Goal: Use online tool/utility: Utilize a website feature to perform a specific function

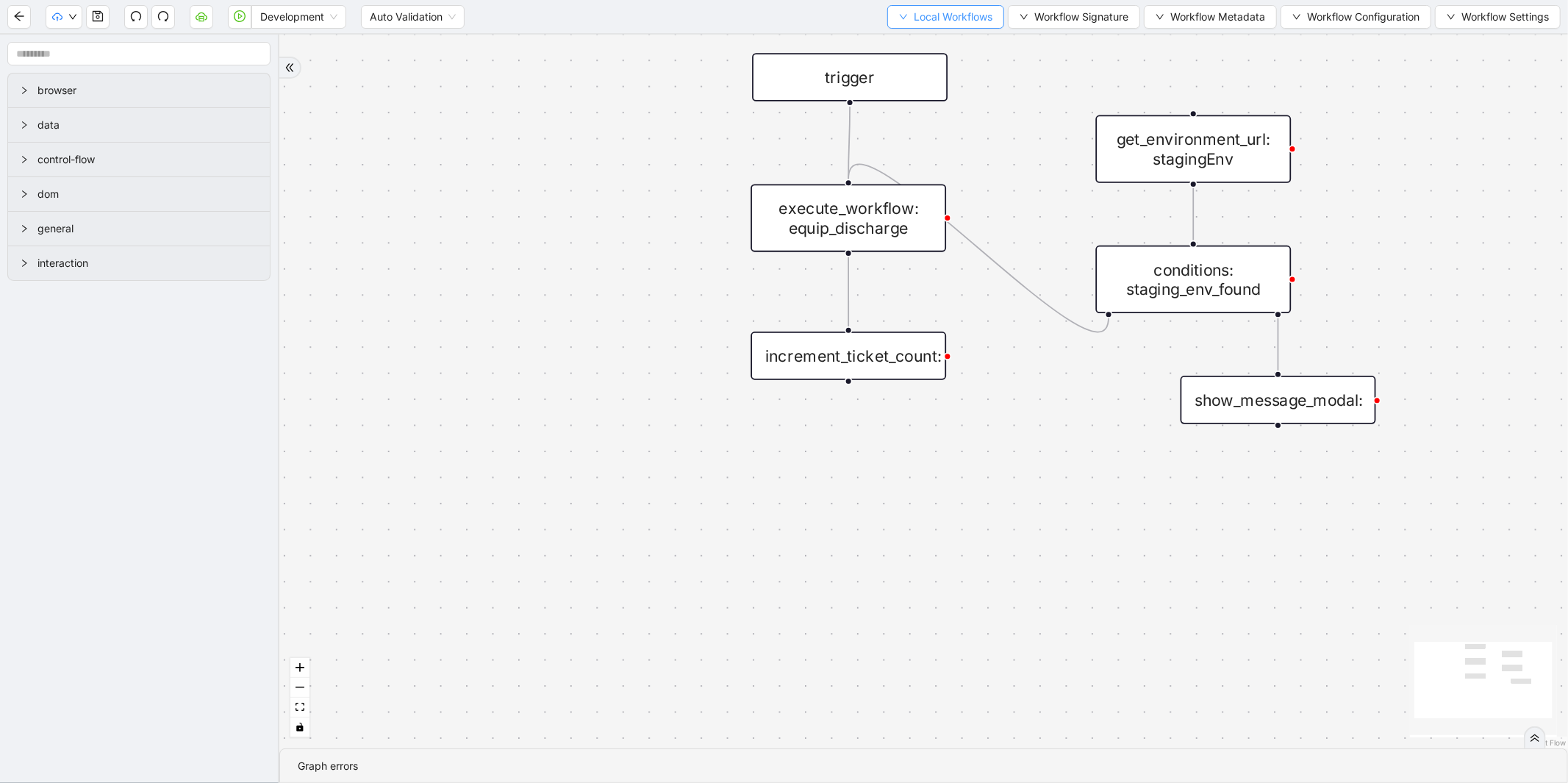
click at [937, 9] on span "Local Workflows" at bounding box center [953, 17] width 79 height 16
click at [926, 38] on span "Select" at bounding box center [938, 45] width 95 height 16
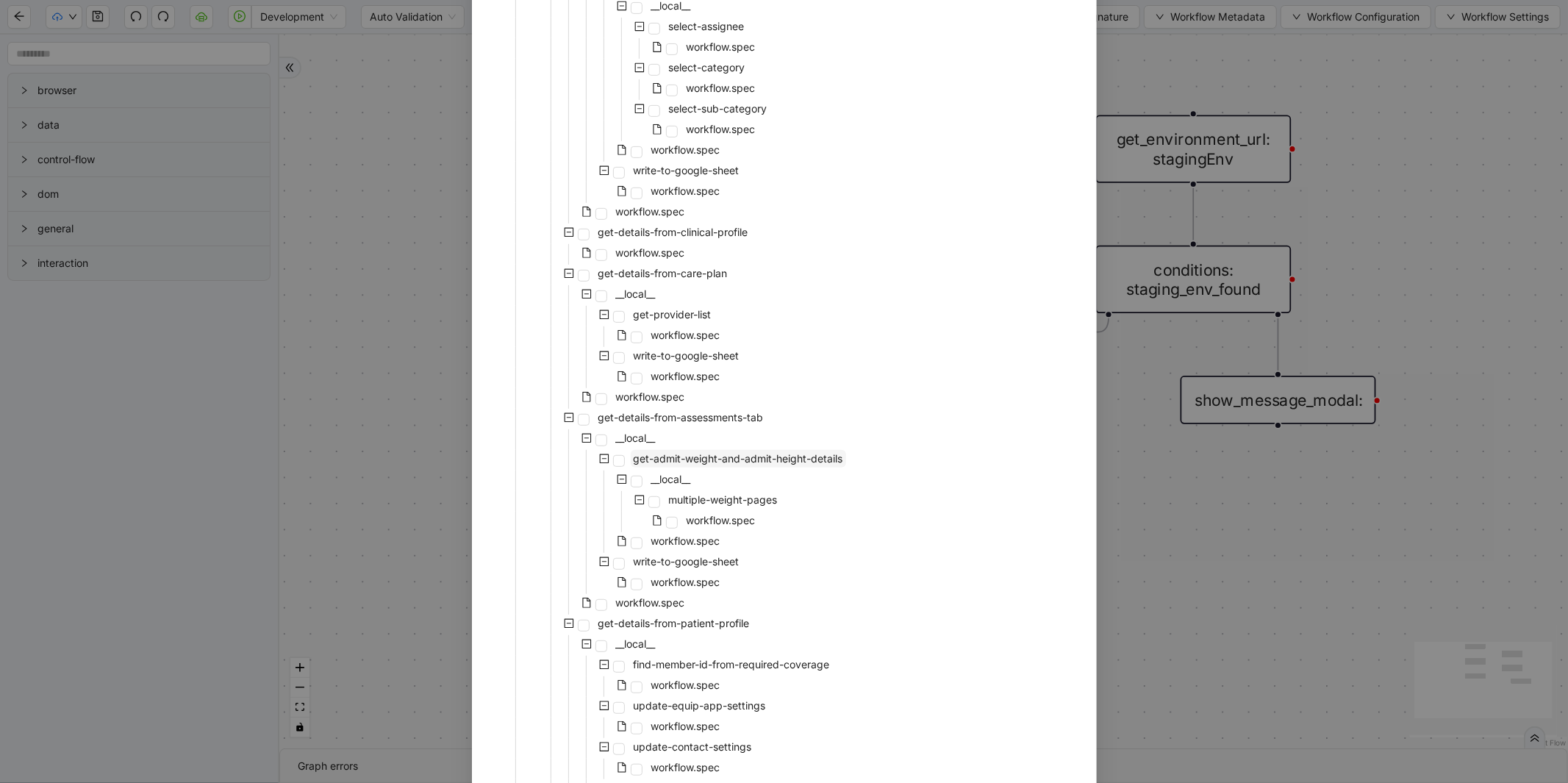
scroll to position [490, 0]
click at [660, 389] on span "workflow.spec" at bounding box center [651, 392] width 69 height 13
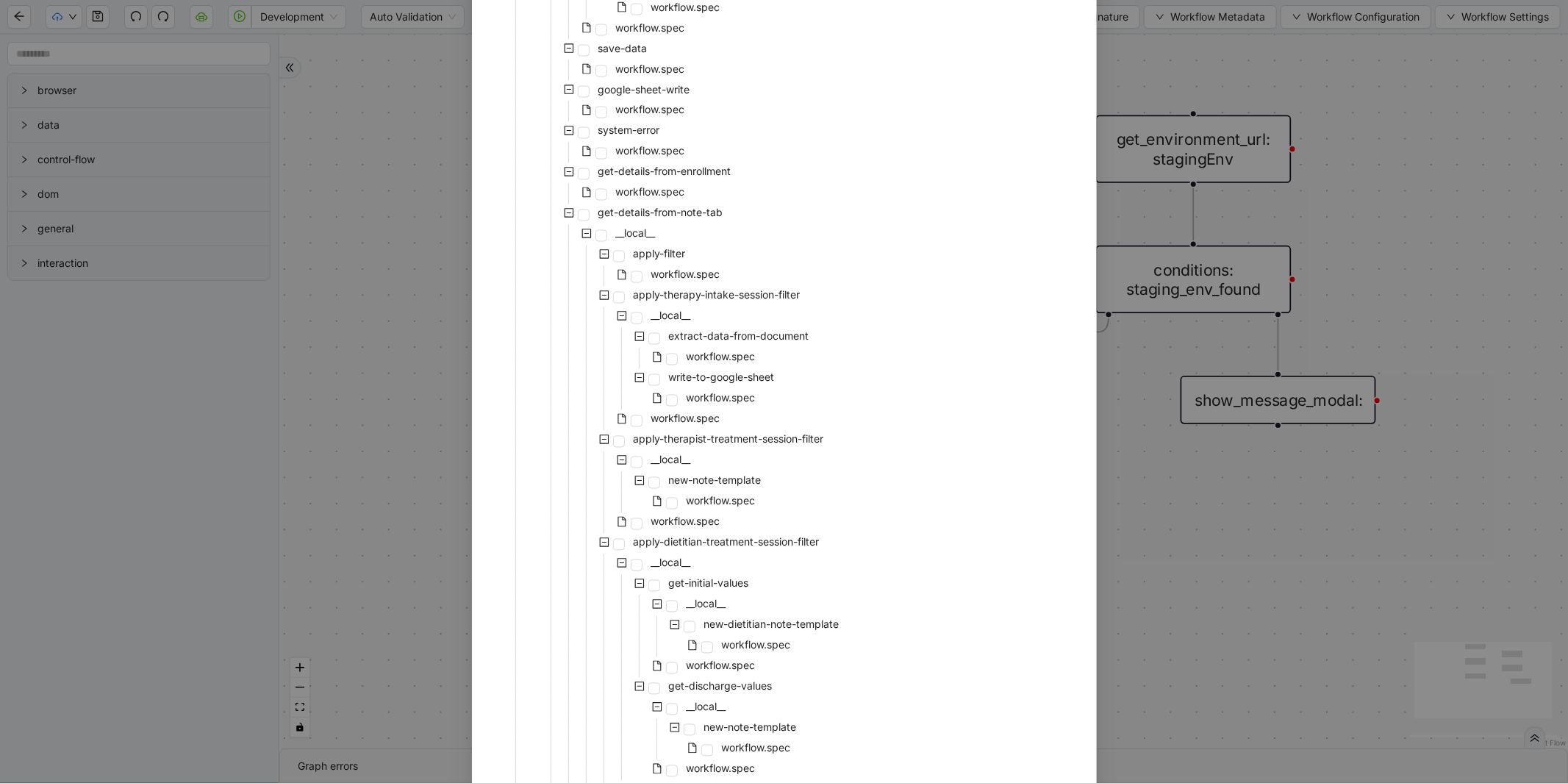
scroll to position [2748, 0]
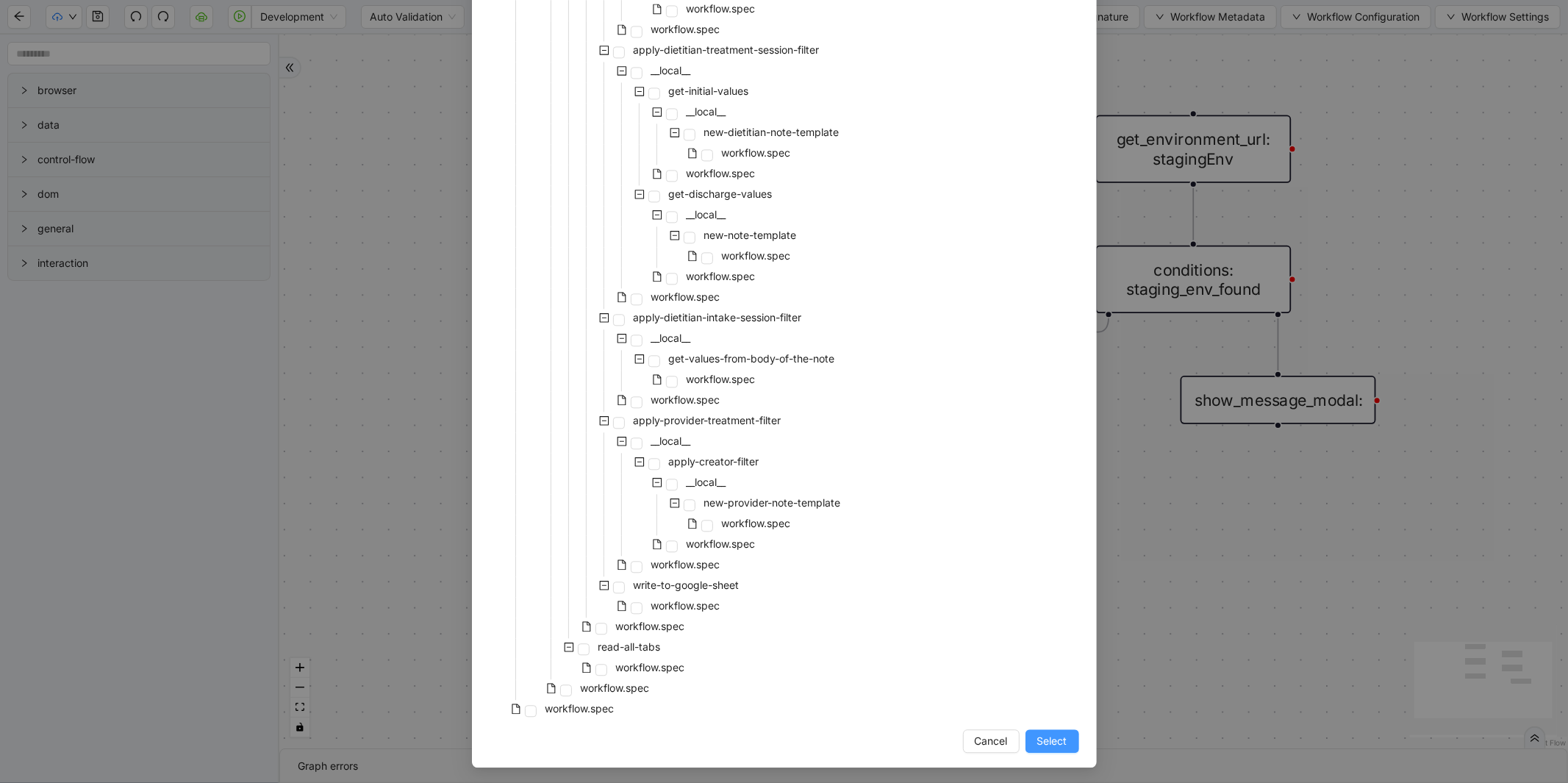
click at [1052, 744] on span "Select" at bounding box center [1052, 741] width 30 height 16
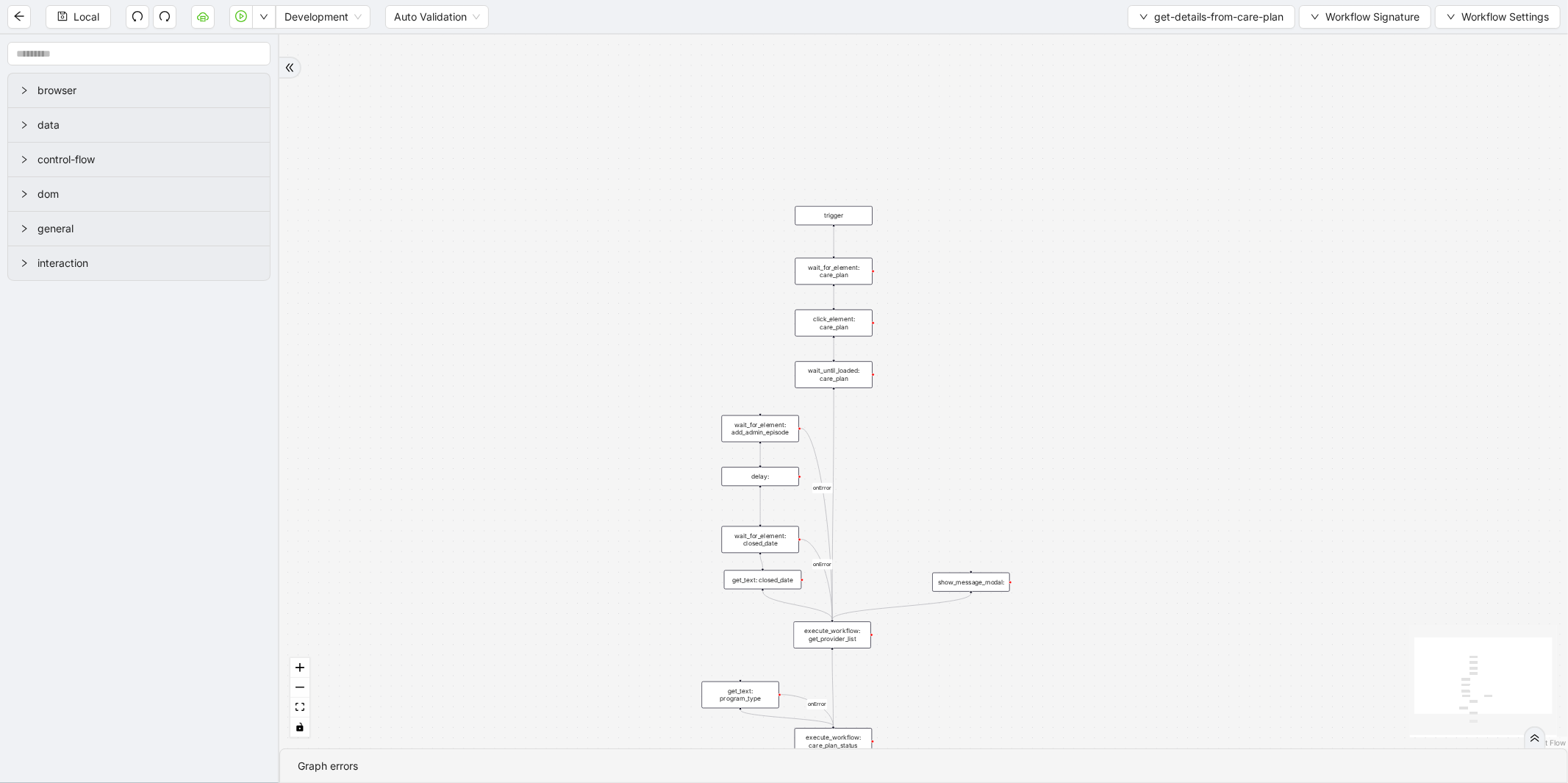
drag, startPoint x: 681, startPoint y: 378, endPoint x: 423, endPoint y: 372, distance: 258.1
click at [423, 372] on div "onError onError onError trigger wait_for_element: care_plan click_element: care…" at bounding box center [924, 392] width 1289 height 714
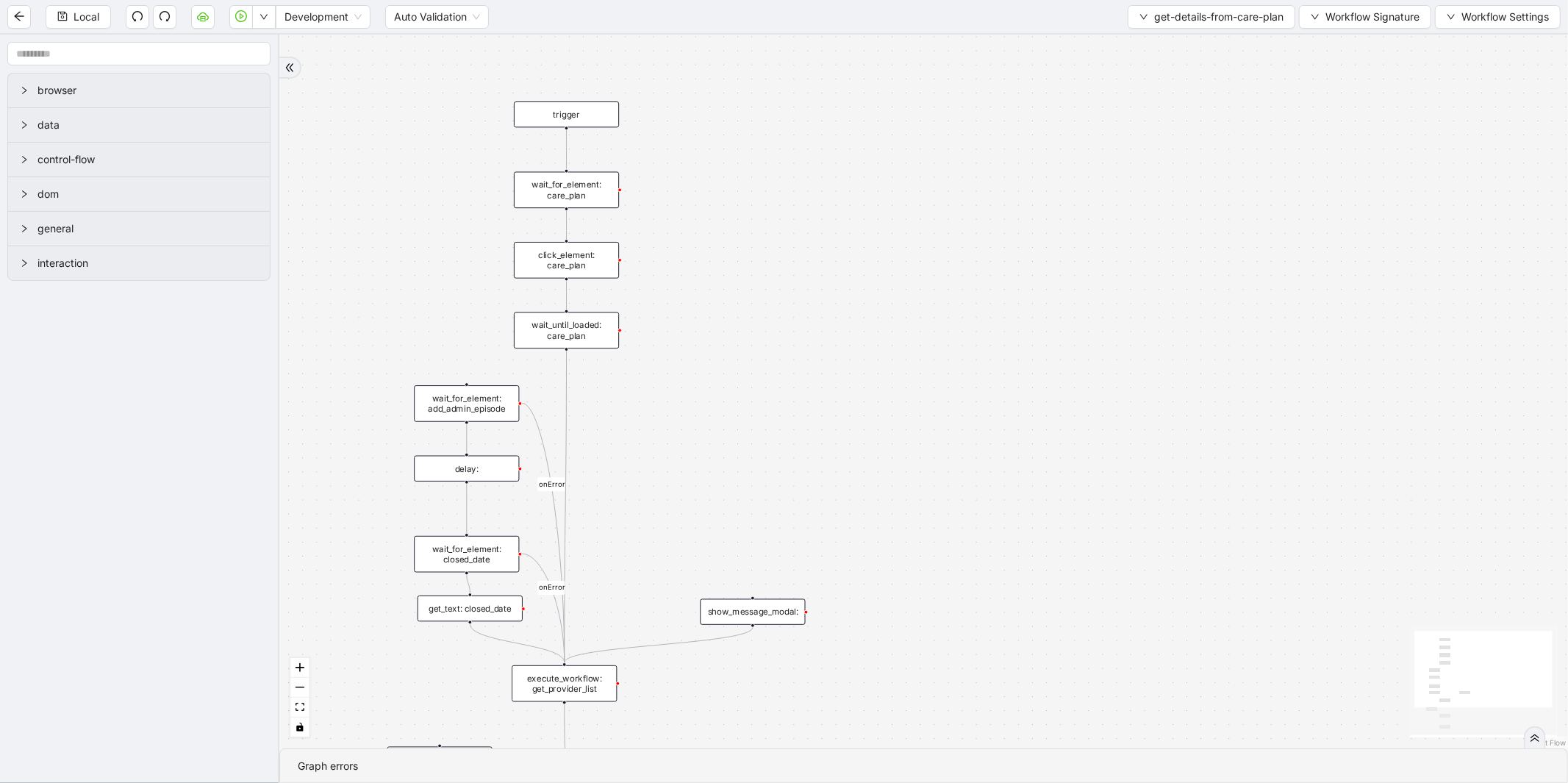
drag, startPoint x: 732, startPoint y: 518, endPoint x: 734, endPoint y: 501, distance: 17.1
click at [734, 501] on div "onError onError onError trigger wait_for_element: care_plan click_element: care…" at bounding box center [924, 392] width 1289 height 714
drag, startPoint x: 734, startPoint y: 501, endPoint x: 743, endPoint y: 431, distance: 70.6
click at [743, 431] on div "onError onError onError trigger wait_for_element: care_plan click_element: care…" at bounding box center [924, 392] width 1289 height 714
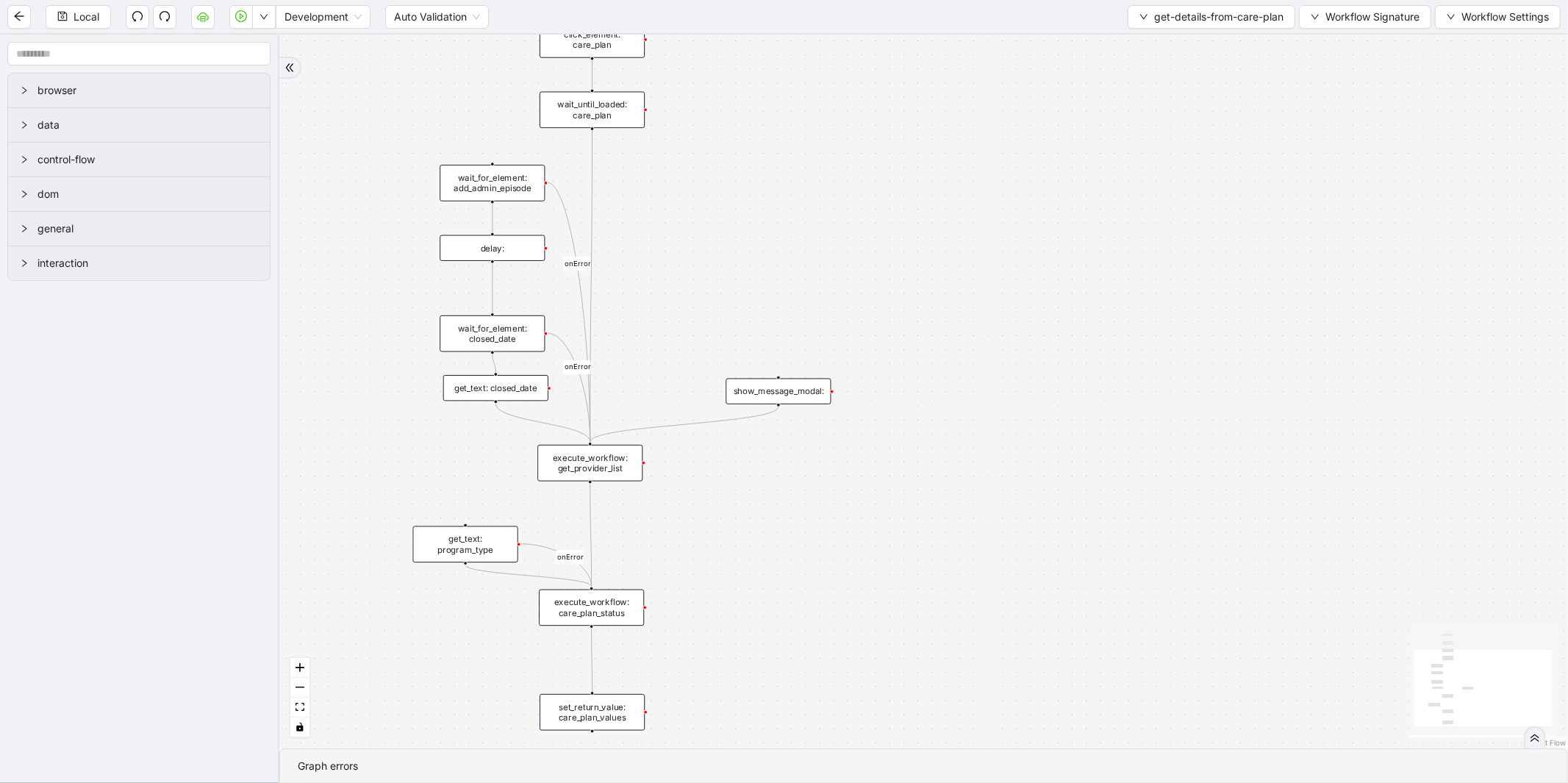
drag, startPoint x: 685, startPoint y: 535, endPoint x: 702, endPoint y: 381, distance: 154.9
click at [702, 381] on div "onError onError onError trigger wait_for_element: care_plan click_element: care…" at bounding box center [924, 392] width 1289 height 714
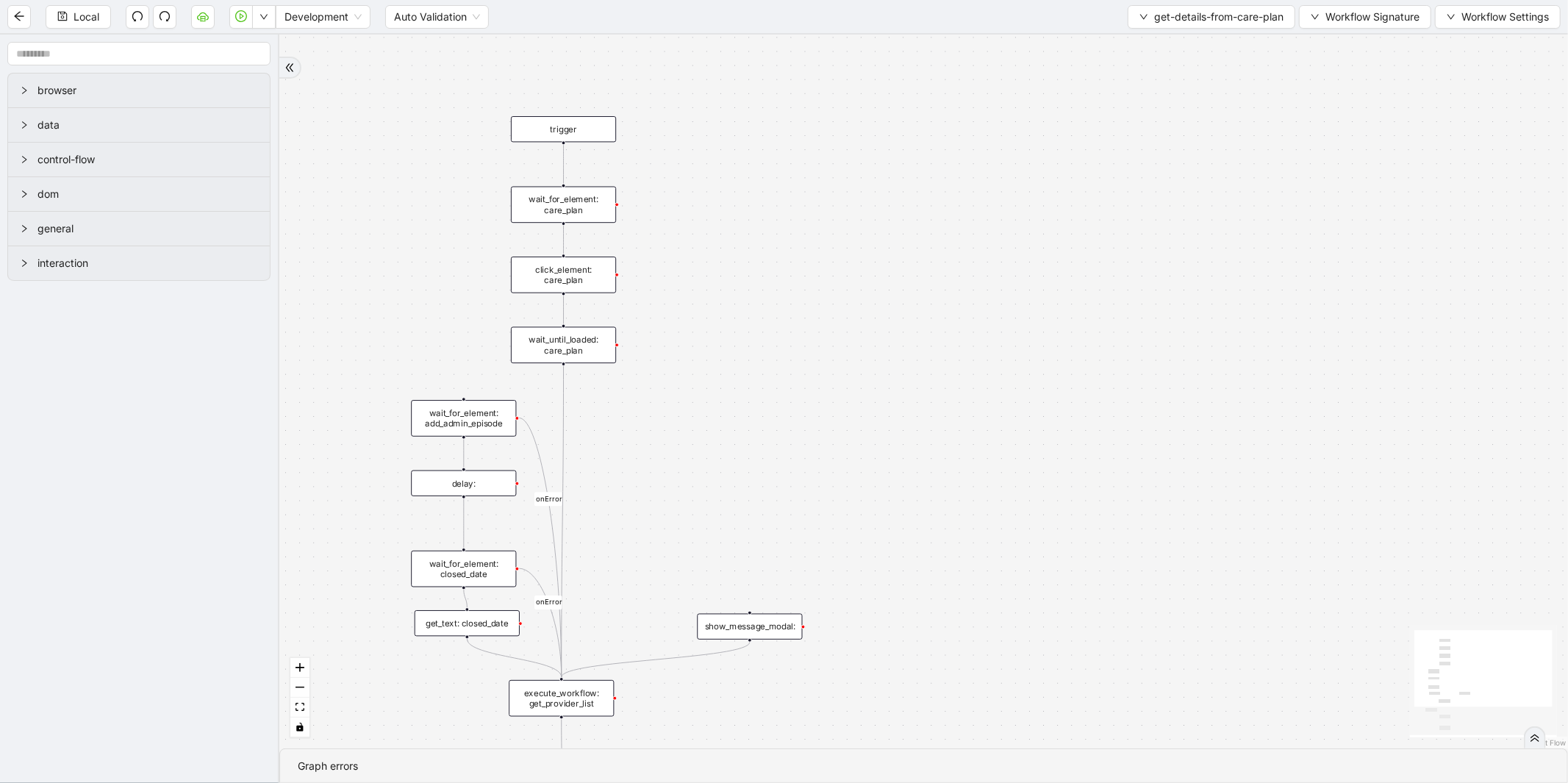
drag, startPoint x: 692, startPoint y: 246, endPoint x: 662, endPoint y: 481, distance: 236.9
click at [662, 494] on div "onError onError onError trigger wait_for_element: care_plan click_element: care…" at bounding box center [924, 392] width 1289 height 714
click at [593, 282] on div "click_element: care_plan" at bounding box center [562, 285] width 105 height 36
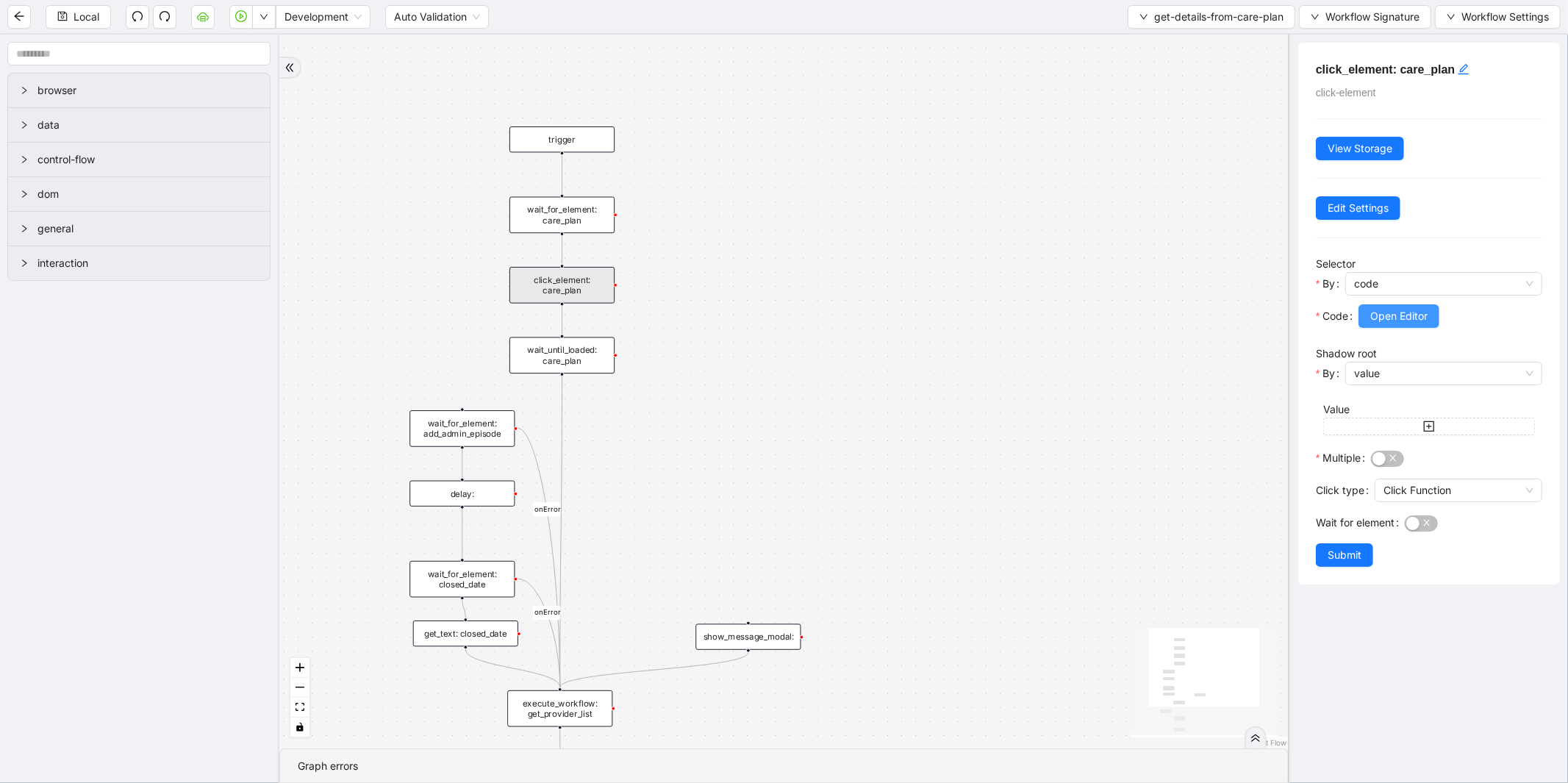
click at [1386, 310] on span "Open Editor" at bounding box center [1398, 316] width 57 height 16
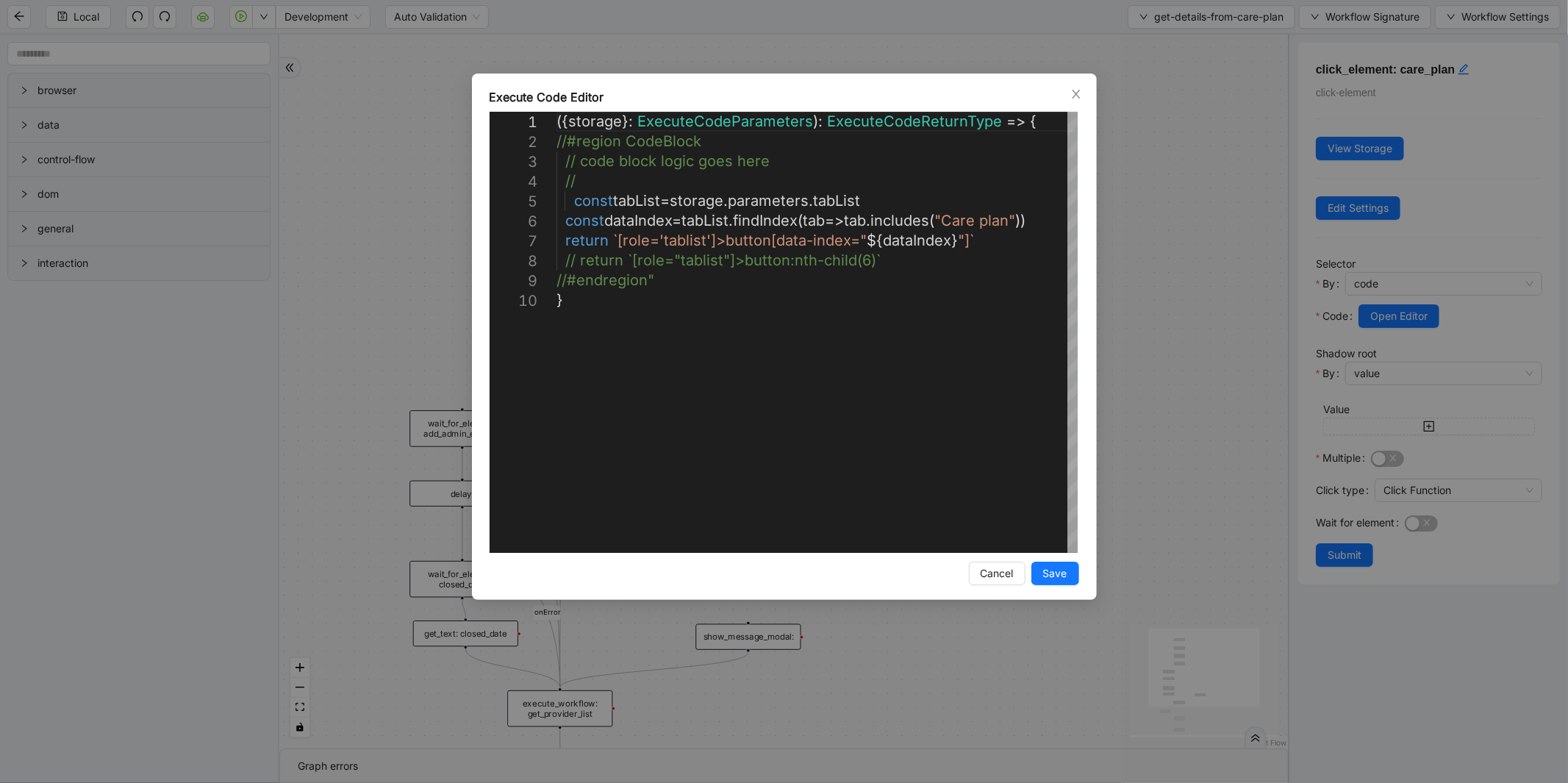
click at [1139, 316] on div "**********" at bounding box center [784, 392] width 1568 height 783
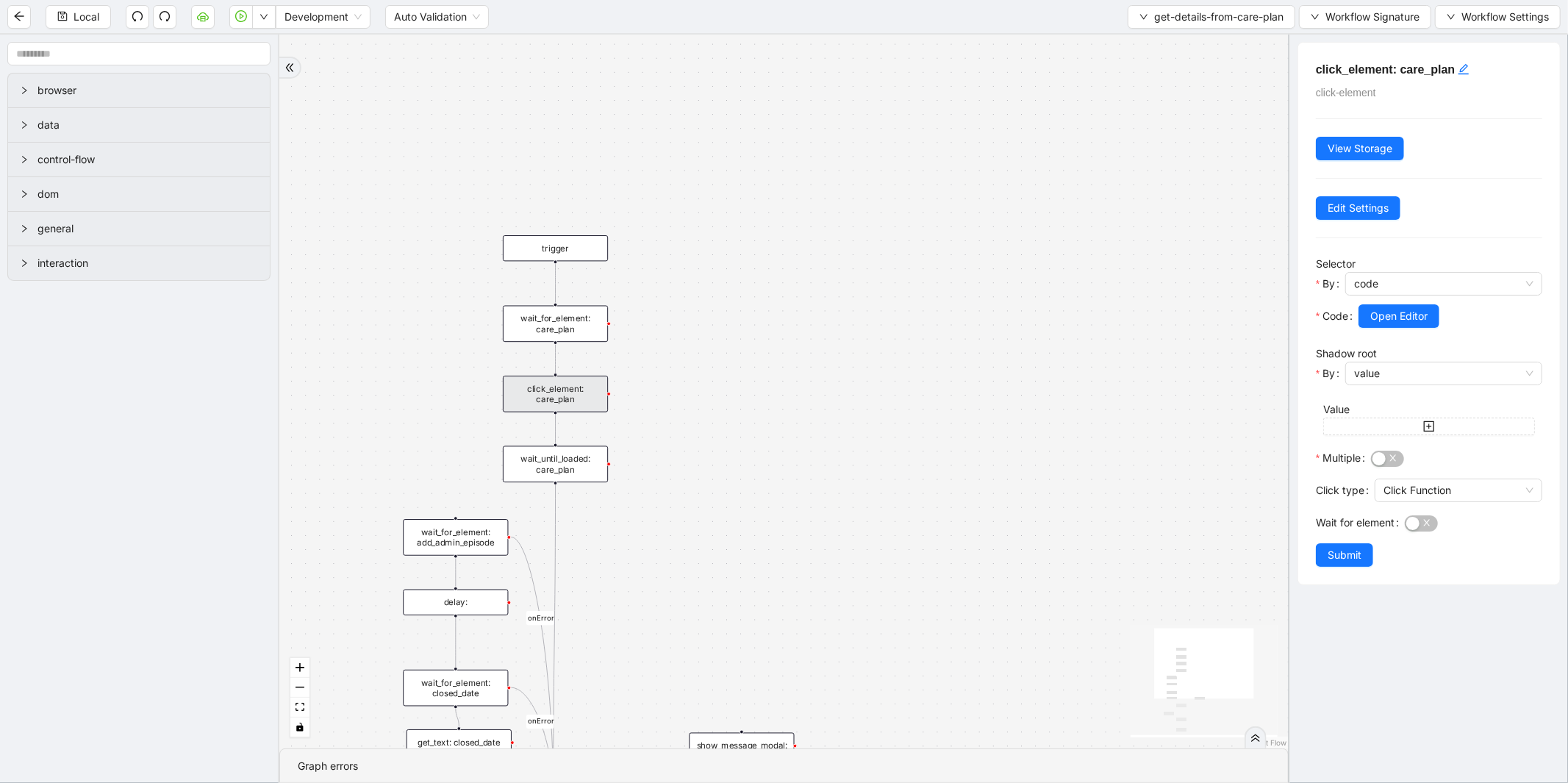
drag, startPoint x: 964, startPoint y: 385, endPoint x: 957, endPoint y: 494, distance: 109.2
click at [957, 494] on div "onError onError onError trigger wait_for_element: care_plan click_element: care…" at bounding box center [784, 392] width 1010 height 714
click at [1390, 315] on span "Open Editor" at bounding box center [1398, 316] width 57 height 16
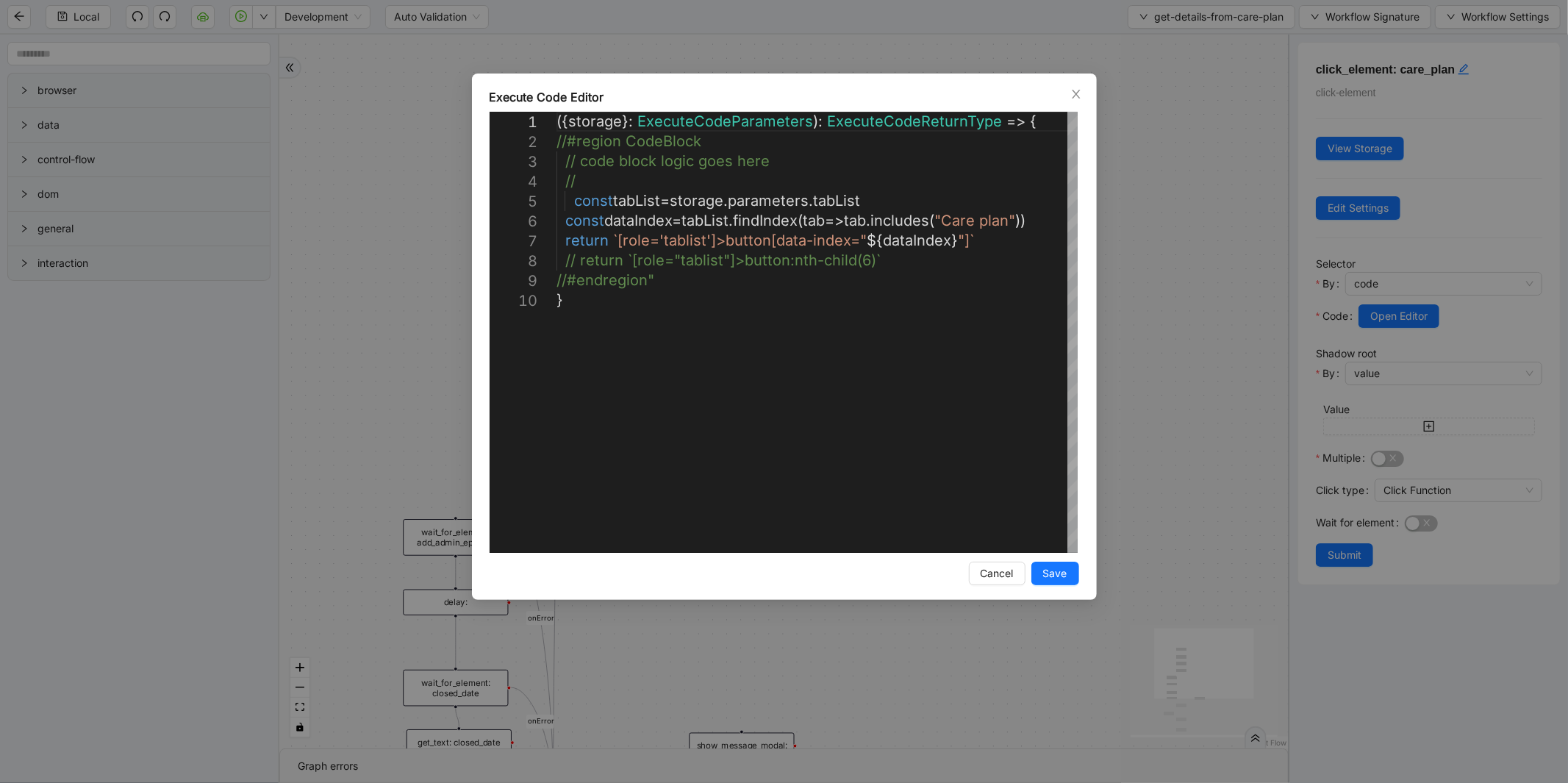
click at [1145, 307] on div "**********" at bounding box center [784, 392] width 1568 height 783
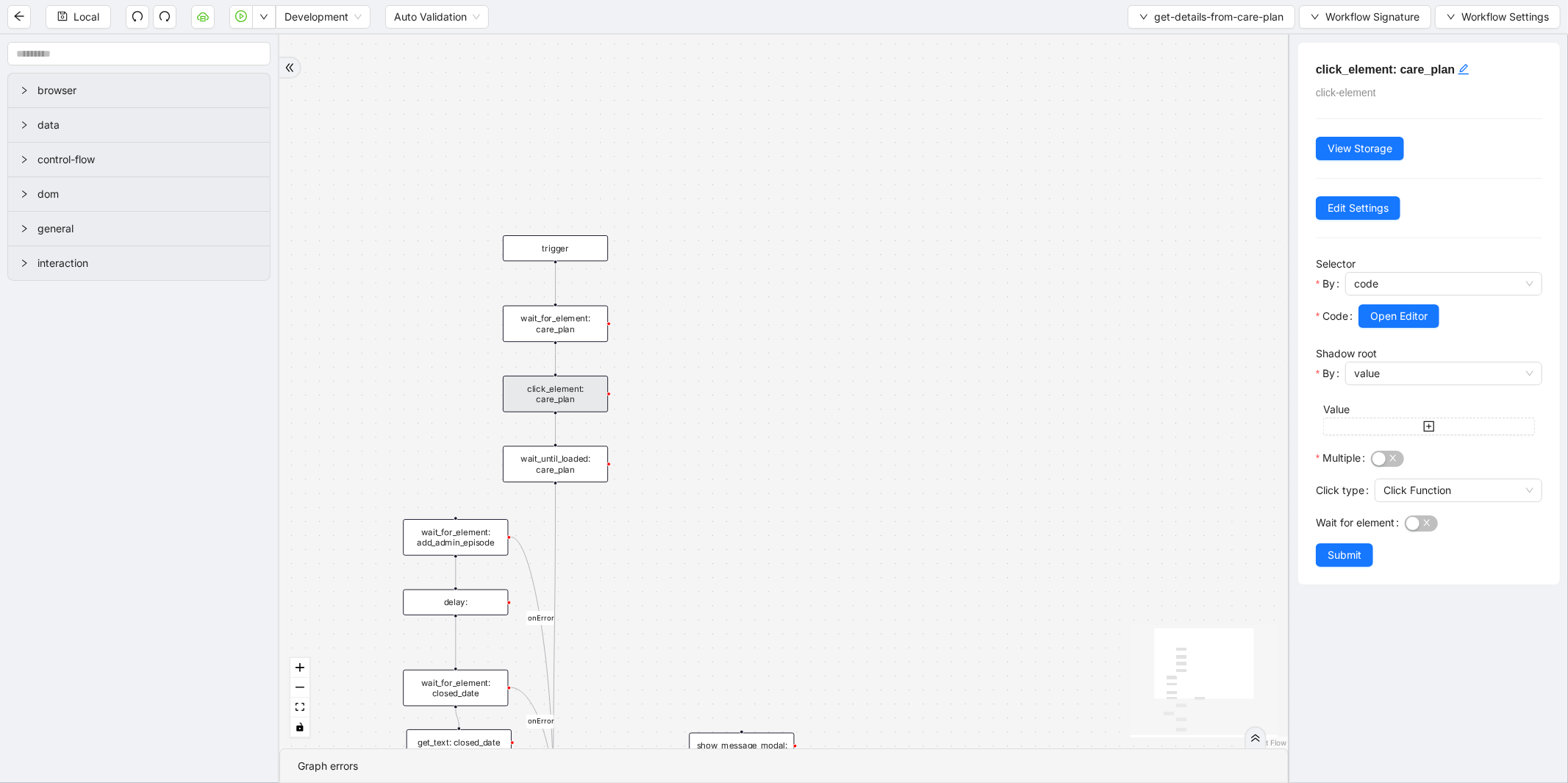
click at [577, 325] on div "wait_for_element: care_plan" at bounding box center [556, 324] width 105 height 36
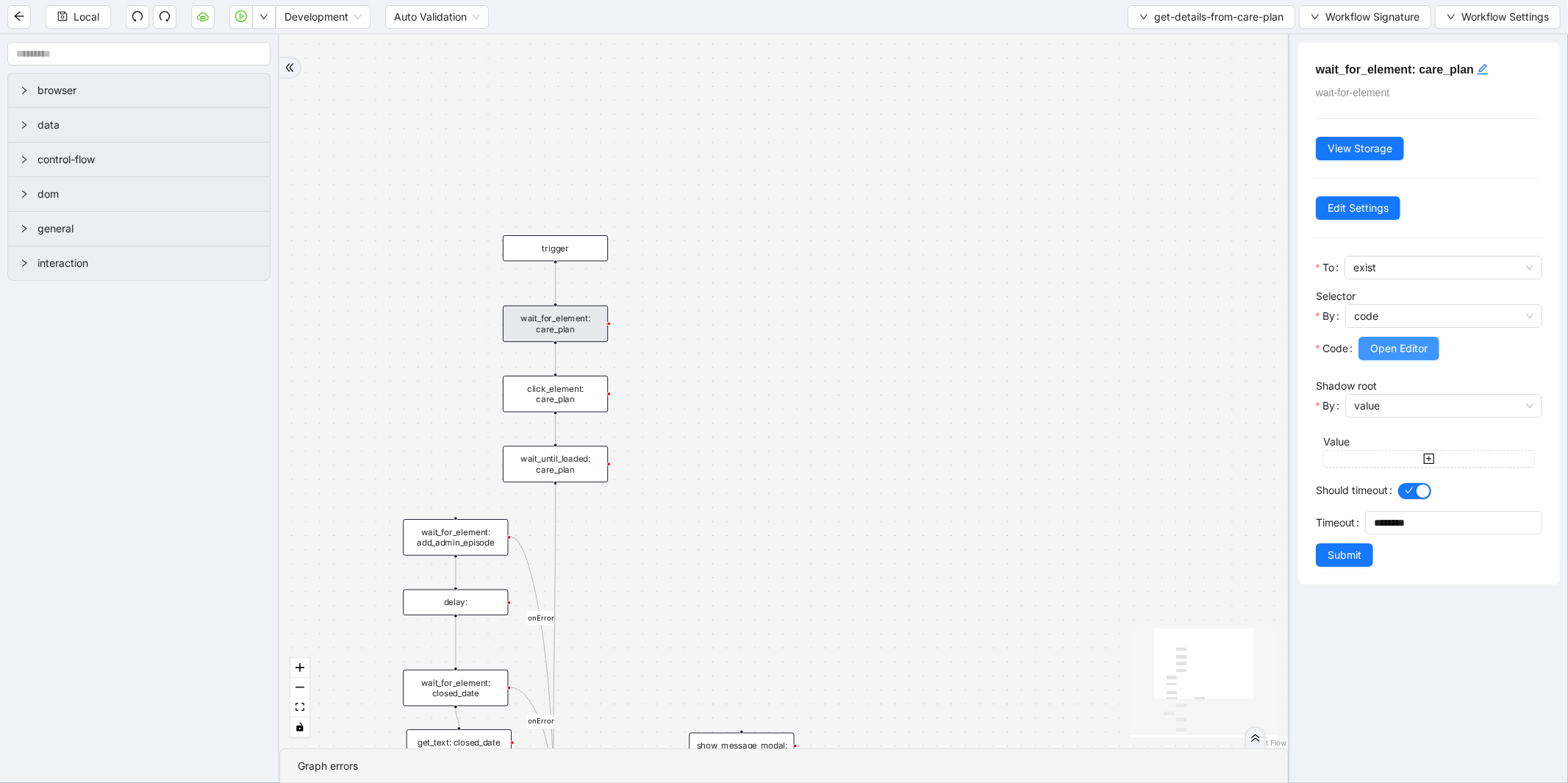
click at [1401, 342] on span "Open Editor" at bounding box center [1398, 349] width 57 height 16
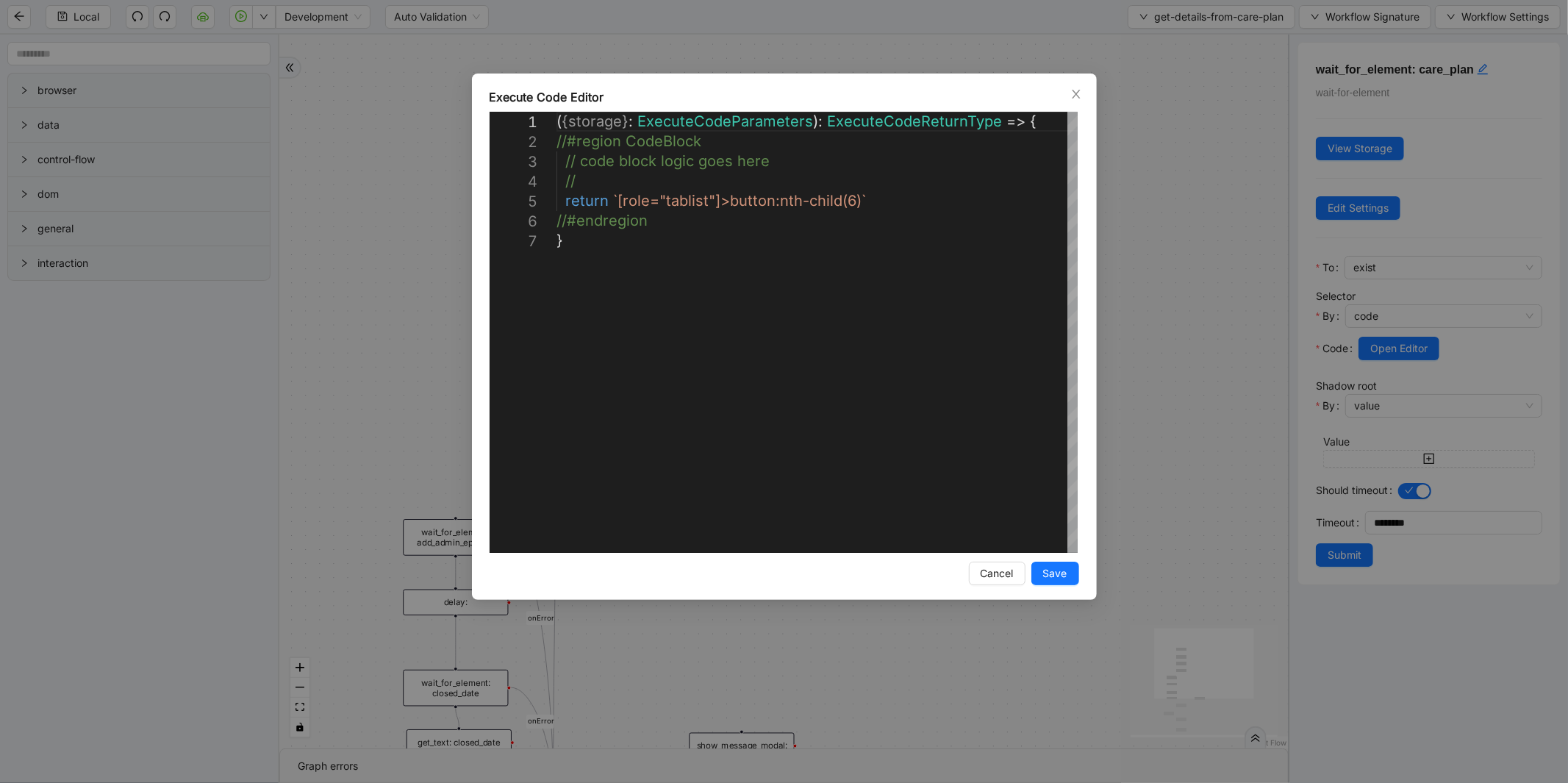
click at [1177, 265] on div "**********" at bounding box center [784, 392] width 1568 height 783
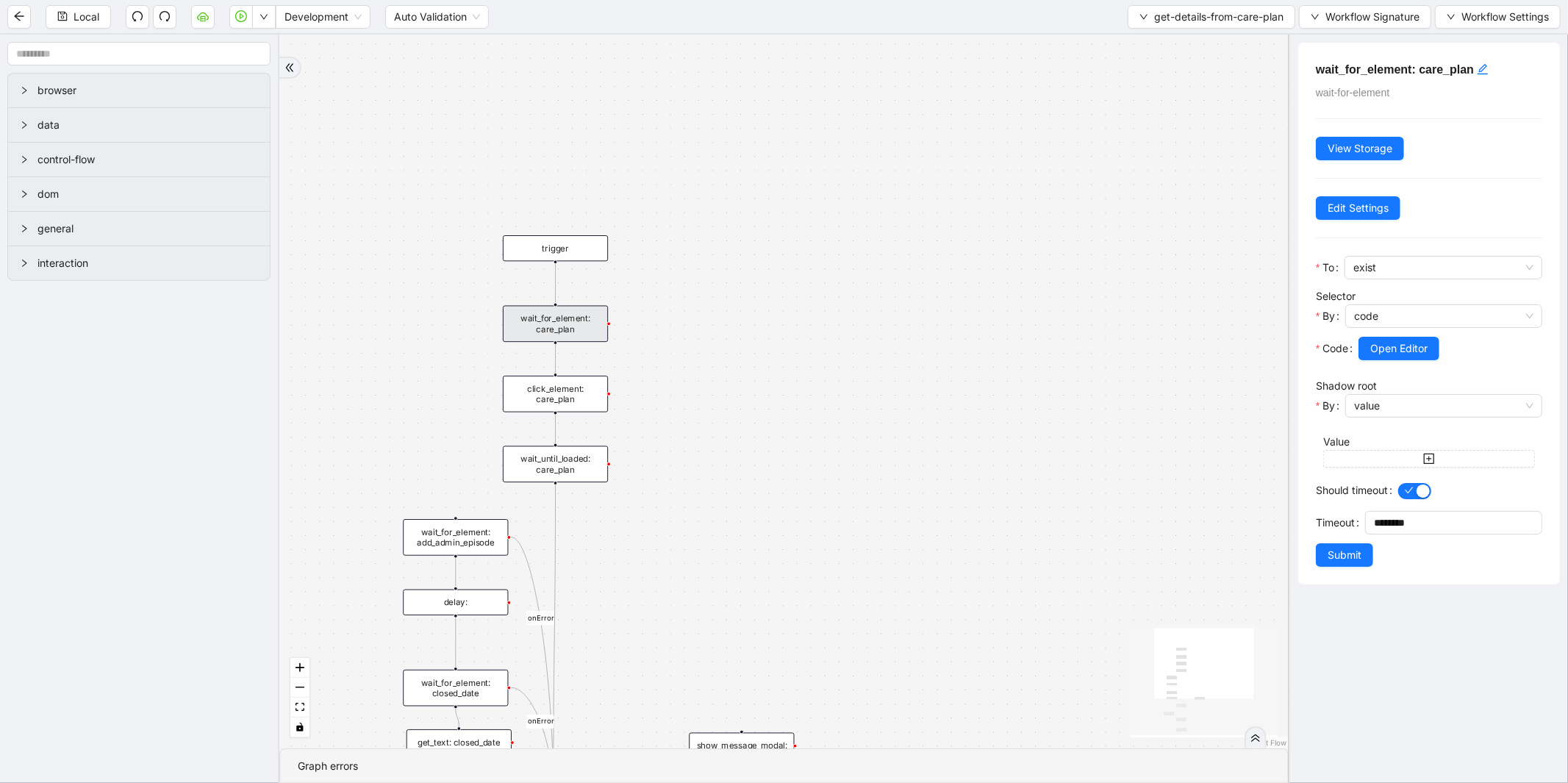
click at [570, 387] on div "click_element: care_plan" at bounding box center [556, 394] width 105 height 36
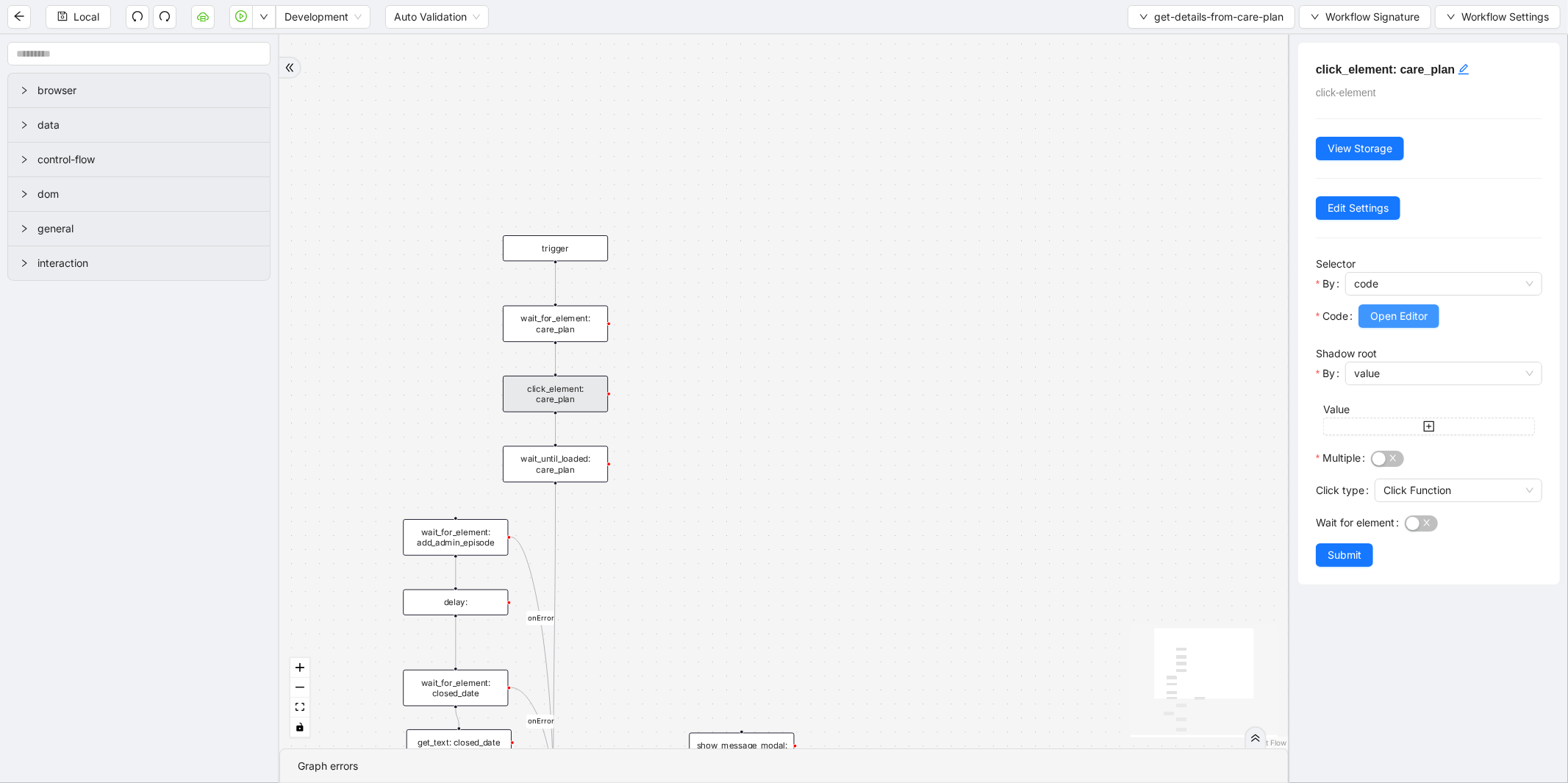
click at [1426, 313] on span "Open Editor" at bounding box center [1398, 316] width 57 height 16
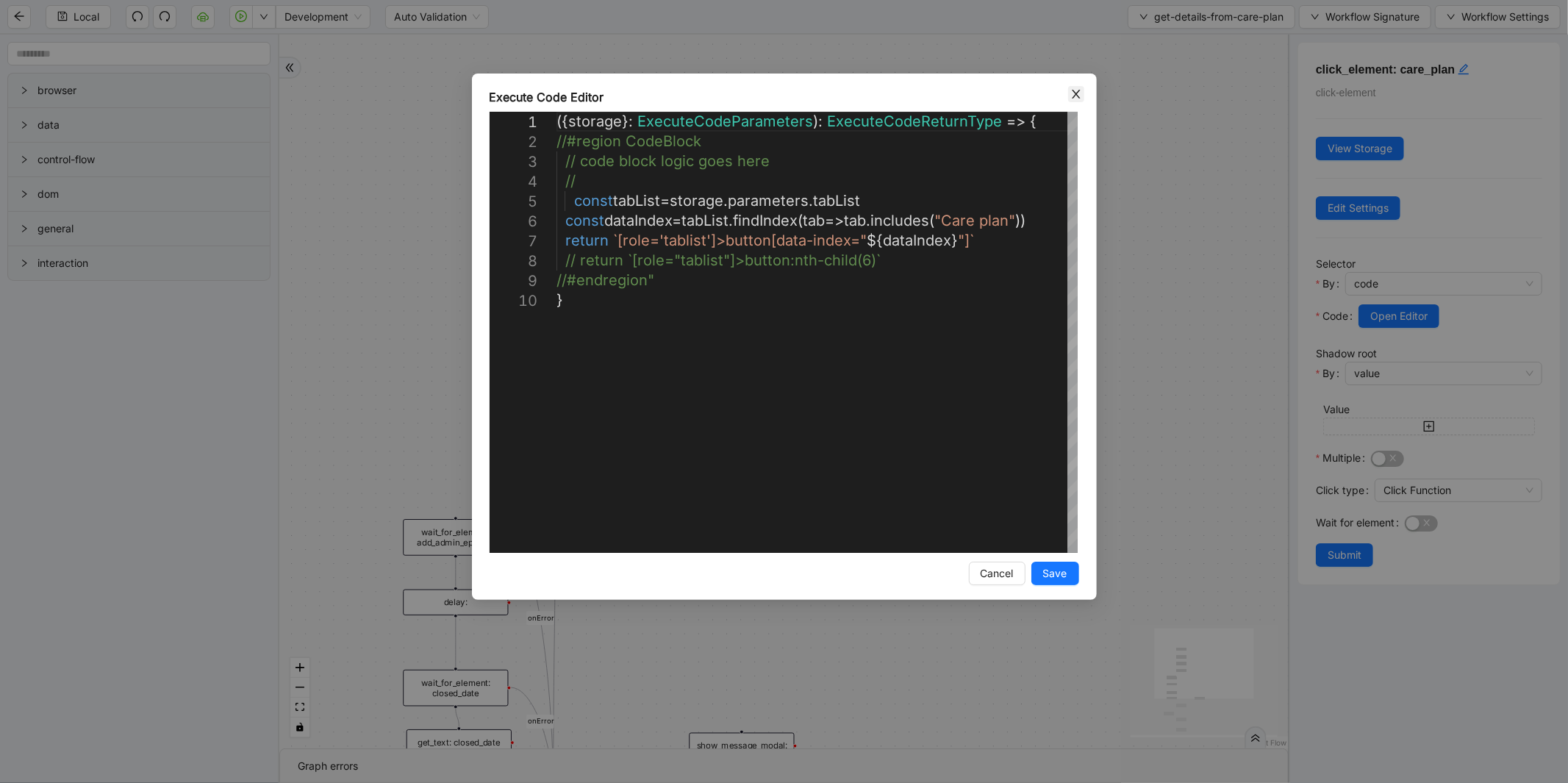
click at [1076, 99] on icon "close" at bounding box center [1076, 94] width 12 height 12
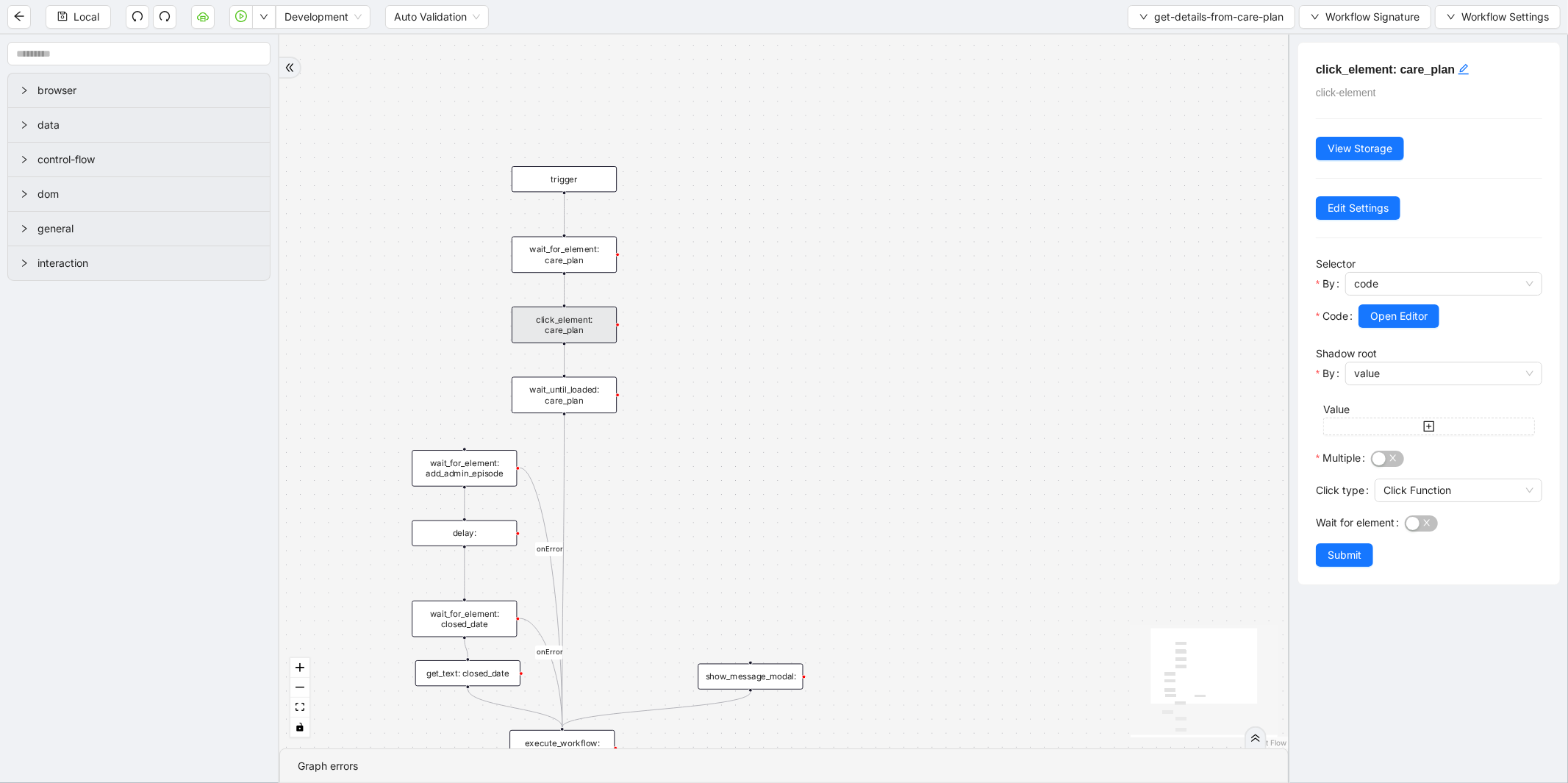
drag, startPoint x: 1089, startPoint y: 314, endPoint x: 1107, endPoint y: 240, distance: 76.2
click at [1107, 240] on div "onError onError onError trigger wait_for_element: care_plan click_element: care…" at bounding box center [784, 392] width 1010 height 714
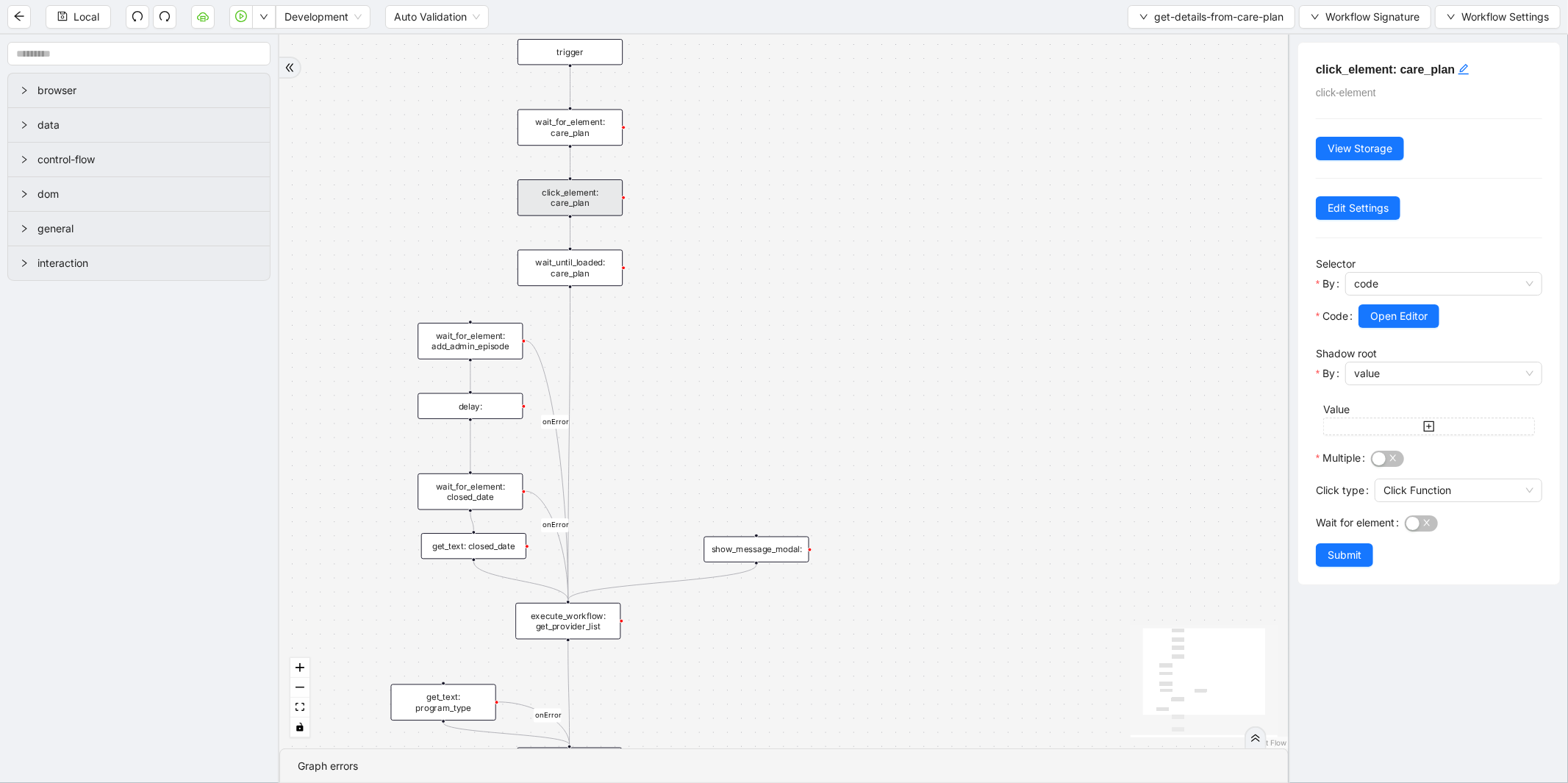
drag, startPoint x: 744, startPoint y: 443, endPoint x: 738, endPoint y: 349, distance: 94.2
click at [738, 349] on div "onError onError onError trigger wait_for_element: care_plan click_element: care…" at bounding box center [784, 392] width 1010 height 714
click at [153, 45] on input "text" at bounding box center [139, 54] width 263 height 24
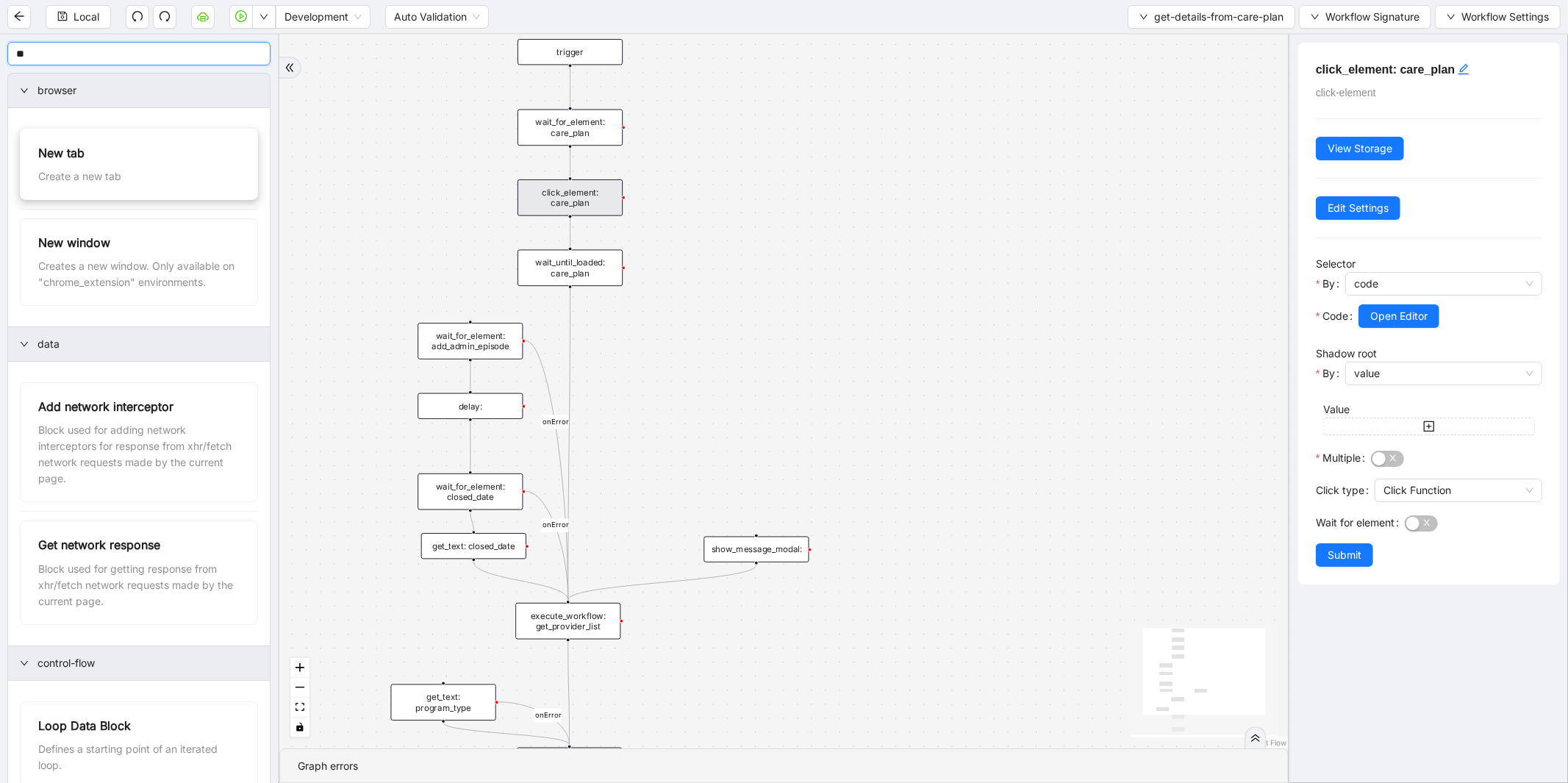
type input "**"
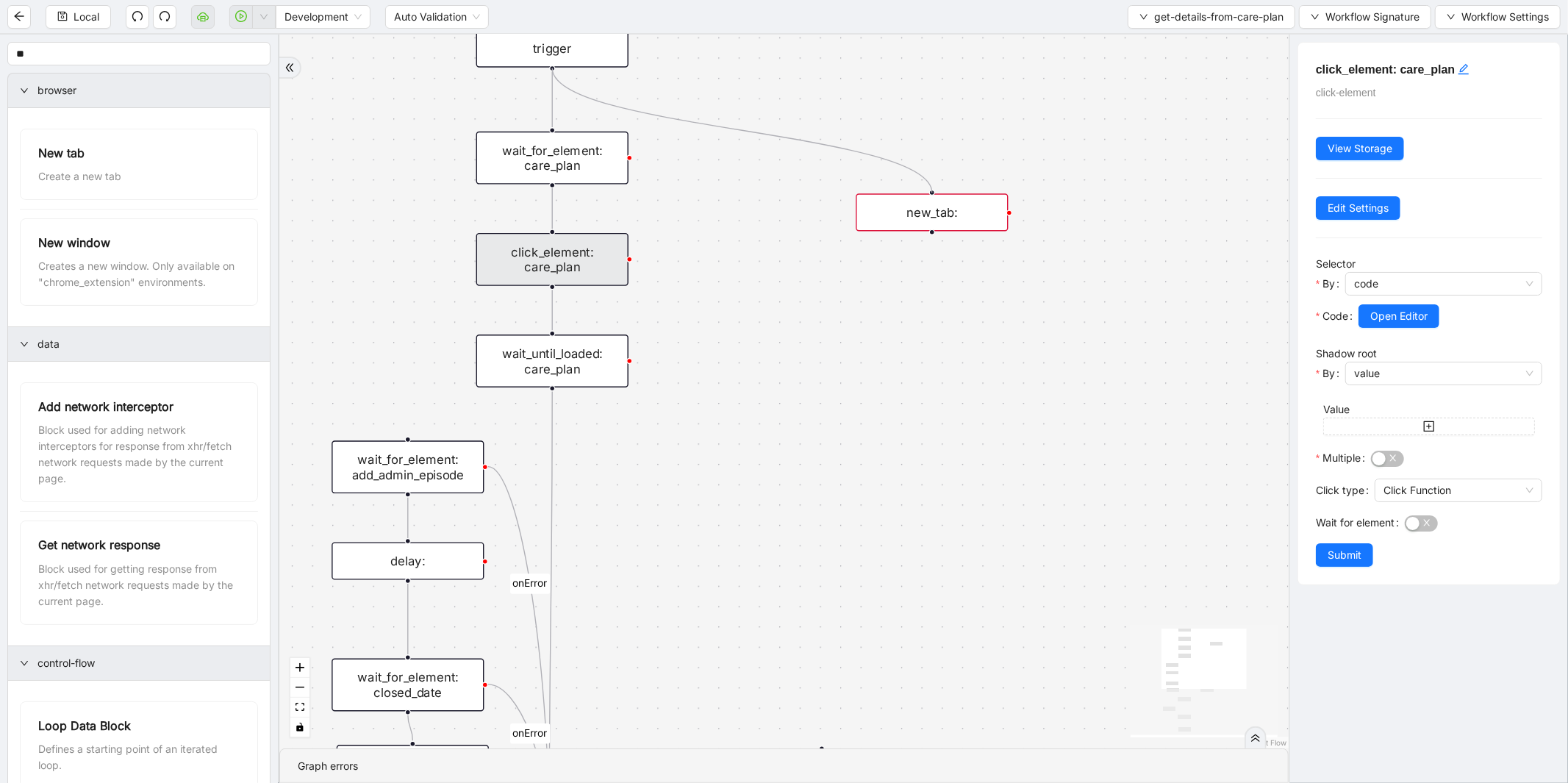
drag, startPoint x: 551, startPoint y: 68, endPoint x: 922, endPoint y: 190, distance: 390.5
click at [922, 190] on div "onError onError onError trigger wait_for_element: care_plan click_element: care…" at bounding box center [784, 392] width 1010 height 714
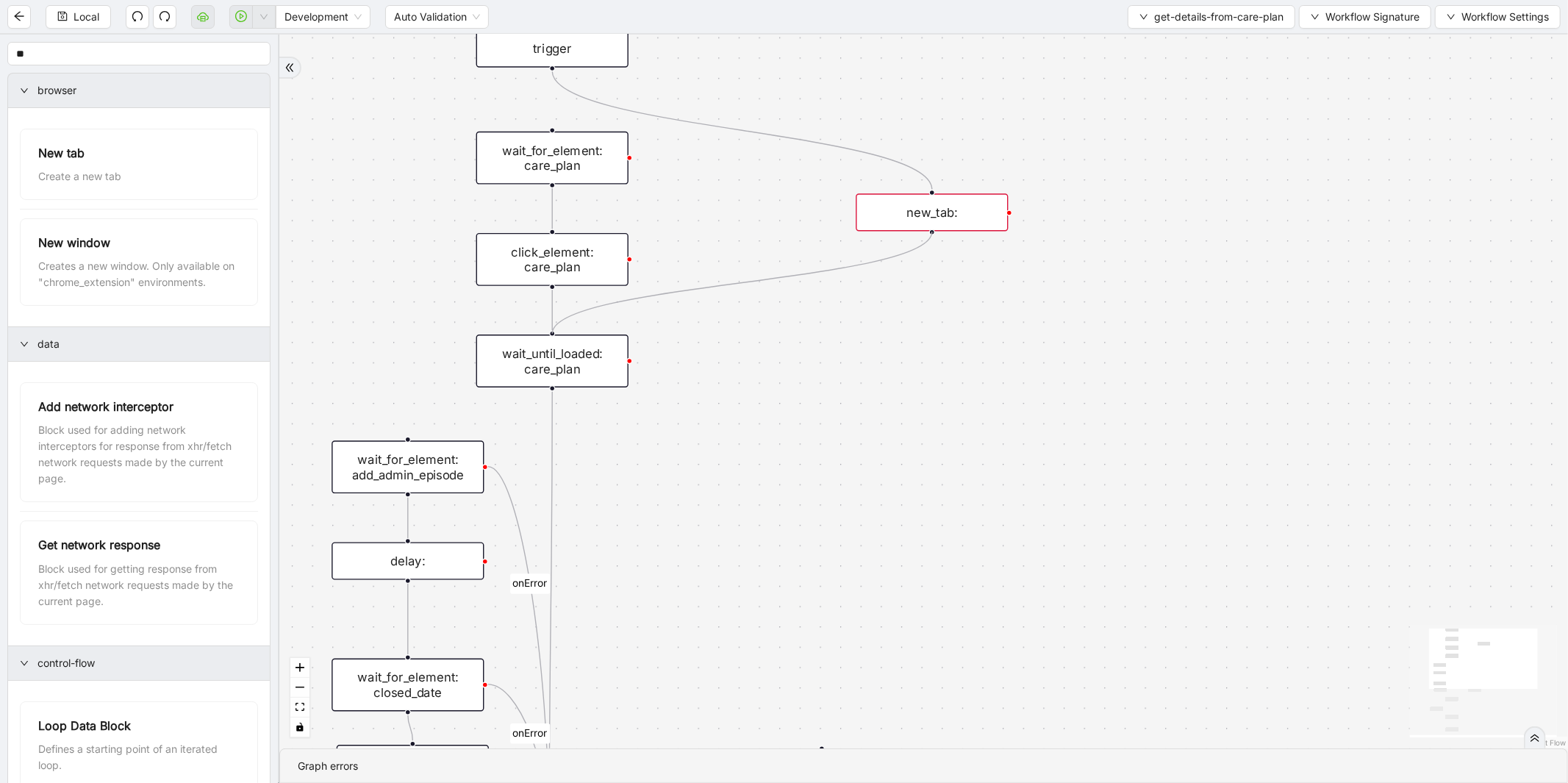
drag, startPoint x: 932, startPoint y: 232, endPoint x: 551, endPoint y: 336, distance: 394.9
click at [551, 336] on div "trigger wait_for_element: care_plan click_element: care_plan wait_for_element: …" at bounding box center [1365, 735] width 1780 height 987
click at [951, 211] on div "new_tab:" at bounding box center [932, 212] width 153 height 37
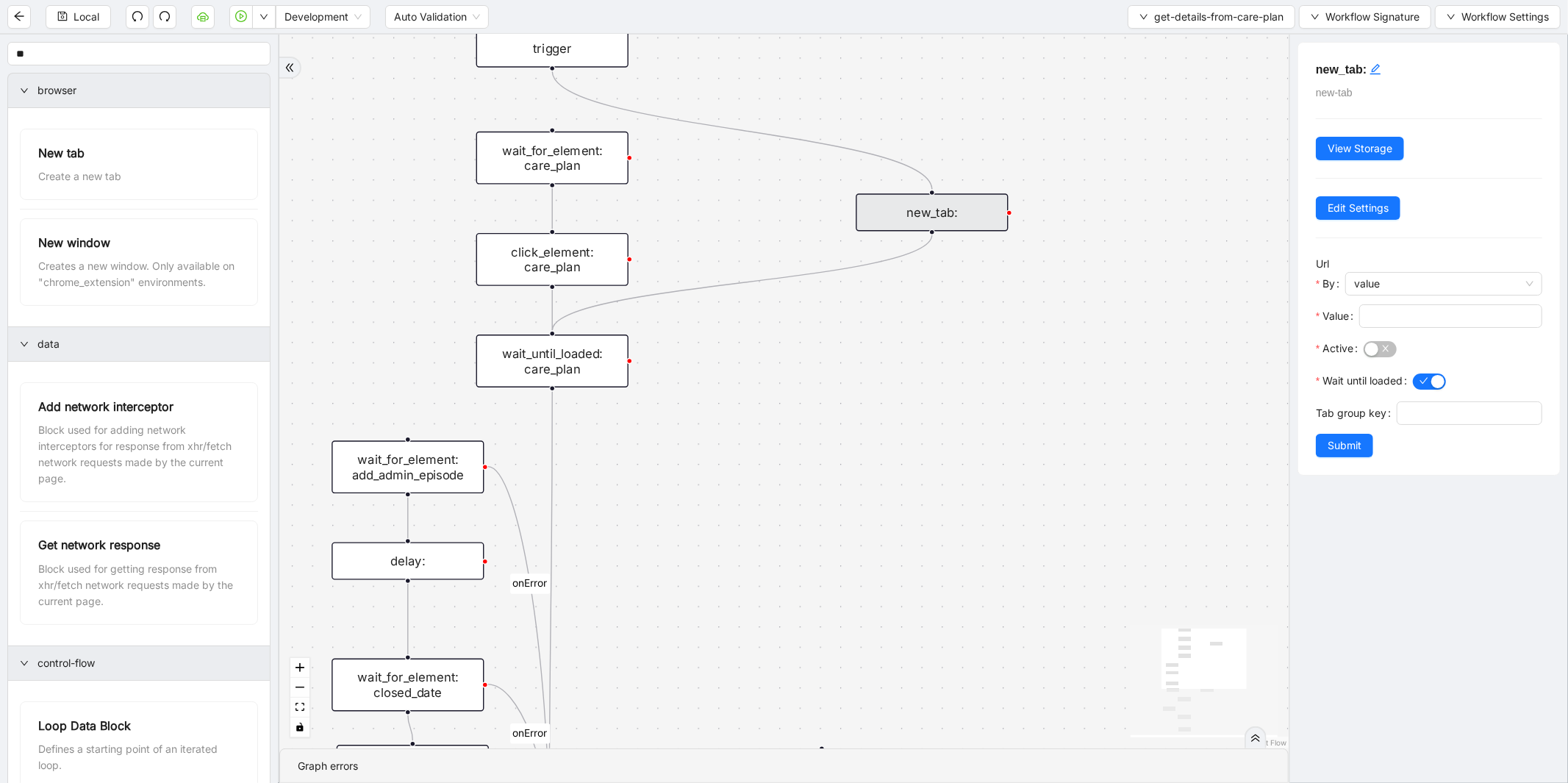
click at [1443, 330] on div at bounding box center [1451, 332] width 183 height 9
click at [1443, 318] on input "Value" at bounding box center [1449, 316] width 163 height 16
paste input "**********"
type input "**********"
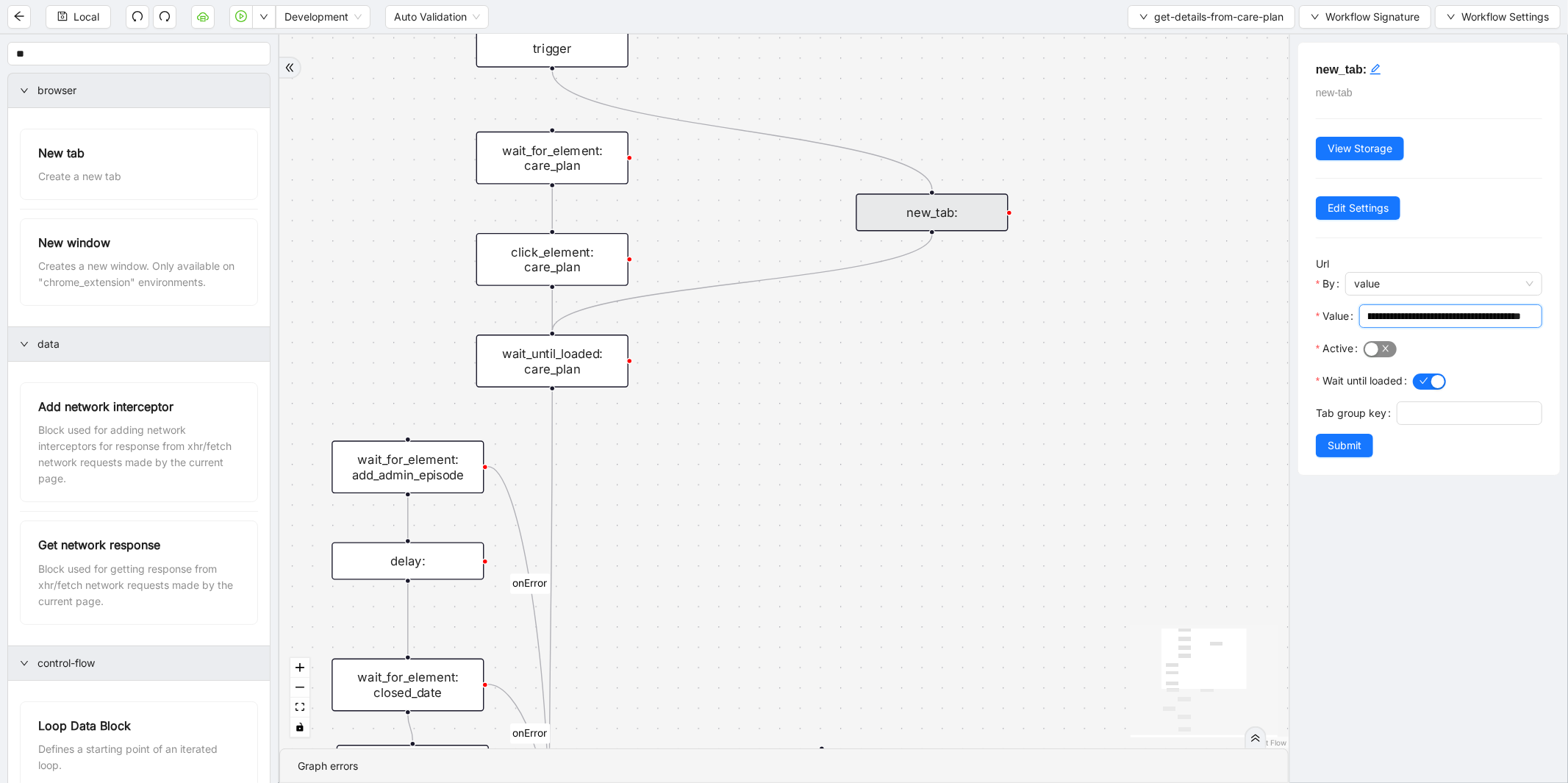
click at [1387, 354] on span "button" at bounding box center [1380, 350] width 33 height 16
click at [1347, 454] on span "Submit" at bounding box center [1344, 446] width 34 height 16
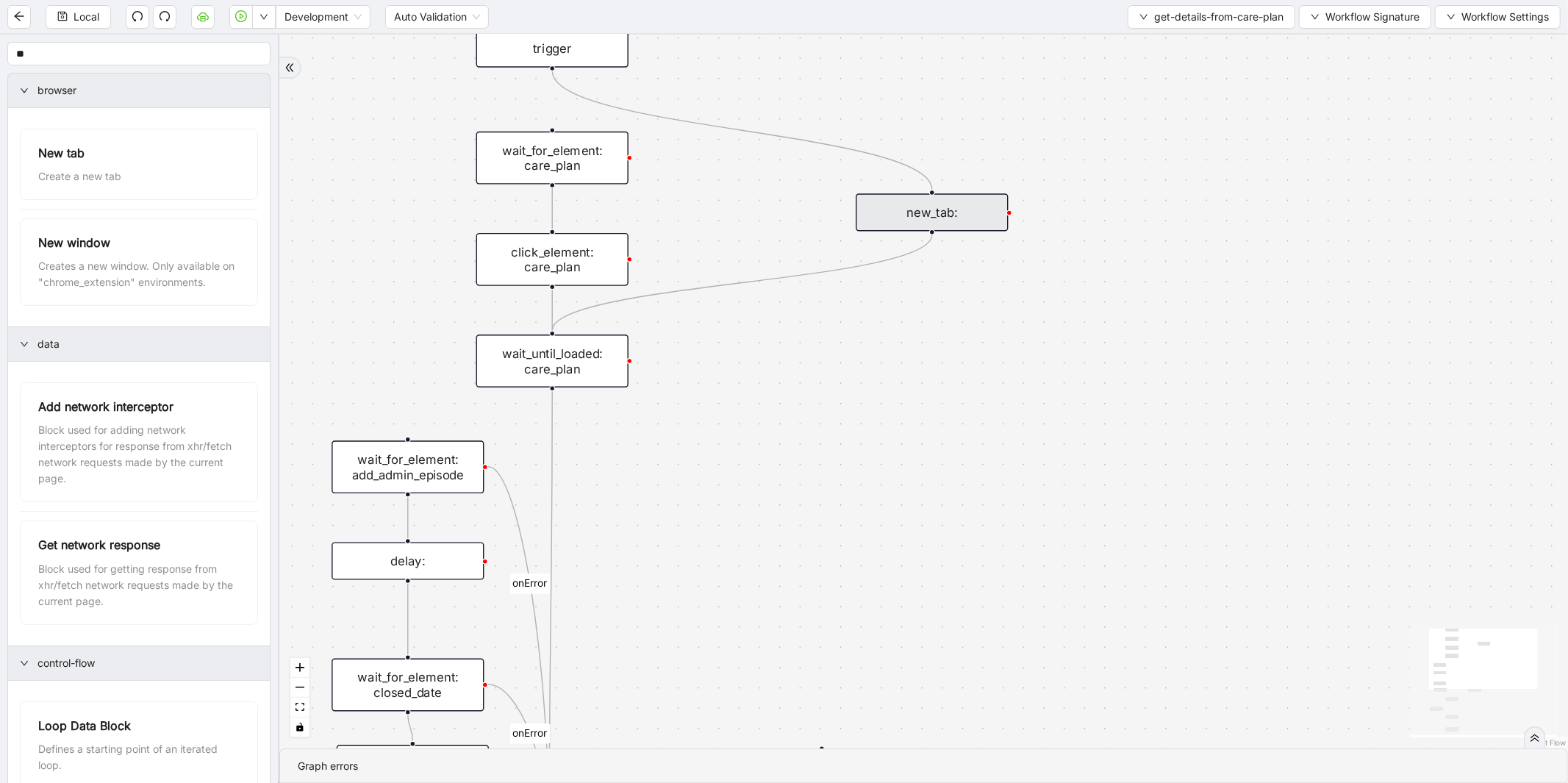
drag, startPoint x: 964, startPoint y: 538, endPoint x: 969, endPoint y: 481, distance: 57.2
click at [969, 481] on div "onError onError onError trigger wait_for_element: care_plan click_element: care…" at bounding box center [924, 392] width 1289 height 714
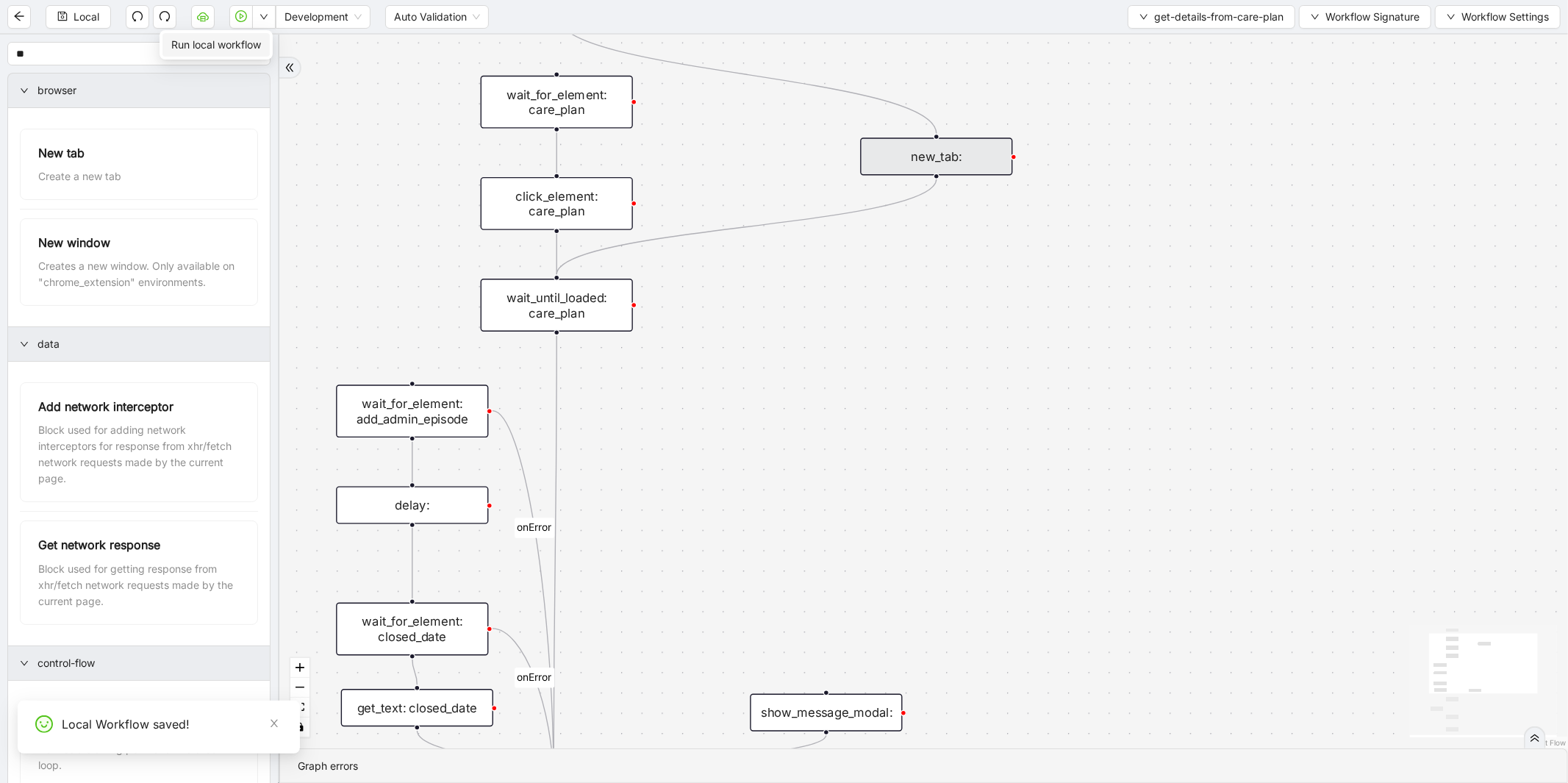
click at [249, 41] on span "Run local workflow" at bounding box center [216, 45] width 90 height 16
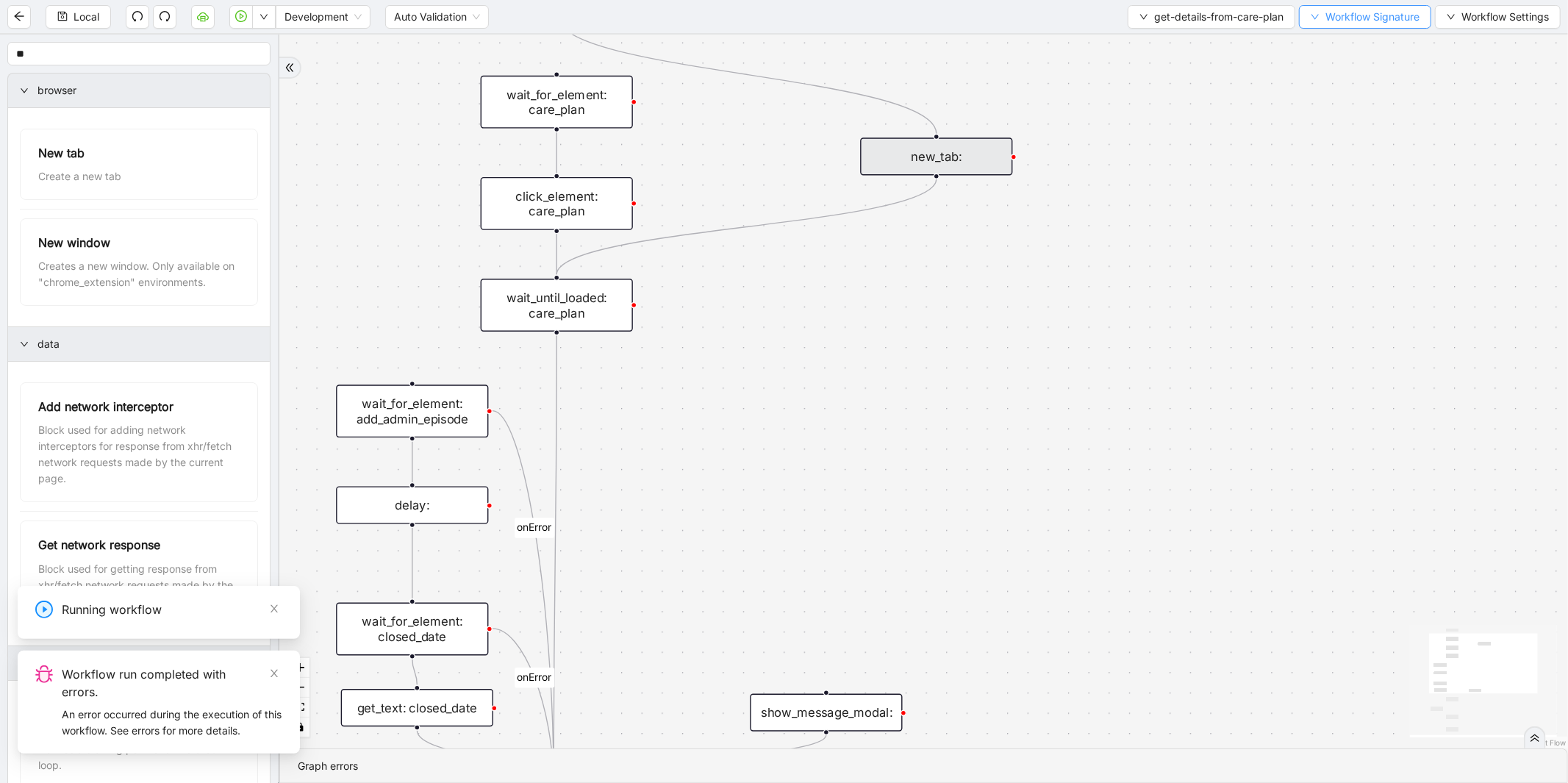
click at [1348, 27] on button "Workflow Signature" at bounding box center [1366, 17] width 133 height 24
click at [1331, 118] on span "Defaults" at bounding box center [1363, 115] width 99 height 16
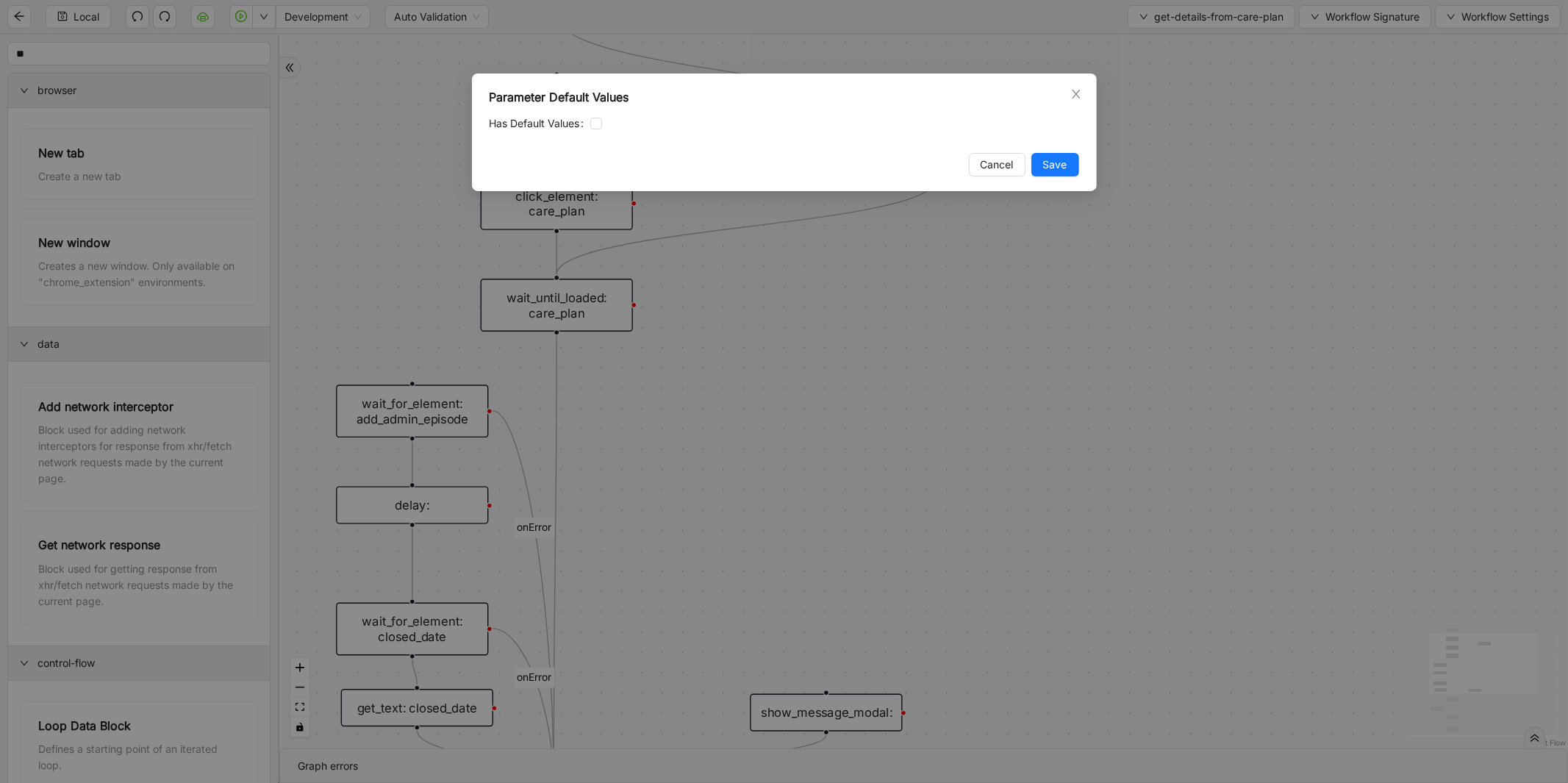
click at [1274, 92] on div "Parameter Default Values Has Default Values Cancel Save" at bounding box center [784, 392] width 1568 height 783
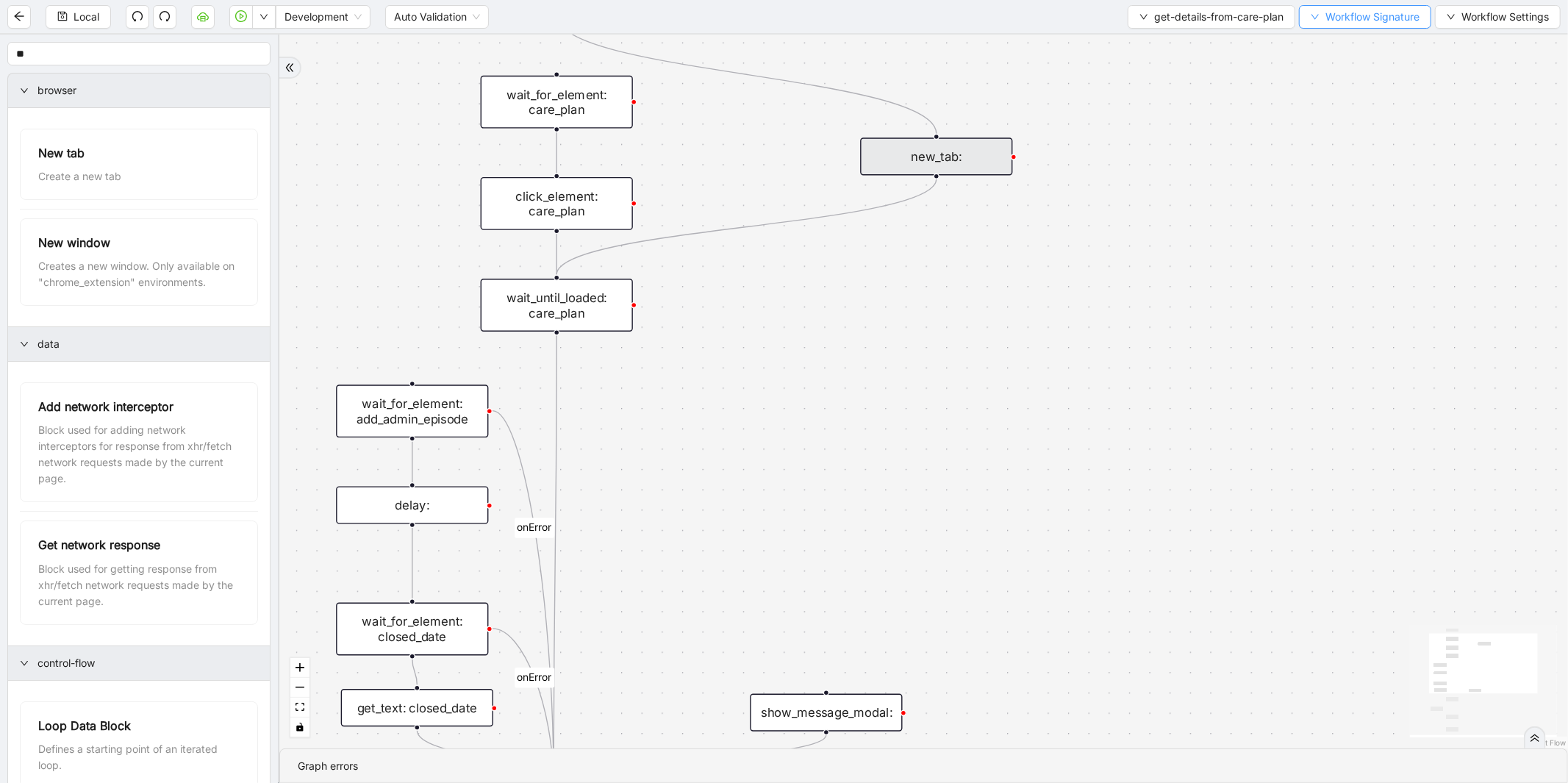
click at [1353, 17] on span "Workflow Signature" at bounding box center [1373, 17] width 94 height 16
click at [1324, 68] on span "Type" at bounding box center [1363, 68] width 99 height 16
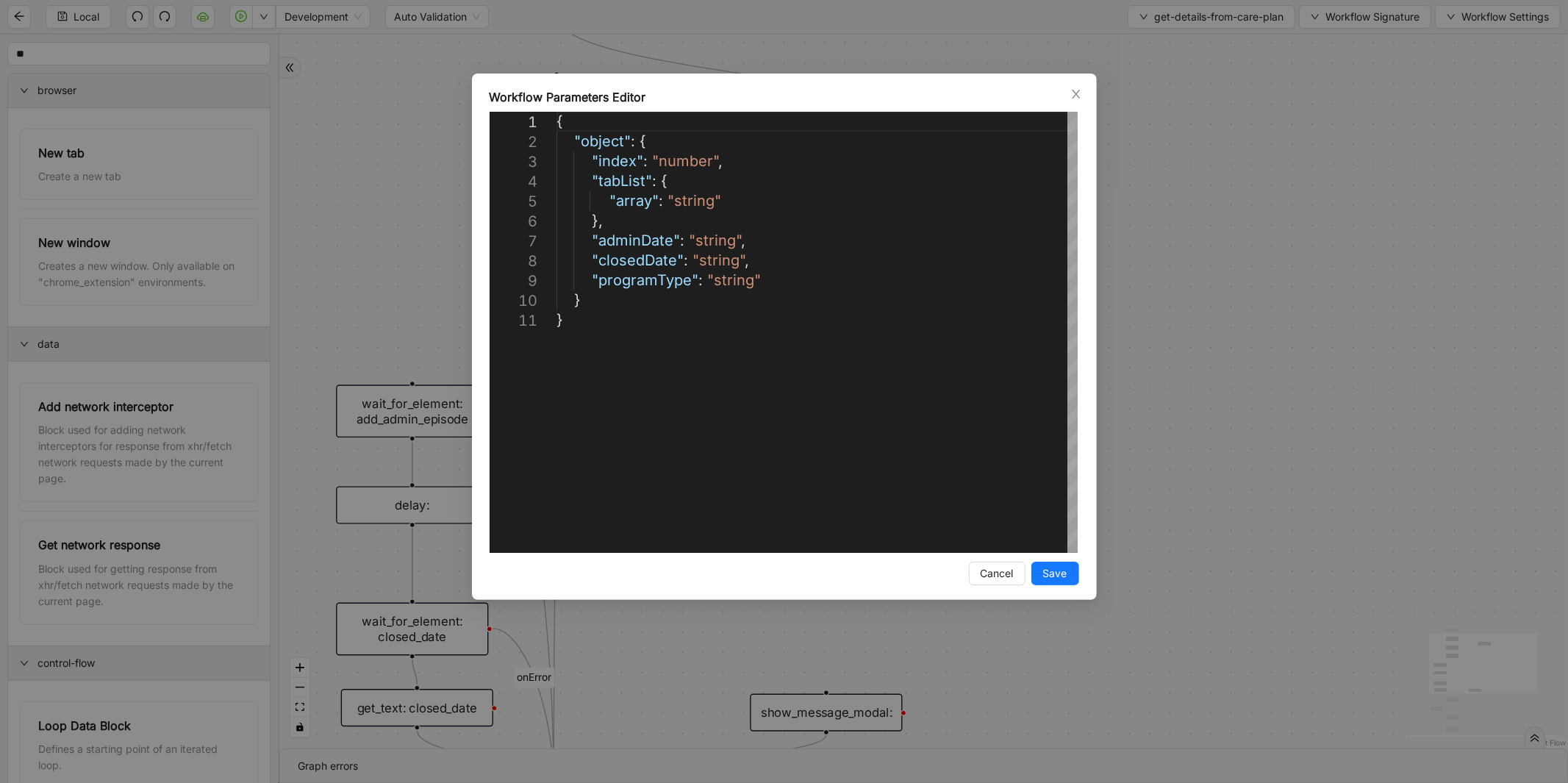
click at [1211, 256] on div "**********" at bounding box center [784, 392] width 1568 height 783
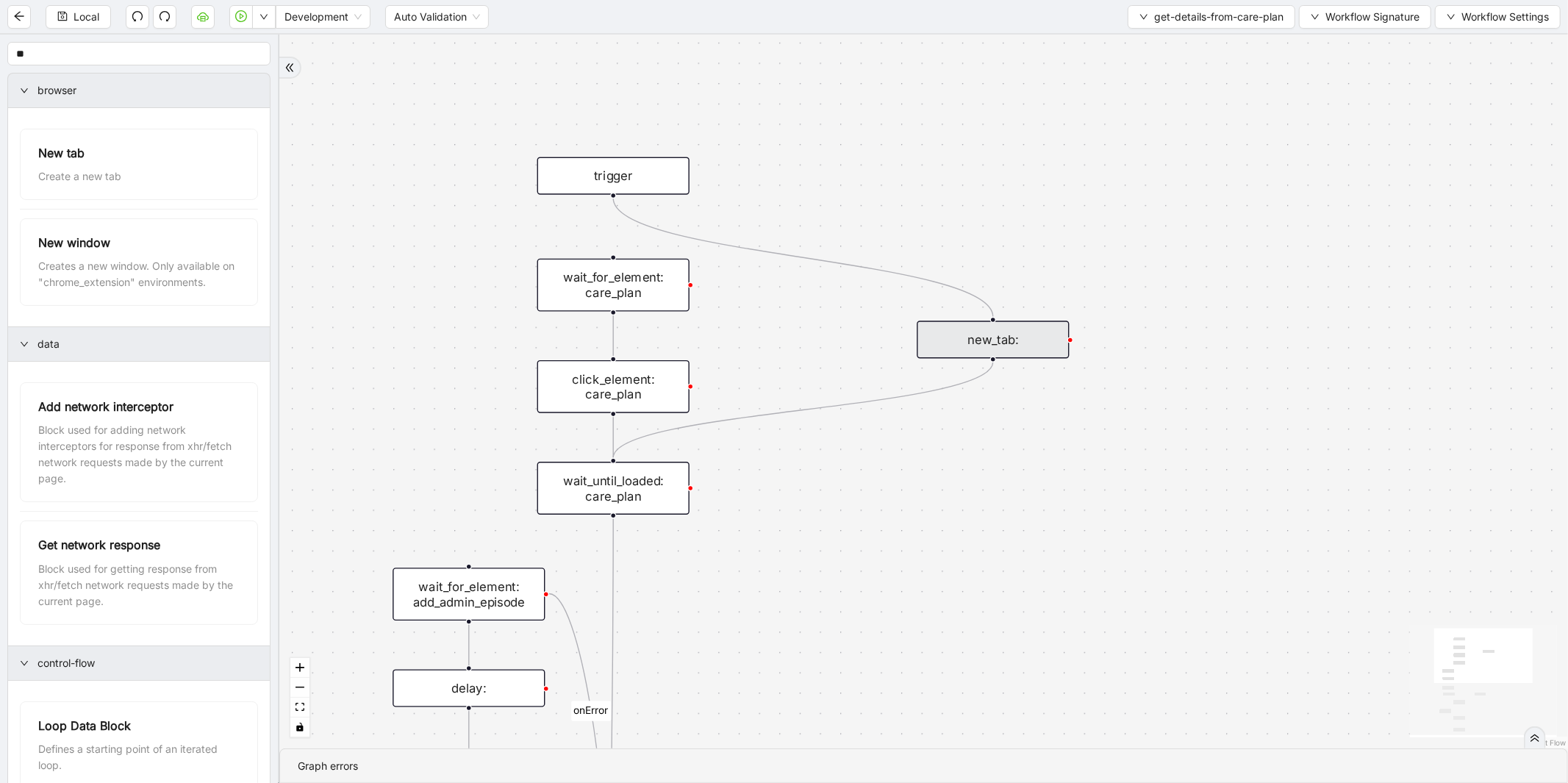
drag, startPoint x: 728, startPoint y: 180, endPoint x: 693, endPoint y: 269, distance: 95.6
click at [785, 364] on div "onError onError onError trigger wait_for_element: care_plan click_element: care…" at bounding box center [924, 392] width 1289 height 714
drag, startPoint x: 613, startPoint y: 194, endPoint x: 616, endPoint y: 245, distance: 51.1
click at [616, 245] on div "onError onError onError trigger wait_for_element: care_plan click_element: care…" at bounding box center [924, 392] width 1289 height 714
click at [1188, 18] on span "get-details-from-care-plan" at bounding box center [1218, 17] width 130 height 16
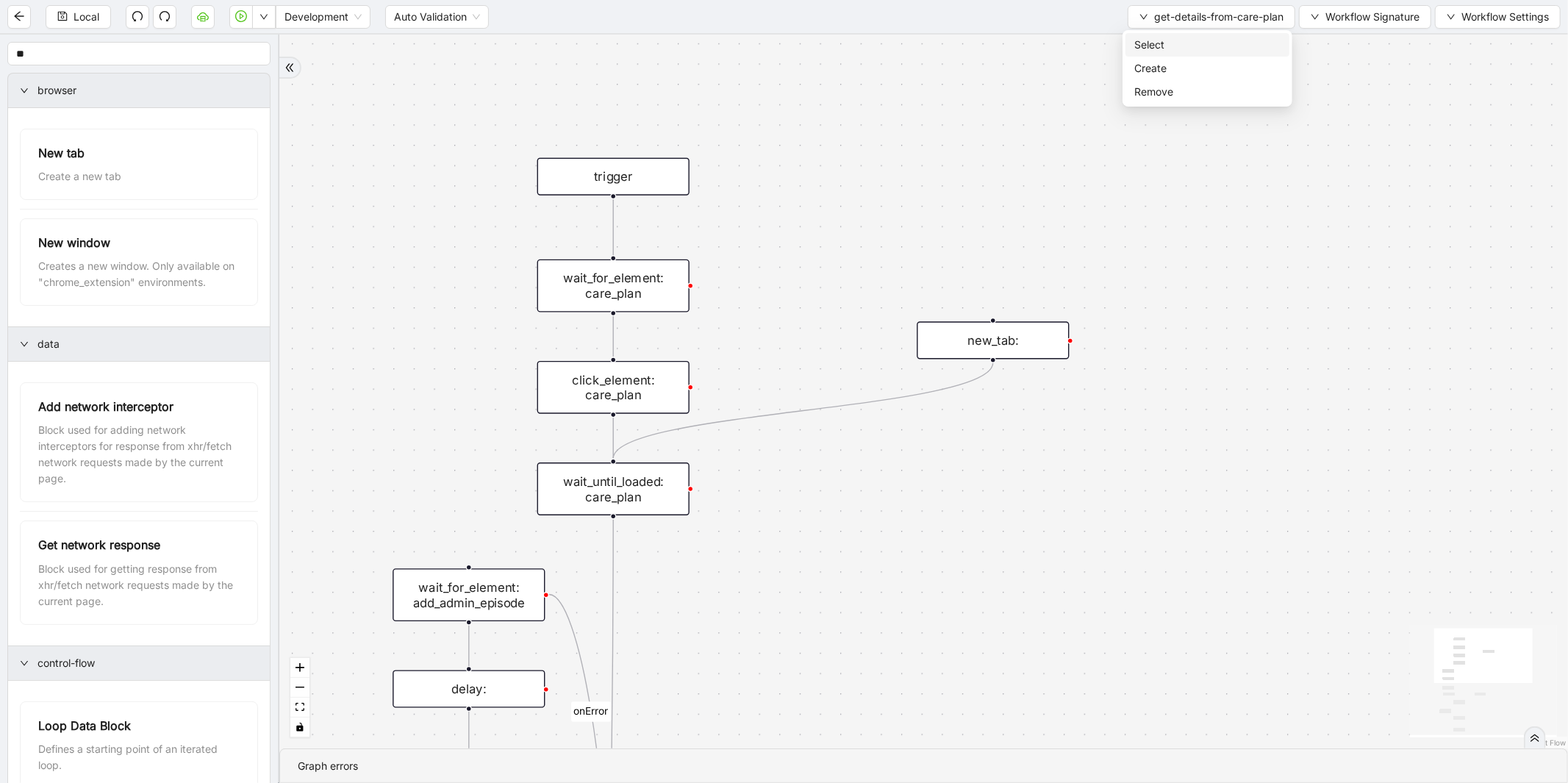
click at [1167, 33] on li "Select" at bounding box center [1208, 45] width 164 height 24
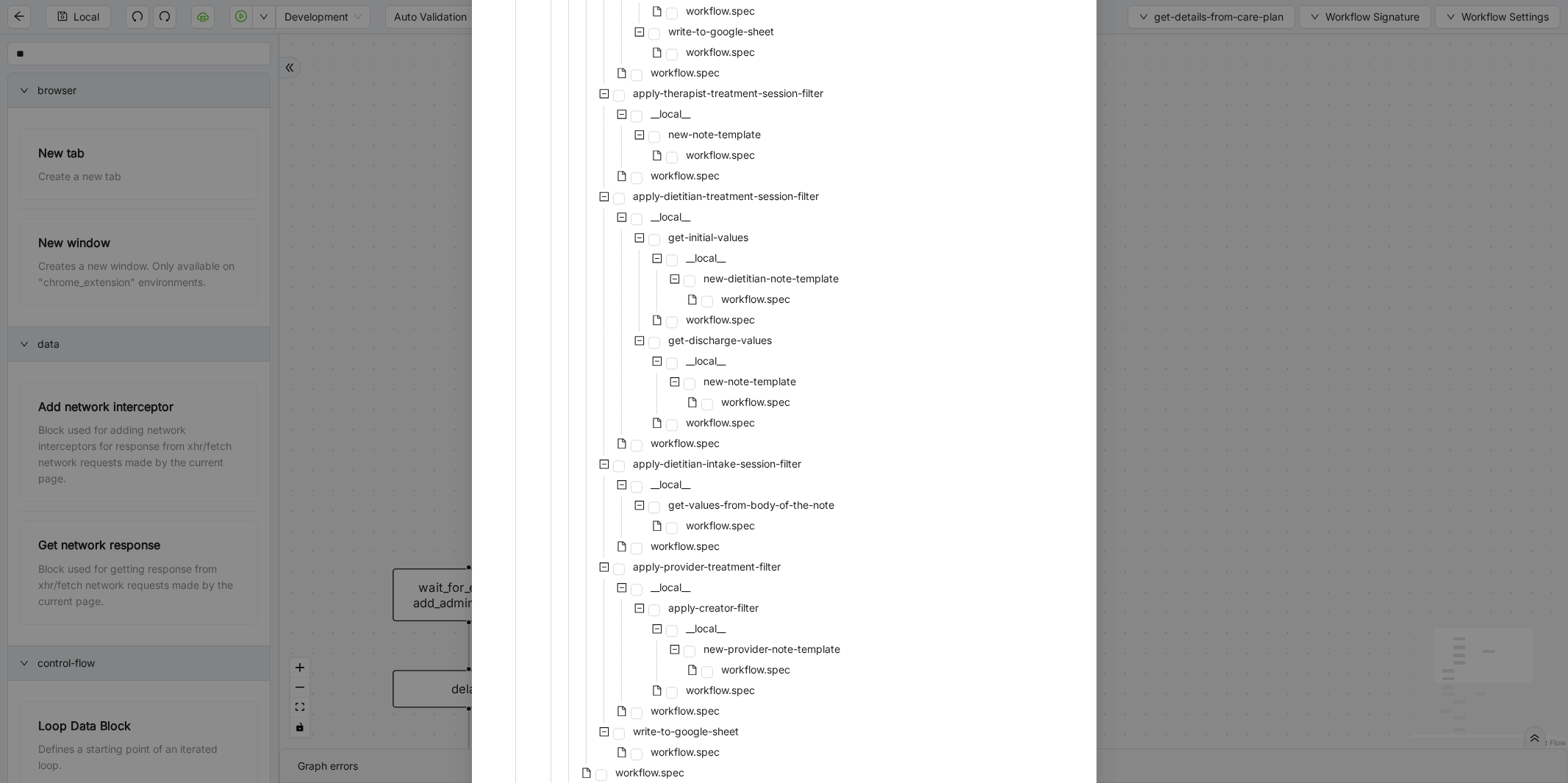
scroll to position [2748, 0]
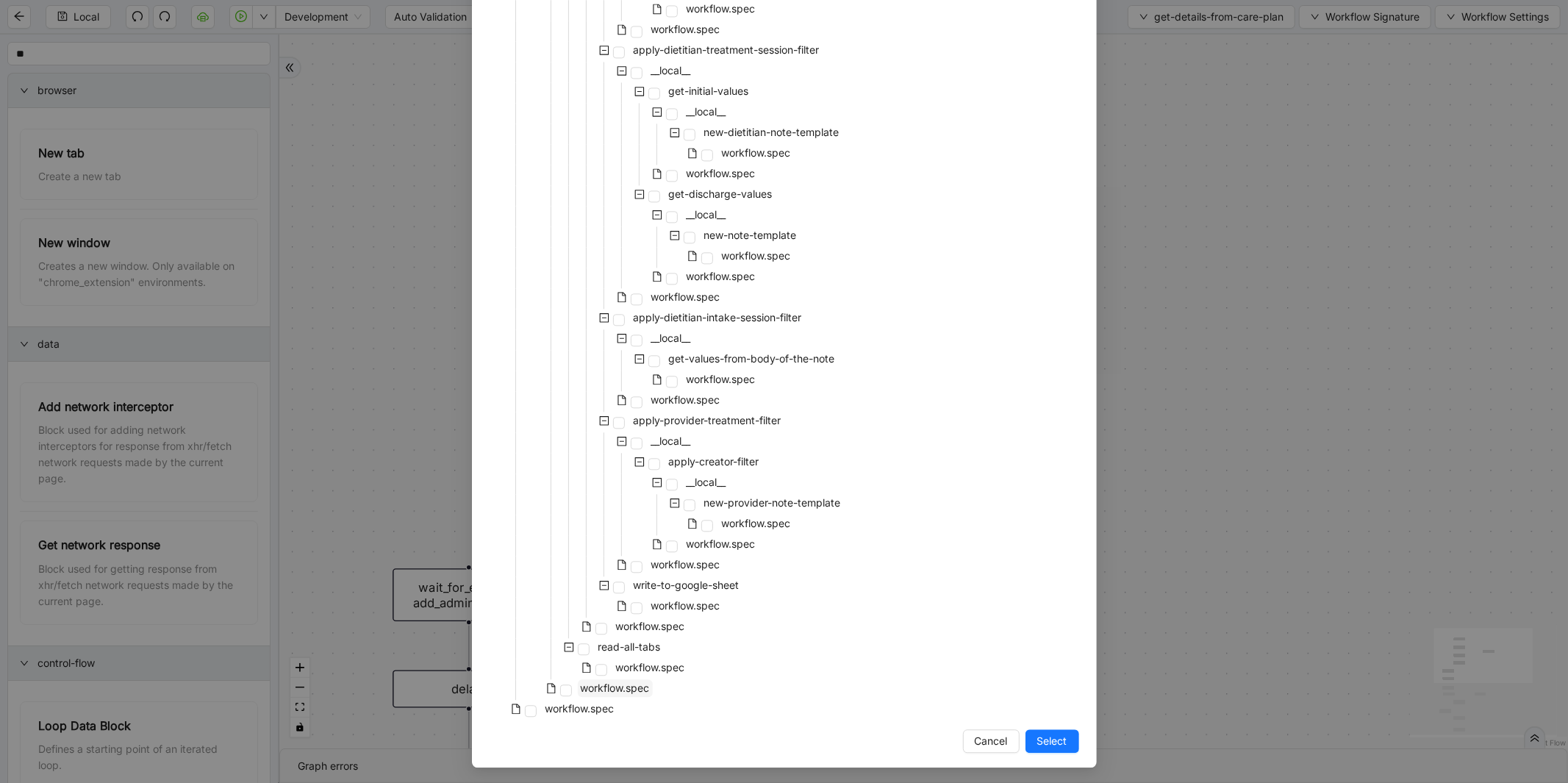
click at [603, 691] on span "workflow.spec" at bounding box center [616, 689] width 69 height 13
click at [1059, 743] on span "Select" at bounding box center [1052, 741] width 30 height 16
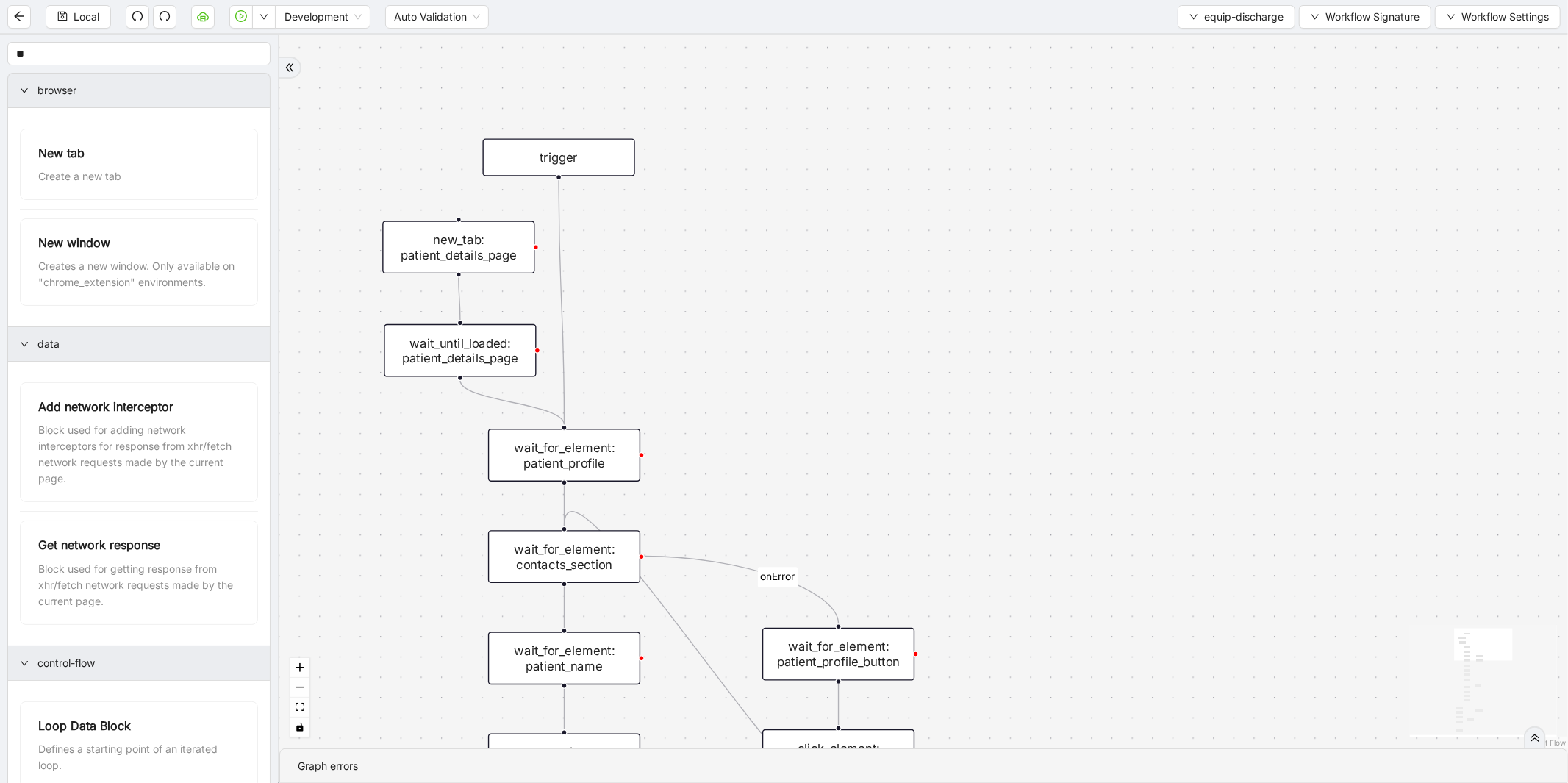
drag, startPoint x: 603, startPoint y: 237, endPoint x: 675, endPoint y: 382, distance: 161.9
click at [675, 382] on div "is_discharge_summary_to_be_created fallback onError onError onError onError tri…" at bounding box center [924, 392] width 1289 height 714
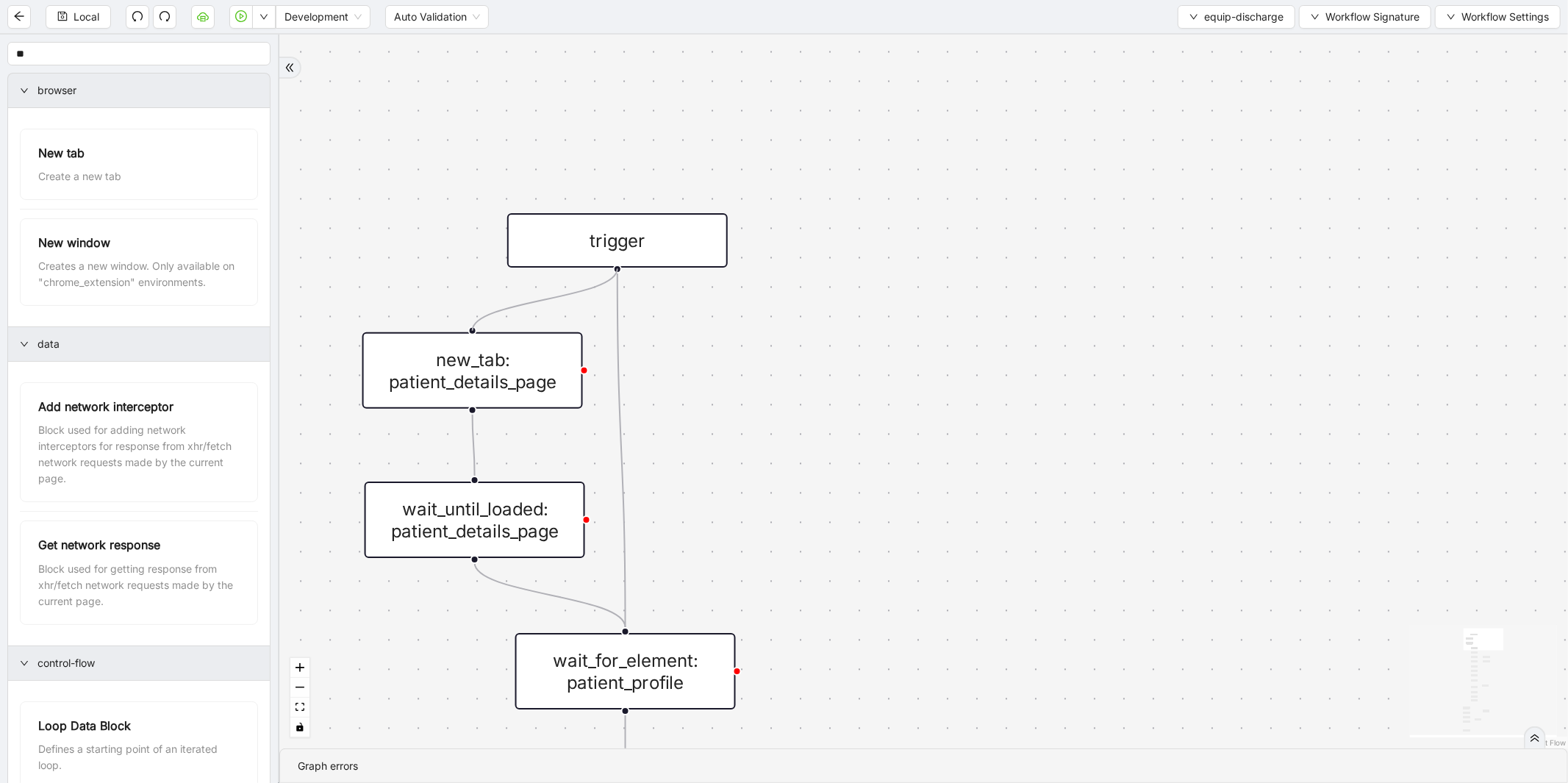
drag, startPoint x: 617, startPoint y: 269, endPoint x: 478, endPoint y: 322, distance: 148.8
click at [478, 322] on div "is_discharge_summary_to_be_created fallback onError onError onError onError tri…" at bounding box center [924, 392] width 1289 height 714
click at [450, 385] on div "new_tab: patient_details_page" at bounding box center [472, 371] width 221 height 76
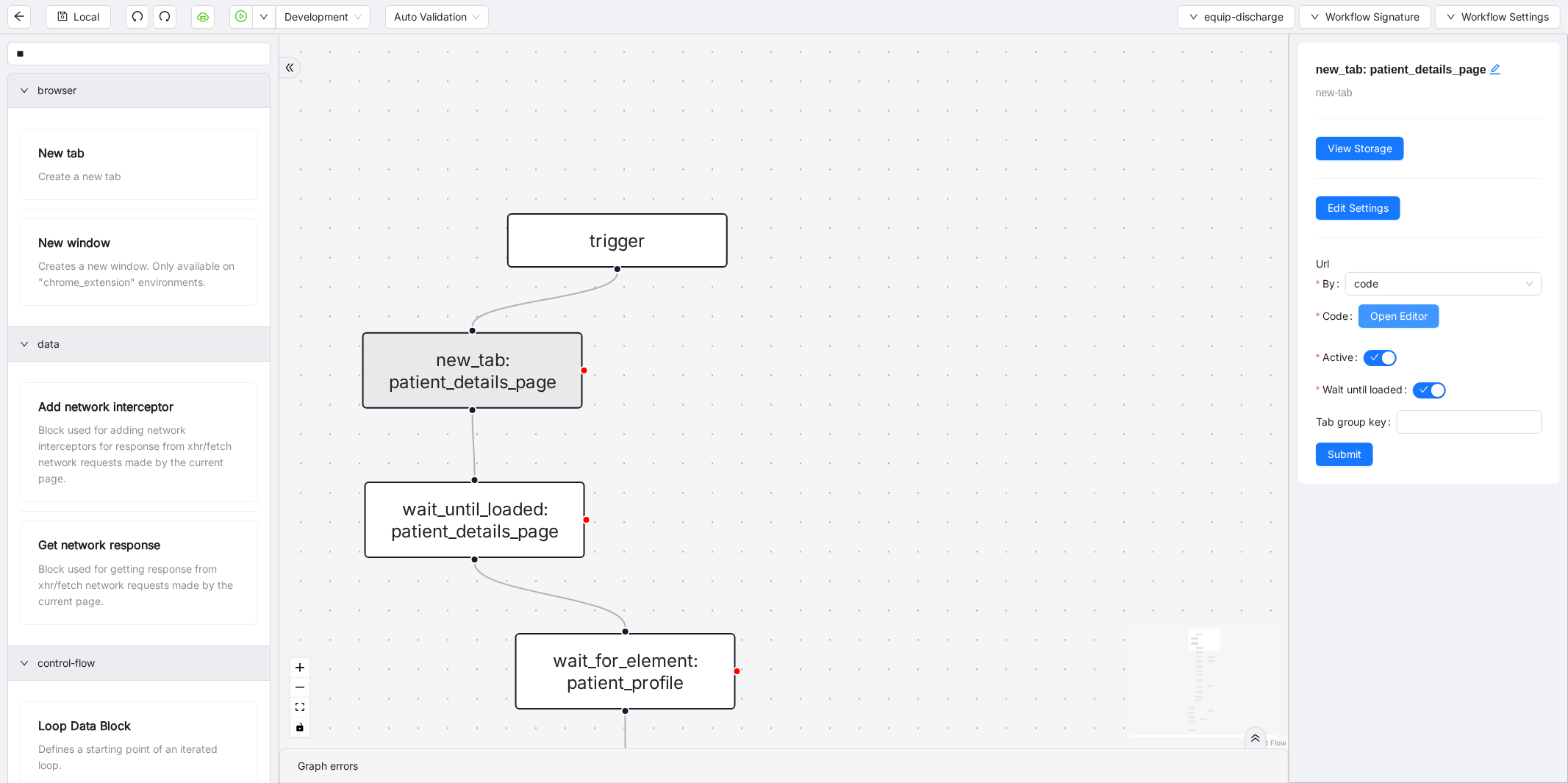
click at [1409, 322] on span "Open Editor" at bounding box center [1398, 316] width 57 height 16
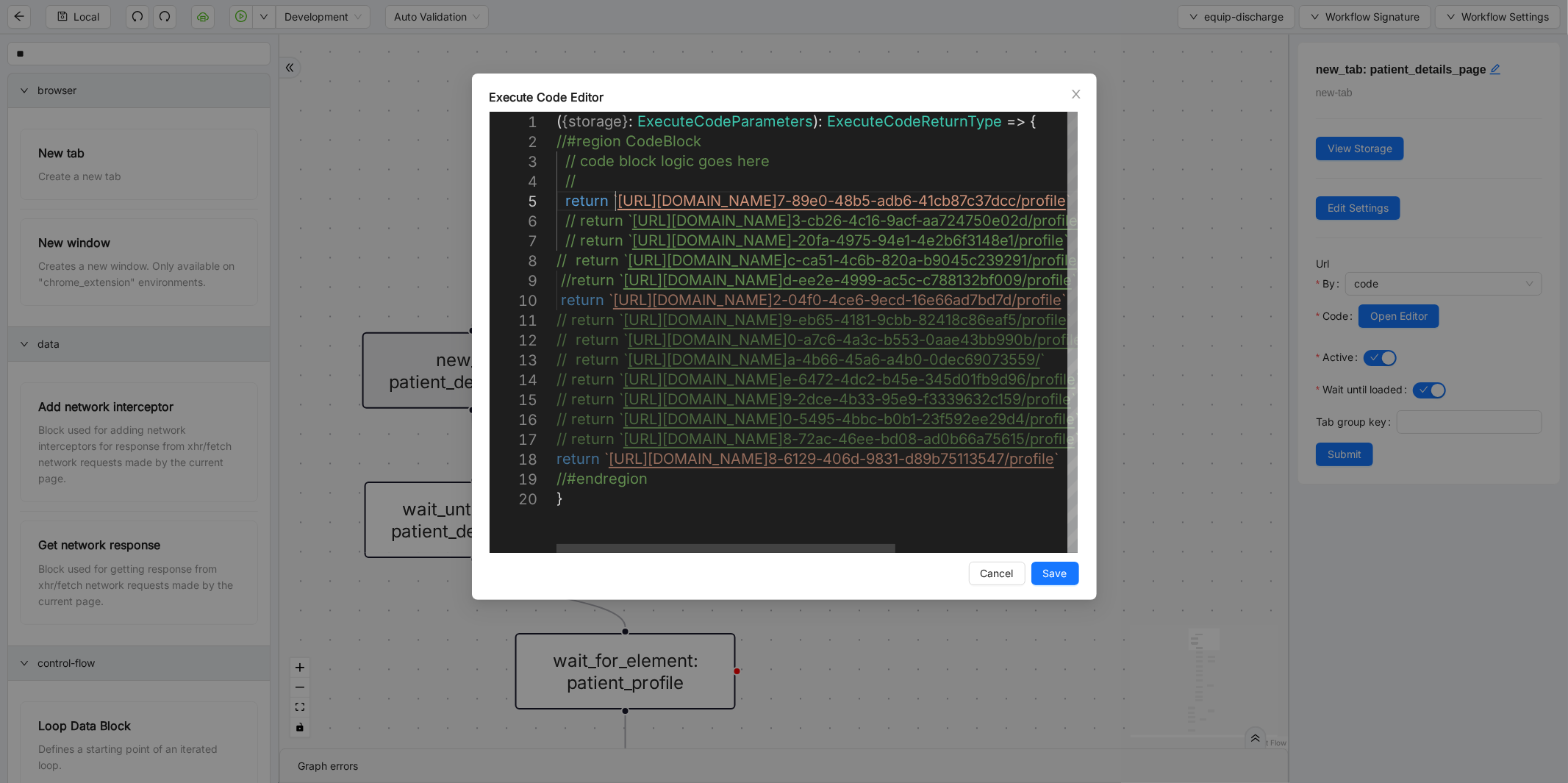
scroll to position [0, 671]
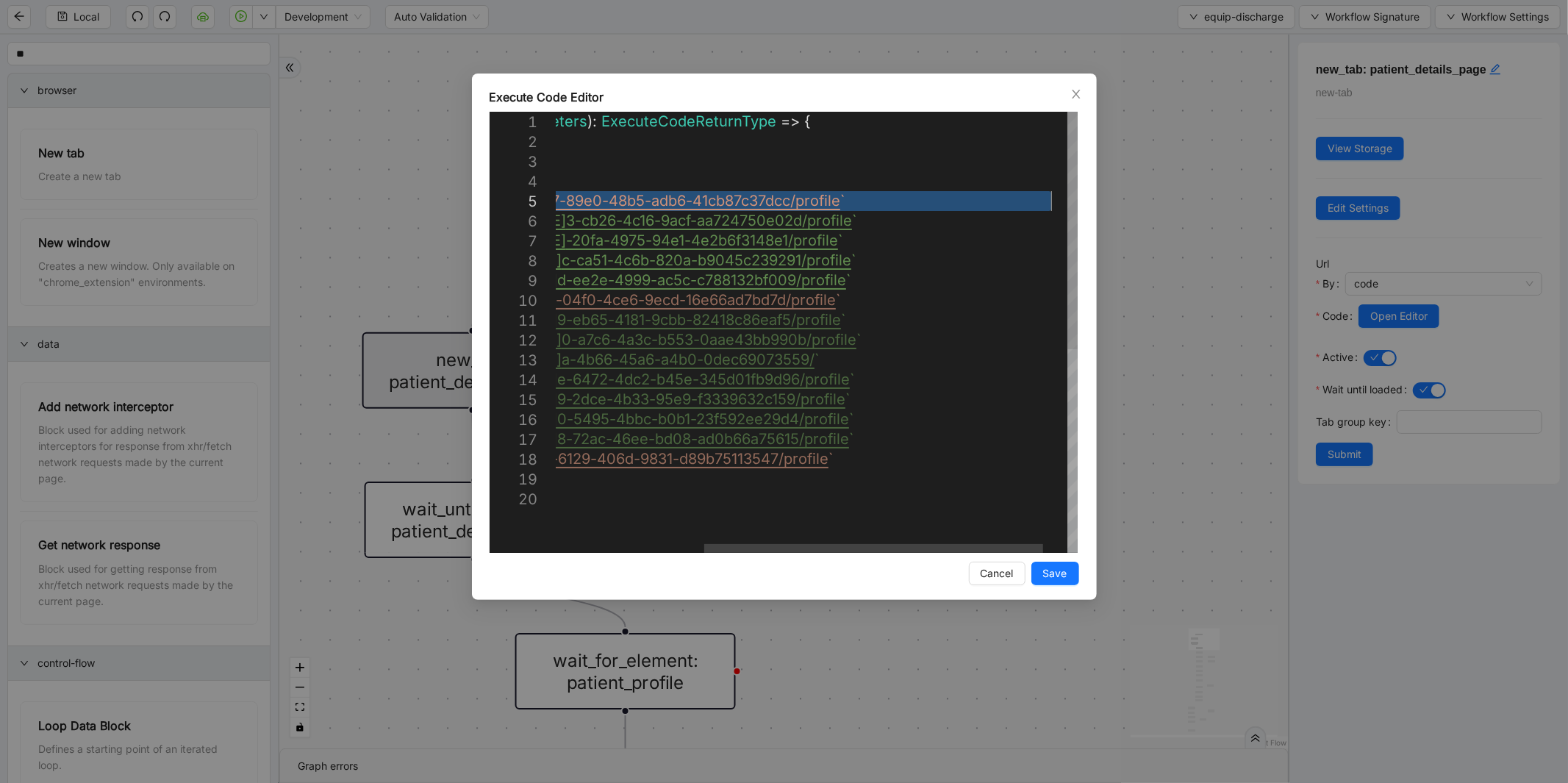
drag, startPoint x: 616, startPoint y: 199, endPoint x: 1047, endPoint y: 208, distance: 431.1
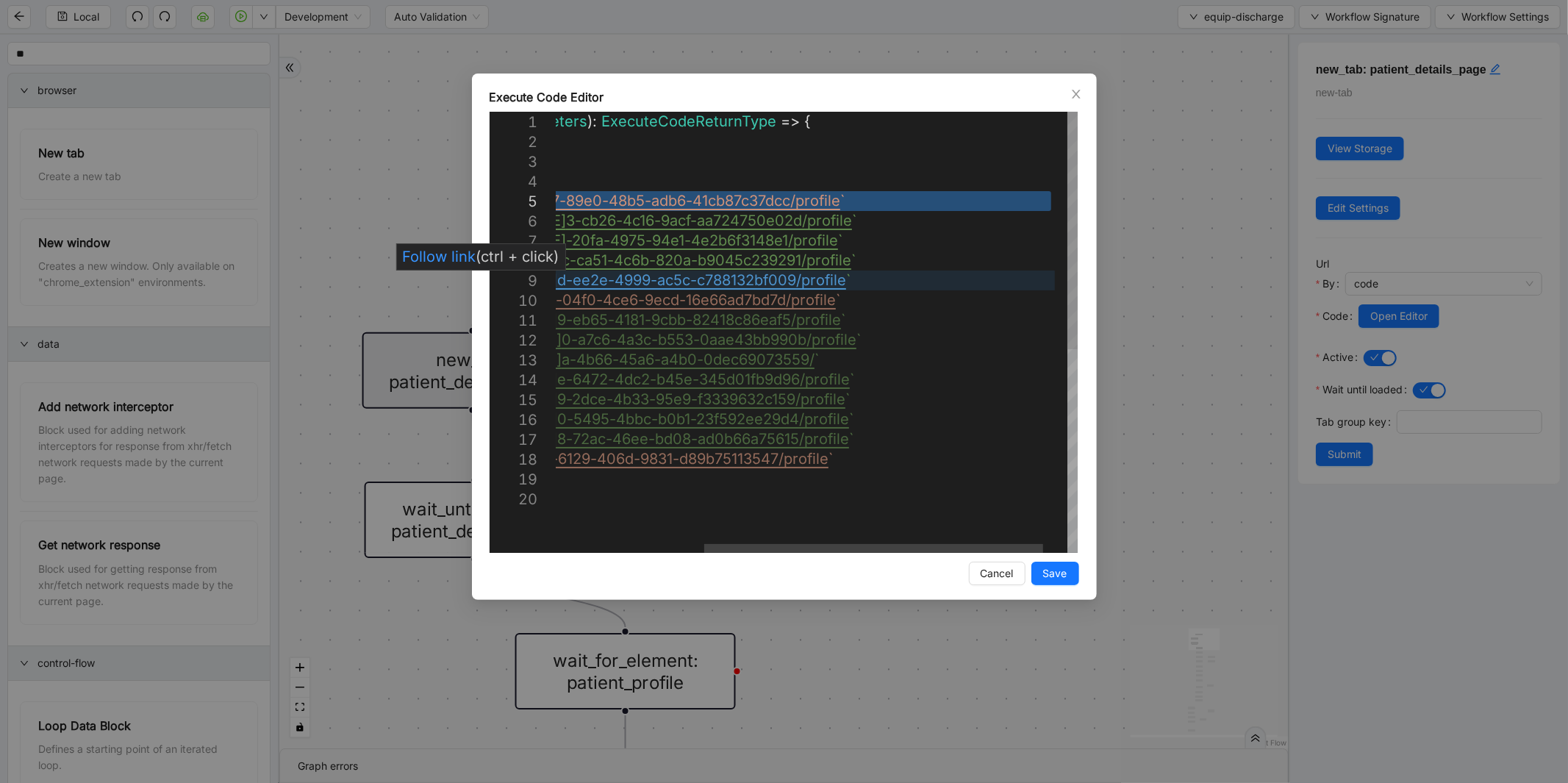
paste textarea "Editor content;Press Alt+F1 for Accessibility Options."
type textarea "**********"
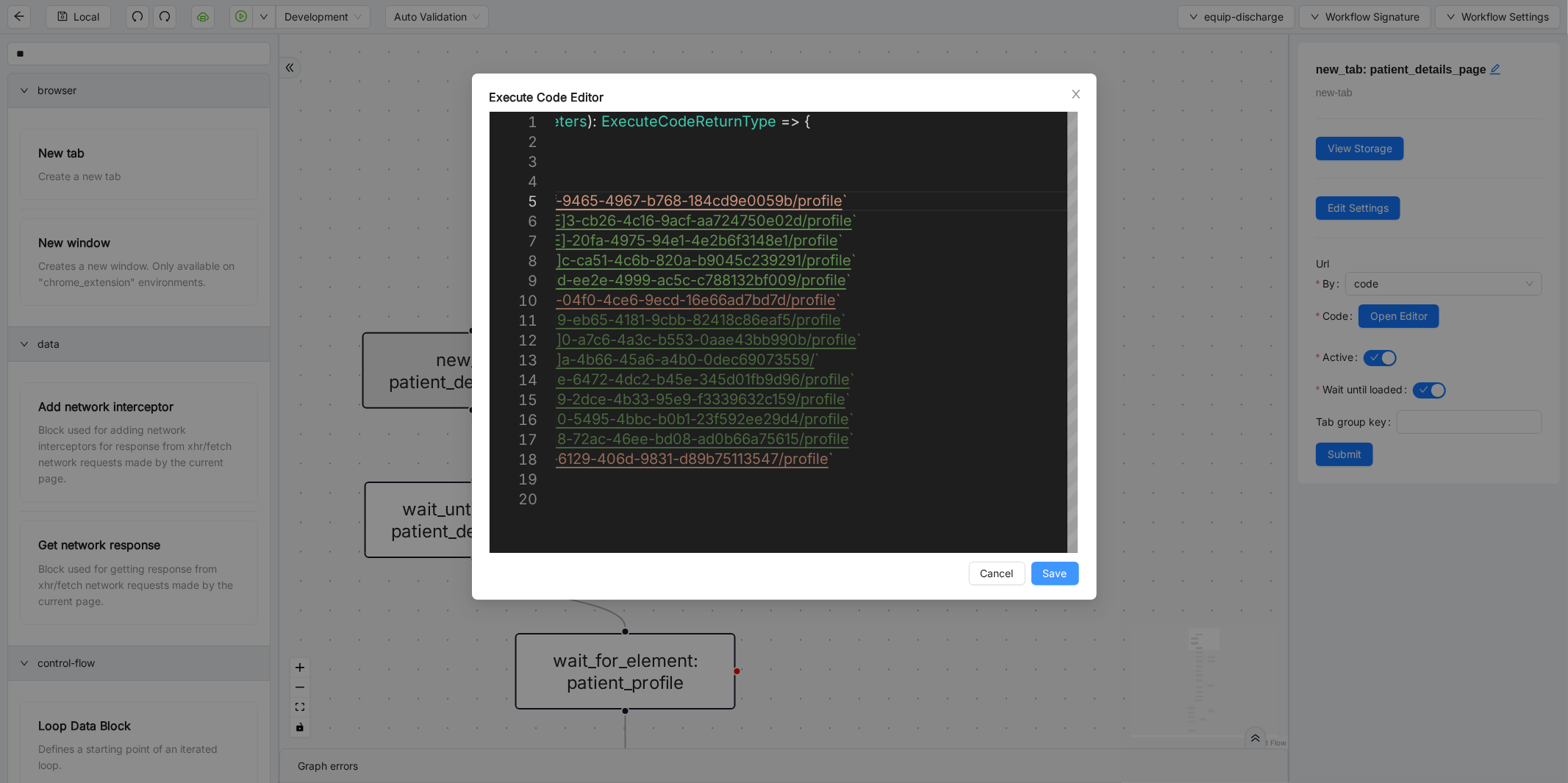
click at [1065, 569] on span "Save" at bounding box center [1055, 574] width 25 height 16
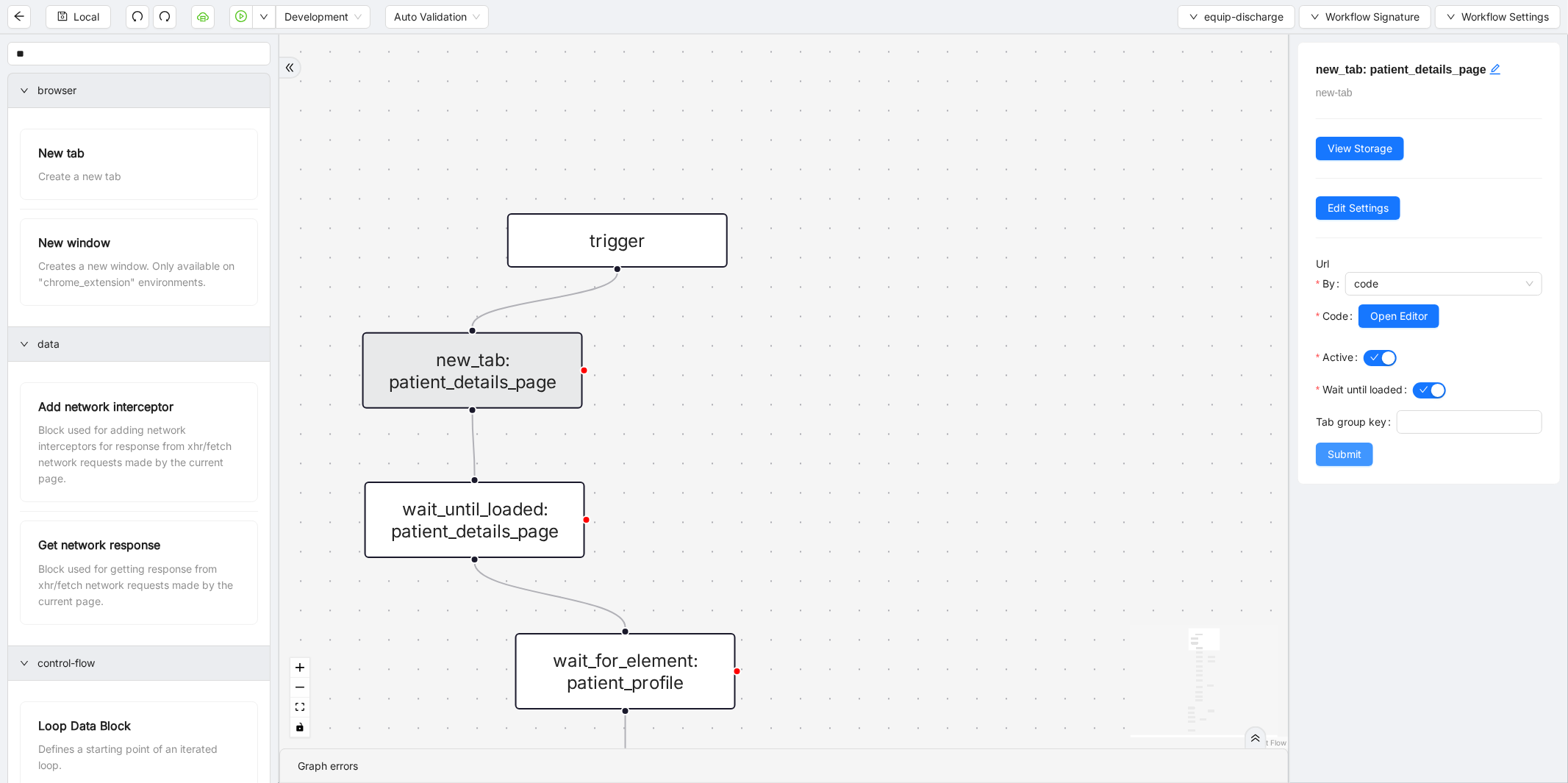
click at [1336, 462] on span "Submit" at bounding box center [1344, 455] width 34 height 16
click at [89, 15] on span "Local" at bounding box center [86, 17] width 25 height 16
click at [810, 394] on div "is_discharge_summary_to_be_created fallback onError onError onError onError tri…" at bounding box center [784, 392] width 1010 height 714
click at [495, 537] on div "is_discharge_summary_to_be_created fallback onError onError onError onError tri…" at bounding box center [784, 392] width 1010 height 714
click at [982, 320] on div "is_discharge_summary_to_be_created fallback onError onError onError onError tri…" at bounding box center [784, 392] width 1010 height 714
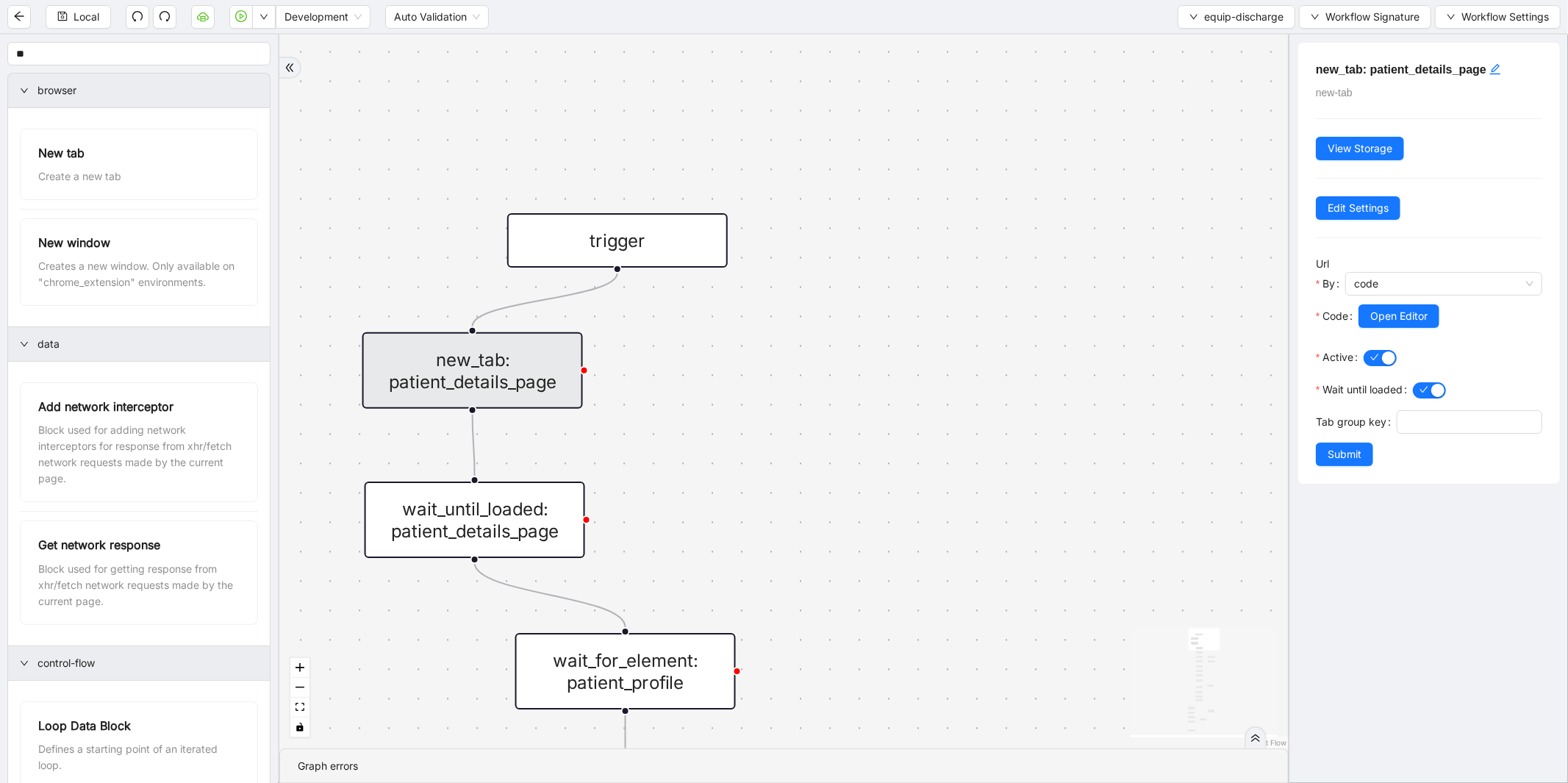
click at [472, 149] on div "is_discharge_summary_to_be_created fallback onError onError onError onError tri…" at bounding box center [784, 392] width 1010 height 714
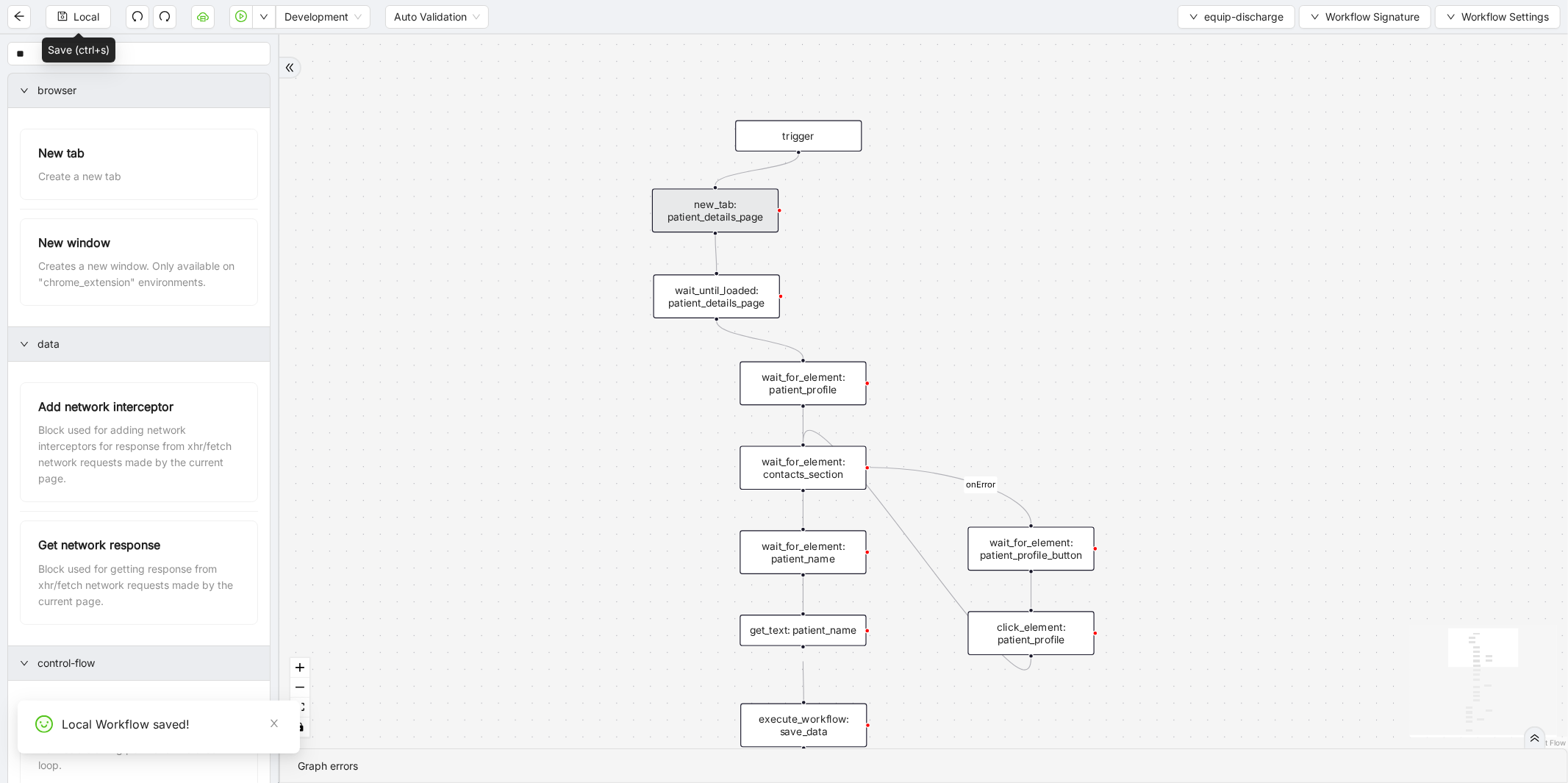
drag, startPoint x: 607, startPoint y: 470, endPoint x: 555, endPoint y: 371, distance: 111.8
click at [555, 372] on div "is_discharge_summary_to_be_created fallback onError onError onError onError tri…" at bounding box center [924, 392] width 1289 height 714
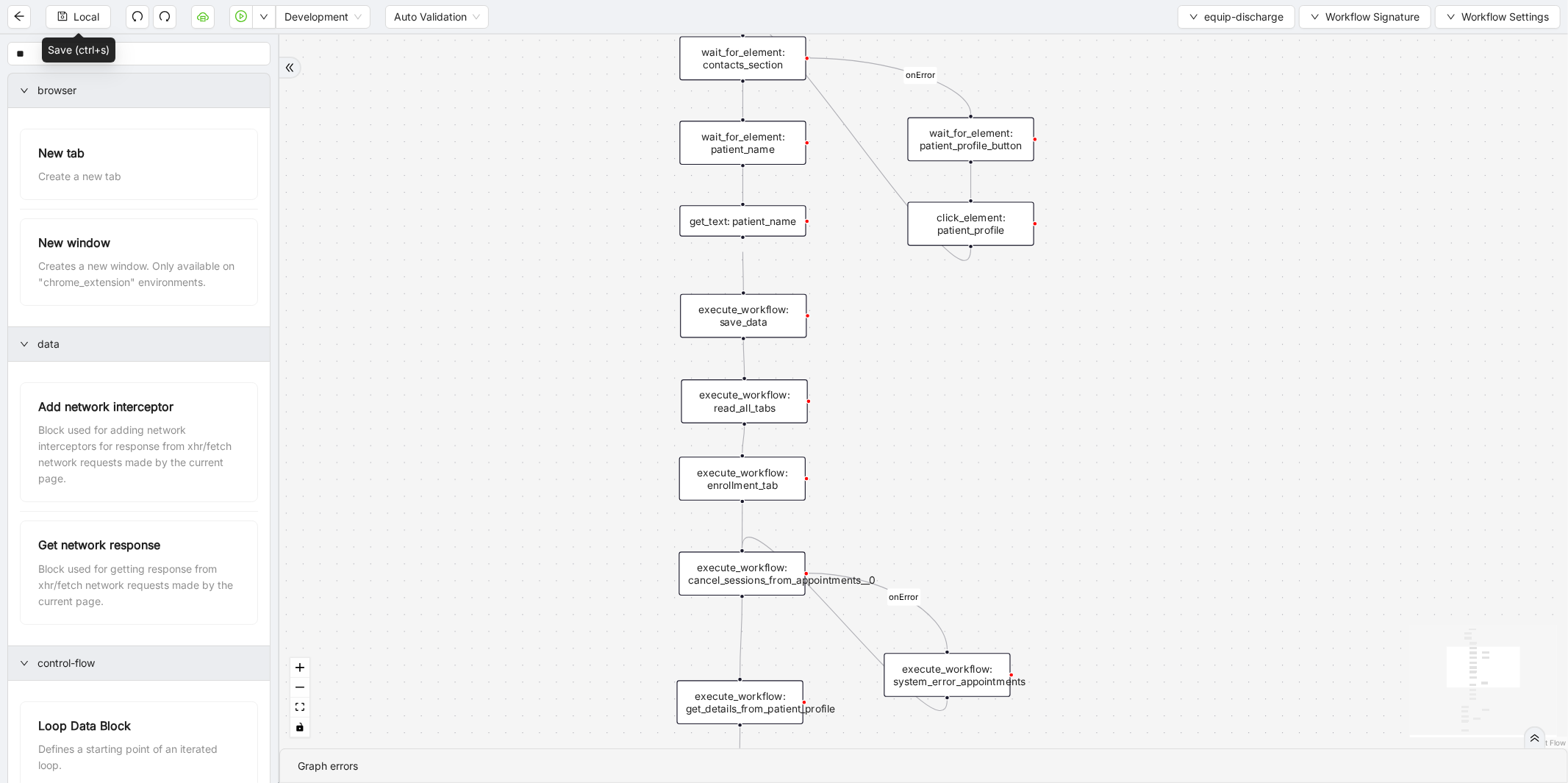
drag, startPoint x: 391, startPoint y: 456, endPoint x: 383, endPoint y: 144, distance: 312.1
click at [383, 144] on div "is_discharge_summary_to_be_created fallback onError onError onError onError tri…" at bounding box center [924, 392] width 1289 height 714
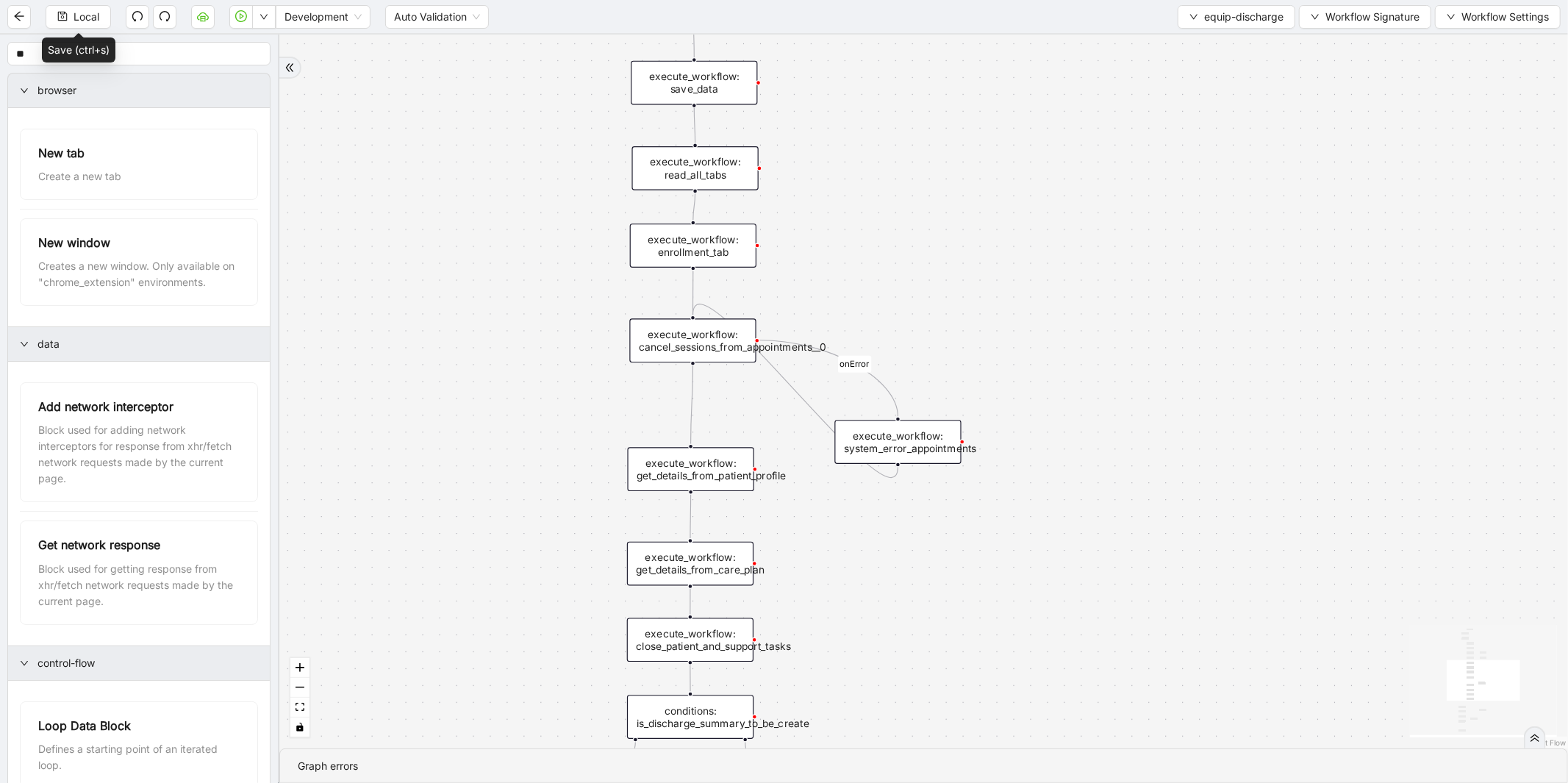
drag, startPoint x: 445, startPoint y: 381, endPoint x: 396, endPoint y: 211, distance: 176.9
click at [396, 211] on div "is_discharge_summary_to_be_created fallback onError onError onError onError tri…" at bounding box center [924, 392] width 1289 height 714
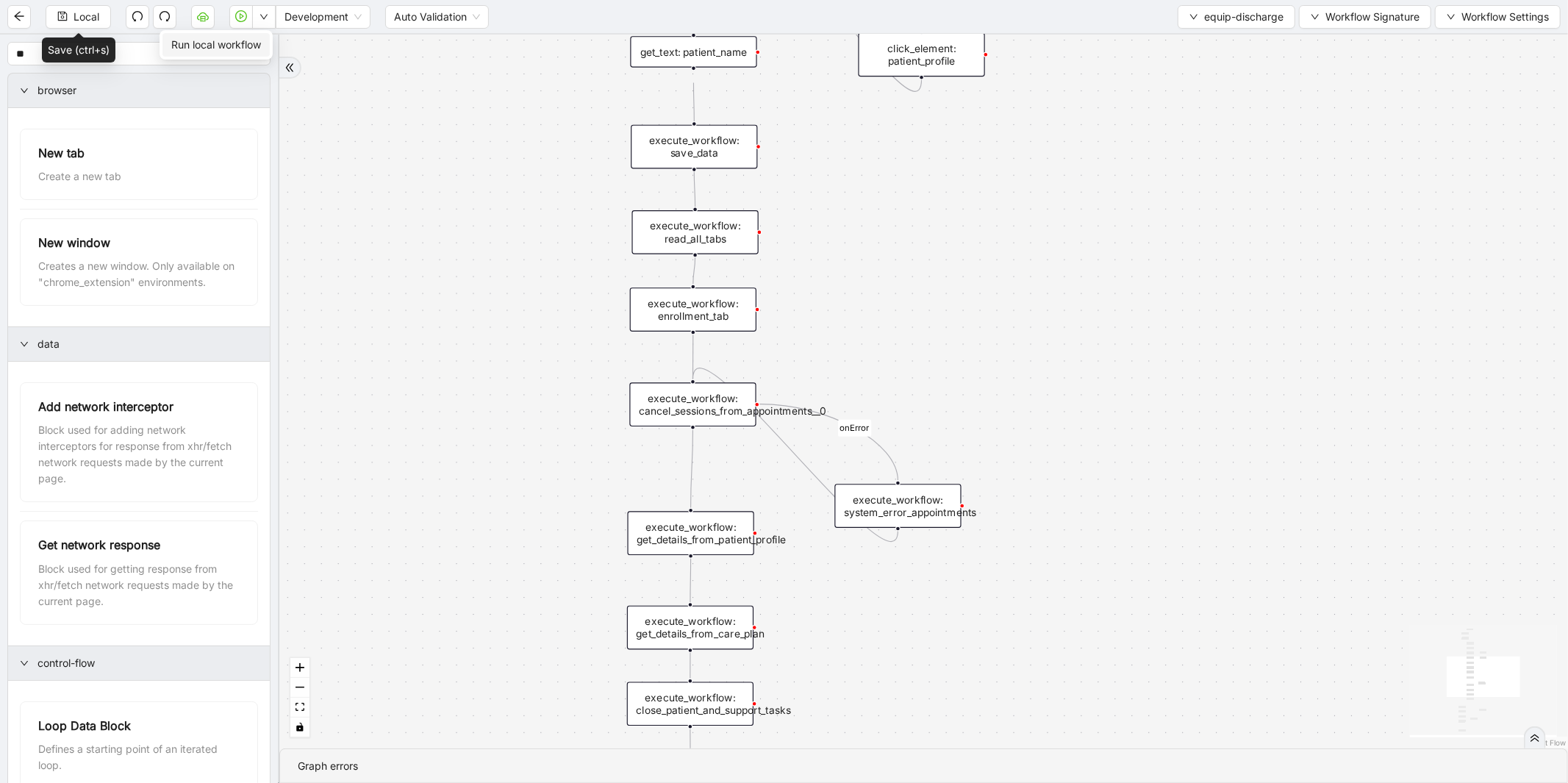
click at [257, 45] on span "Run local workflow" at bounding box center [216, 45] width 90 height 16
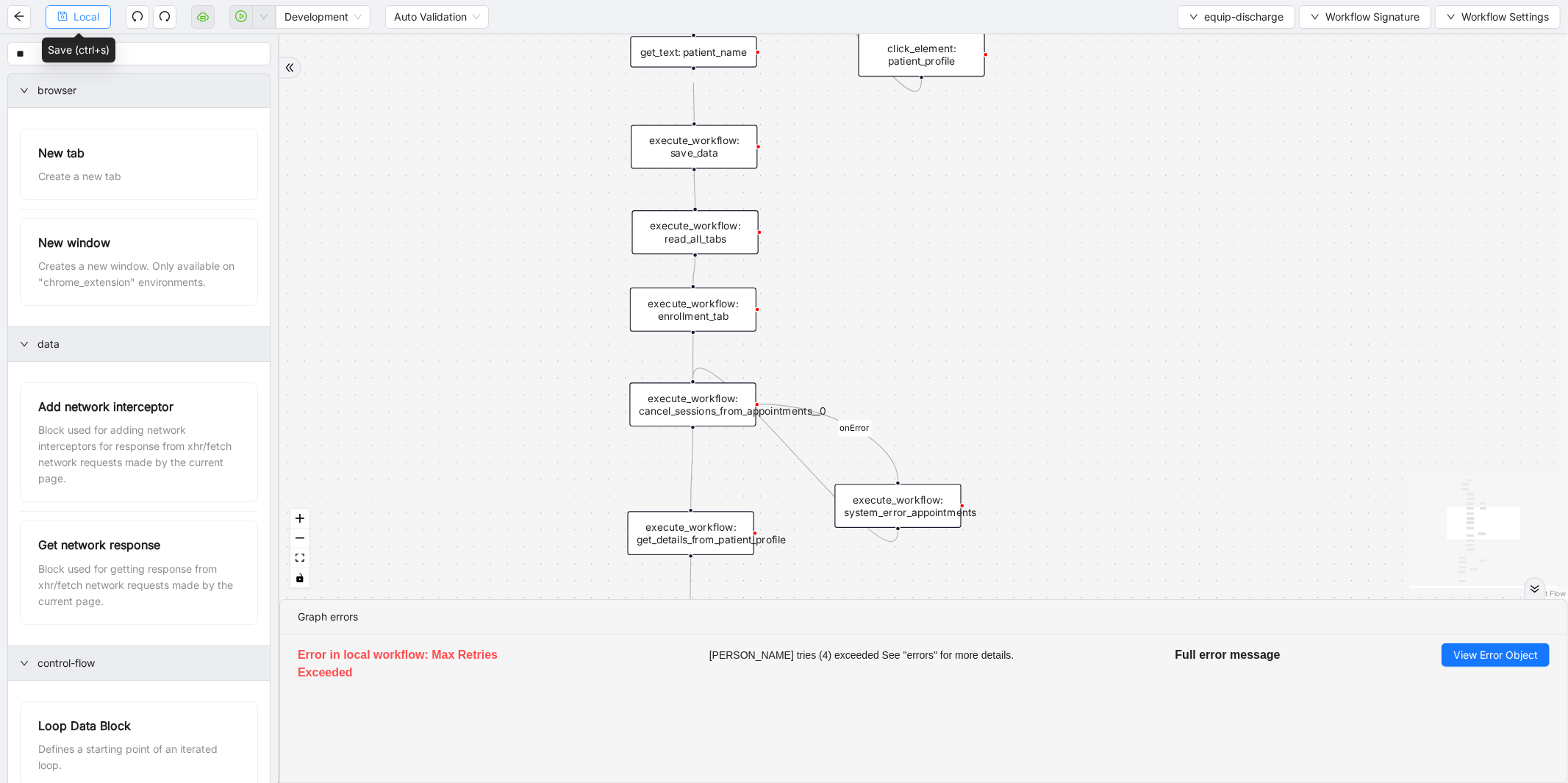
click at [93, 24] on span "Local" at bounding box center [86, 17] width 25 height 16
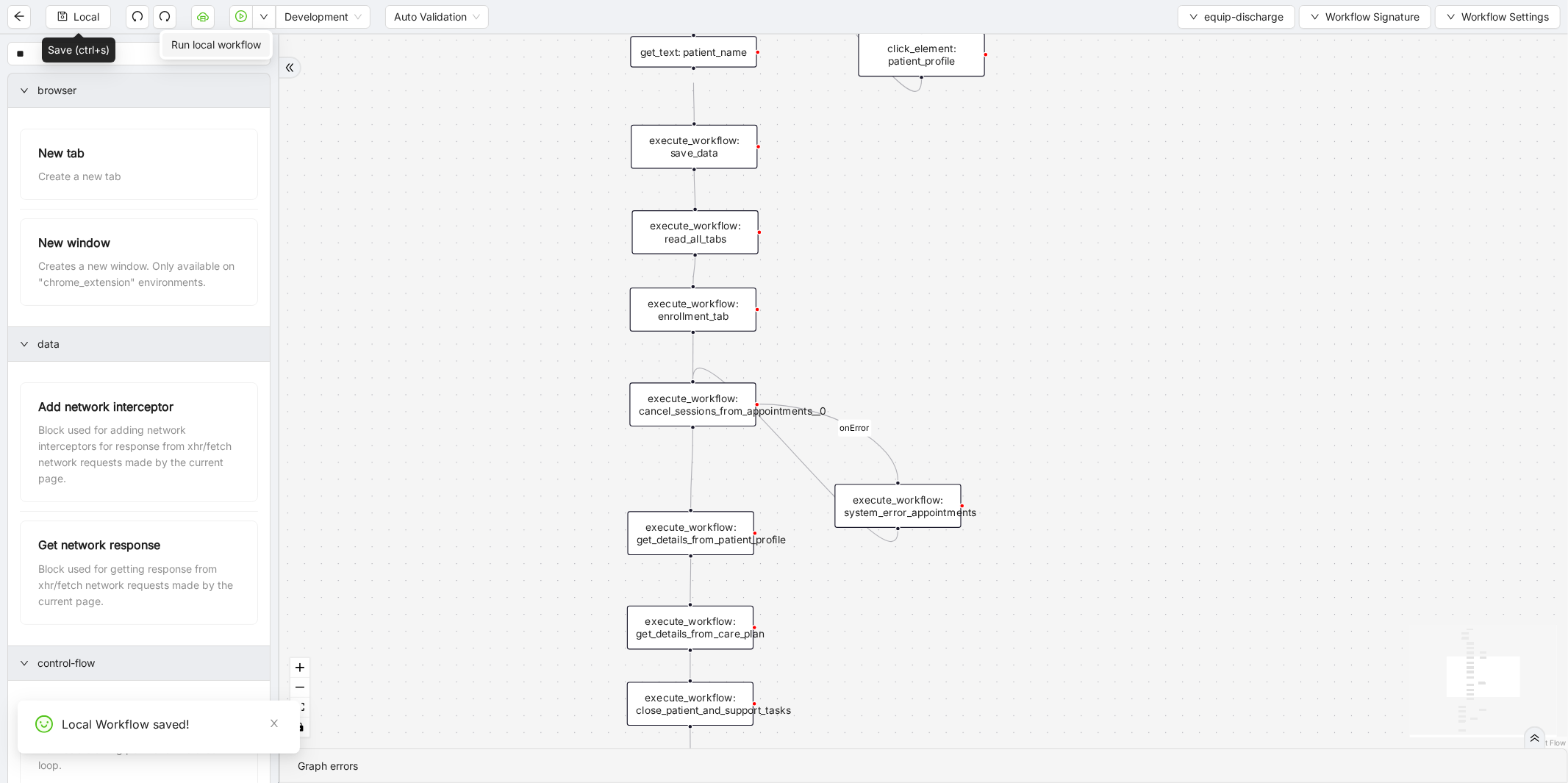
click at [238, 48] on span "Run local workflow" at bounding box center [216, 45] width 90 height 16
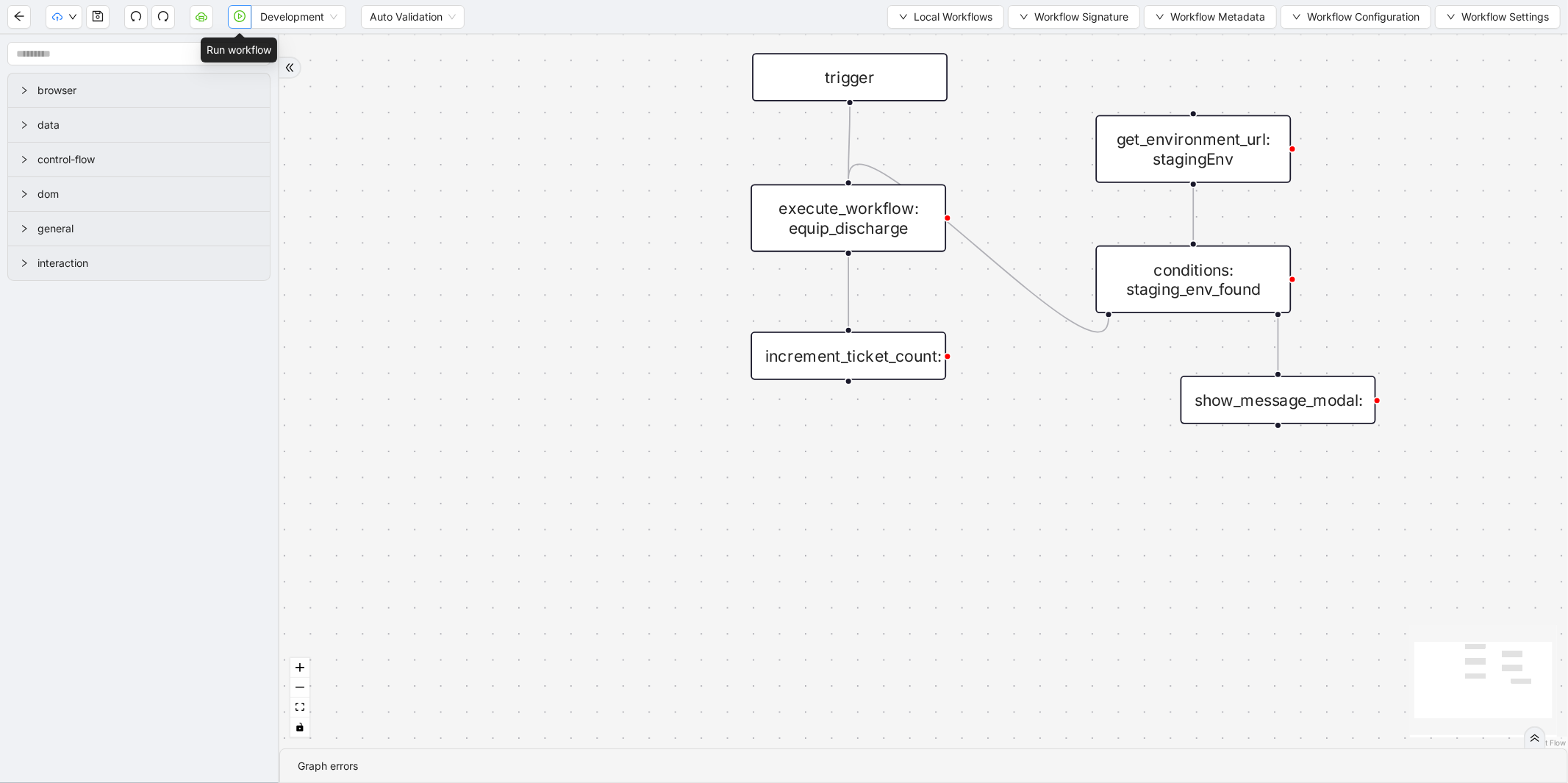
click at [245, 13] on icon "play-circle" at bounding box center [240, 15] width 12 height 12
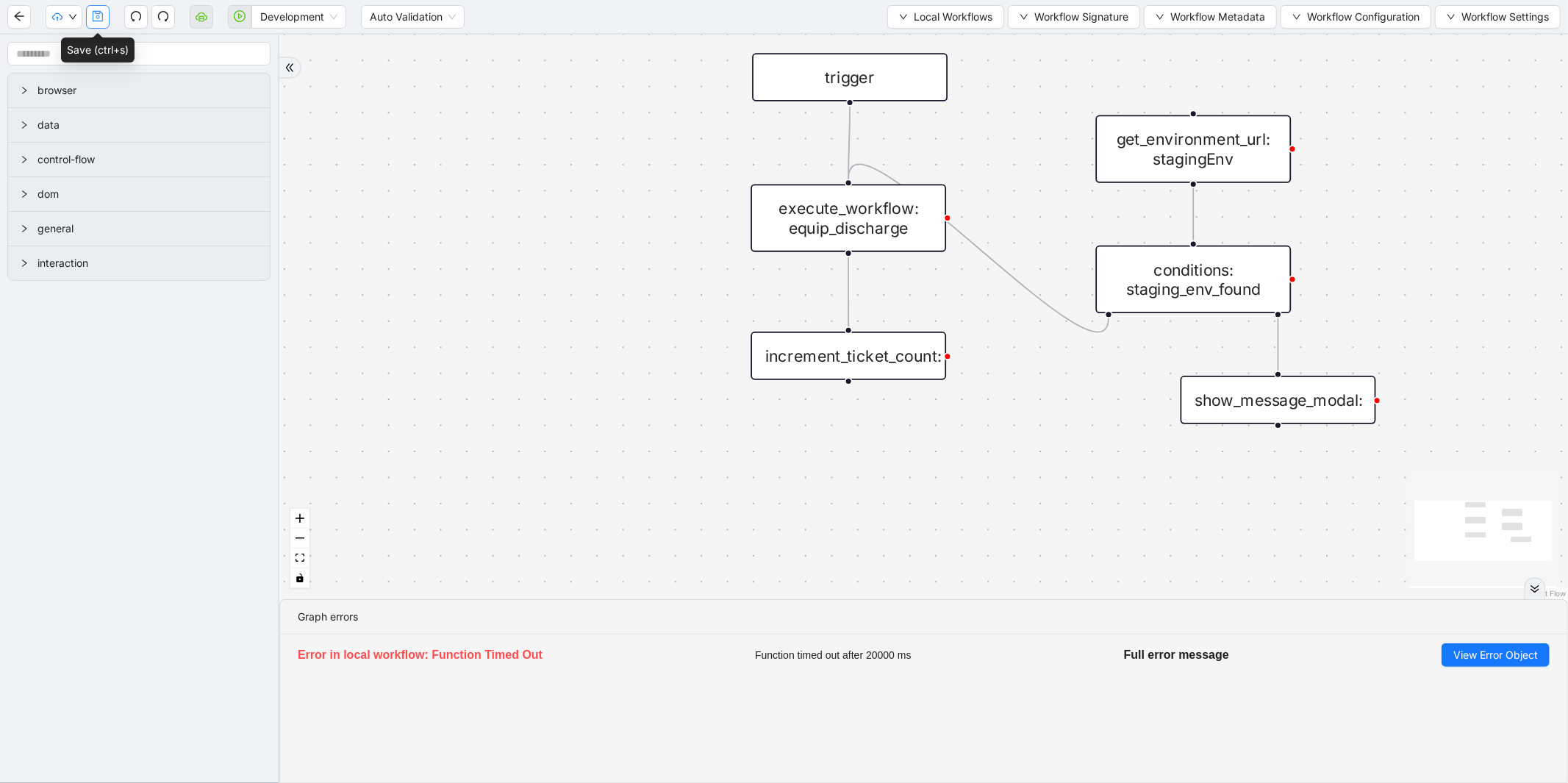
click at [99, 15] on icon "save" at bounding box center [97, 15] width 12 height 12
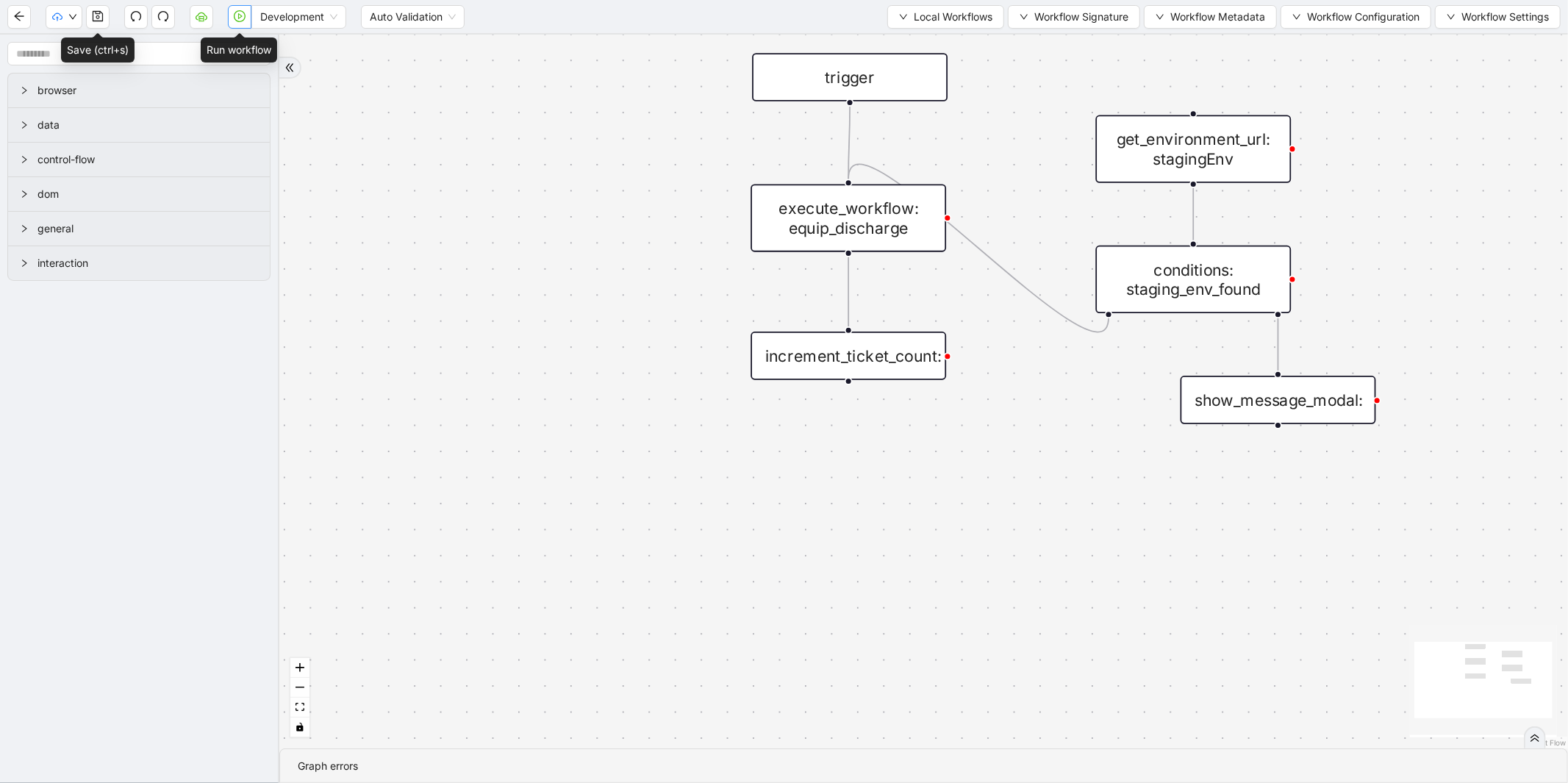
click at [235, 19] on icon "play-circle" at bounding box center [240, 15] width 12 height 12
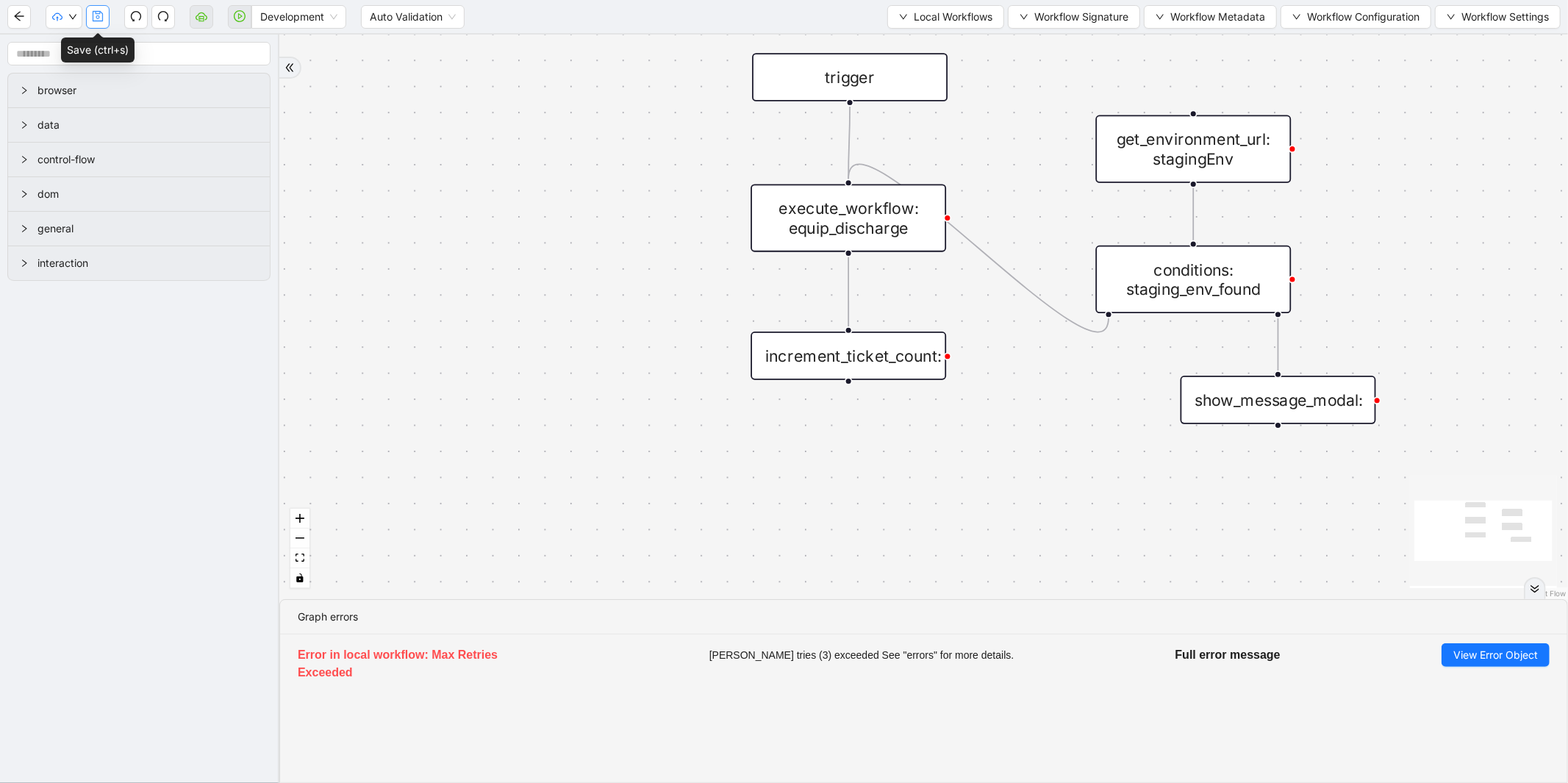
click at [93, 14] on icon "save" at bounding box center [97, 15] width 10 height 10
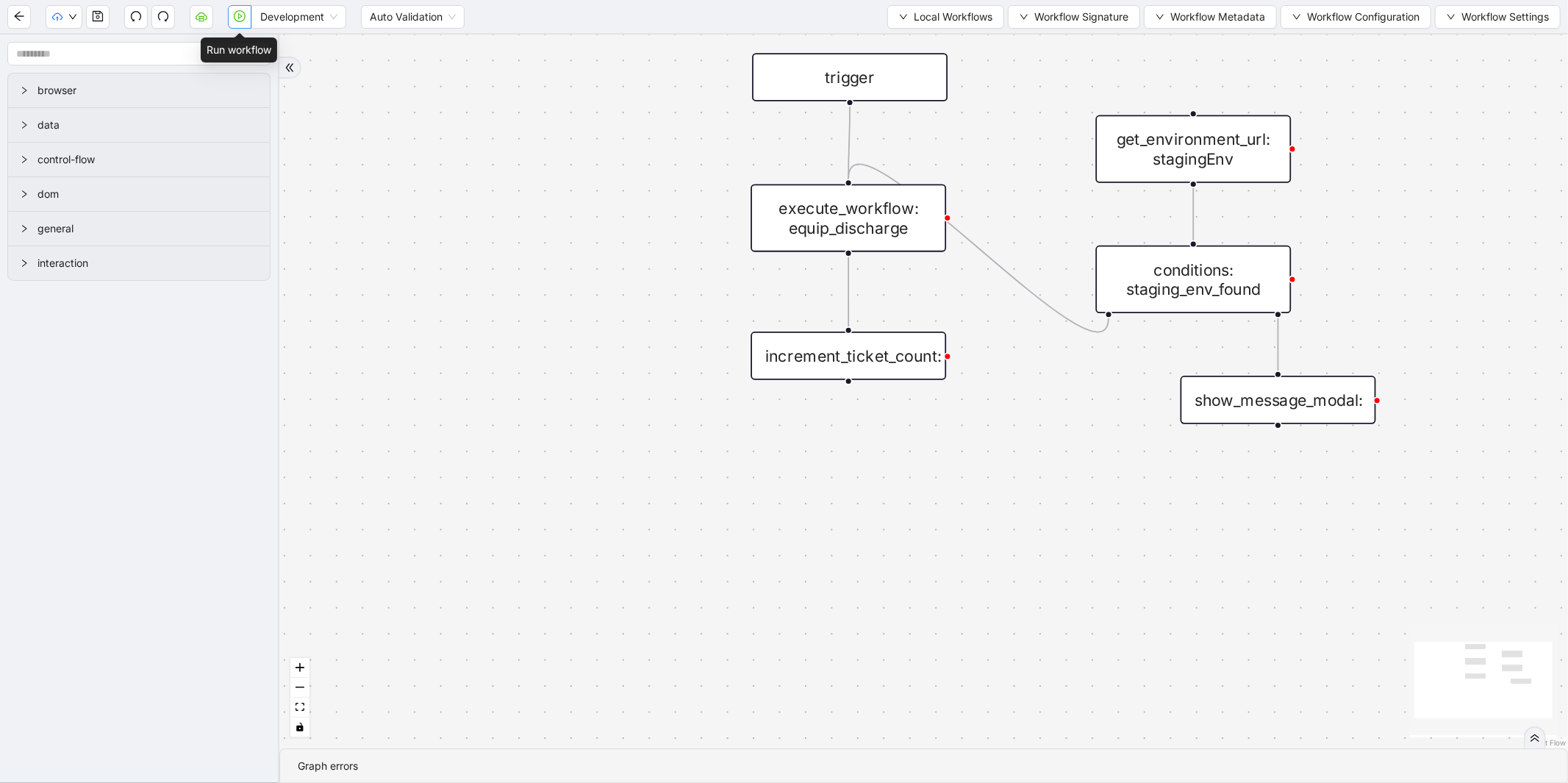
click at [239, 25] on button "button" at bounding box center [240, 17] width 24 height 24
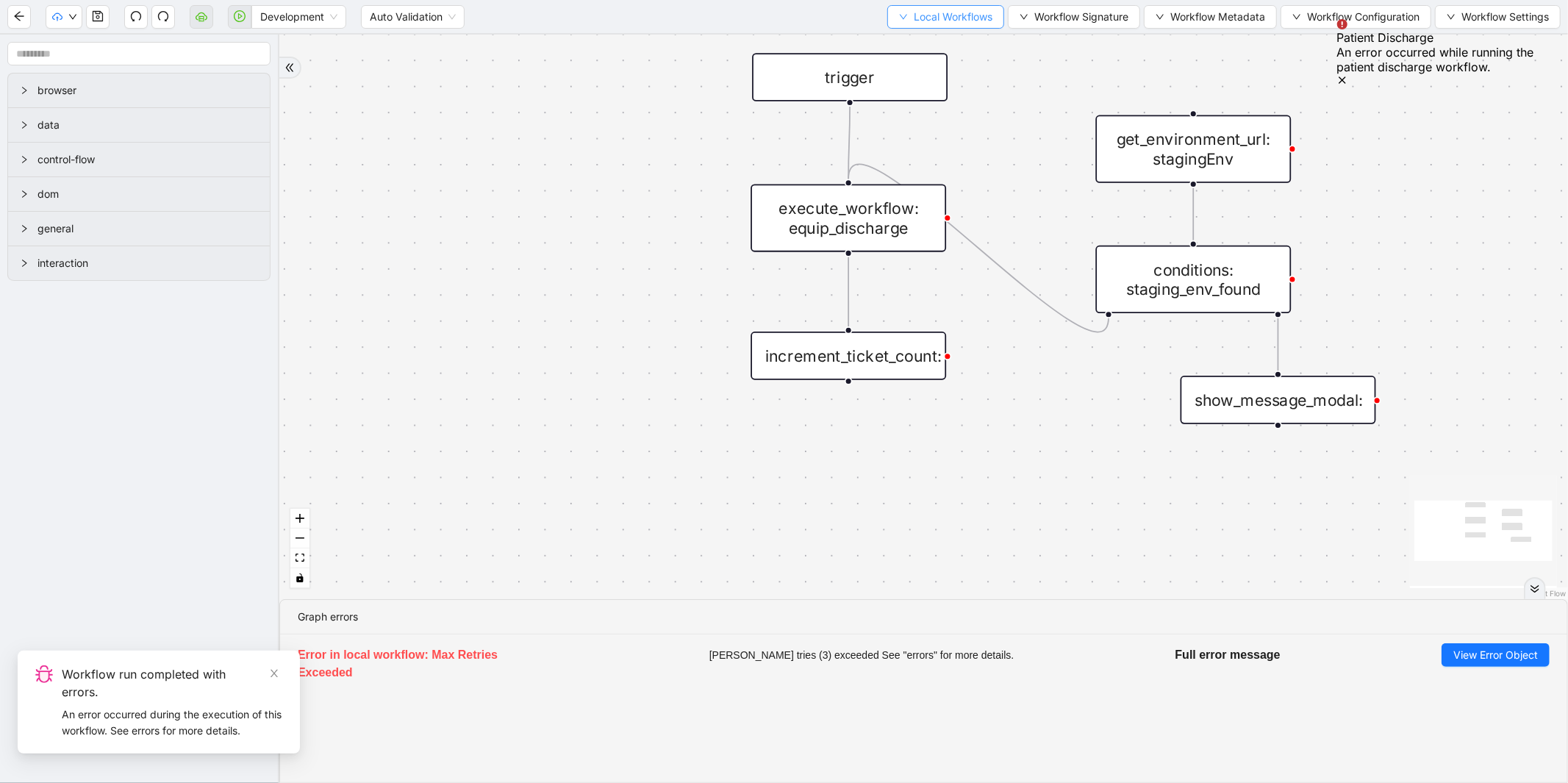
click at [930, 25] on button "Local Workflows" at bounding box center [945, 17] width 117 height 24
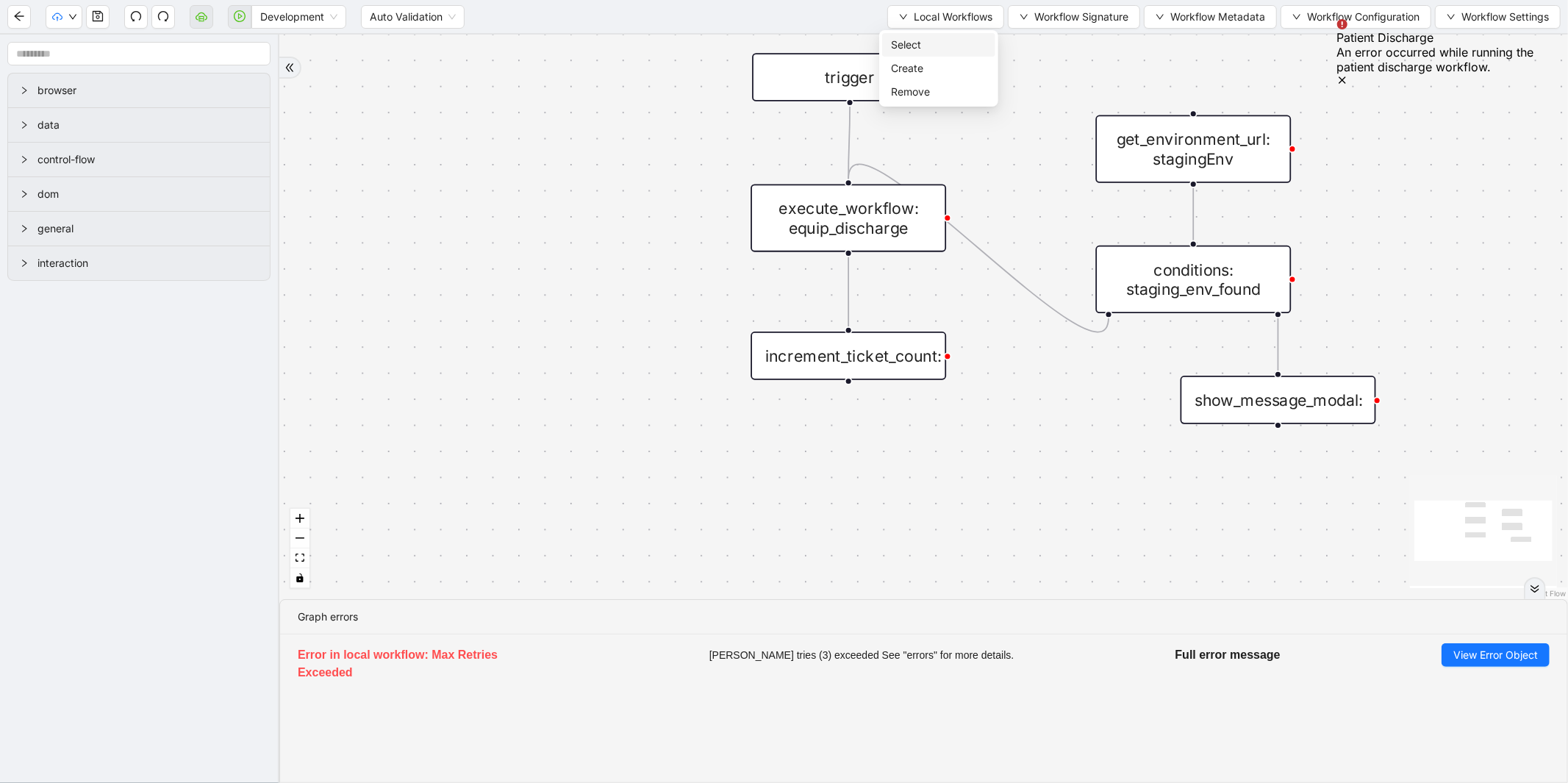
click at [921, 42] on span "Select" at bounding box center [938, 45] width 95 height 16
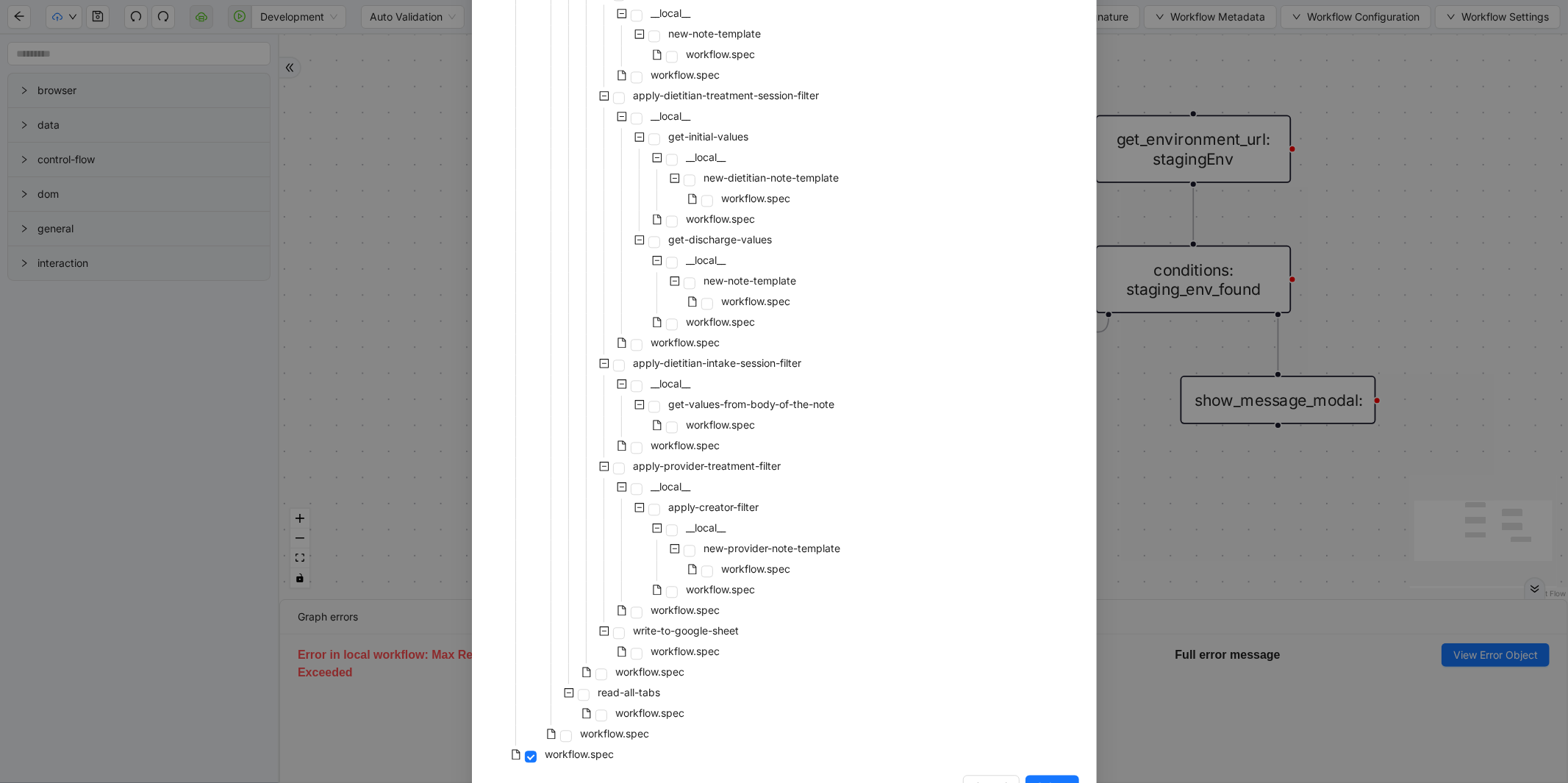
scroll to position [2748, 0]
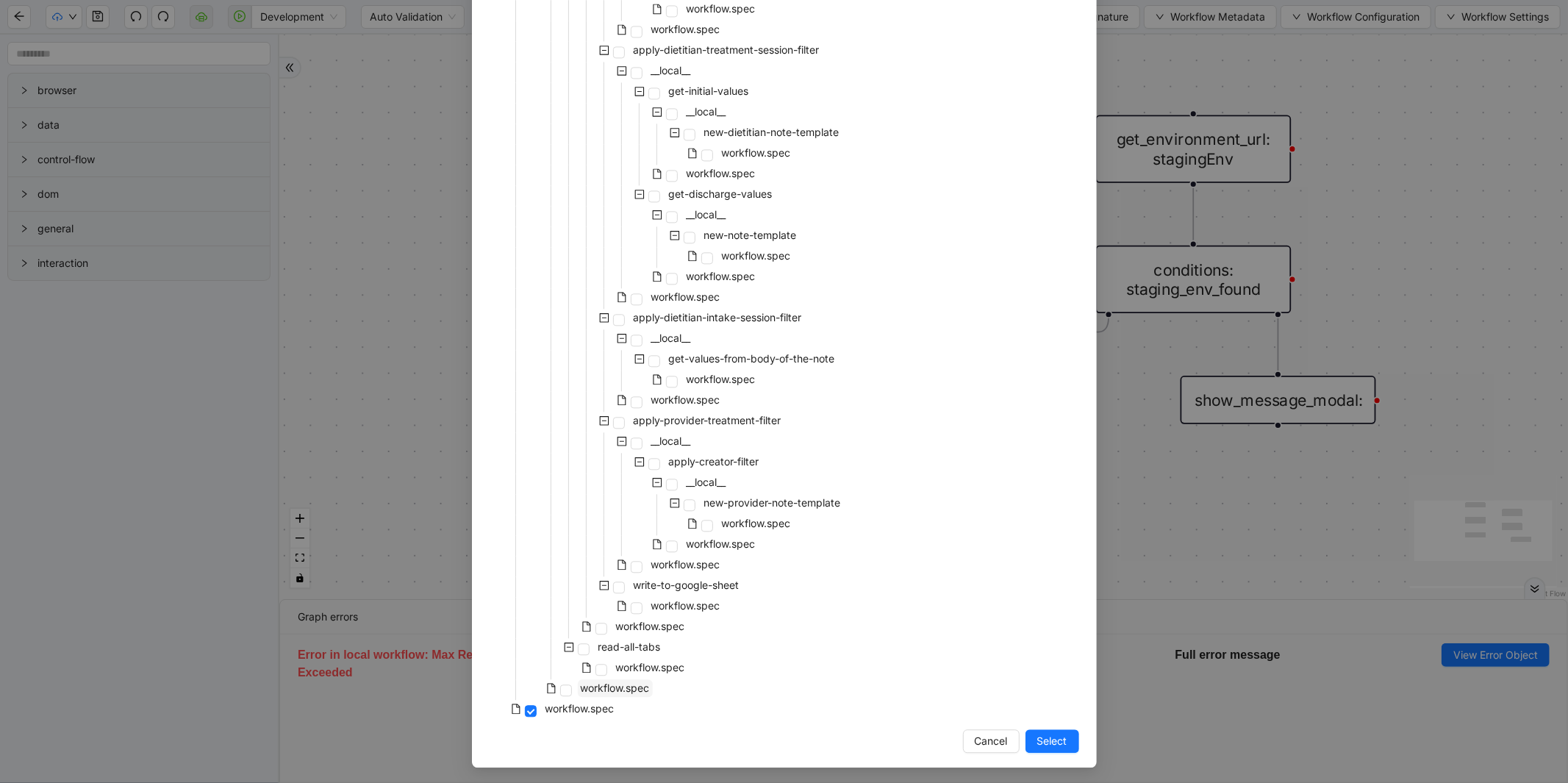
click at [618, 686] on span "workflow.spec" at bounding box center [616, 689] width 69 height 13
click at [1056, 745] on span "Select" at bounding box center [1052, 741] width 30 height 16
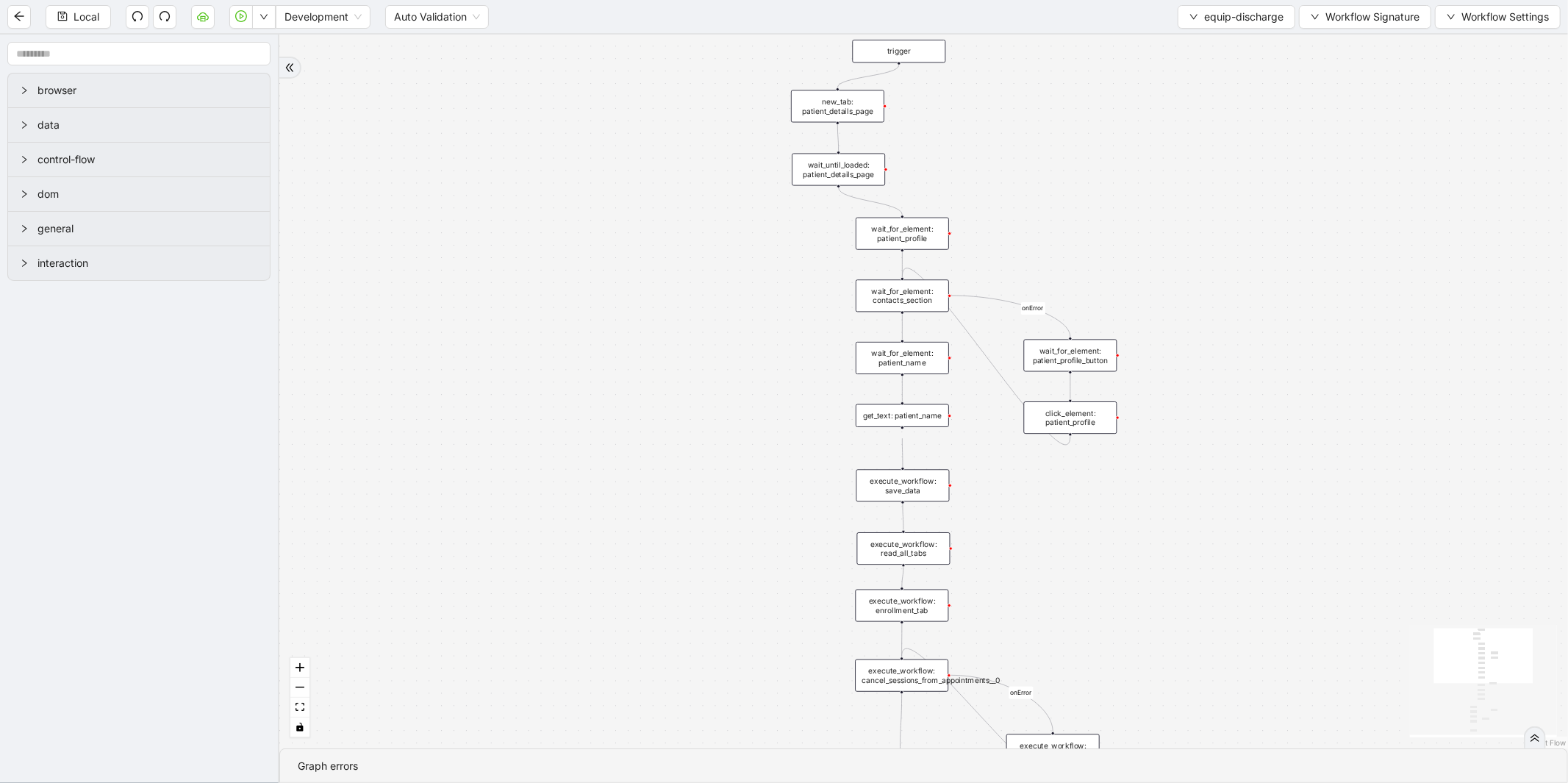
drag, startPoint x: 726, startPoint y: 535, endPoint x: 449, endPoint y: 535, distance: 277.0
click at [449, 535] on div "is_discharge_summary_to_be_created fallback onError onError onError onError tri…" at bounding box center [924, 392] width 1289 height 714
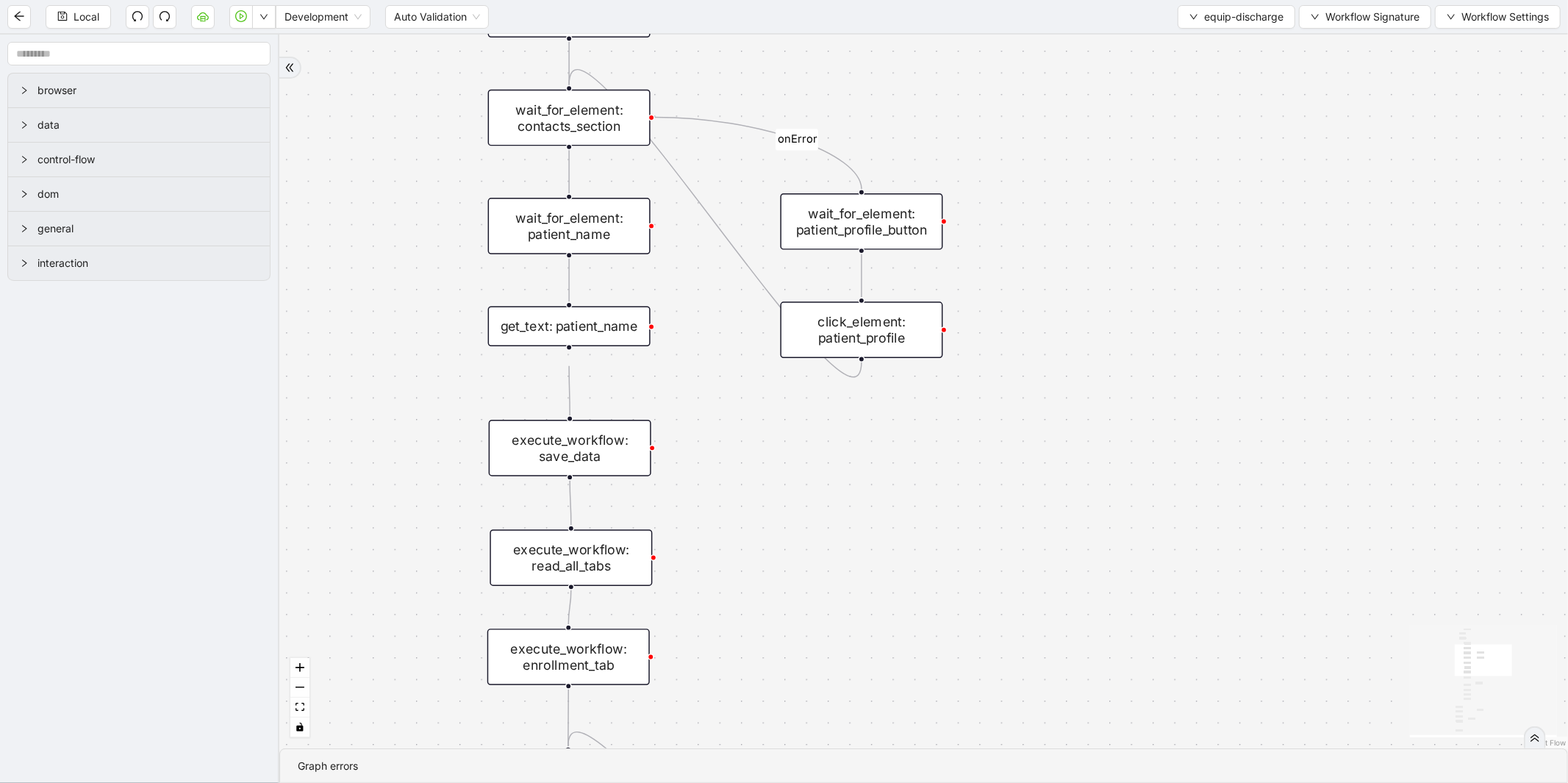
drag, startPoint x: 870, startPoint y: 491, endPoint x: 905, endPoint y: 335, distance: 159.9
click at [905, 335] on div "is_discharge_summary_to_be_created fallback onError onError onError onError tri…" at bounding box center [924, 392] width 1289 height 714
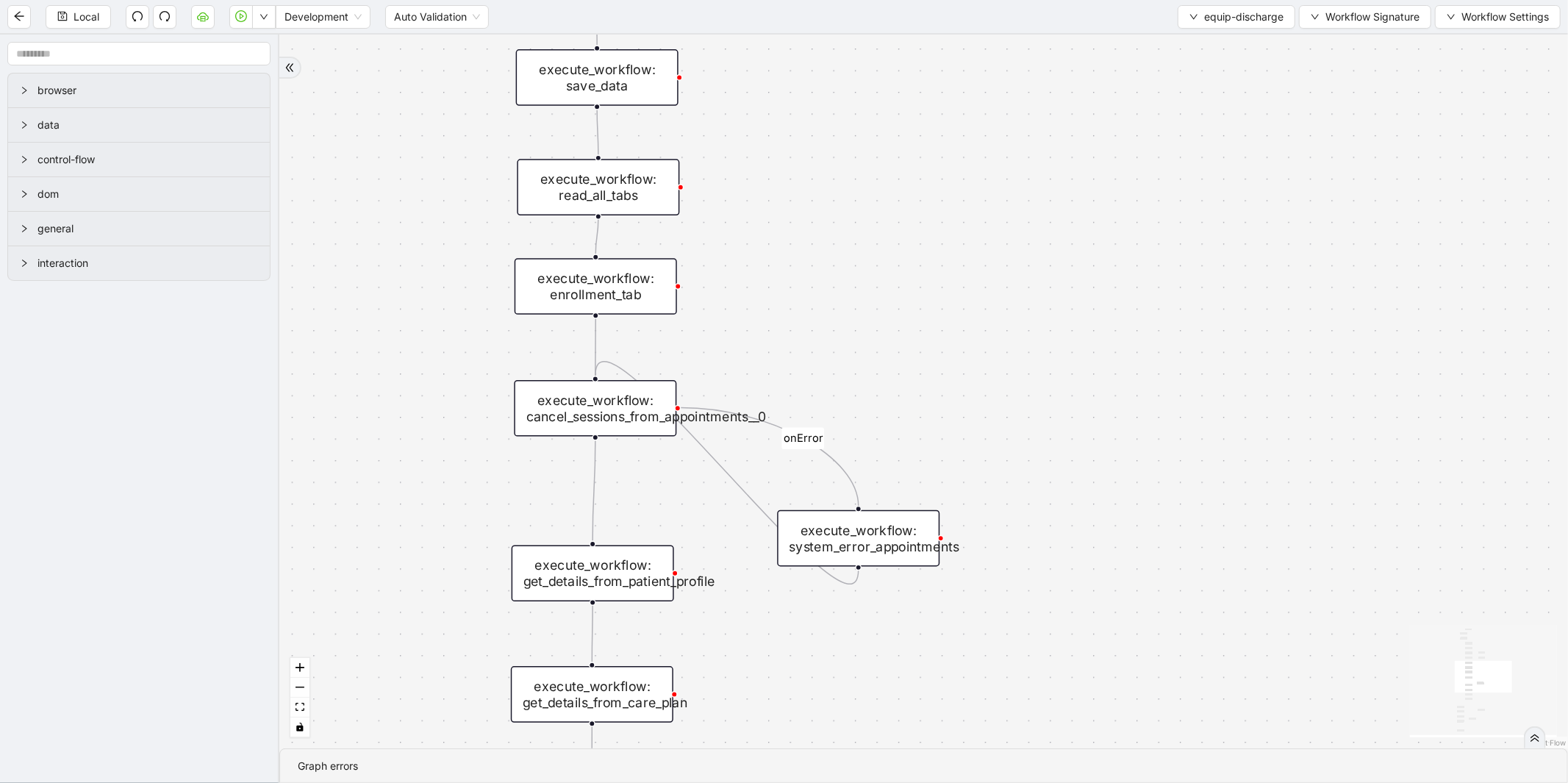
drag, startPoint x: 892, startPoint y: 414, endPoint x: 892, endPoint y: 309, distance: 105.0
click at [892, 309] on div "is_discharge_summary_to_be_created fallback onError onError onError onError tri…" at bounding box center [924, 392] width 1289 height 714
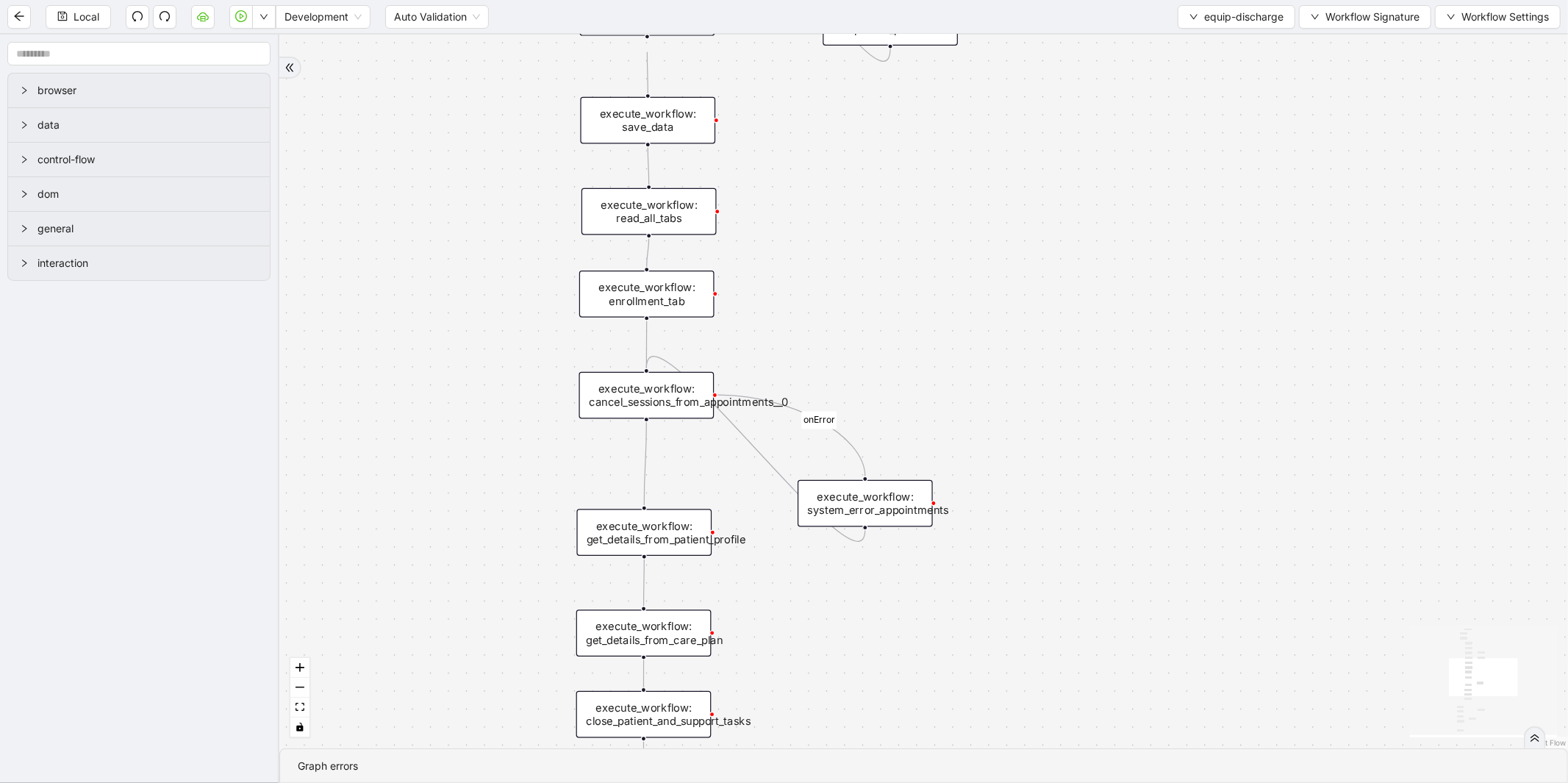
click at [667, 291] on div "execute_workflow: enrollment_tab" at bounding box center [646, 294] width 135 height 47
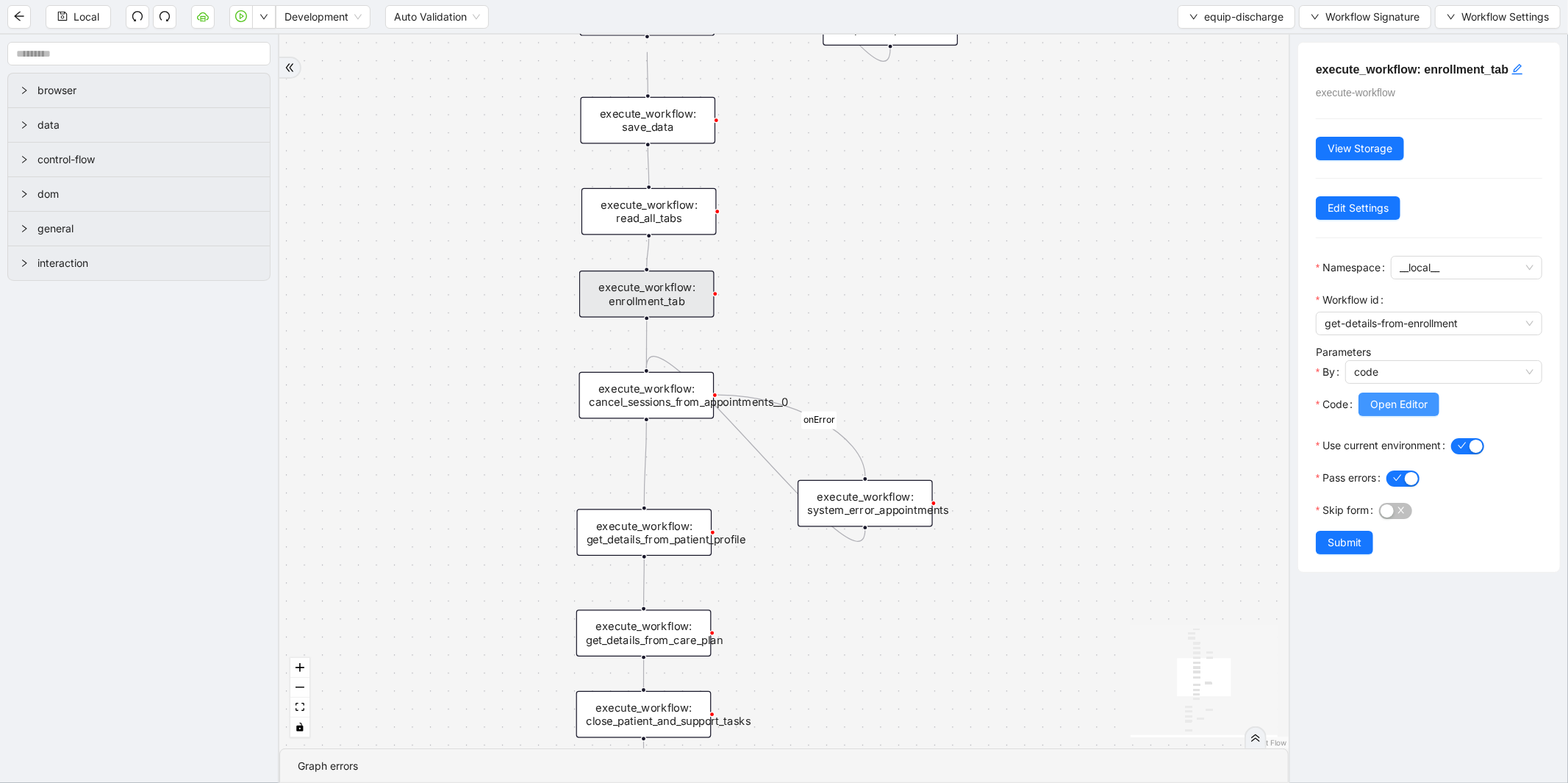
click at [1367, 399] on button "Open Editor" at bounding box center [1398, 404] width 81 height 24
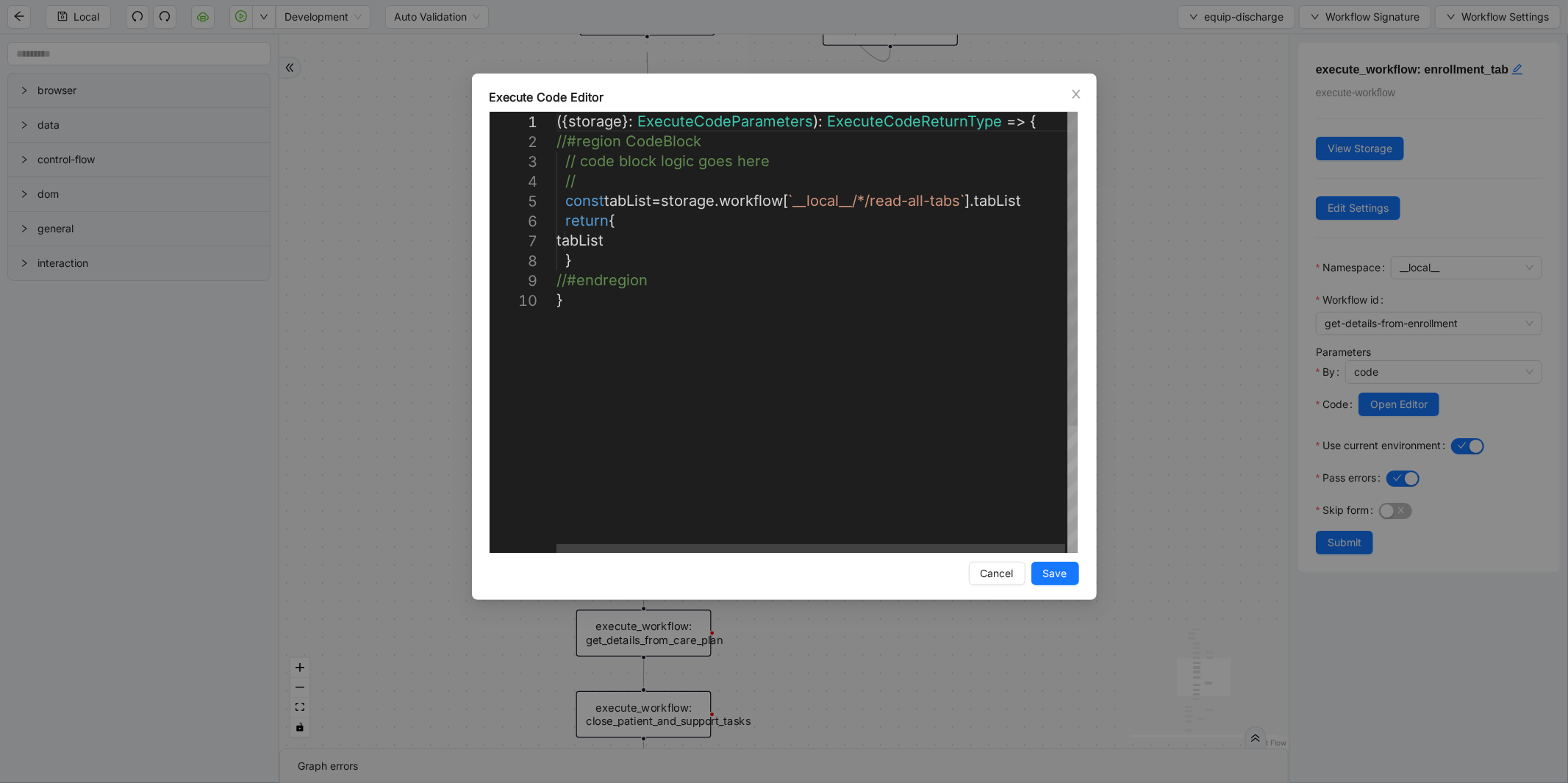
click at [1161, 294] on div "**********" at bounding box center [784, 392] width 1568 height 783
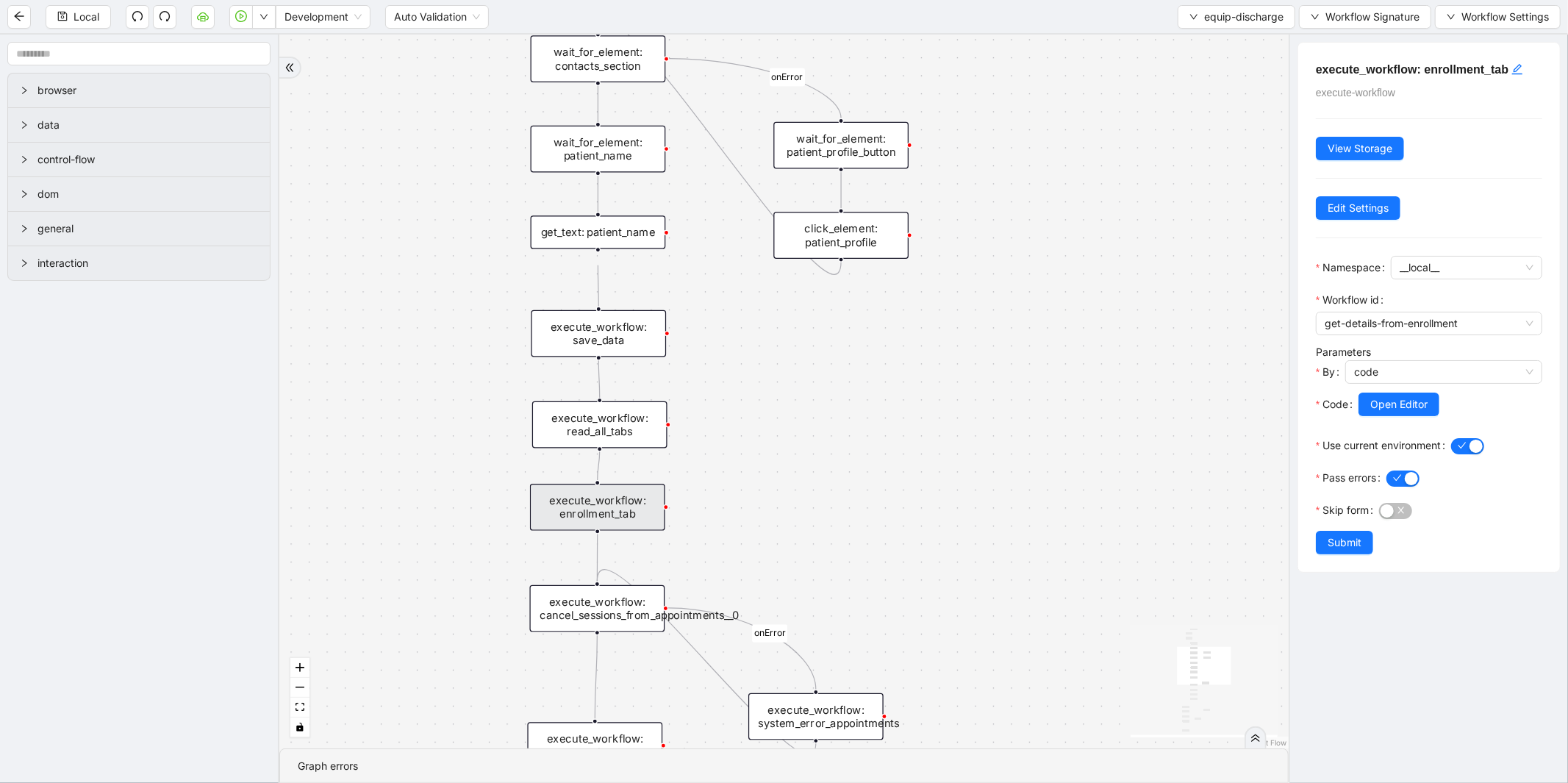
drag, startPoint x: 915, startPoint y: 288, endPoint x: 866, endPoint y: 501, distance: 218.6
click at [866, 501] on div "is_discharge_summary_to_be_created fallback onError onError onError onError tri…" at bounding box center [784, 392] width 1010 height 714
drag, startPoint x: 721, startPoint y: 334, endPoint x: 712, endPoint y: 467, distance: 133.3
click at [712, 467] on div "is_discharge_summary_to_be_created fallback onError onError onError onError tri…" at bounding box center [784, 392] width 1010 height 714
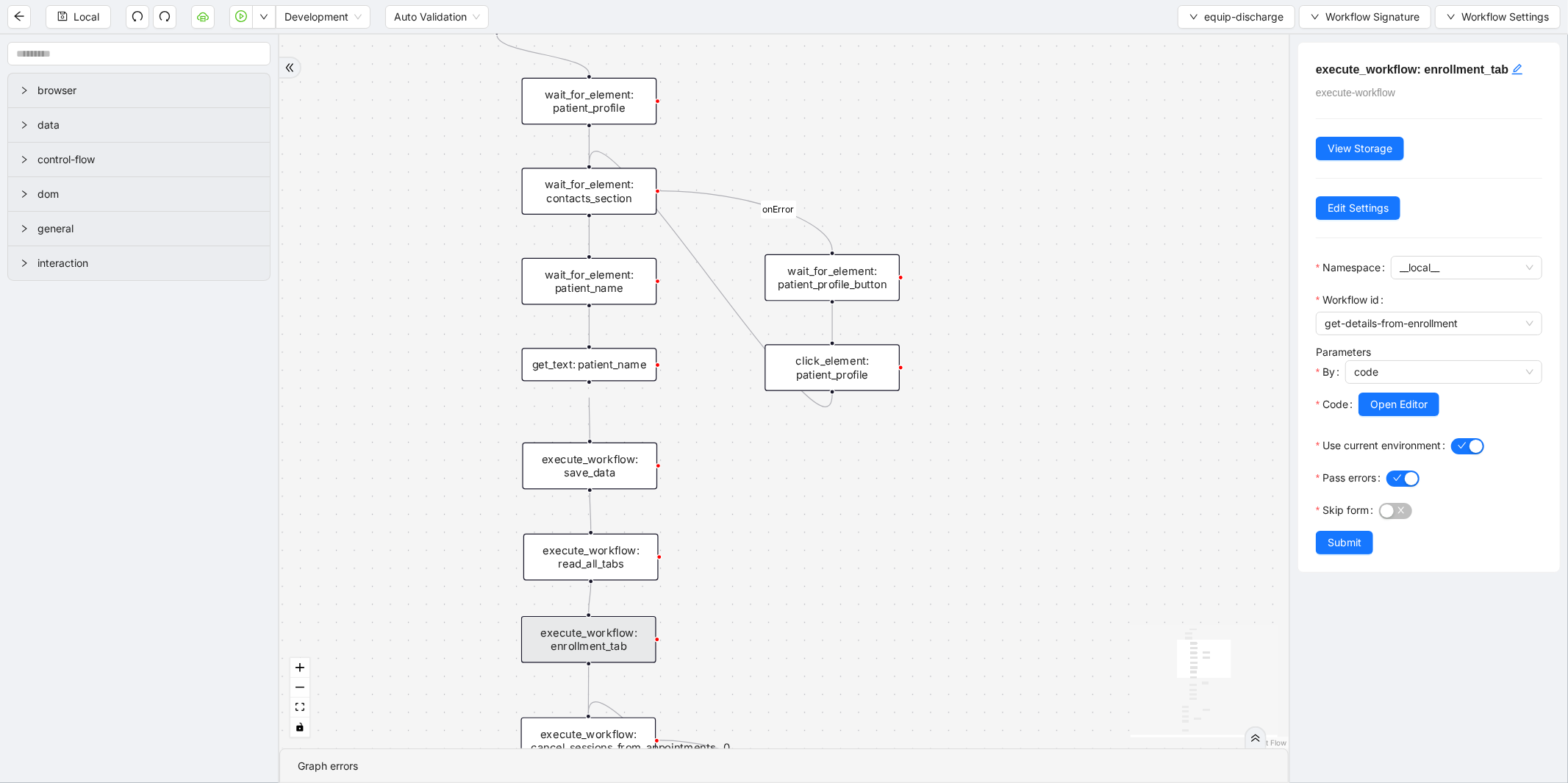
click at [627, 371] on div "get_text: patient_name" at bounding box center [589, 364] width 135 height 33
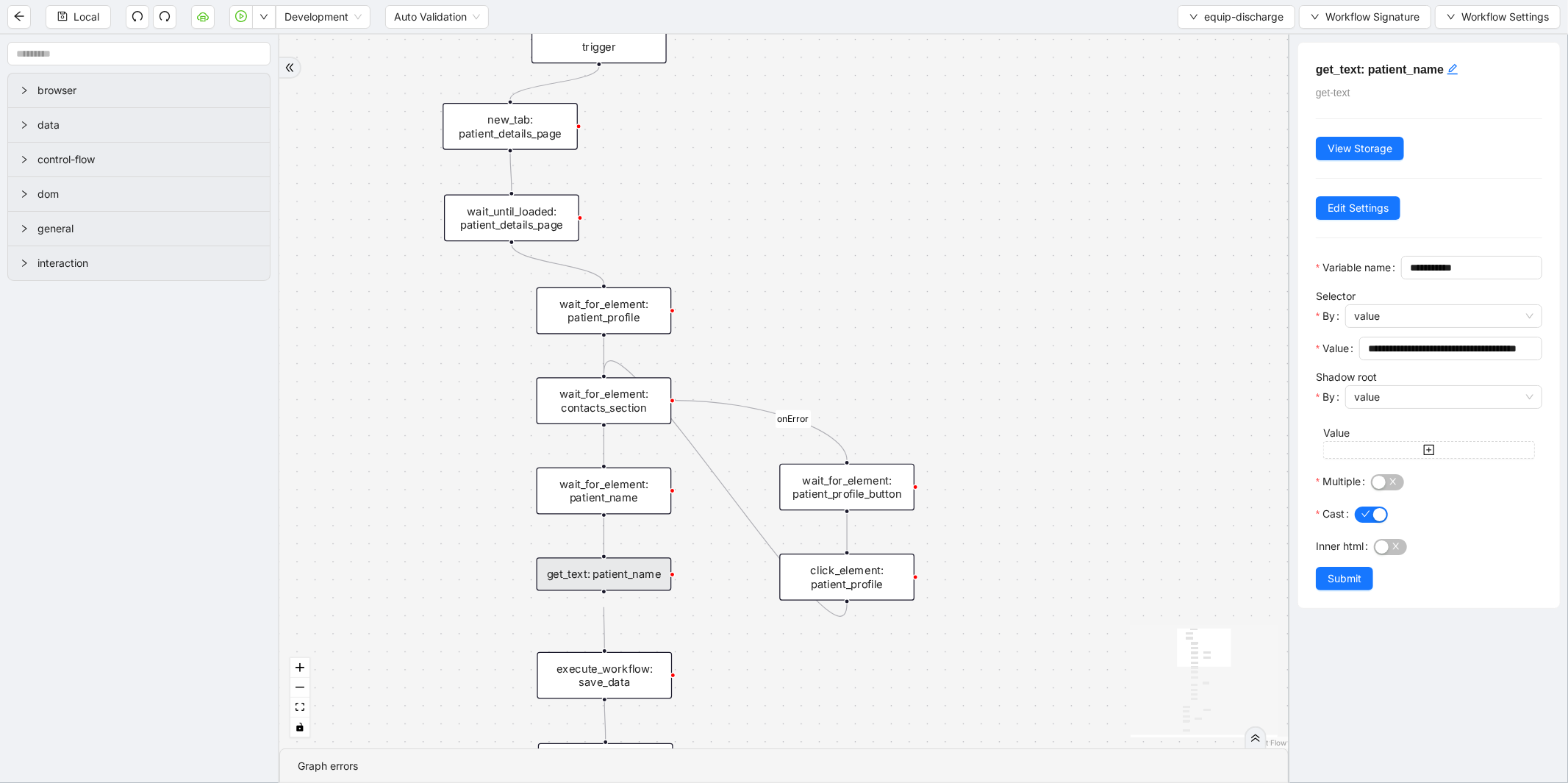
drag, startPoint x: 464, startPoint y: 261, endPoint x: 478, endPoint y: 479, distance: 218.4
click at [478, 479] on div "is_discharge_summary_to_be_created fallback onError onError onError onError tri…" at bounding box center [784, 392] width 1010 height 714
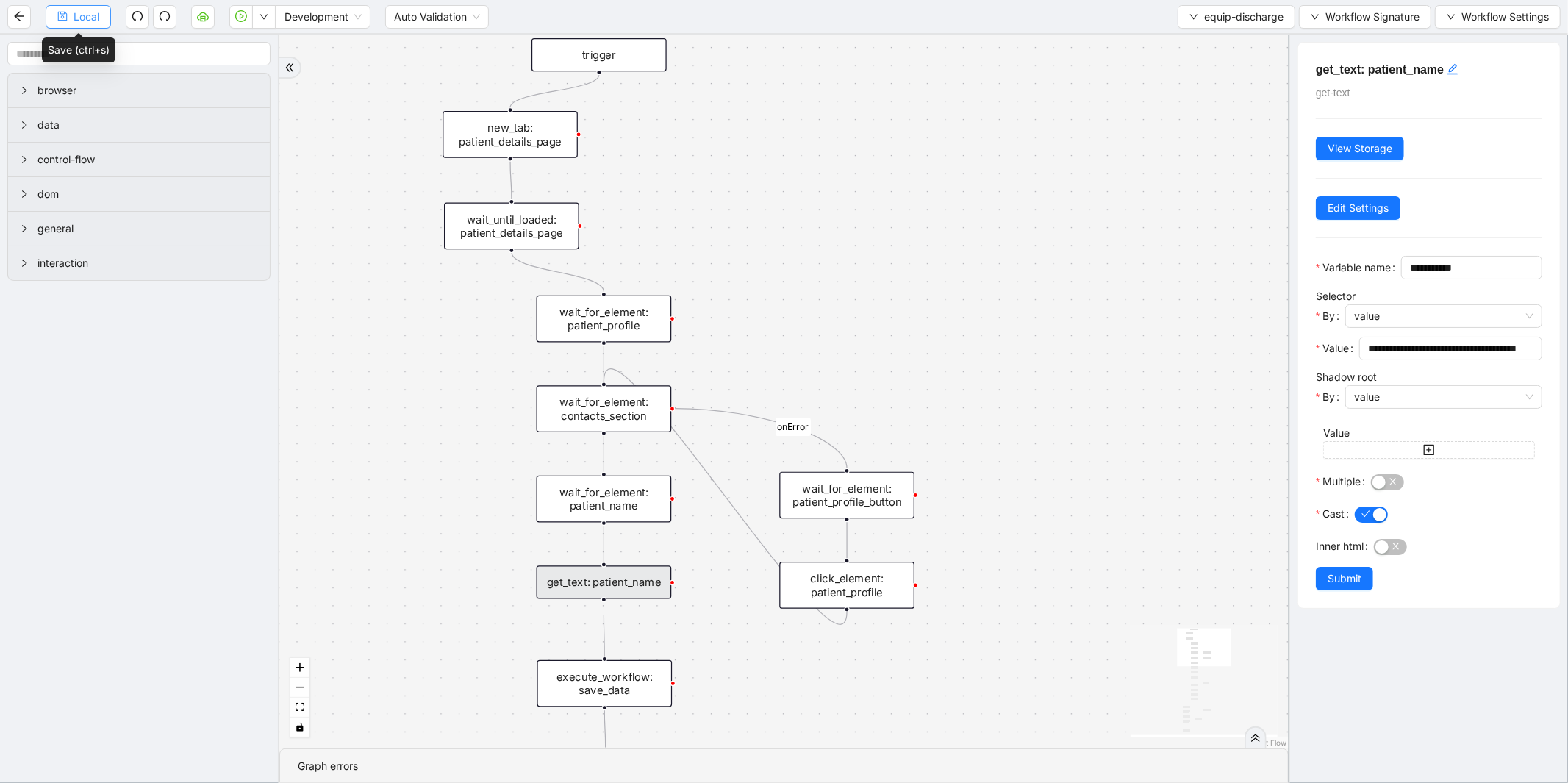
click at [61, 18] on icon "save" at bounding box center [62, 15] width 10 height 10
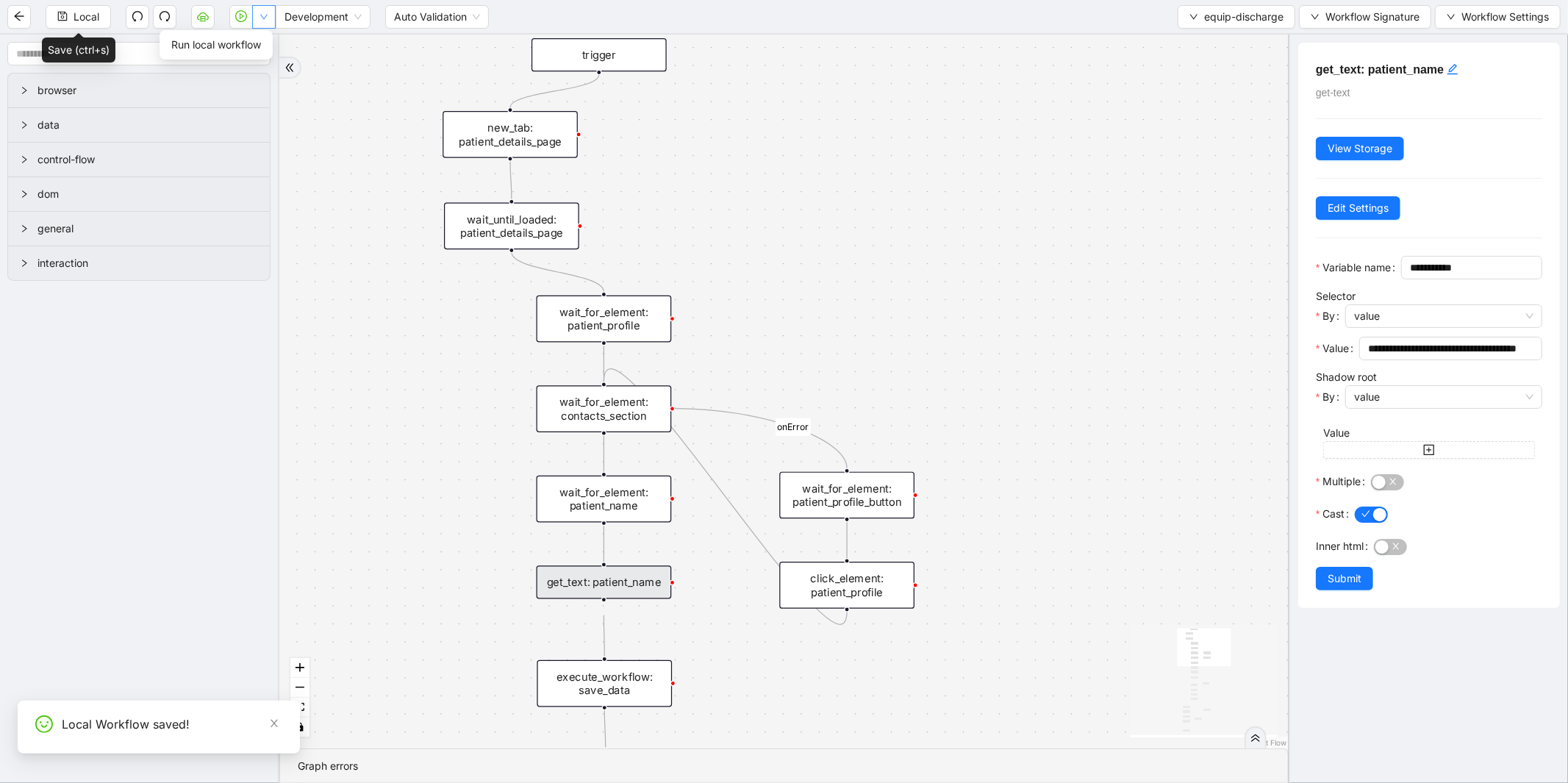
click at [266, 24] on button "button" at bounding box center [264, 17] width 24 height 24
click at [255, 40] on span "Run local workflow" at bounding box center [216, 45] width 90 height 16
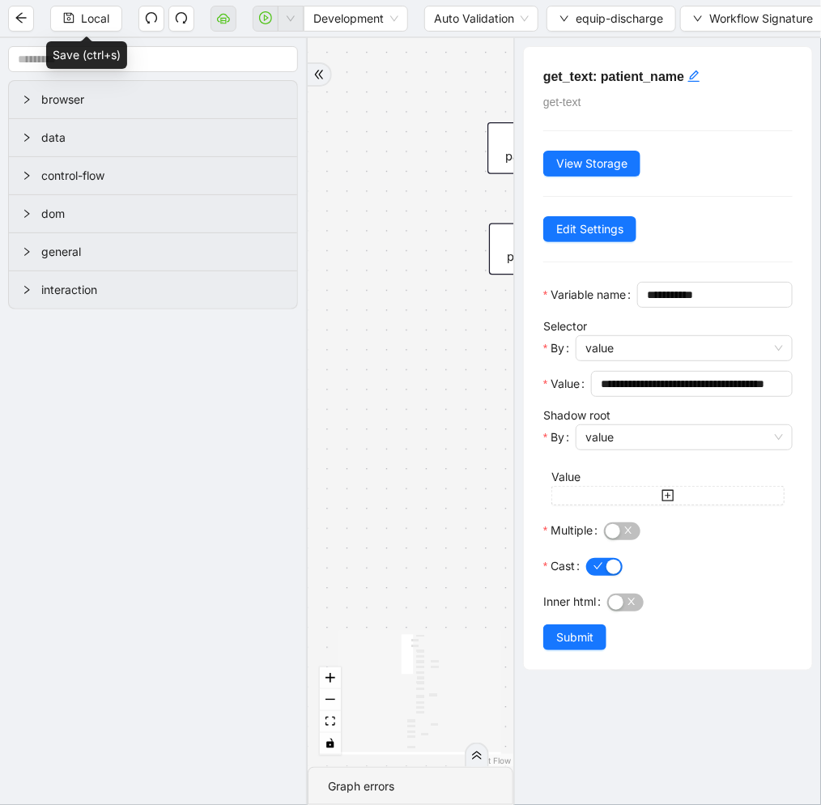
drag, startPoint x: 245, startPoint y: 205, endPoint x: 636, endPoint y: 749, distance: 670.2
click at [588, 681] on section "browser data control-flow dom general interaction is_discharge_summary_to_be_cr…" at bounding box center [410, 421] width 821 height 767
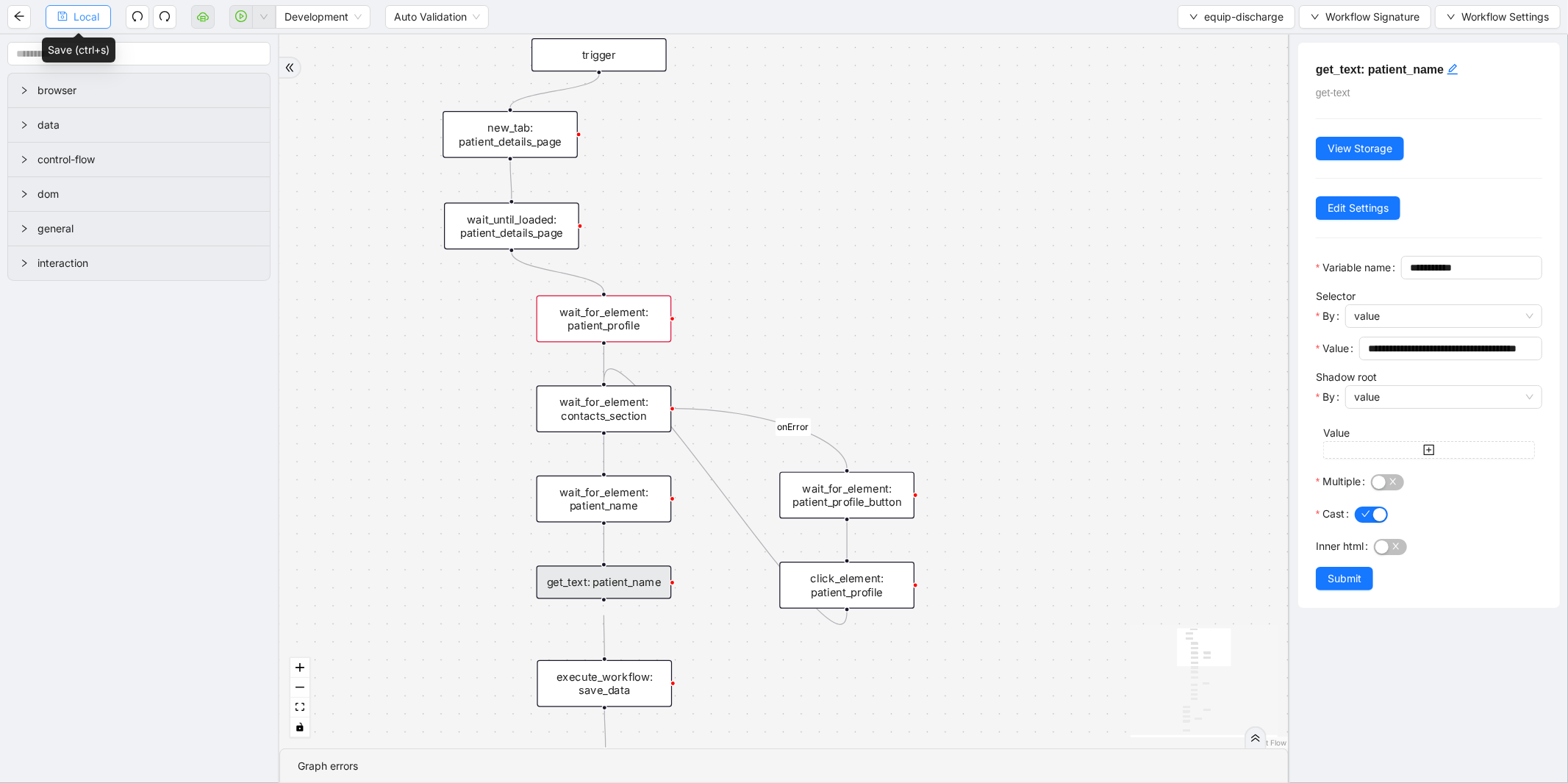
click at [95, 23] on span "Local" at bounding box center [86, 17] width 25 height 16
click at [261, 40] on span "Run local workflow" at bounding box center [216, 45] width 90 height 16
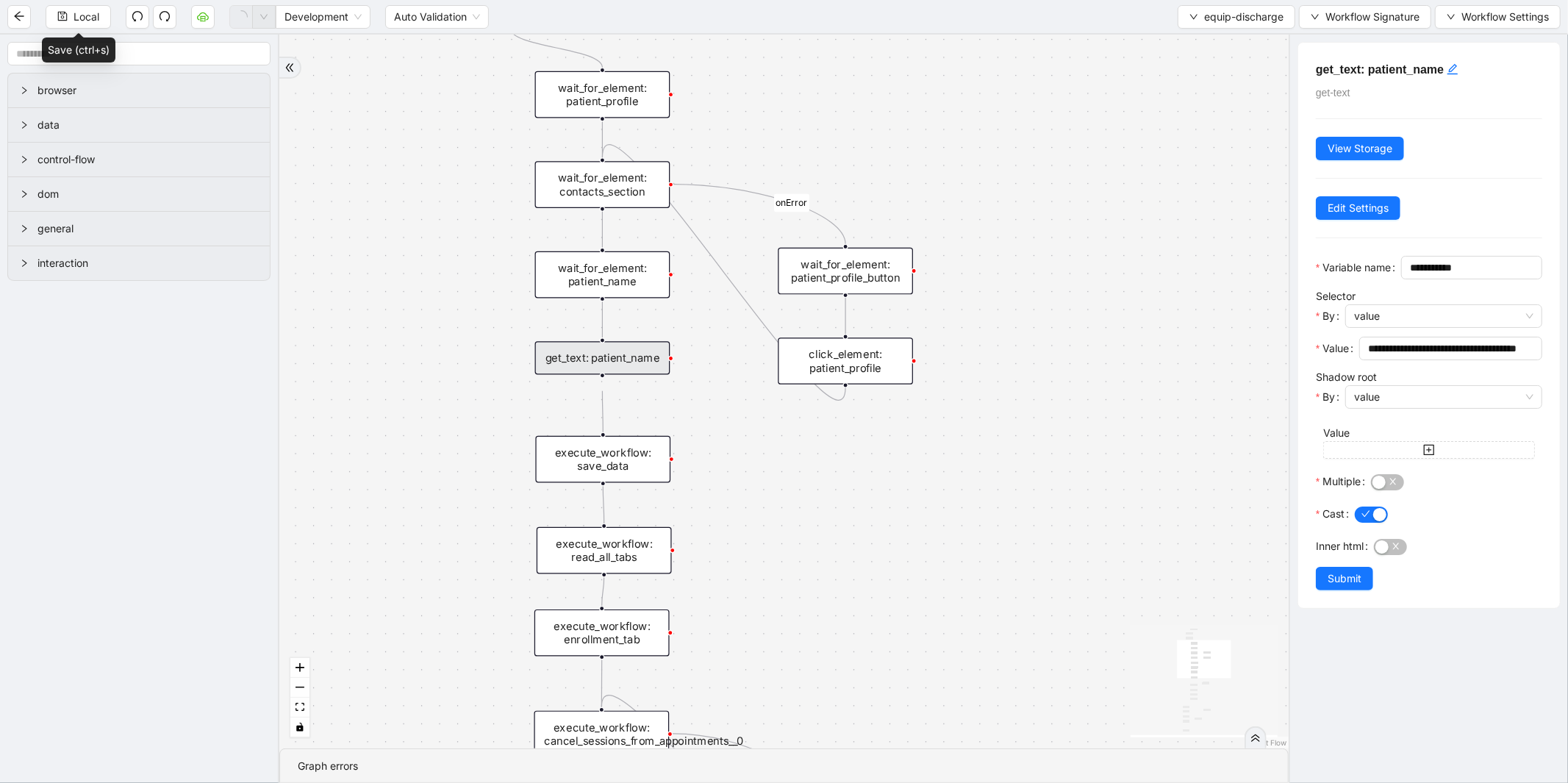
drag, startPoint x: 416, startPoint y: 472, endPoint x: 414, endPoint y: 248, distance: 224.0
click at [414, 248] on div "is_discharge_summary_to_be_created fallback onError onError onError onError tri…" at bounding box center [784, 392] width 1010 height 714
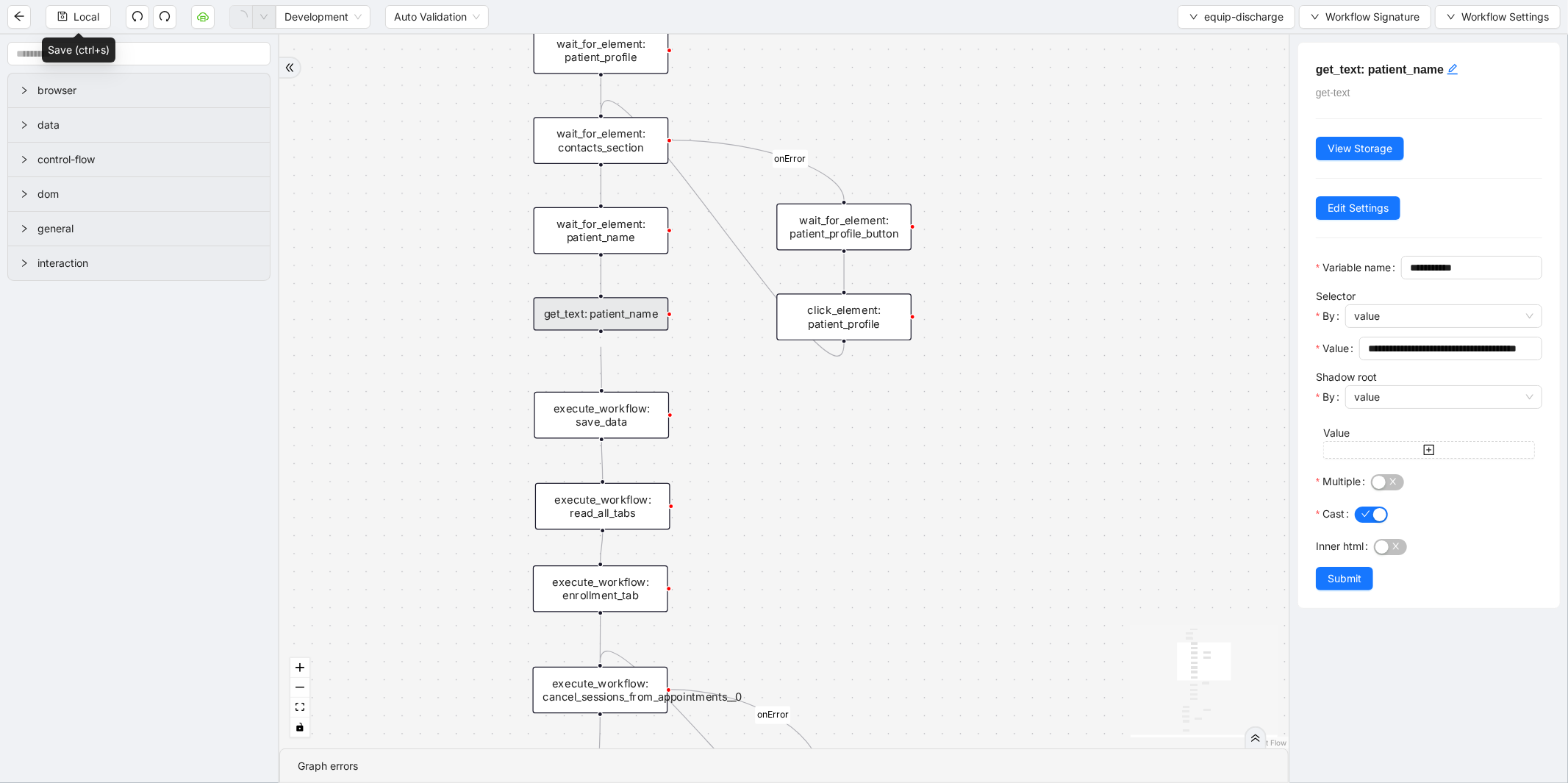
drag, startPoint x: 450, startPoint y: 450, endPoint x: 435, endPoint y: 290, distance: 160.7
click at [435, 290] on div "is_discharge_summary_to_be_created fallback onError onError onError onError tri…" at bounding box center [784, 392] width 1010 height 714
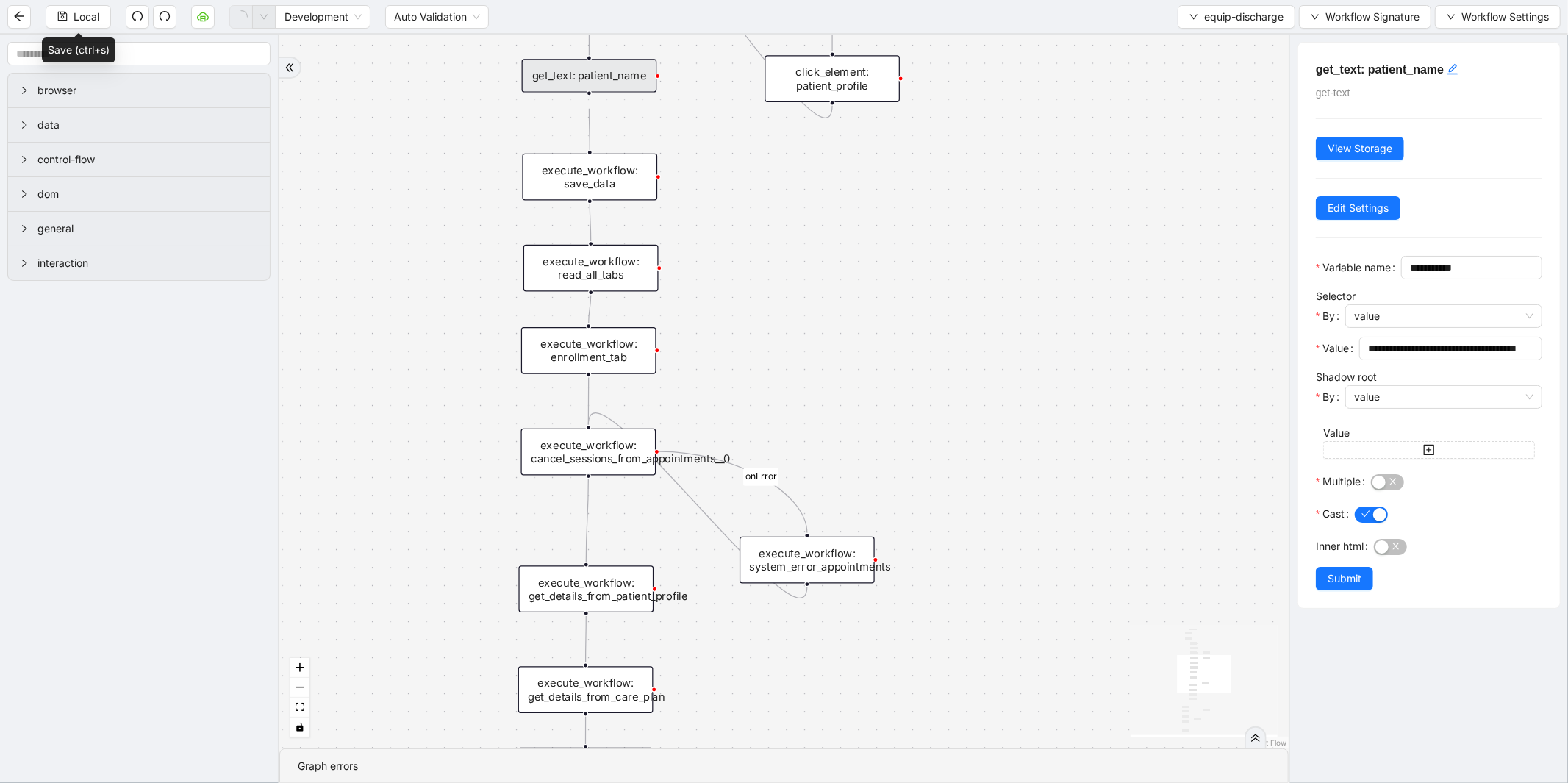
drag, startPoint x: 466, startPoint y: 384, endPoint x: 468, endPoint y: 368, distance: 16.1
click at [468, 368] on div "is_discharge_summary_to_be_created fallback onError onError onError onError tri…" at bounding box center [784, 392] width 1010 height 714
click at [546, 451] on div "execute_workflow: cancel_sessions_from_appointments__0" at bounding box center [588, 452] width 135 height 47
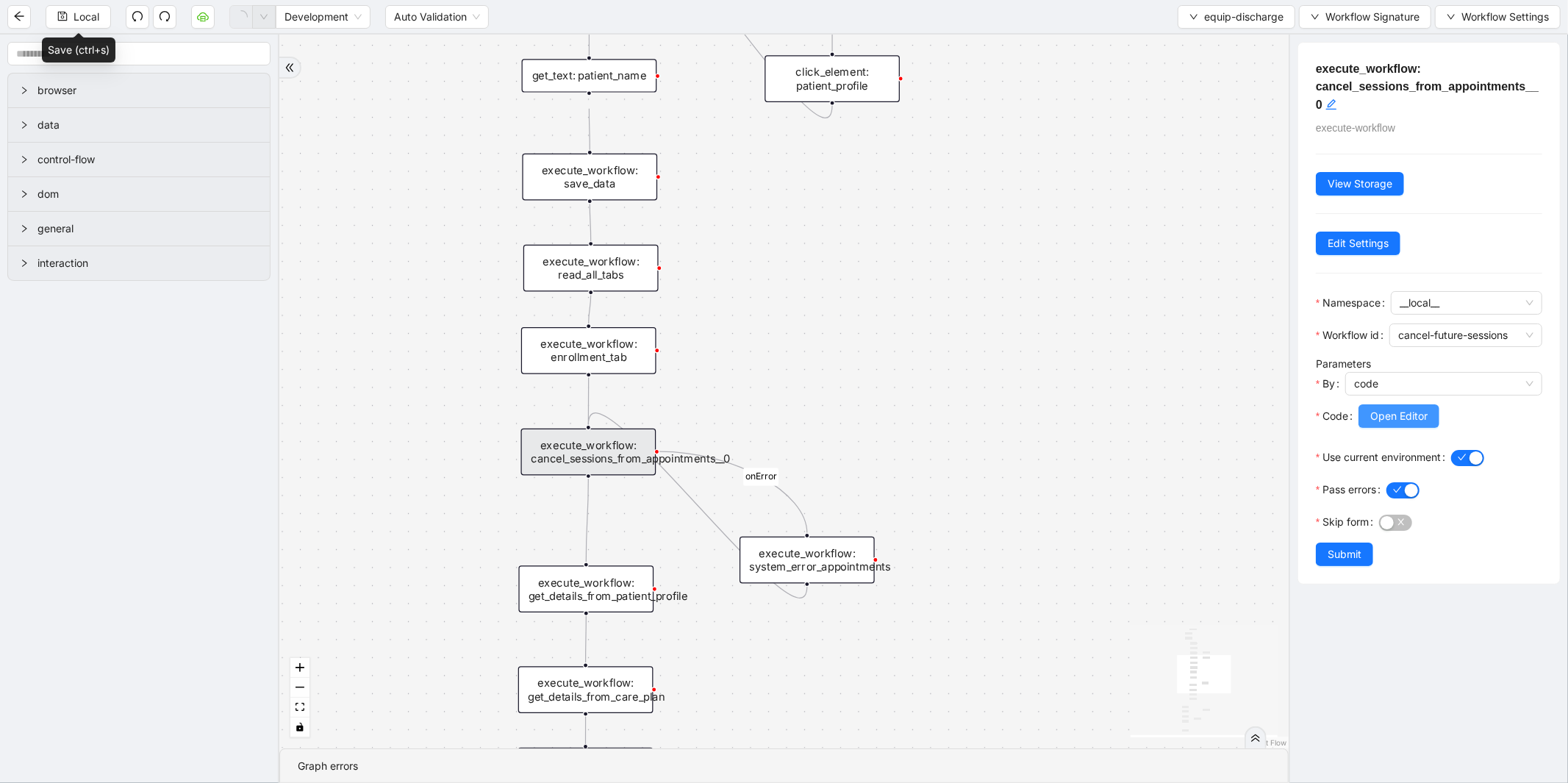
click at [1405, 424] on span "Open Editor" at bounding box center [1398, 416] width 57 height 16
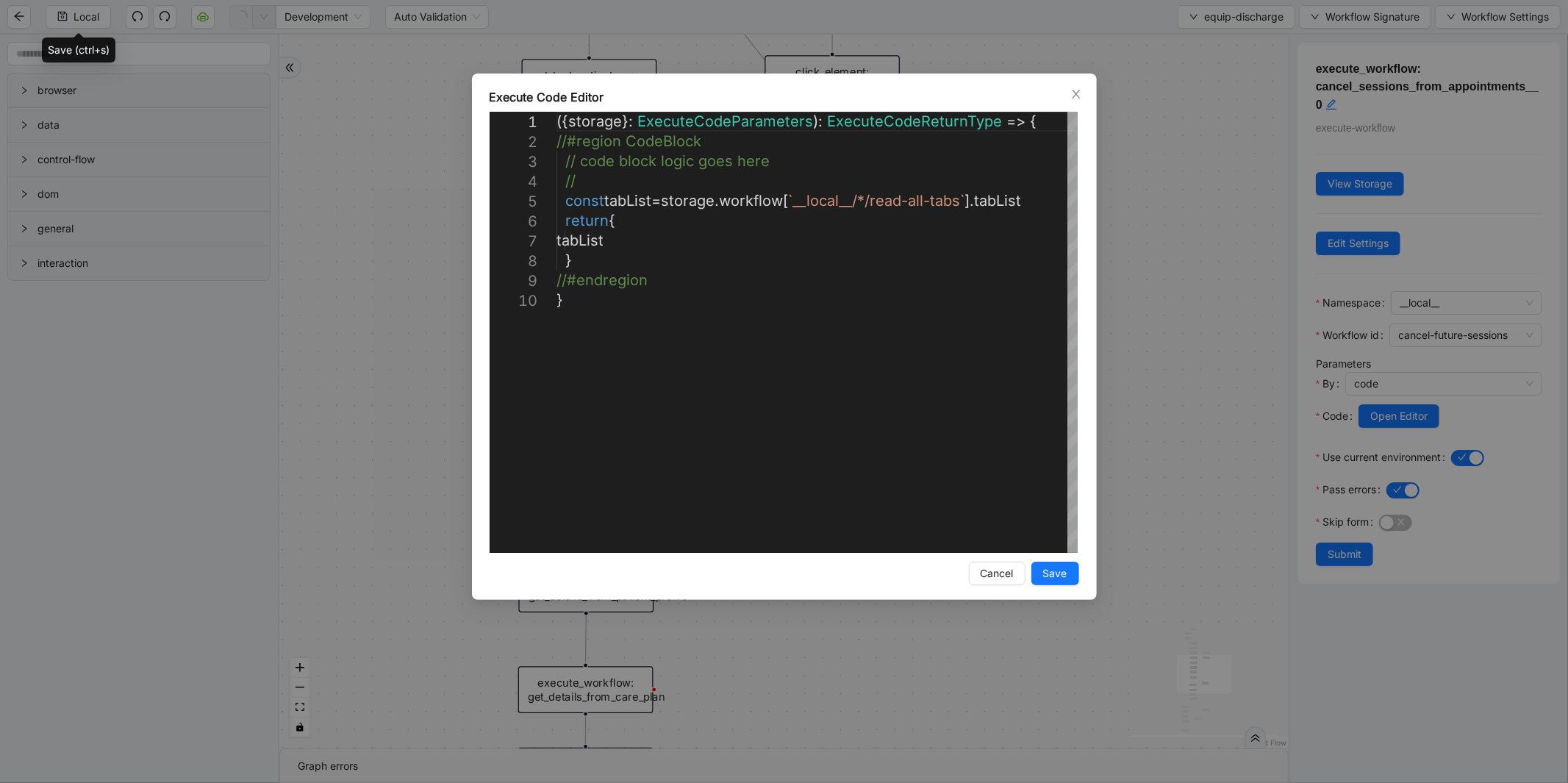
click at [1155, 291] on div "**********" at bounding box center [784, 392] width 1568 height 783
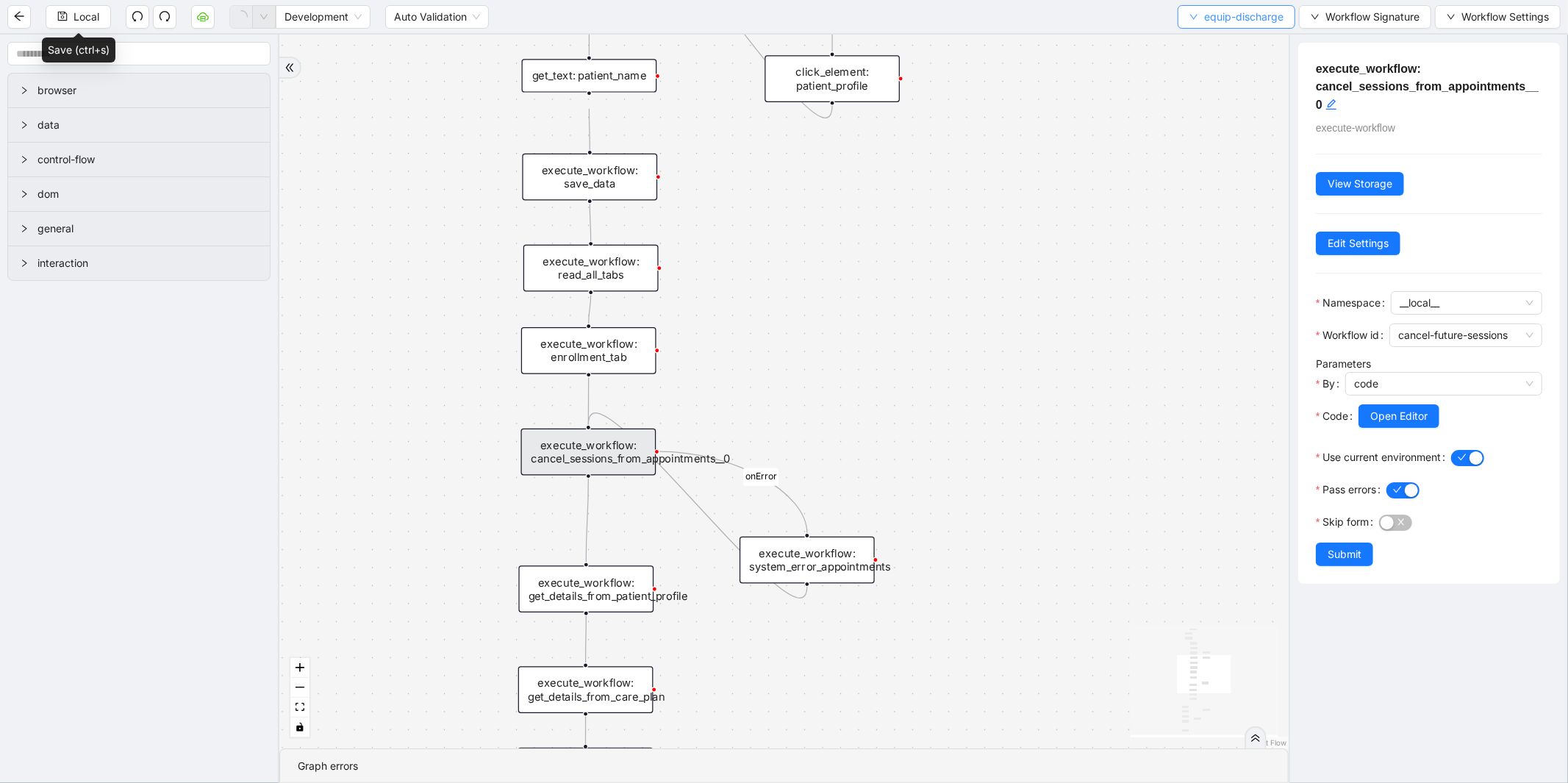
click at [1226, 17] on span "equip-discharge" at bounding box center [1243, 17] width 79 height 16
click at [1204, 37] on span "Select" at bounding box center [1233, 45] width 94 height 16
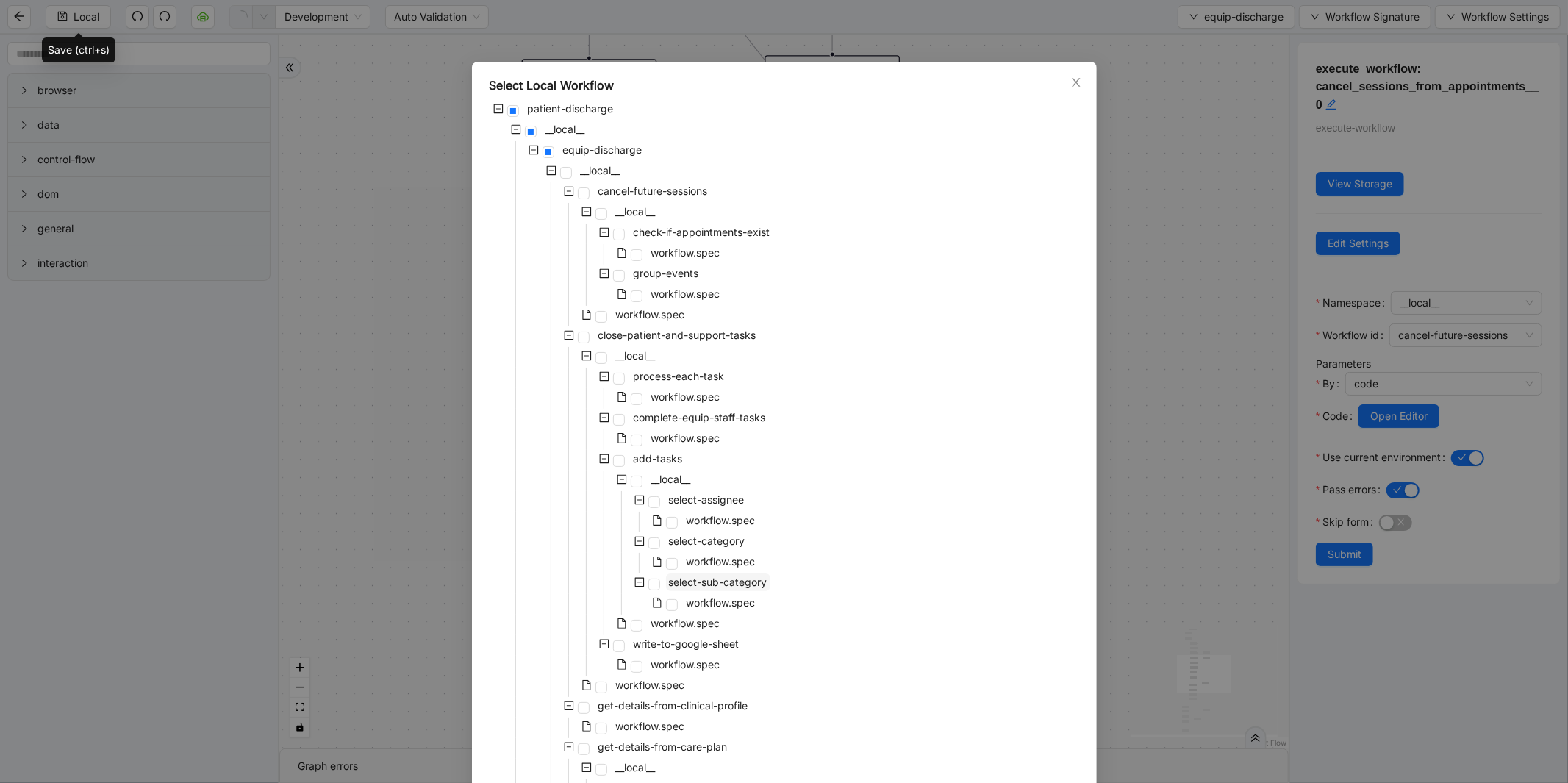
scroll to position [0, 0]
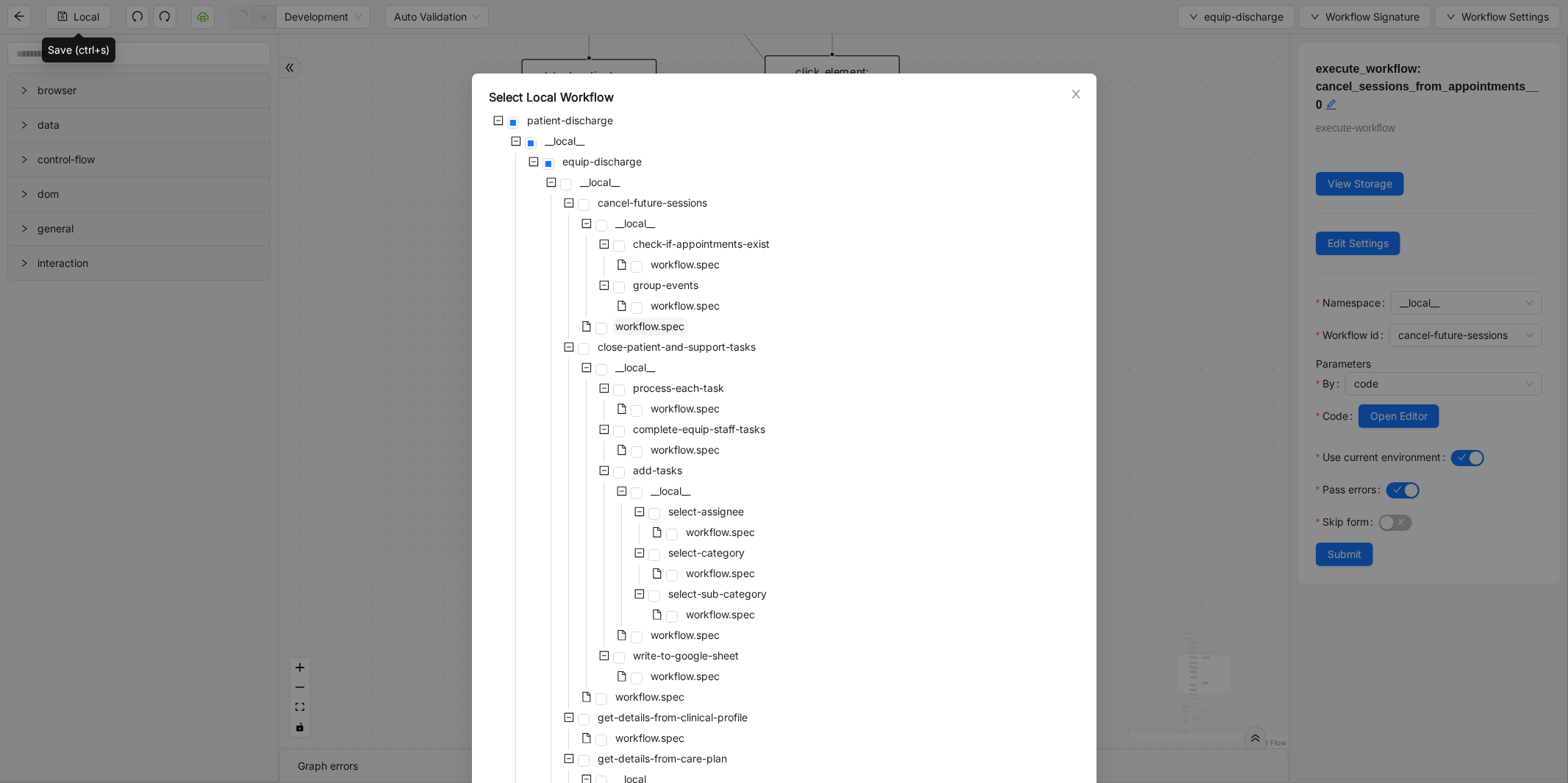
click at [653, 324] on span "workflow.spec" at bounding box center [651, 326] width 69 height 13
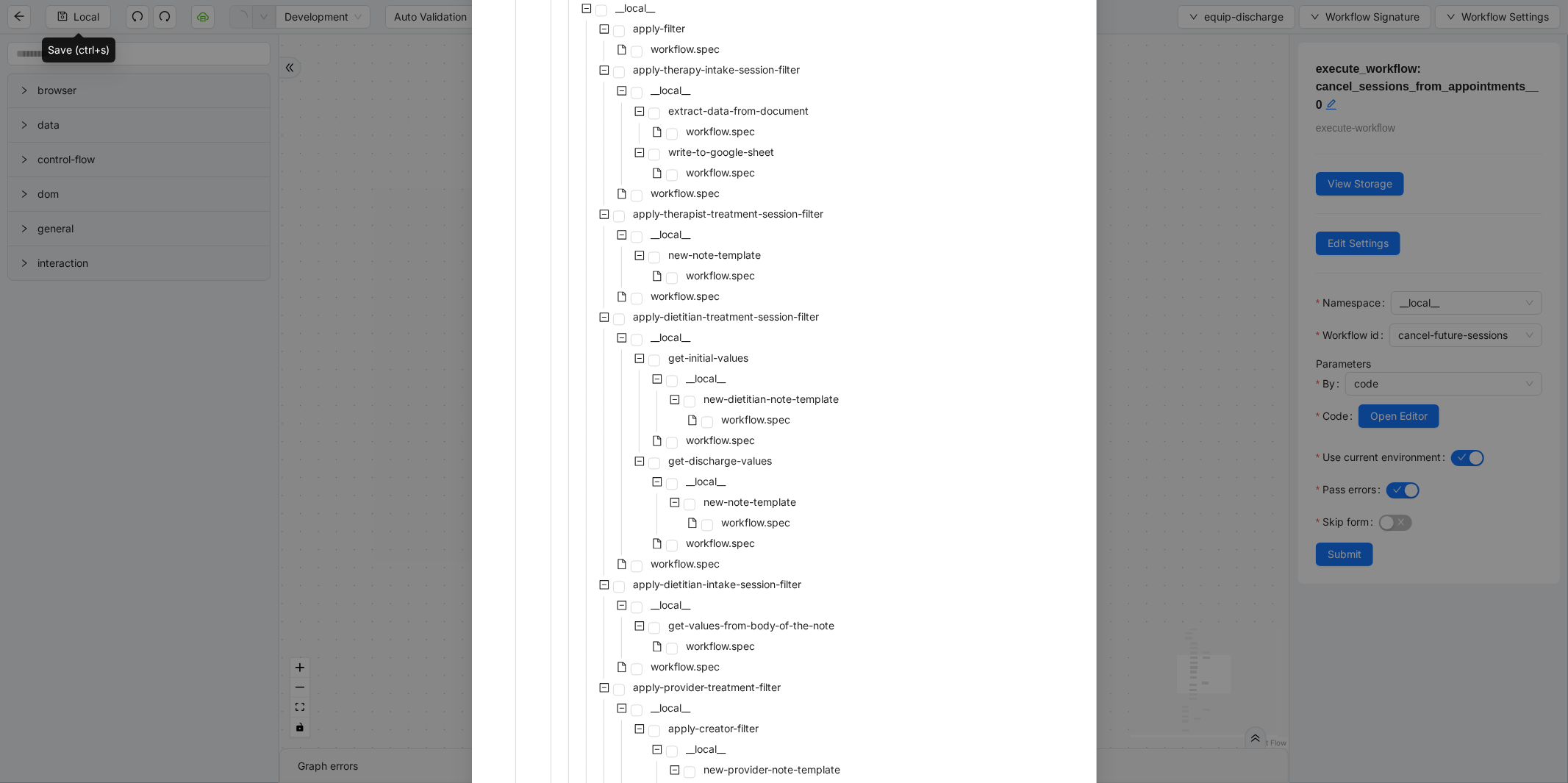
scroll to position [2748, 0]
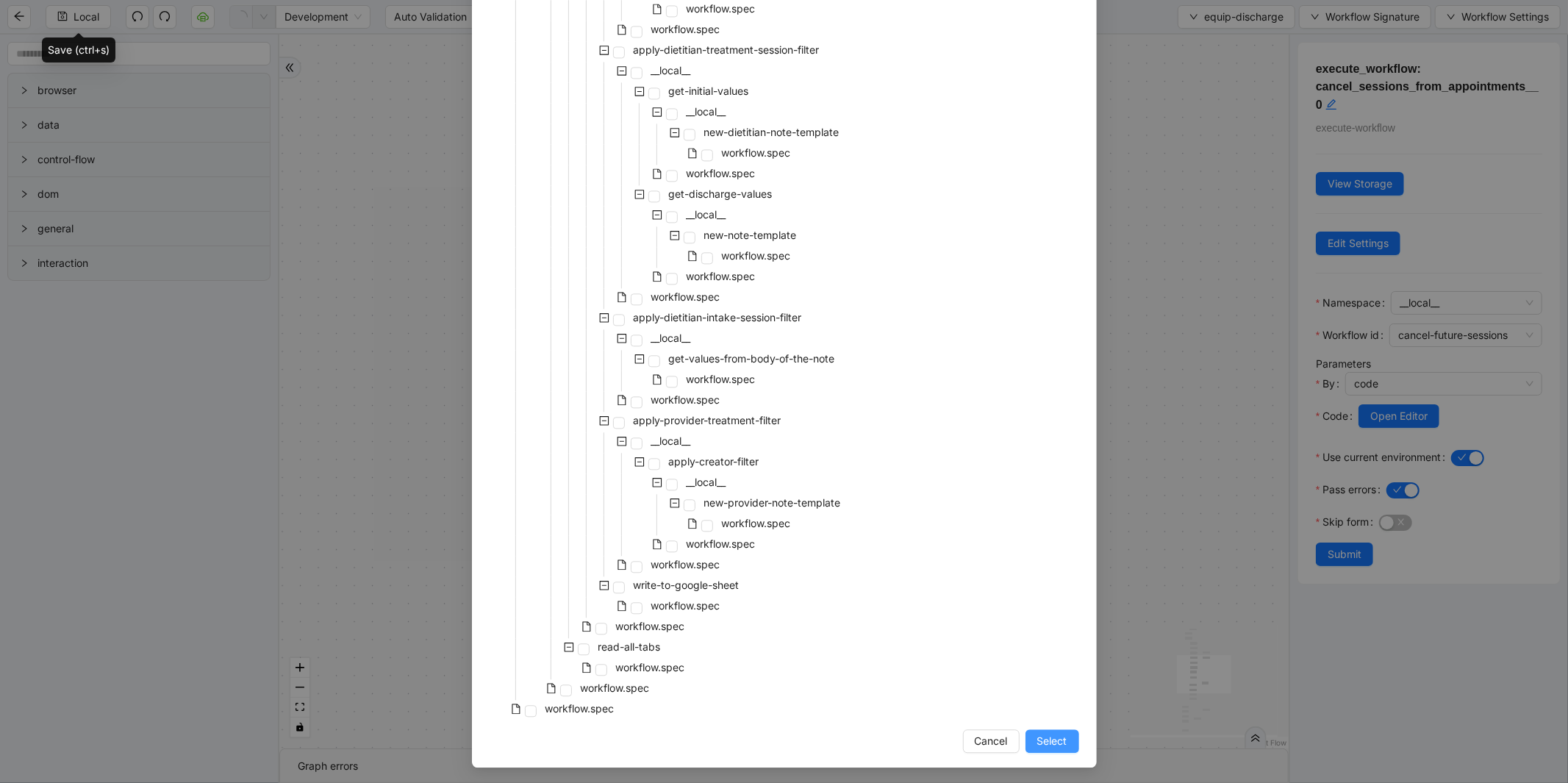
click at [1053, 734] on span "Select" at bounding box center [1052, 741] width 30 height 16
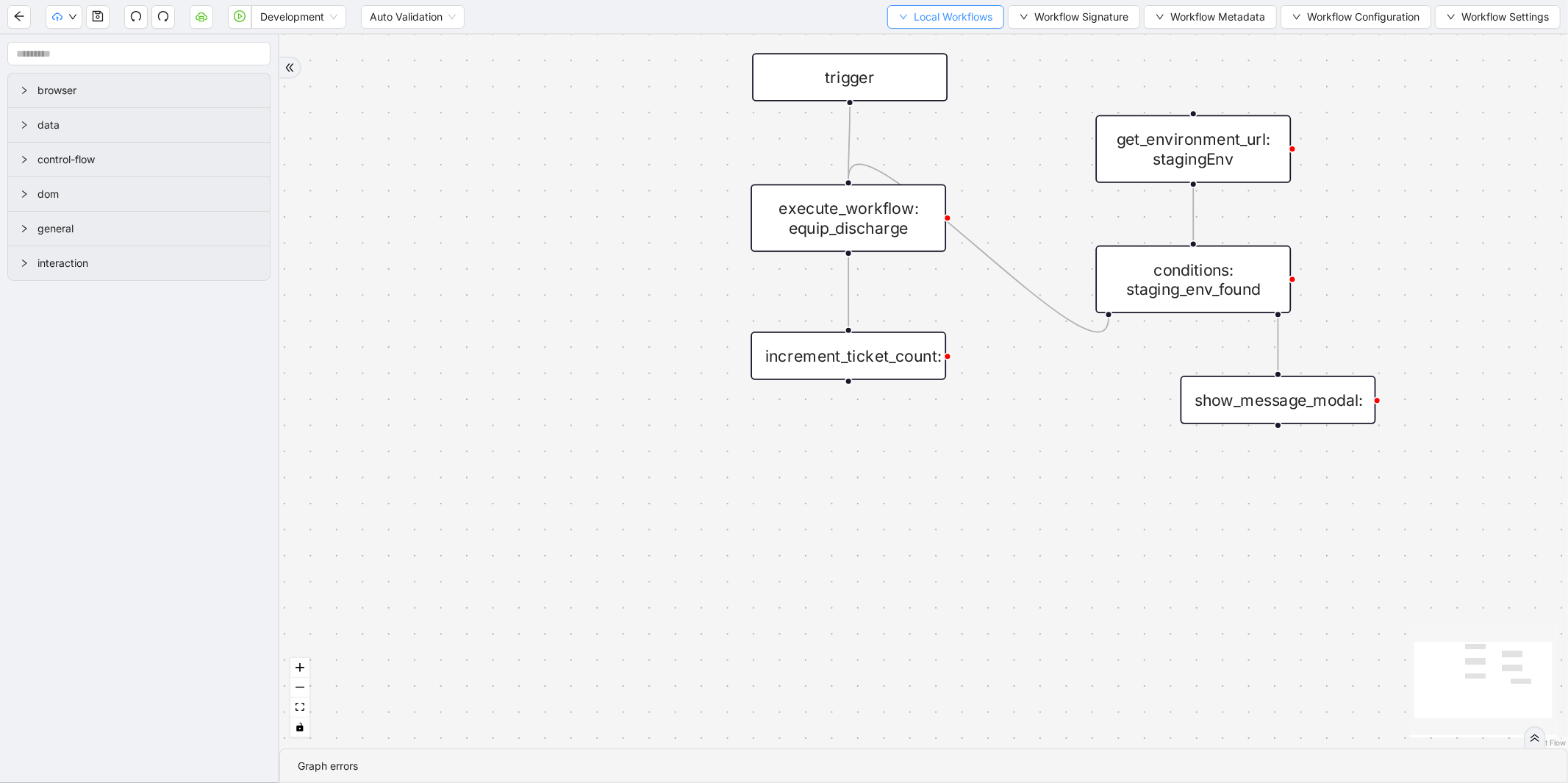
click at [914, 15] on span "Local Workflows" at bounding box center [953, 17] width 79 height 16
click at [916, 38] on span "Select" at bounding box center [938, 45] width 95 height 16
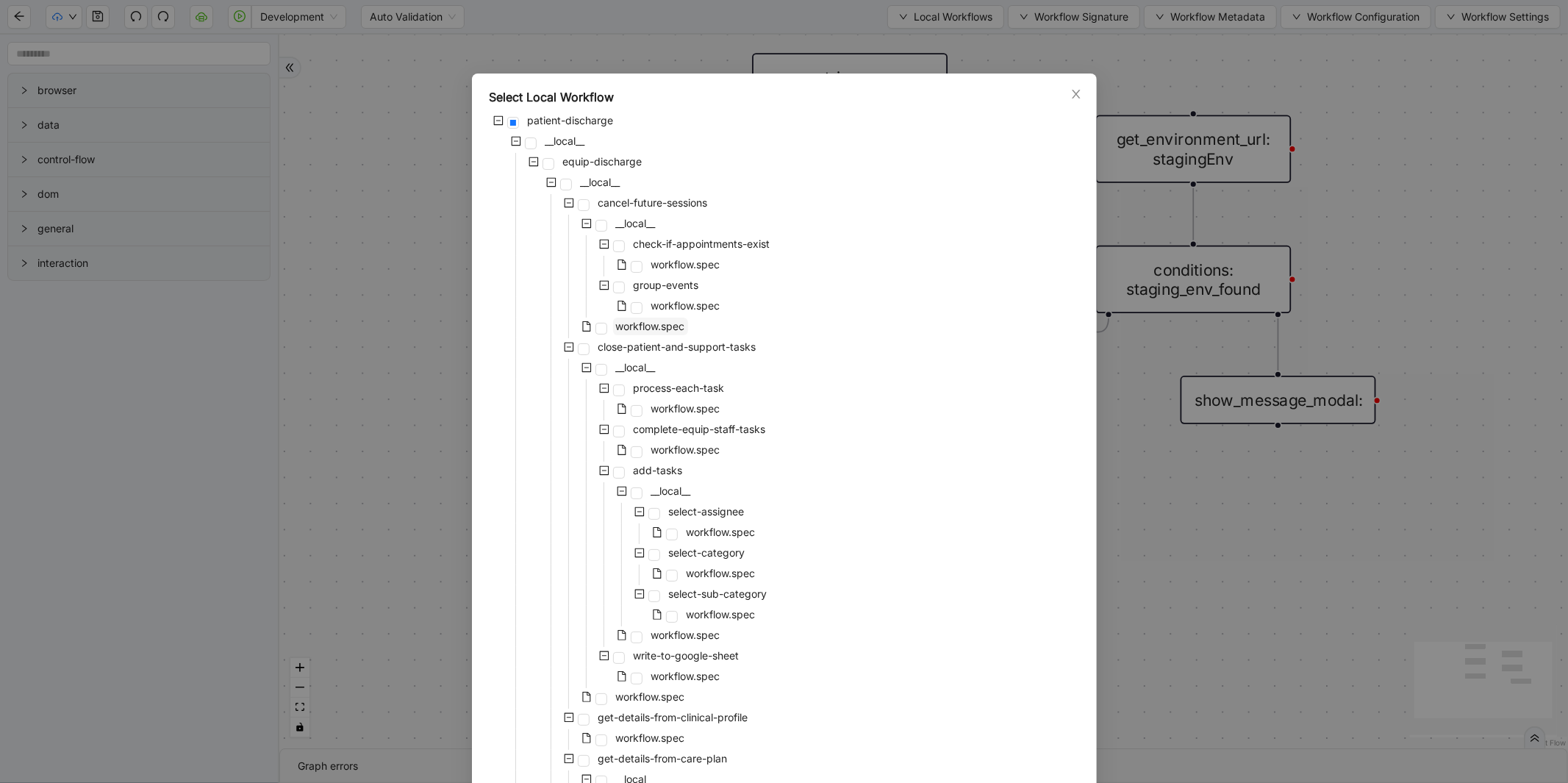
click at [655, 327] on span "workflow.spec" at bounding box center [651, 326] width 69 height 13
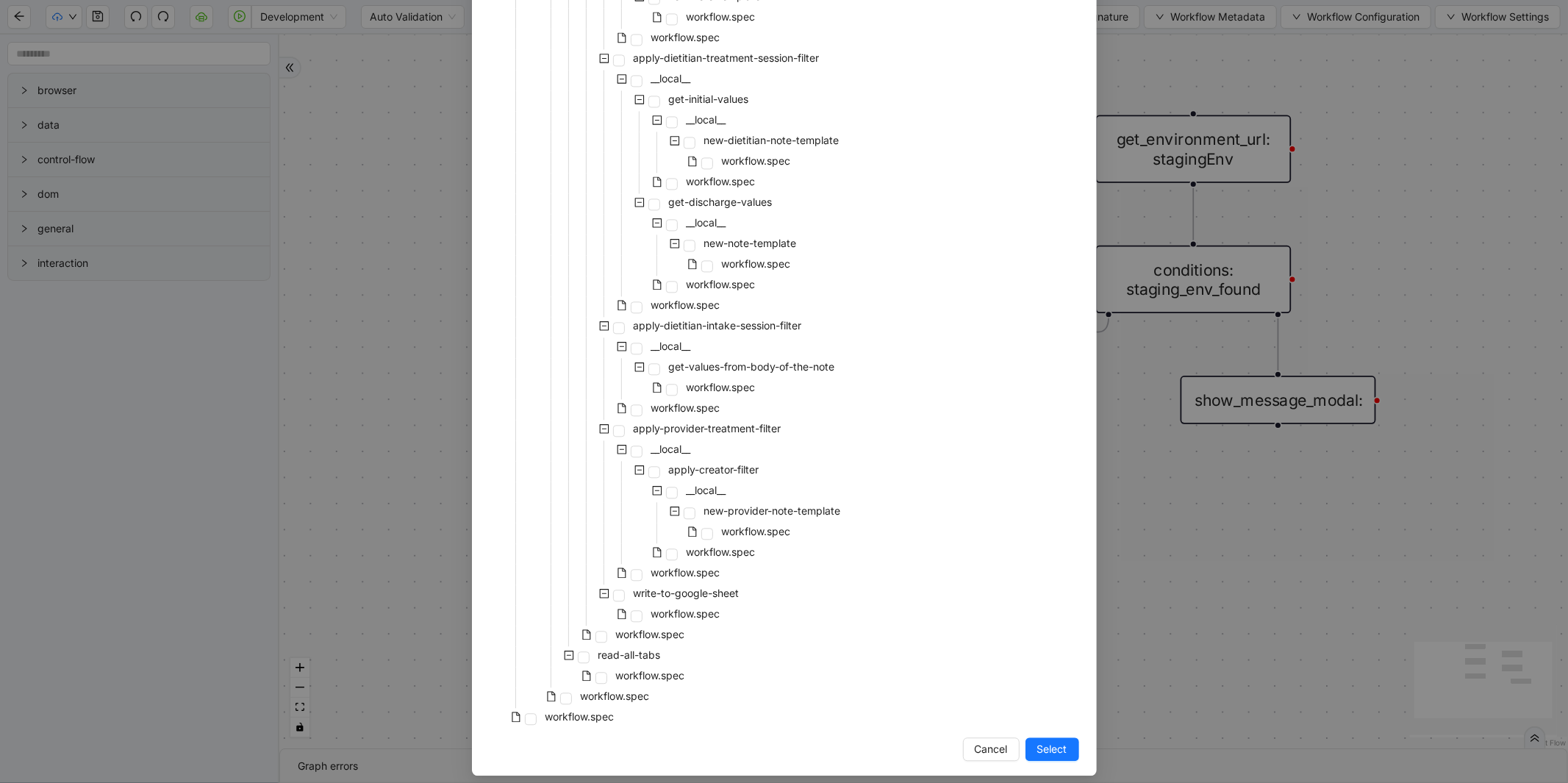
scroll to position [2748, 0]
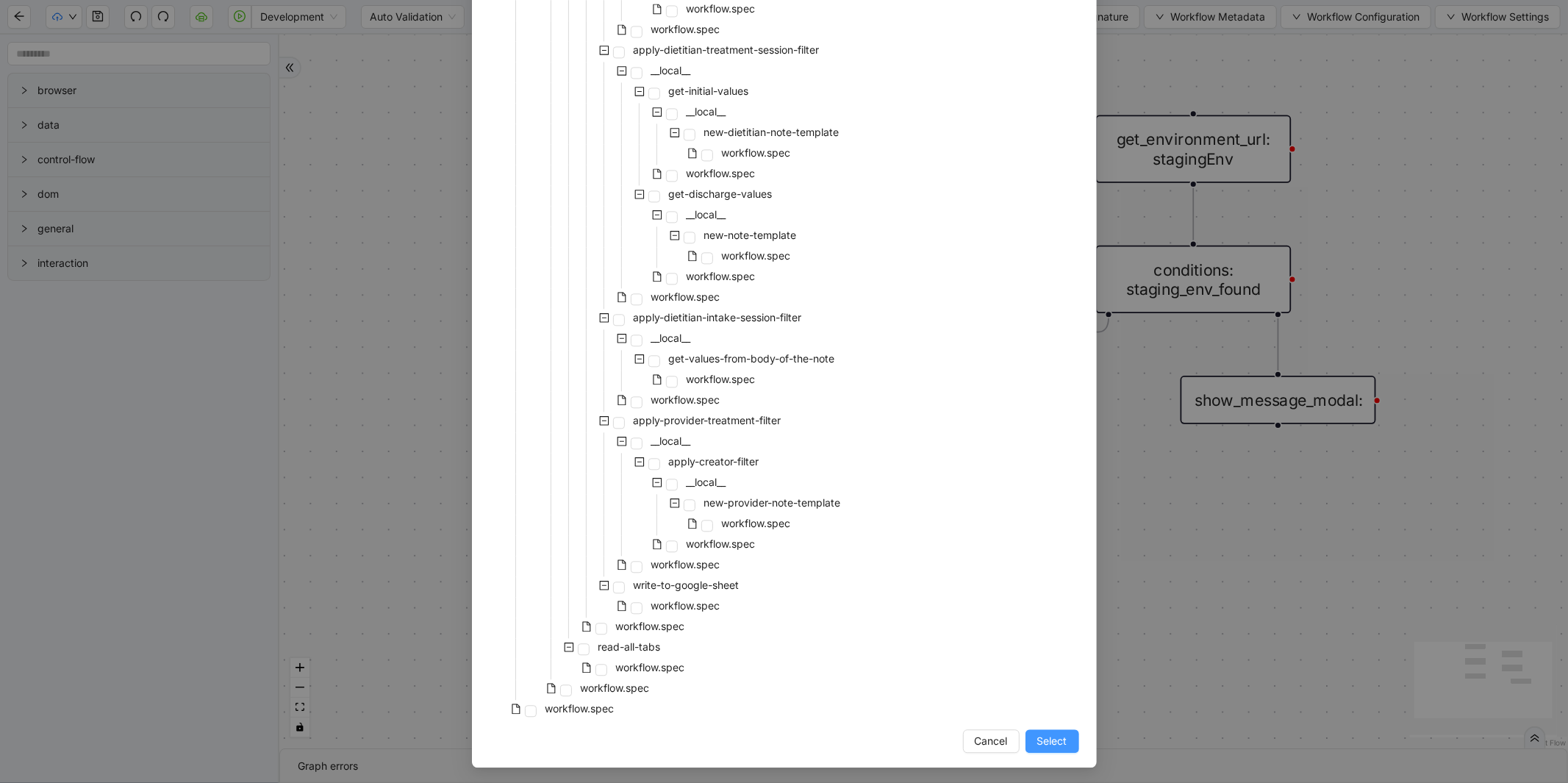
click at [1048, 729] on button "Select" at bounding box center [1052, 741] width 54 height 24
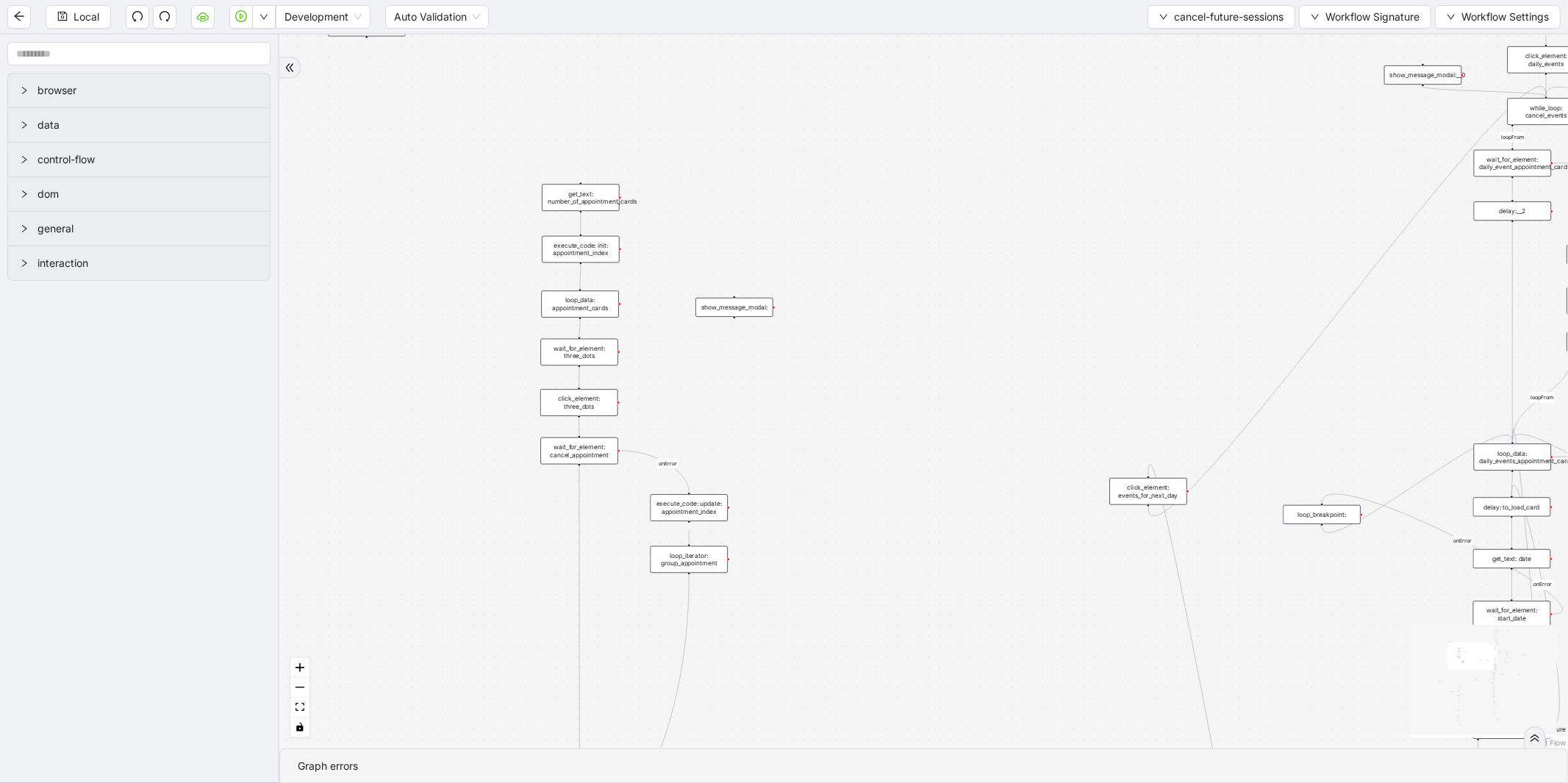
drag, startPoint x: 538, startPoint y: 420, endPoint x: 464, endPoint y: 249, distance: 186.3
click at [464, 250] on div "is_already_cancelled_date fallback loopFrom next_day_event fallback next_day_ev…" at bounding box center [924, 392] width 1289 height 714
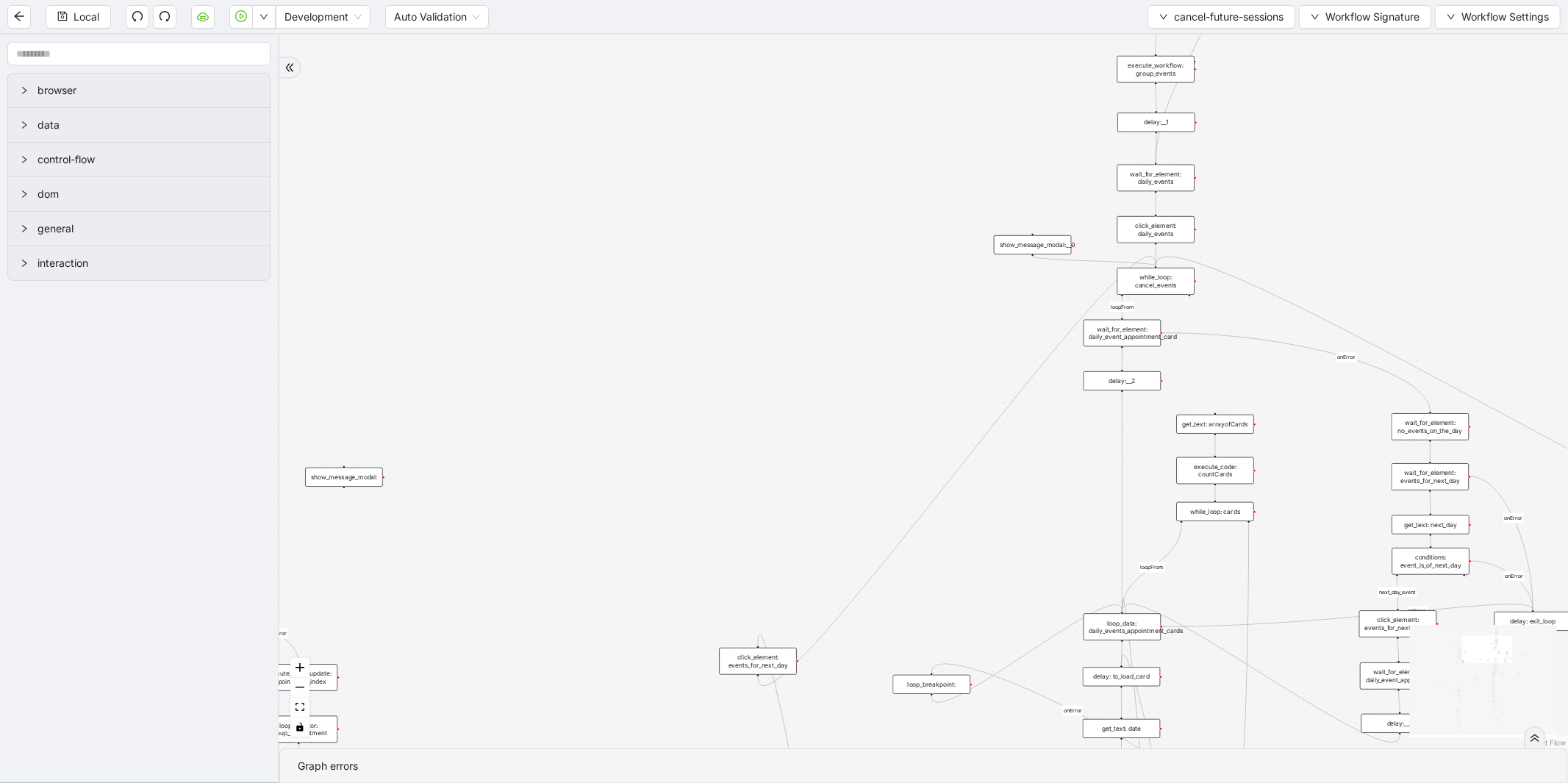
drag, startPoint x: 1132, startPoint y: 187, endPoint x: 686, endPoint y: 407, distance: 497.3
click at [656, 423] on div "is_already_cancelled_date fallback loopFrom next_day_event fallback next_day_ev…" at bounding box center [924, 392] width 1289 height 714
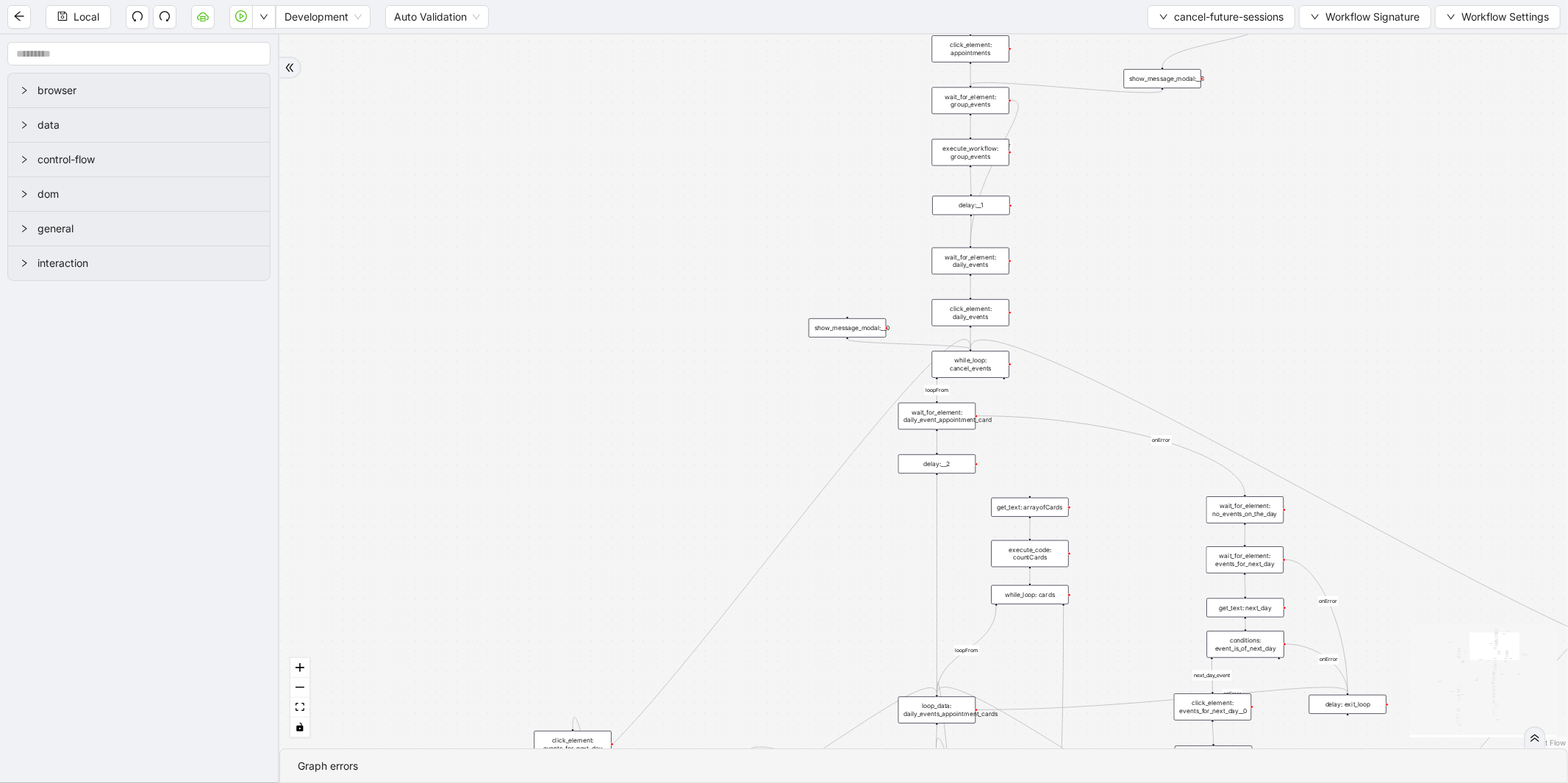
drag, startPoint x: 863, startPoint y: 153, endPoint x: 560, endPoint y: 381, distance: 379.2
click at [560, 381] on div "is_already_cancelled_date fallback loopFrom next_day_event fallback next_day_ev…" at bounding box center [924, 392] width 1289 height 714
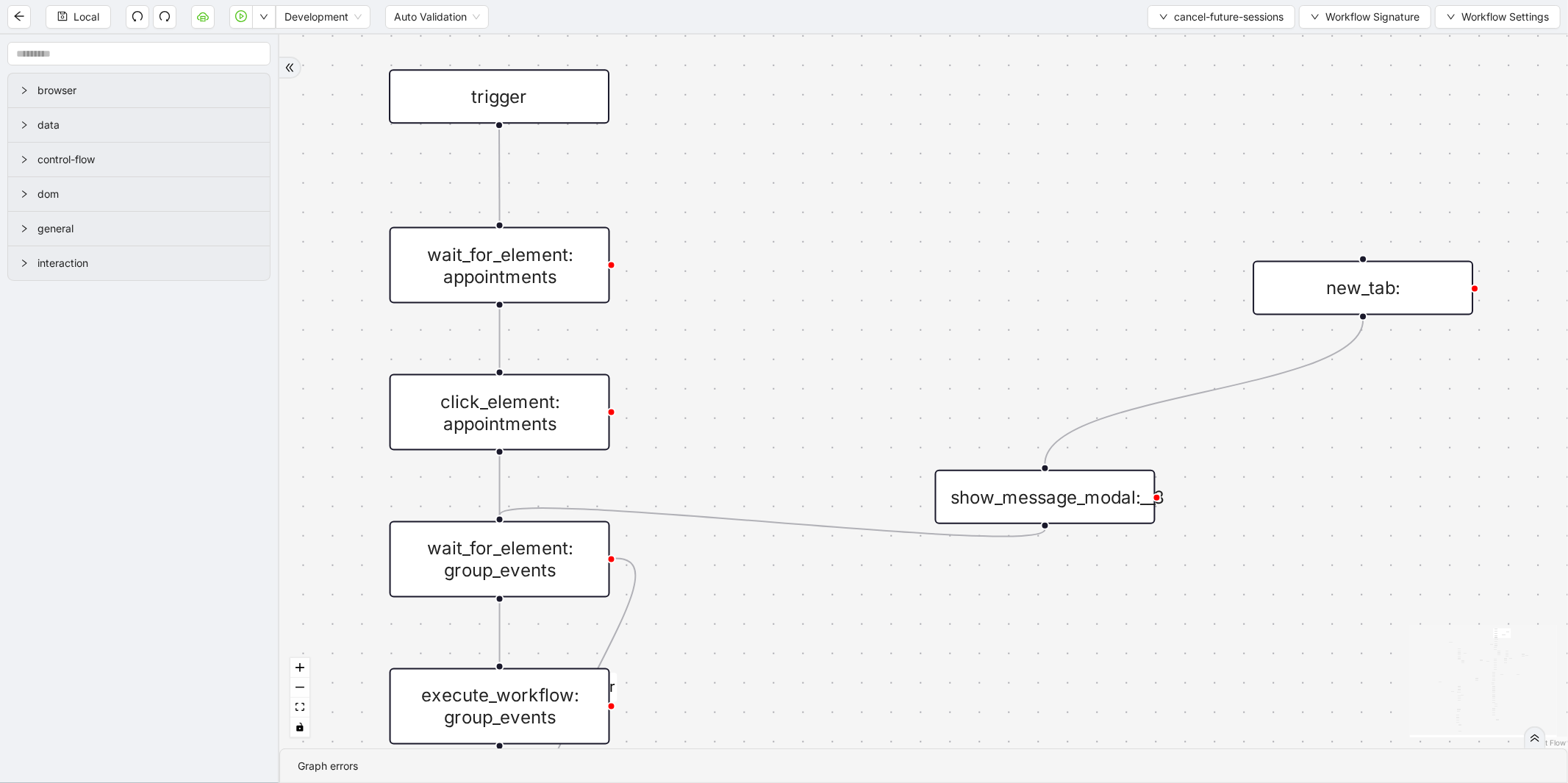
click at [524, 253] on div "wait_for_element: appointments" at bounding box center [499, 265] width 221 height 76
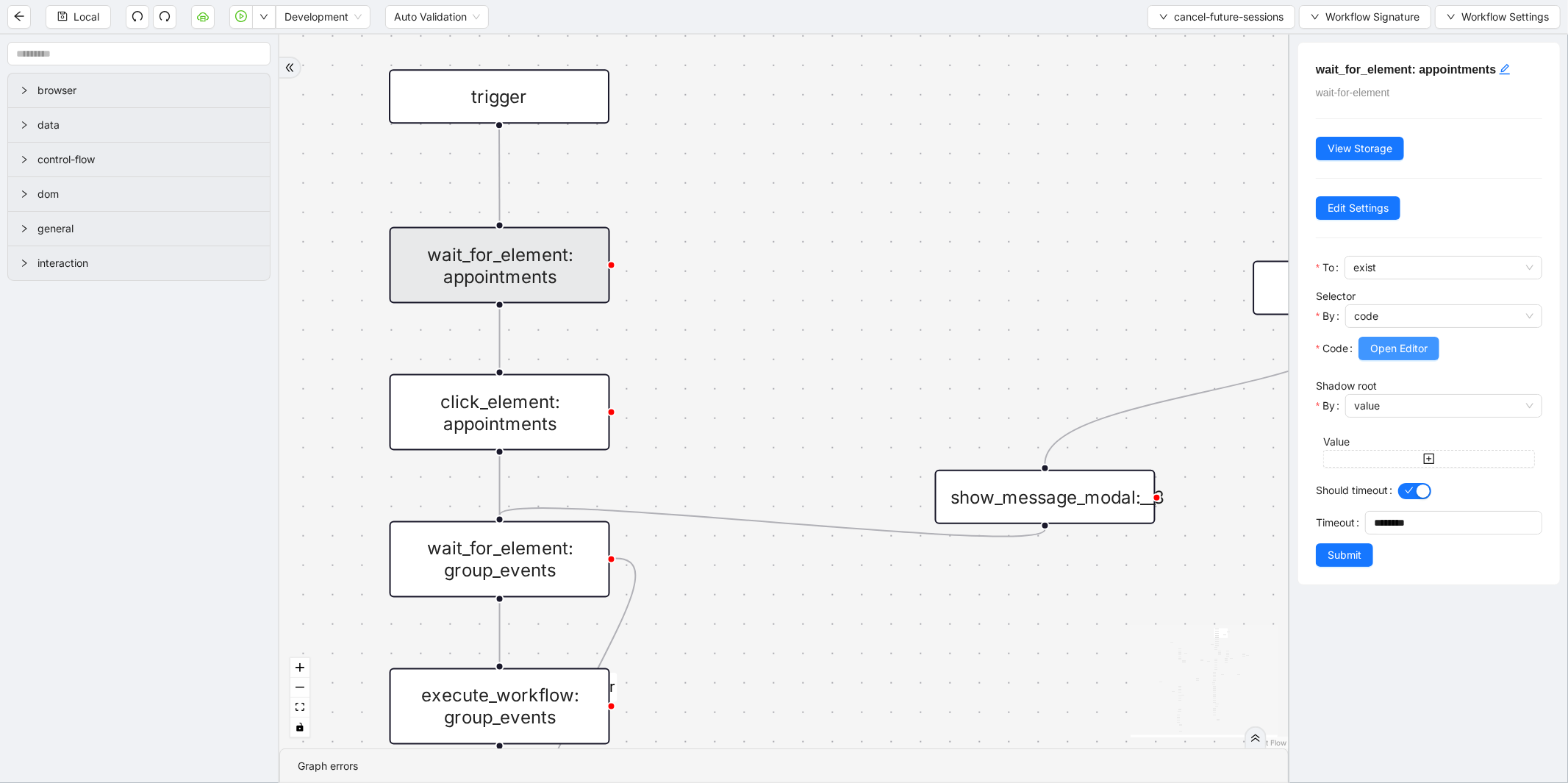
click at [1439, 352] on button "Open Editor" at bounding box center [1398, 349] width 81 height 24
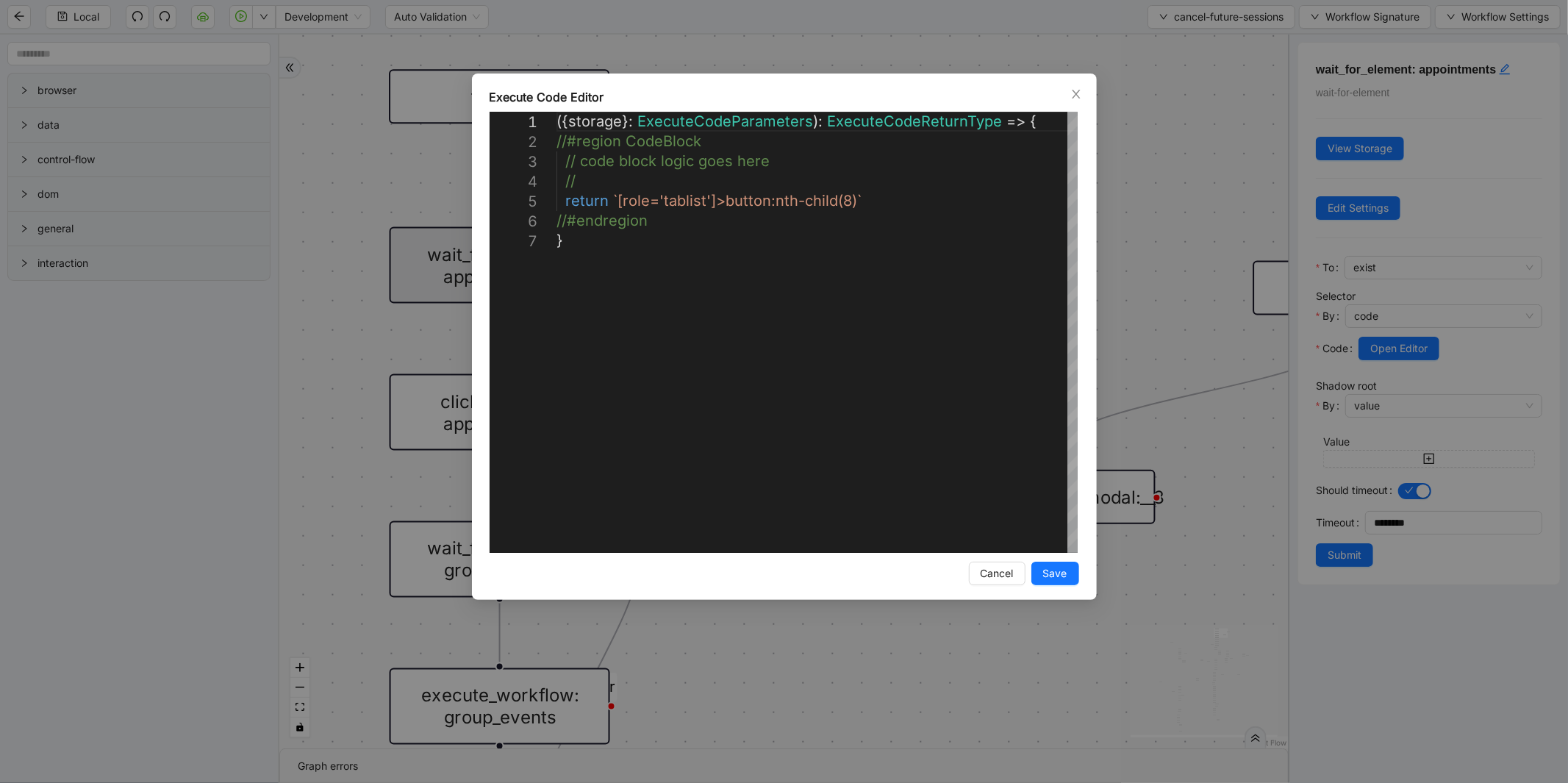
click at [1120, 203] on div "**********" at bounding box center [784, 392] width 1568 height 783
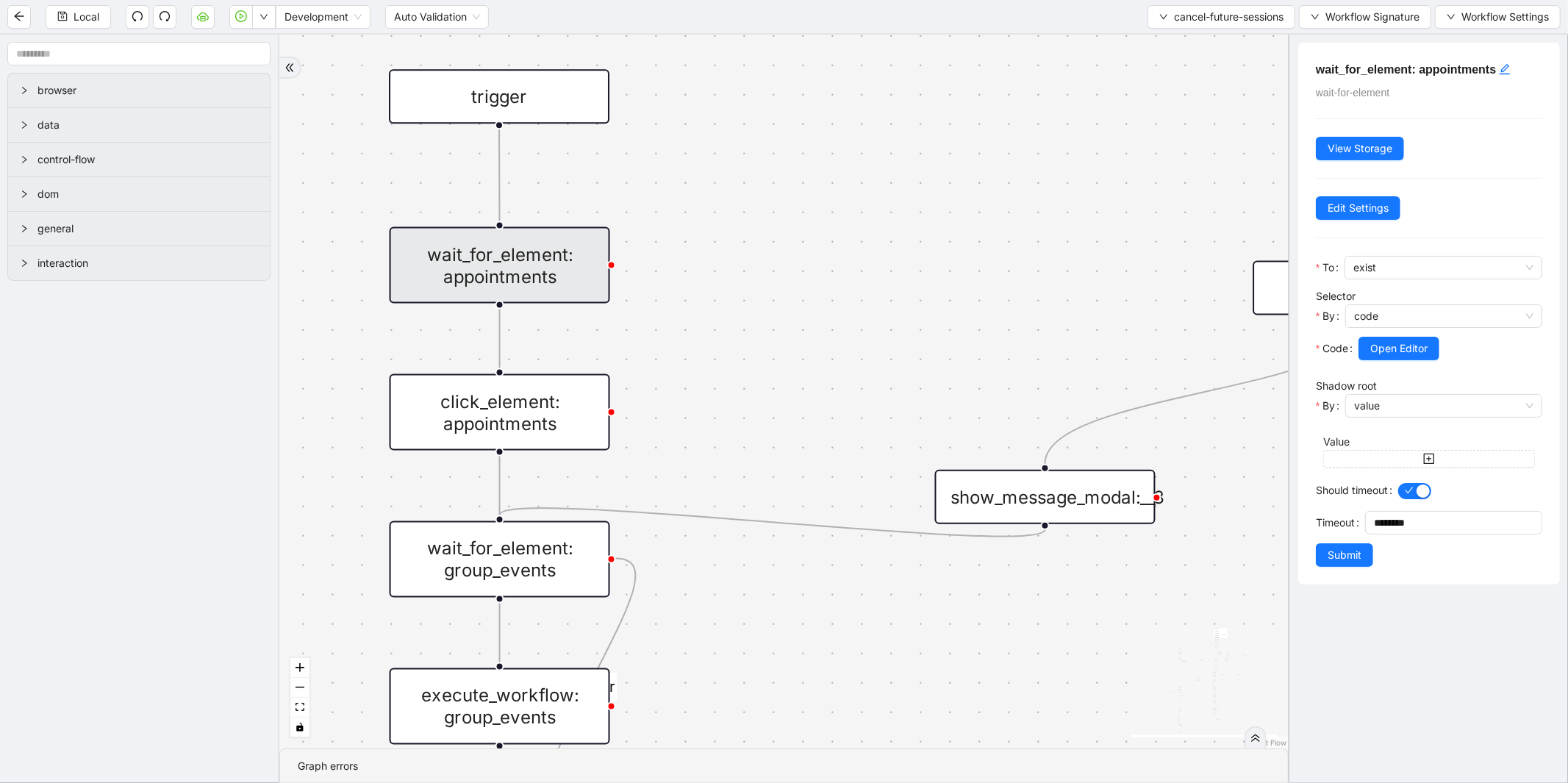
click at [545, 420] on div "click_element: appointments" at bounding box center [499, 412] width 221 height 76
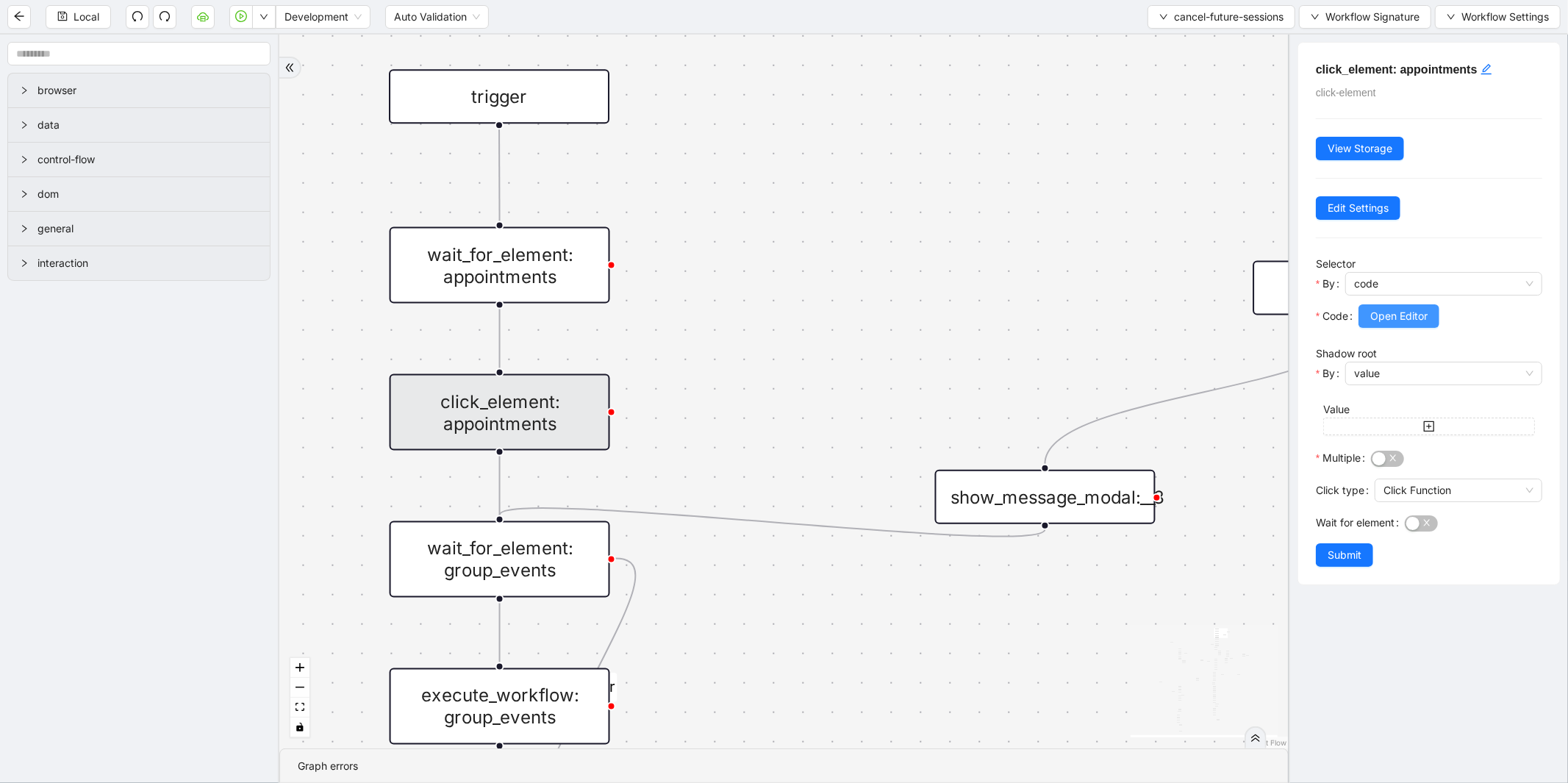
click at [1385, 322] on span "Open Editor" at bounding box center [1398, 316] width 57 height 16
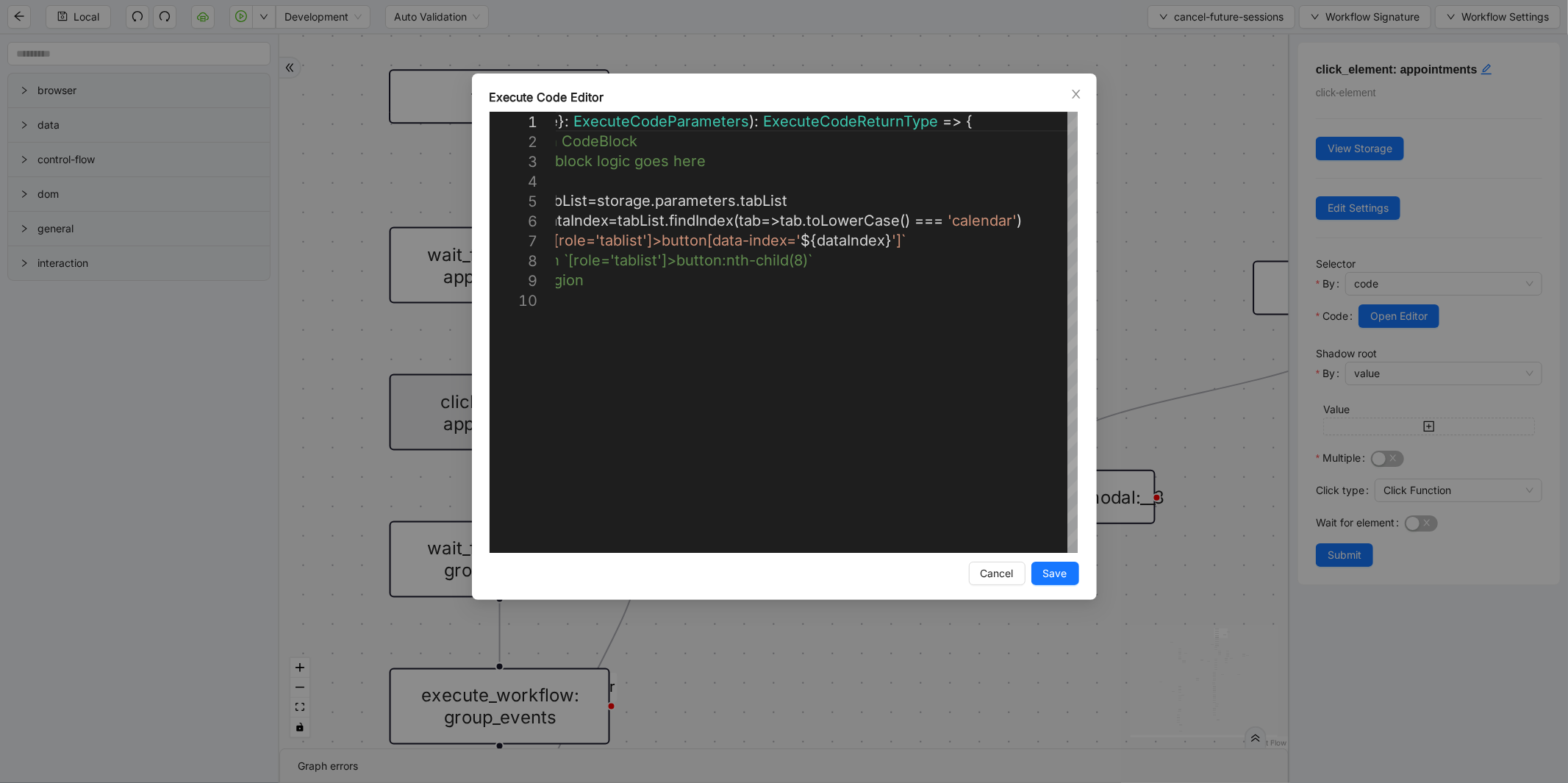
click at [1149, 137] on div "**********" at bounding box center [784, 392] width 1568 height 783
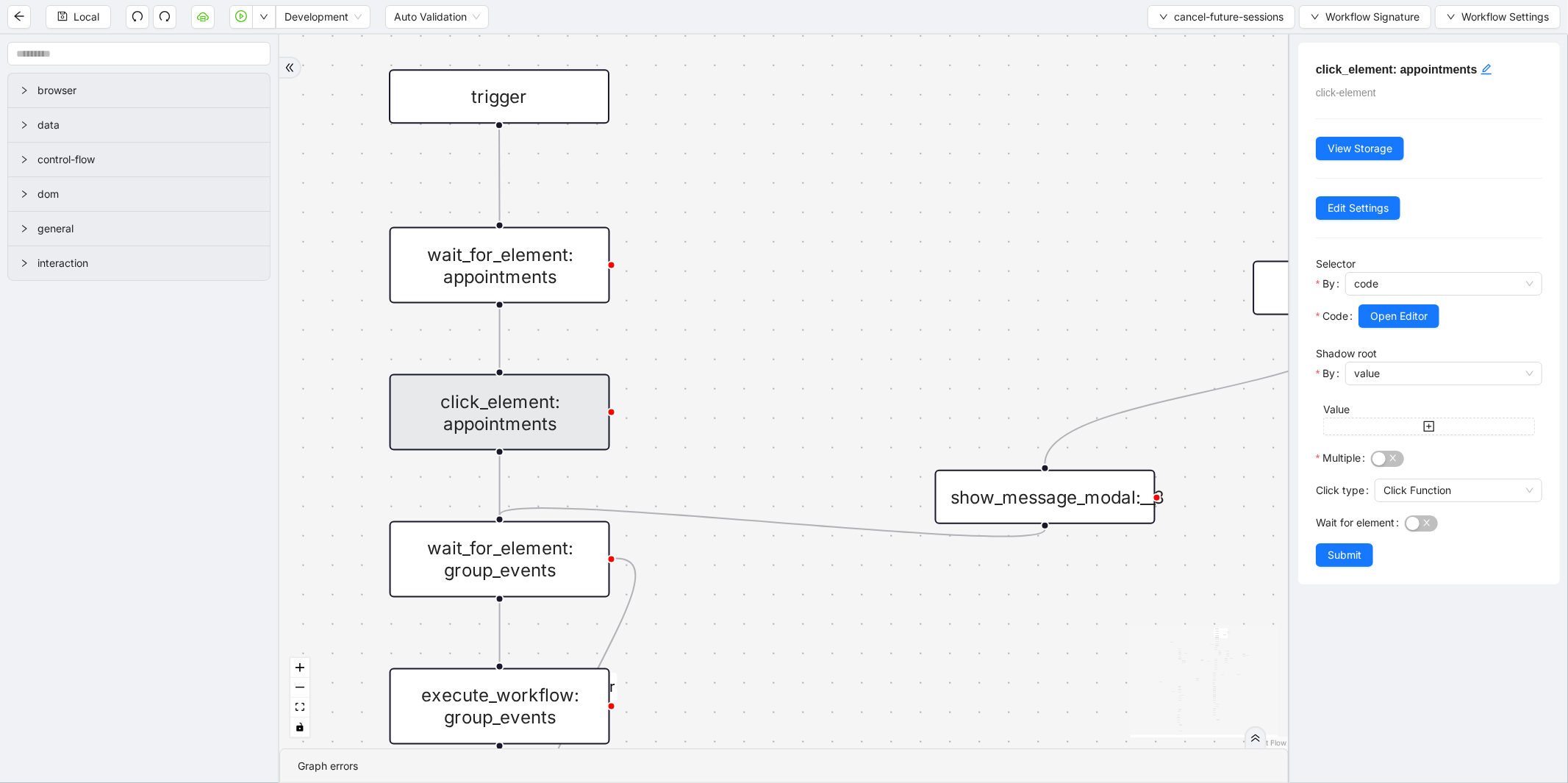
drag, startPoint x: 842, startPoint y: 329, endPoint x: 849, endPoint y: 251, distance: 78.3
click at [849, 251] on div "is_already_cancelled_date fallback loopFrom next_day_event fallback next_day_ev…" at bounding box center [784, 392] width 1010 height 714
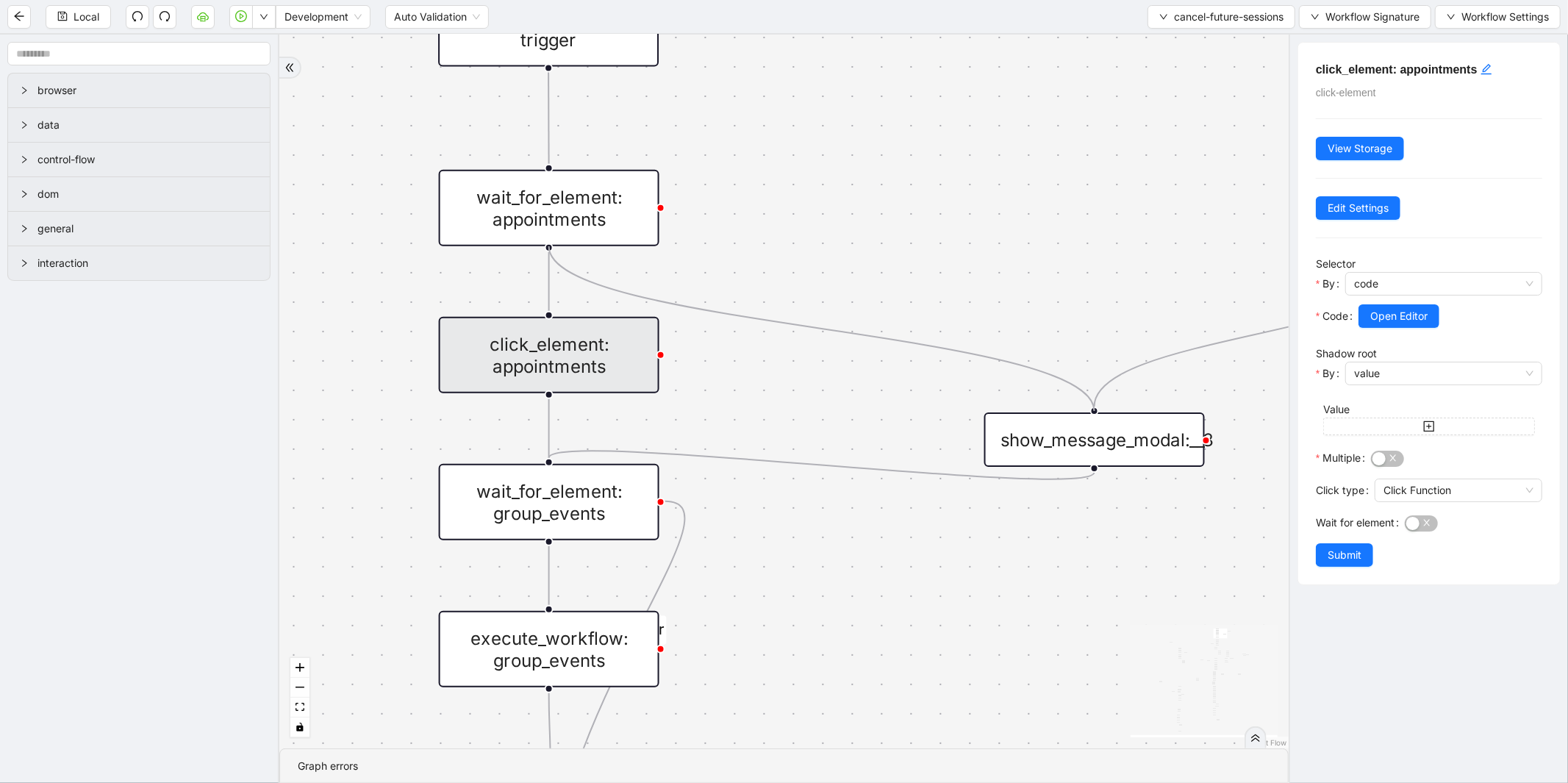
drag, startPoint x: 549, startPoint y: 245, endPoint x: 1100, endPoint y: 398, distance: 571.8
drag, startPoint x: 1096, startPoint y: 466, endPoint x: 533, endPoint y: 306, distance: 585.3
click at [533, 306] on div "is_already_cancelled_date fallback loopFrom next_day_event fallback next_day_ev…" at bounding box center [784, 392] width 1010 height 714
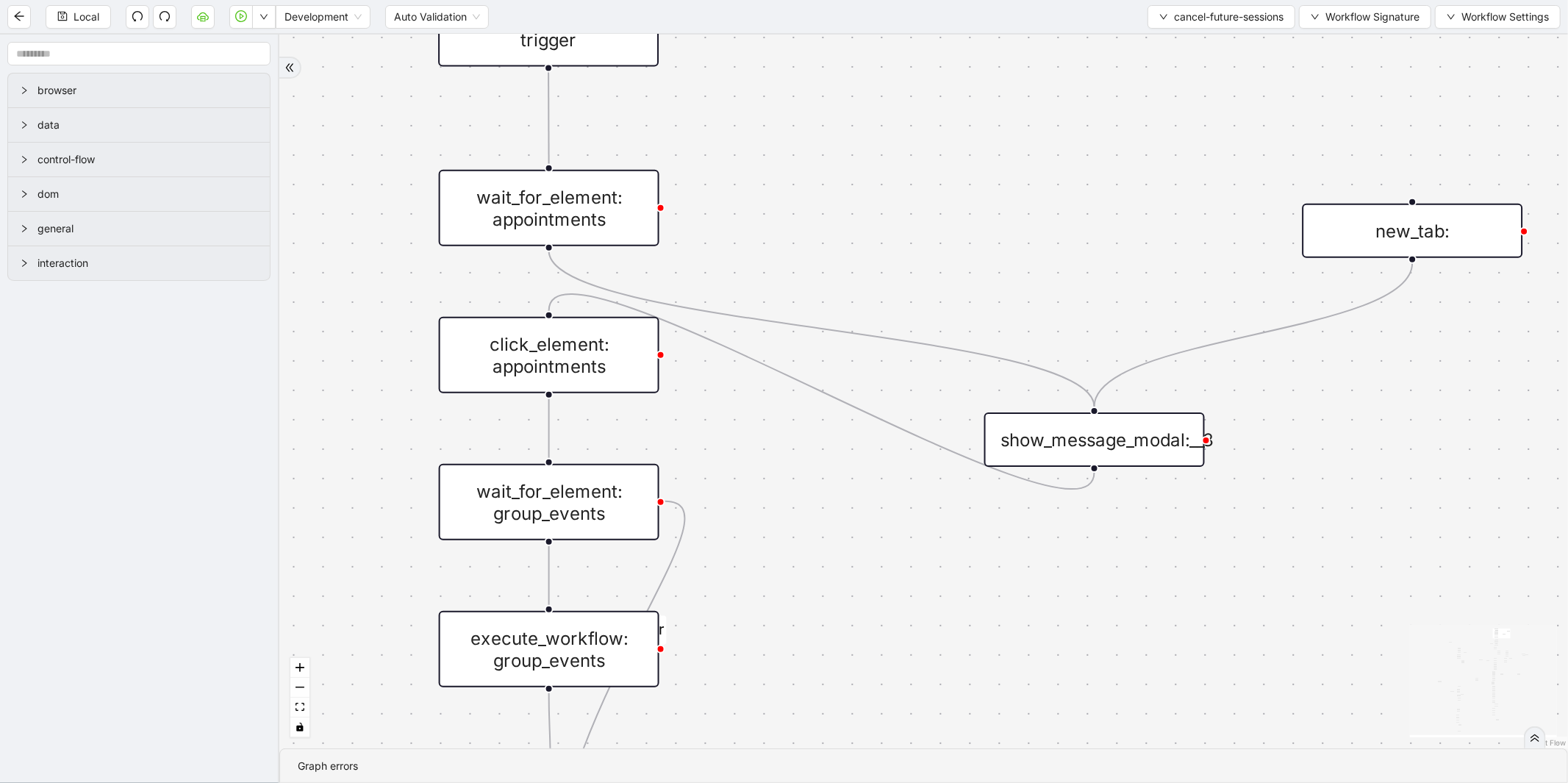
click at [537, 358] on div "click_element: appointments" at bounding box center [548, 355] width 221 height 76
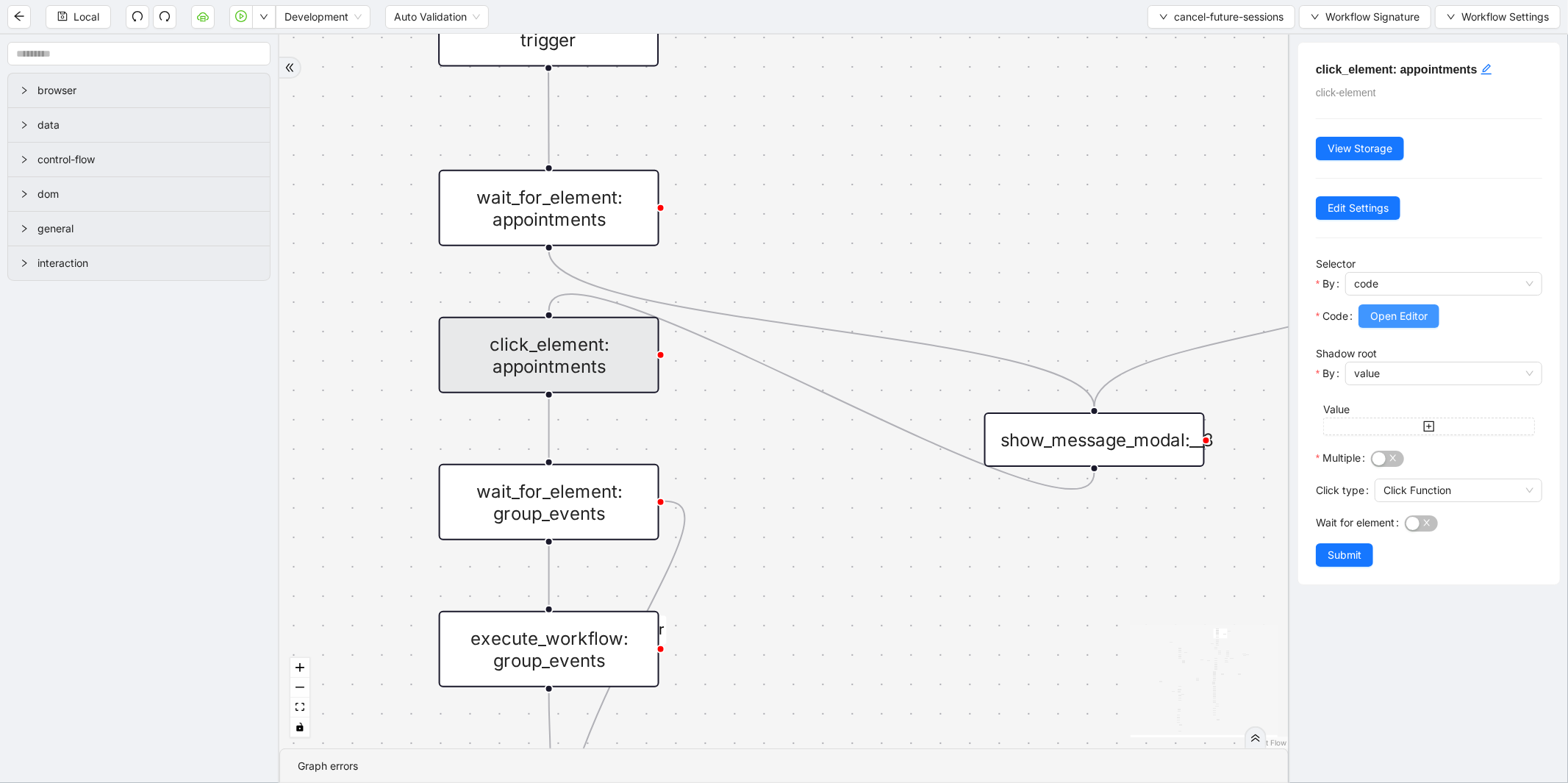
click at [1437, 312] on button "Open Editor" at bounding box center [1398, 316] width 81 height 24
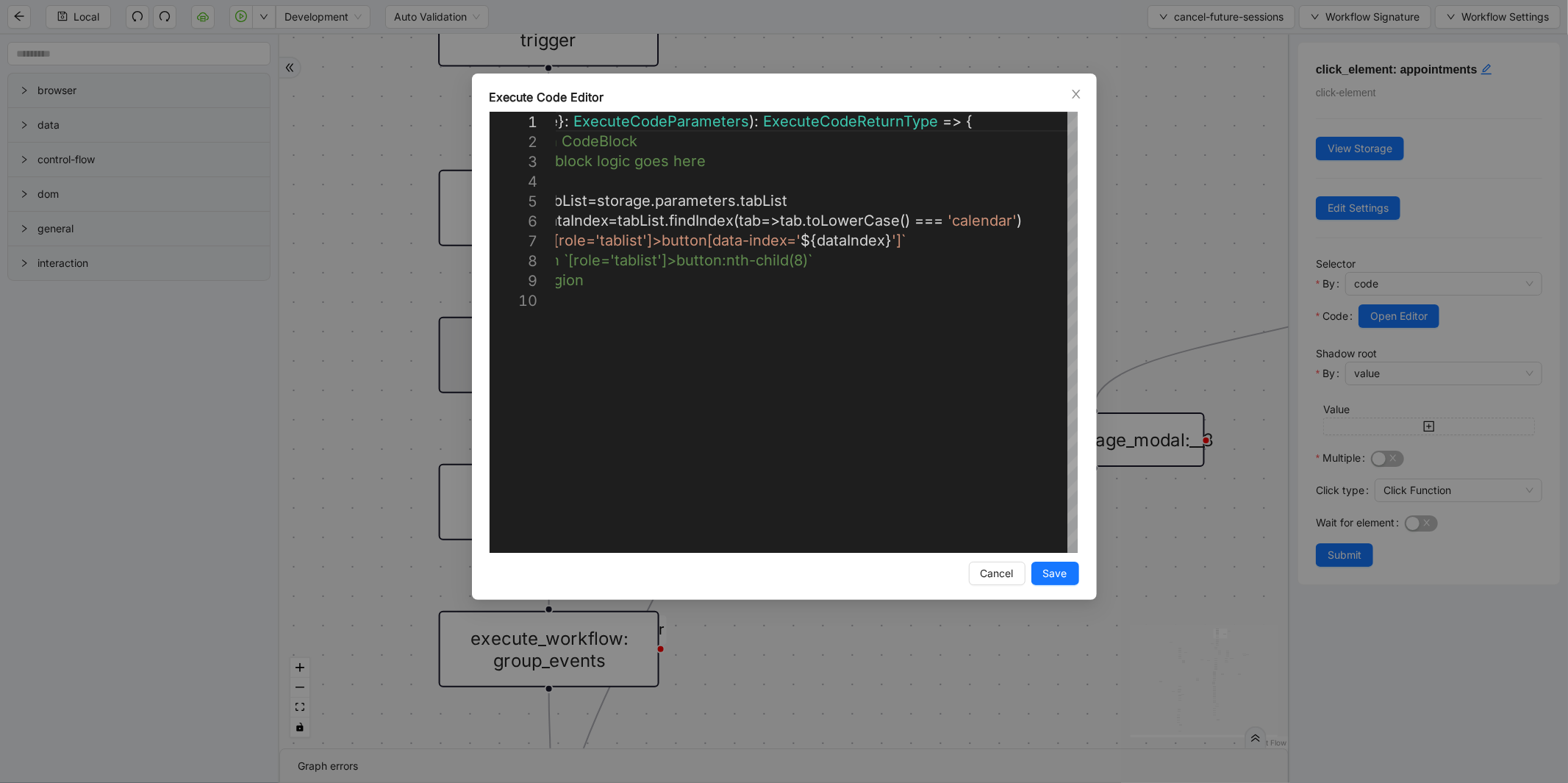
click at [1123, 266] on div "**********" at bounding box center [784, 392] width 1568 height 783
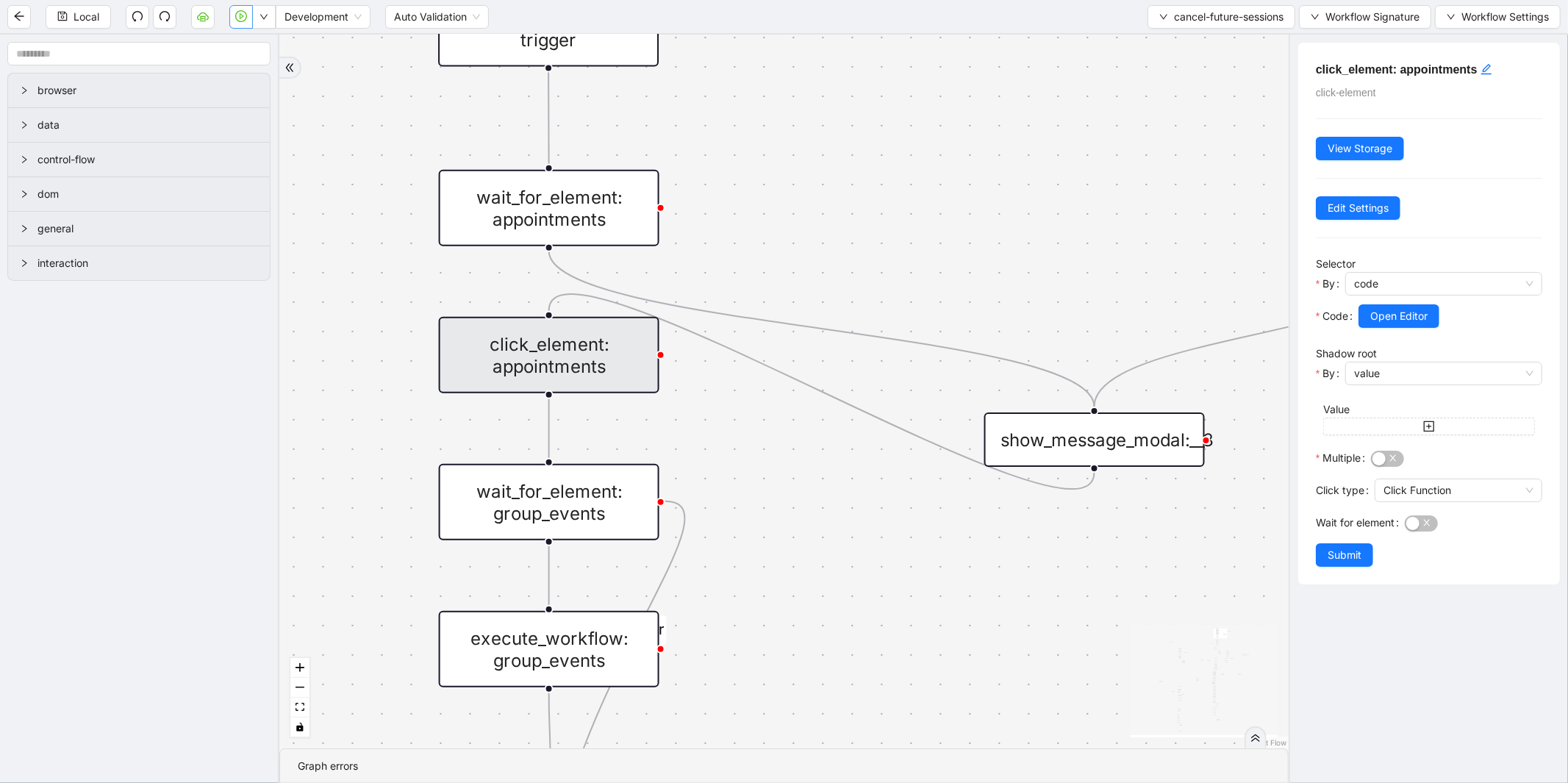
click at [244, 18] on icon "play-circle" at bounding box center [241, 15] width 12 height 12
click at [567, 355] on div "click_element: appointments" at bounding box center [548, 355] width 221 height 76
click at [1366, 316] on button "Open Editor" at bounding box center [1398, 316] width 81 height 24
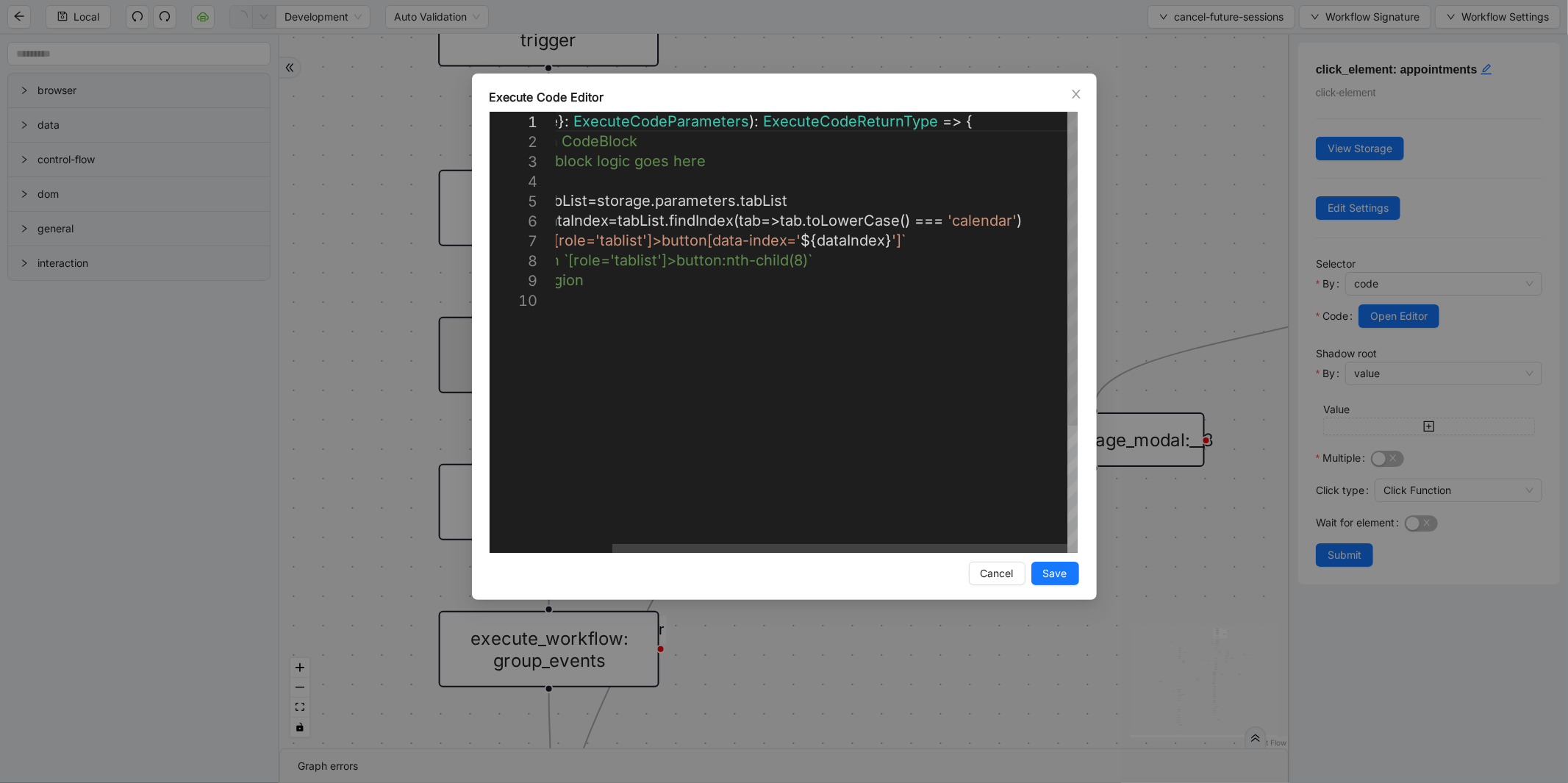
scroll to position [0, 7]
drag, startPoint x: 925, startPoint y: 223, endPoint x: 951, endPoint y: 223, distance: 26.0
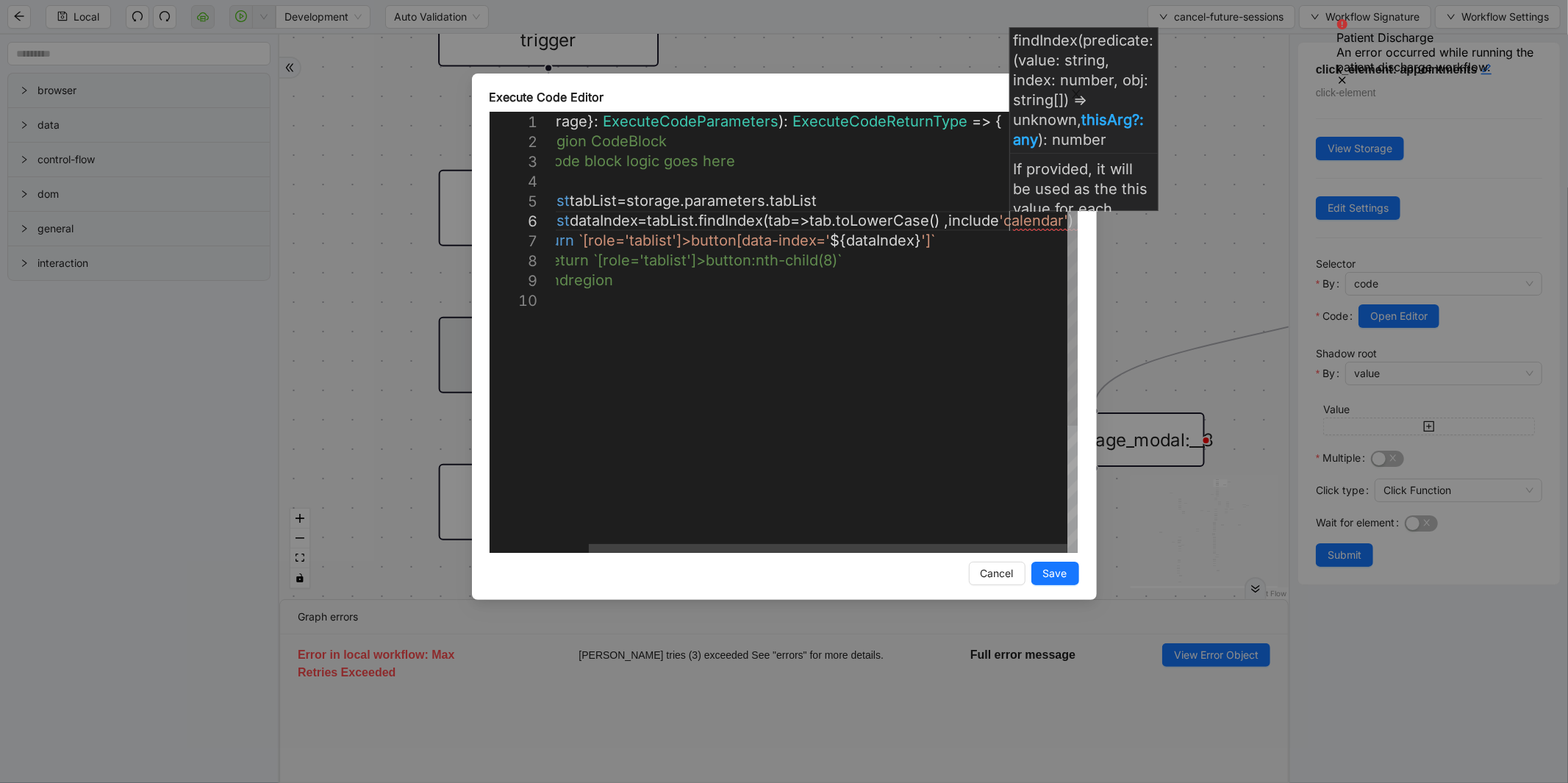
scroll to position [99, 619]
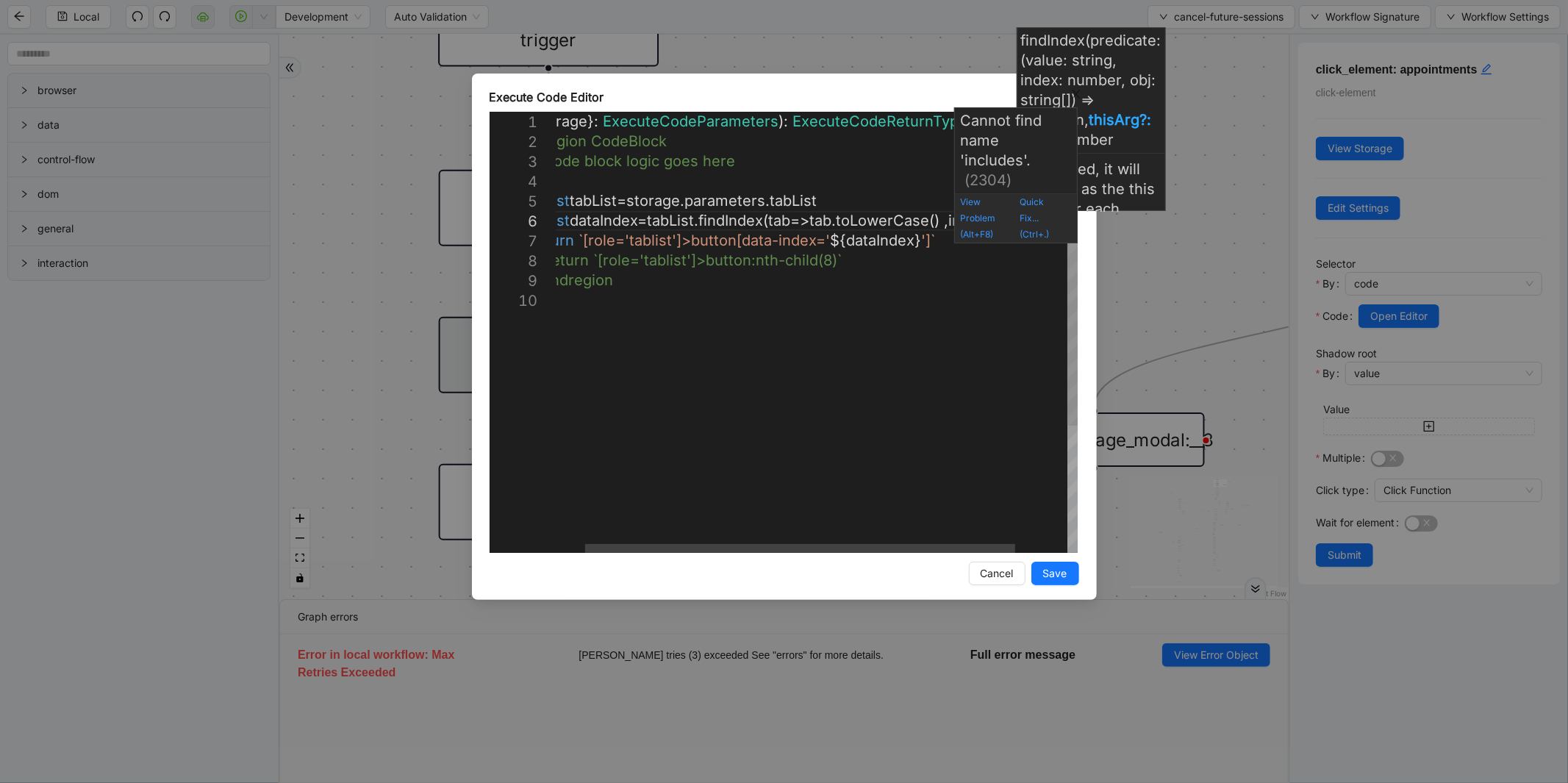
click at [958, 222] on div "View Problem (Alt+F8) Quick Fix... (Ctrl+.)" at bounding box center [1016, 218] width 122 height 48
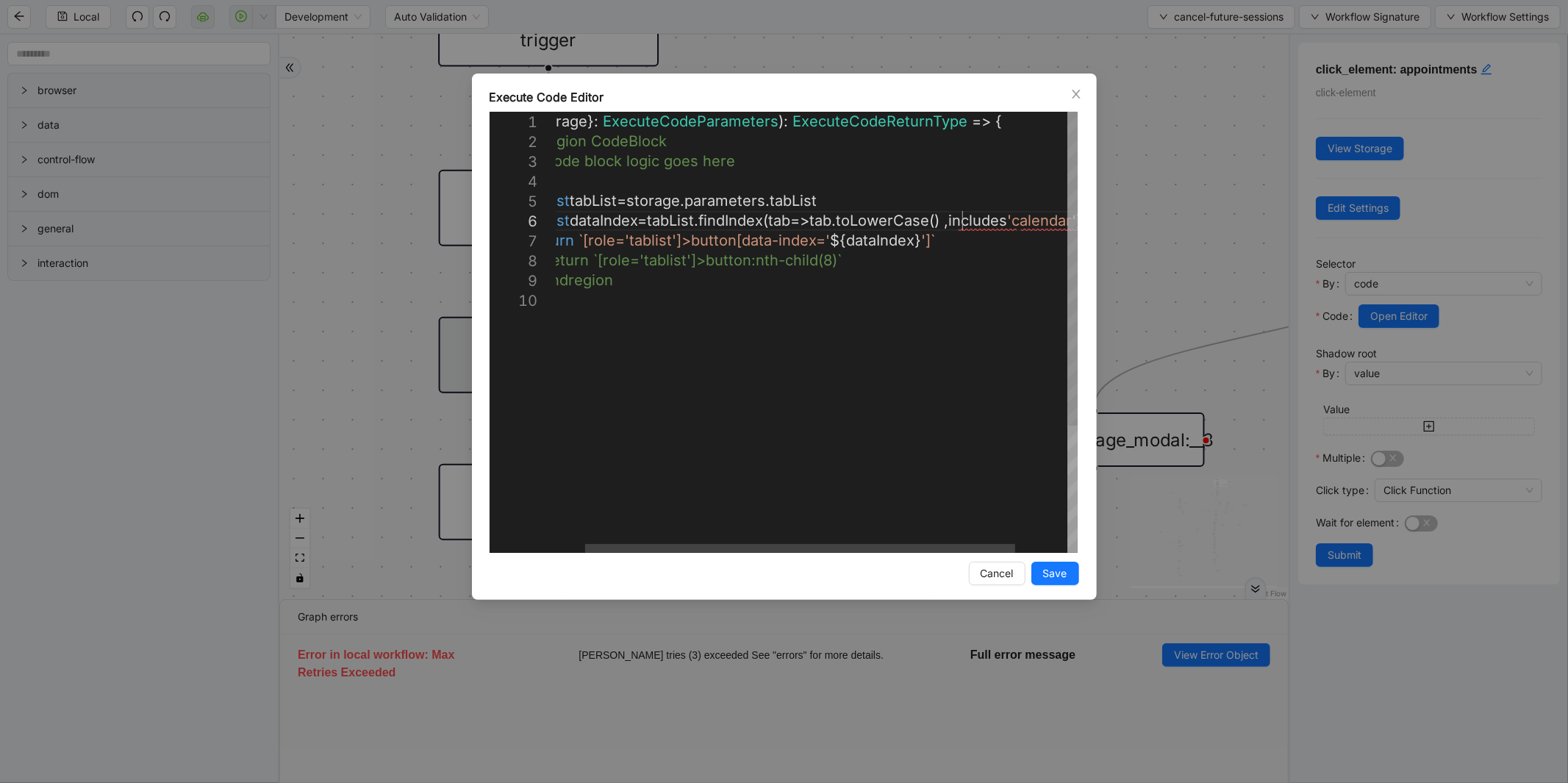
click at [961, 219] on div "({ storage }: ExecuteCodeParameters ): ExecuteCodeReturnType => { //#region Cod…" at bounding box center [831, 421] width 618 height 620
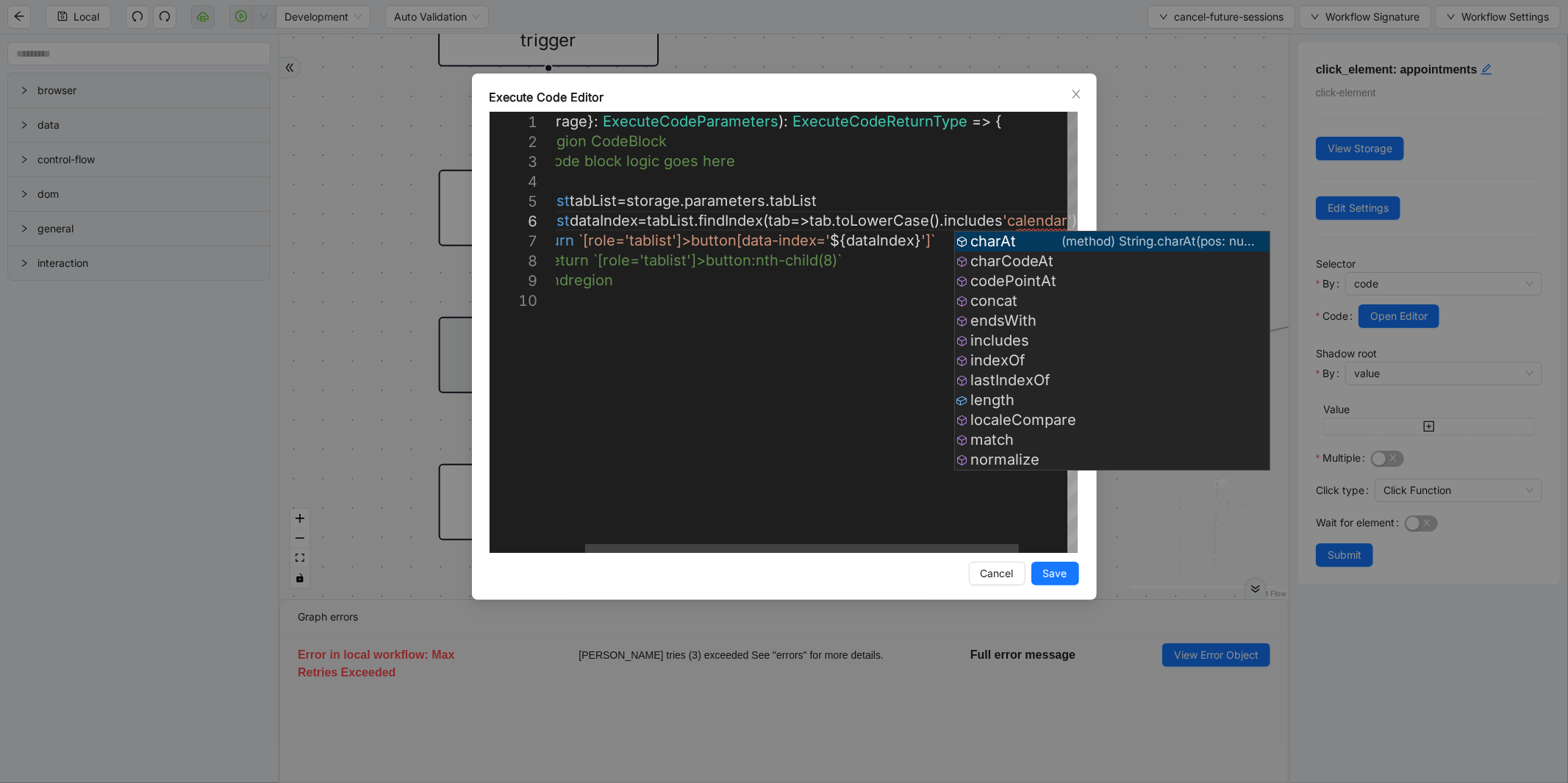
click at [1017, 211] on div "({ storage }: ExecuteCodeParameters ): ExecuteCodeReturnType => { //#region Cod…" at bounding box center [829, 421] width 614 height 620
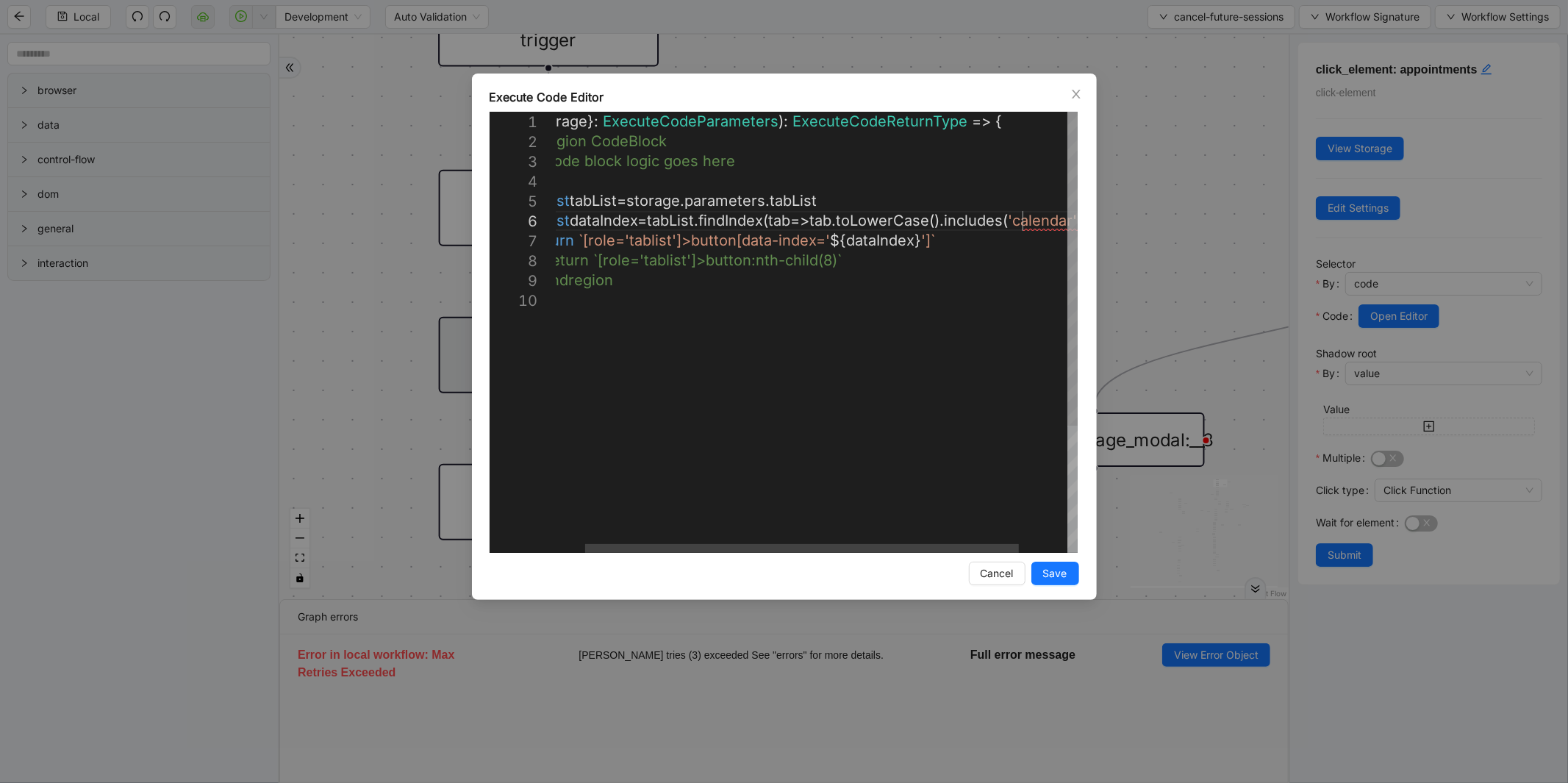
scroll to position [99, 628]
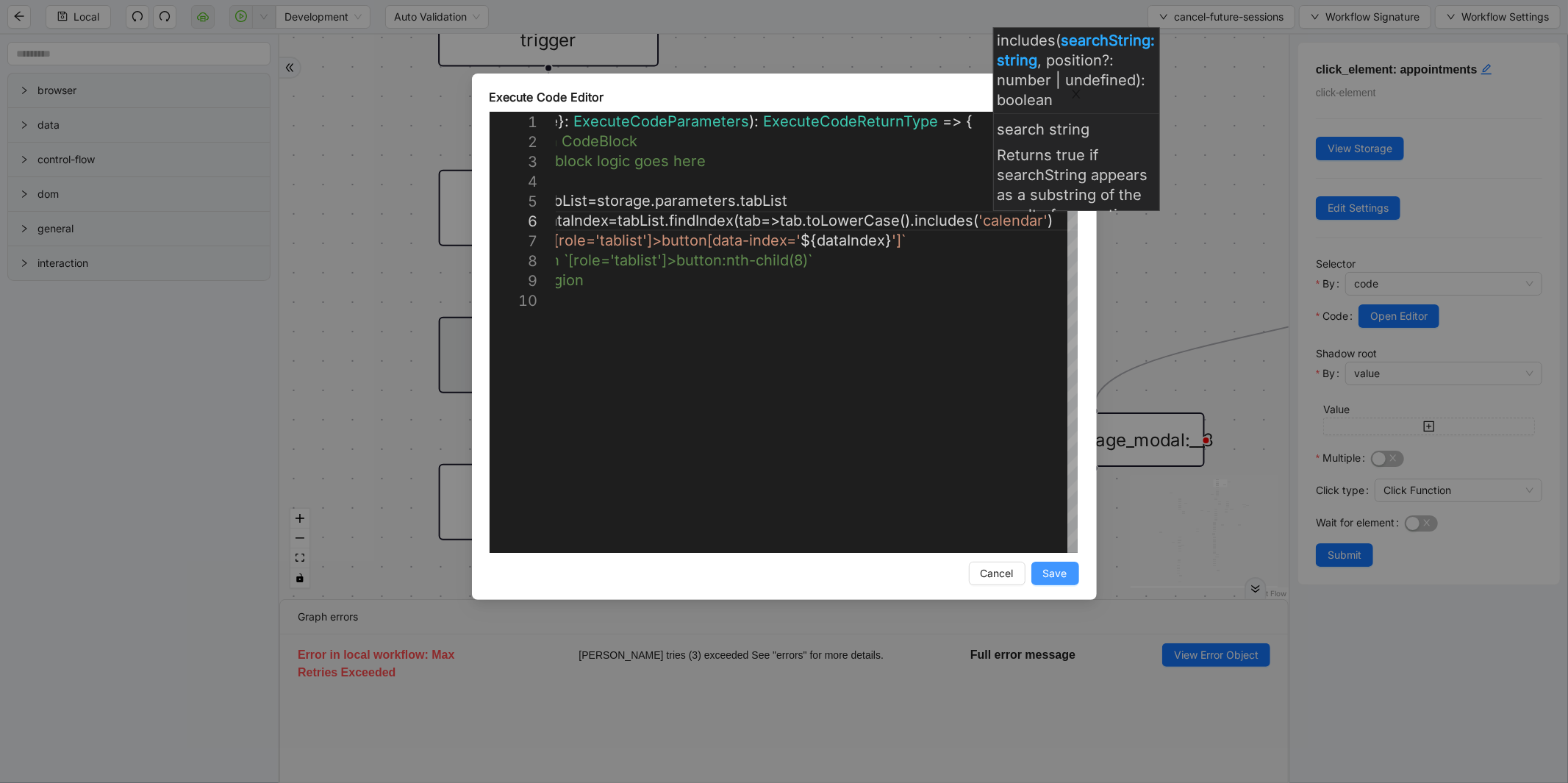
type textarea "**********"
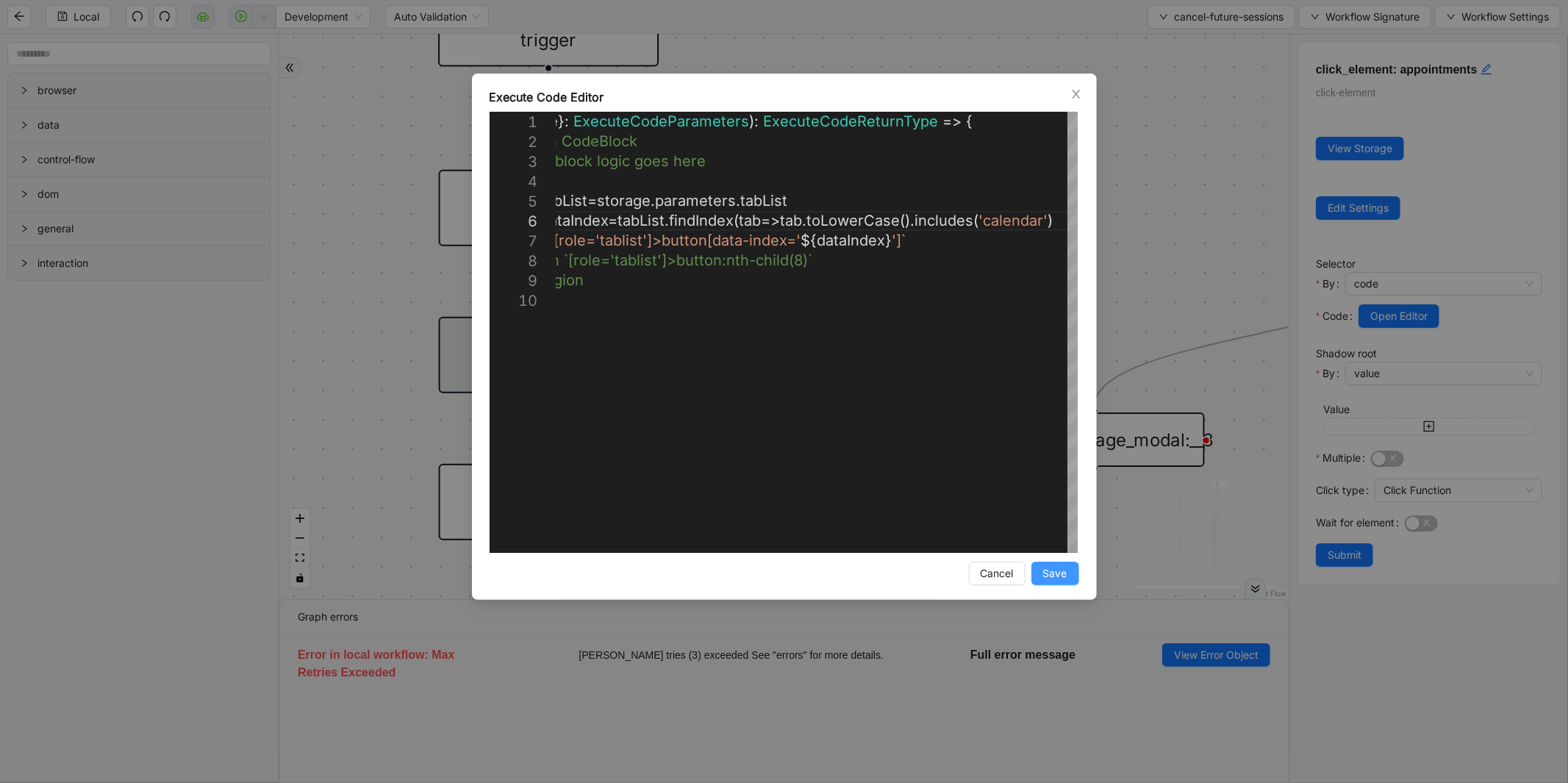
click at [1051, 575] on span "Save" at bounding box center [1055, 574] width 25 height 16
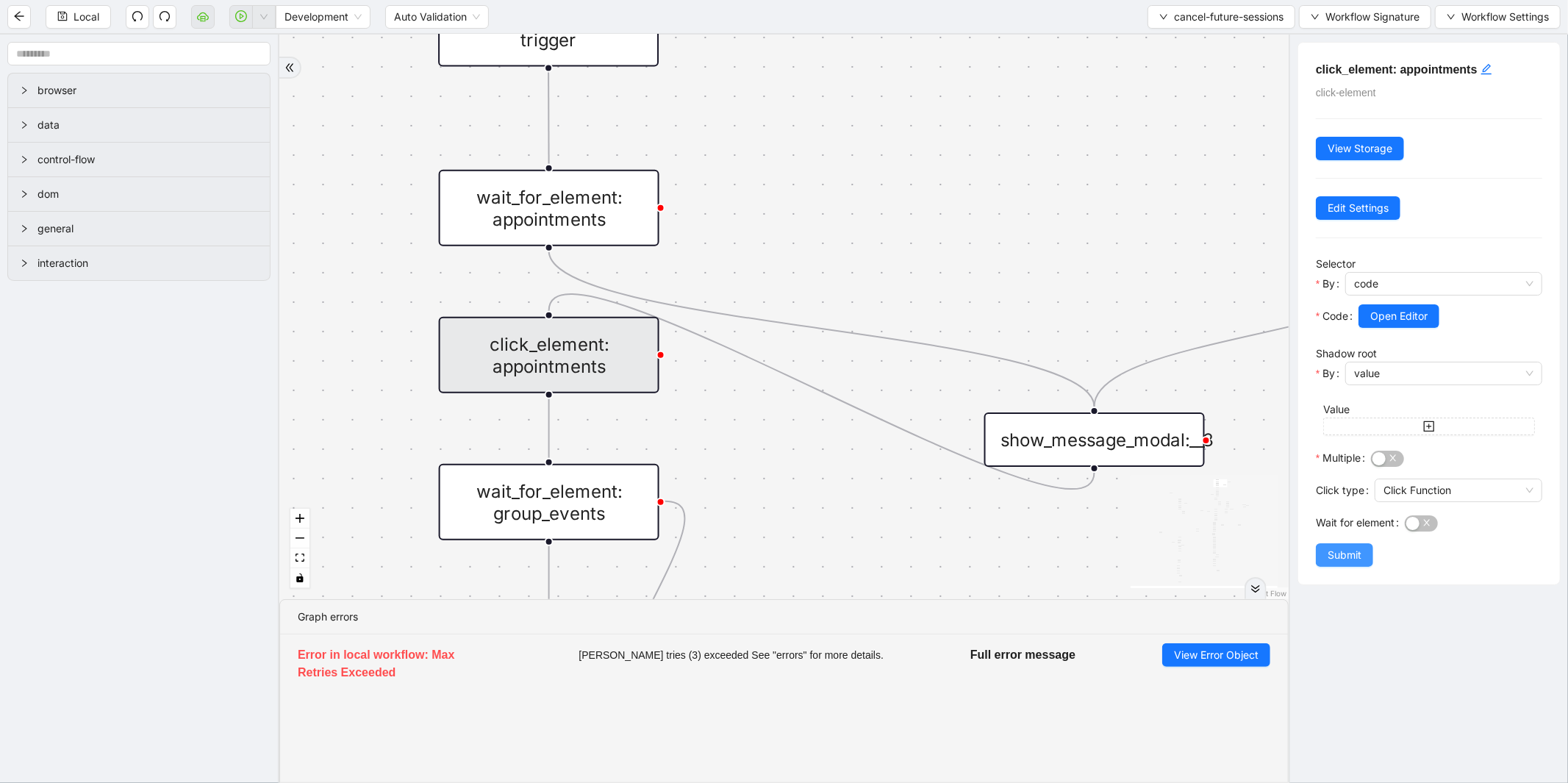
click at [1340, 558] on span "Submit" at bounding box center [1344, 555] width 34 height 16
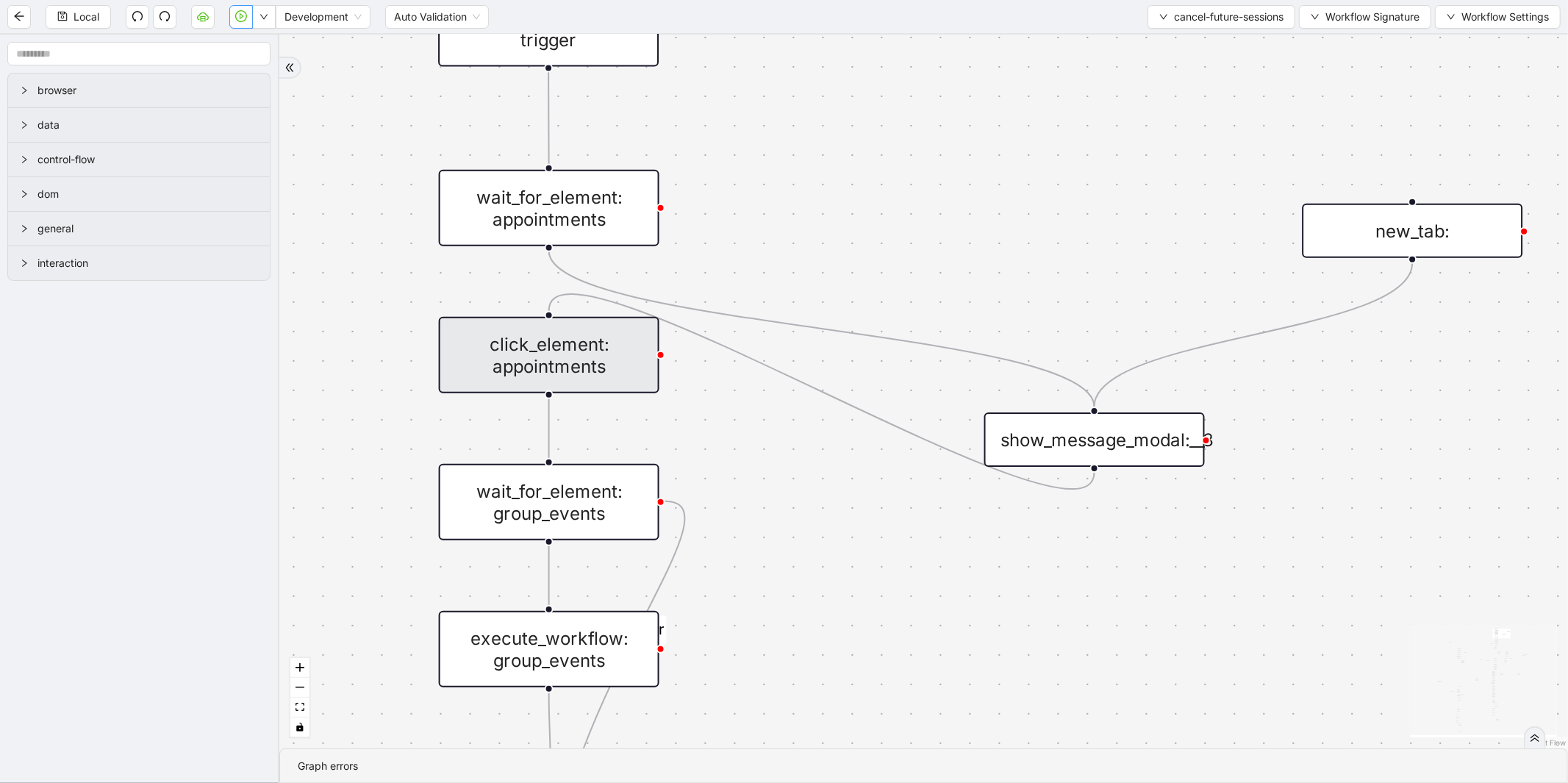
click at [238, 19] on icon "play-circle" at bounding box center [241, 15] width 12 height 12
click at [547, 344] on div "click_element: appointments" at bounding box center [548, 355] width 221 height 76
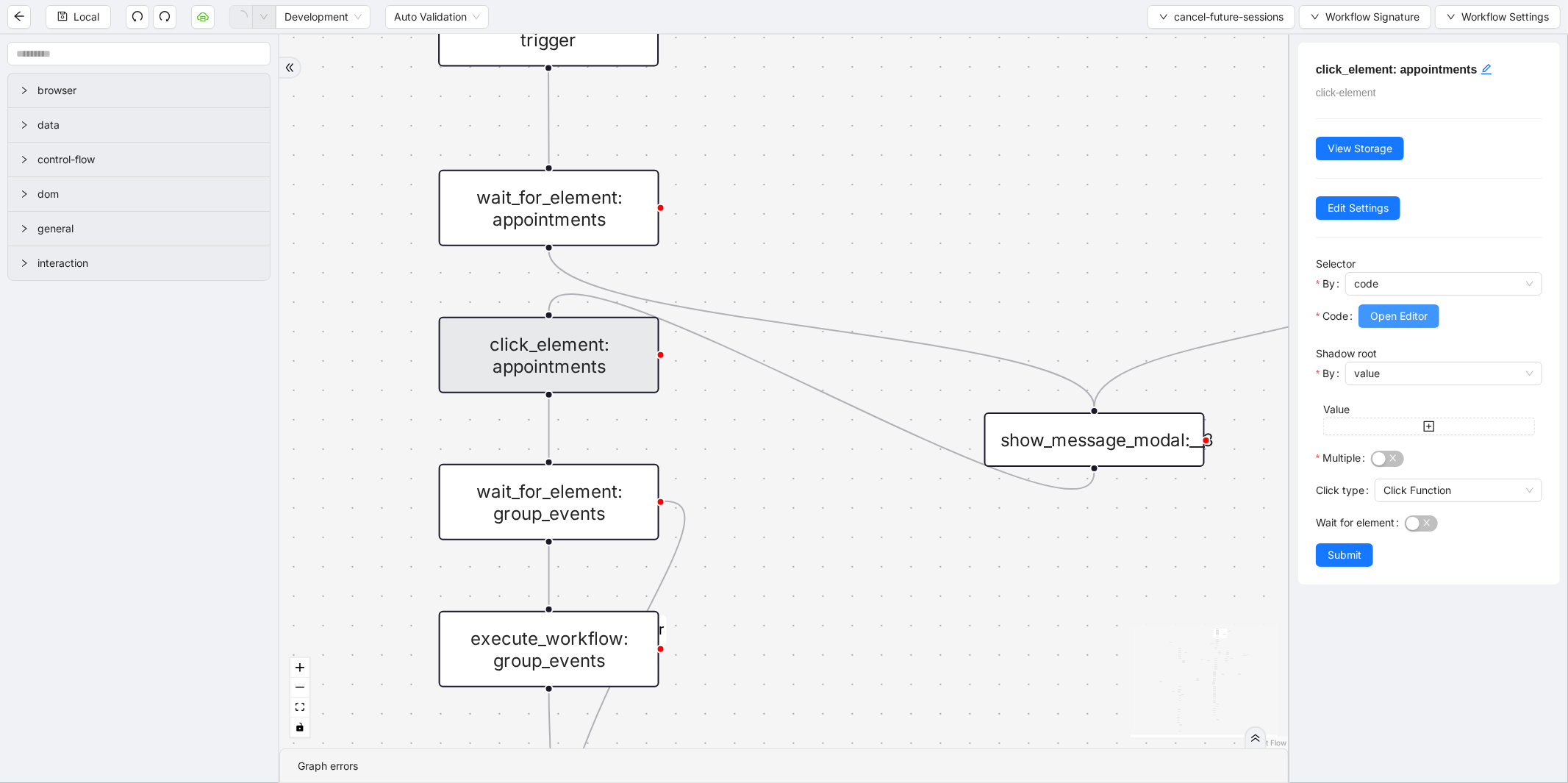
click at [1422, 323] on span "Open Editor" at bounding box center [1398, 316] width 57 height 16
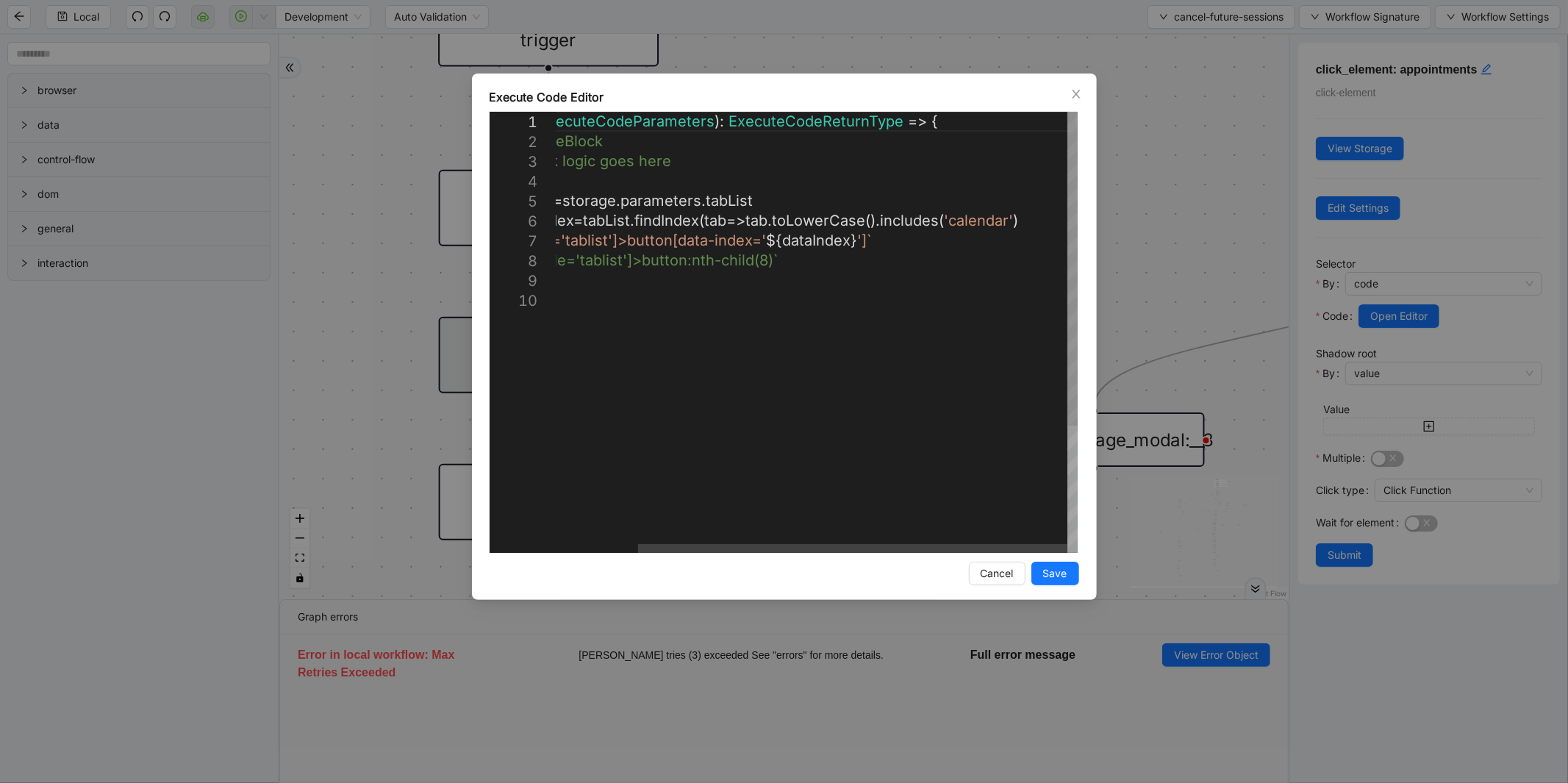
scroll to position [0, 7]
click at [1042, 221] on div "({ storage }: ExecuteCodeParameters ): ExecuteCodeReturnType => { //#region Cod…" at bounding box center [767, 421] width 620 height 620
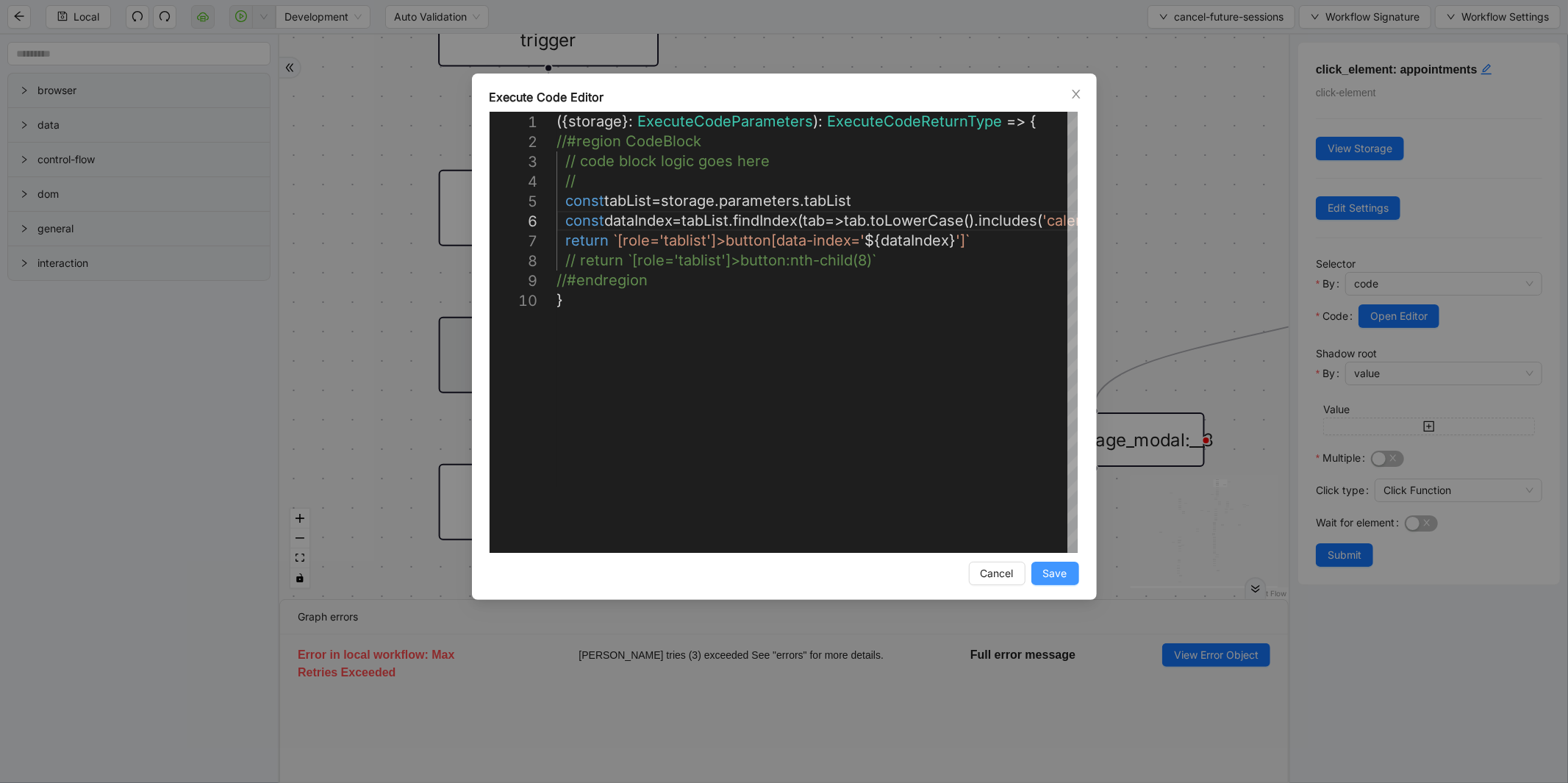
type textarea "**********"
click at [1066, 574] on span "Save" at bounding box center [1055, 574] width 25 height 16
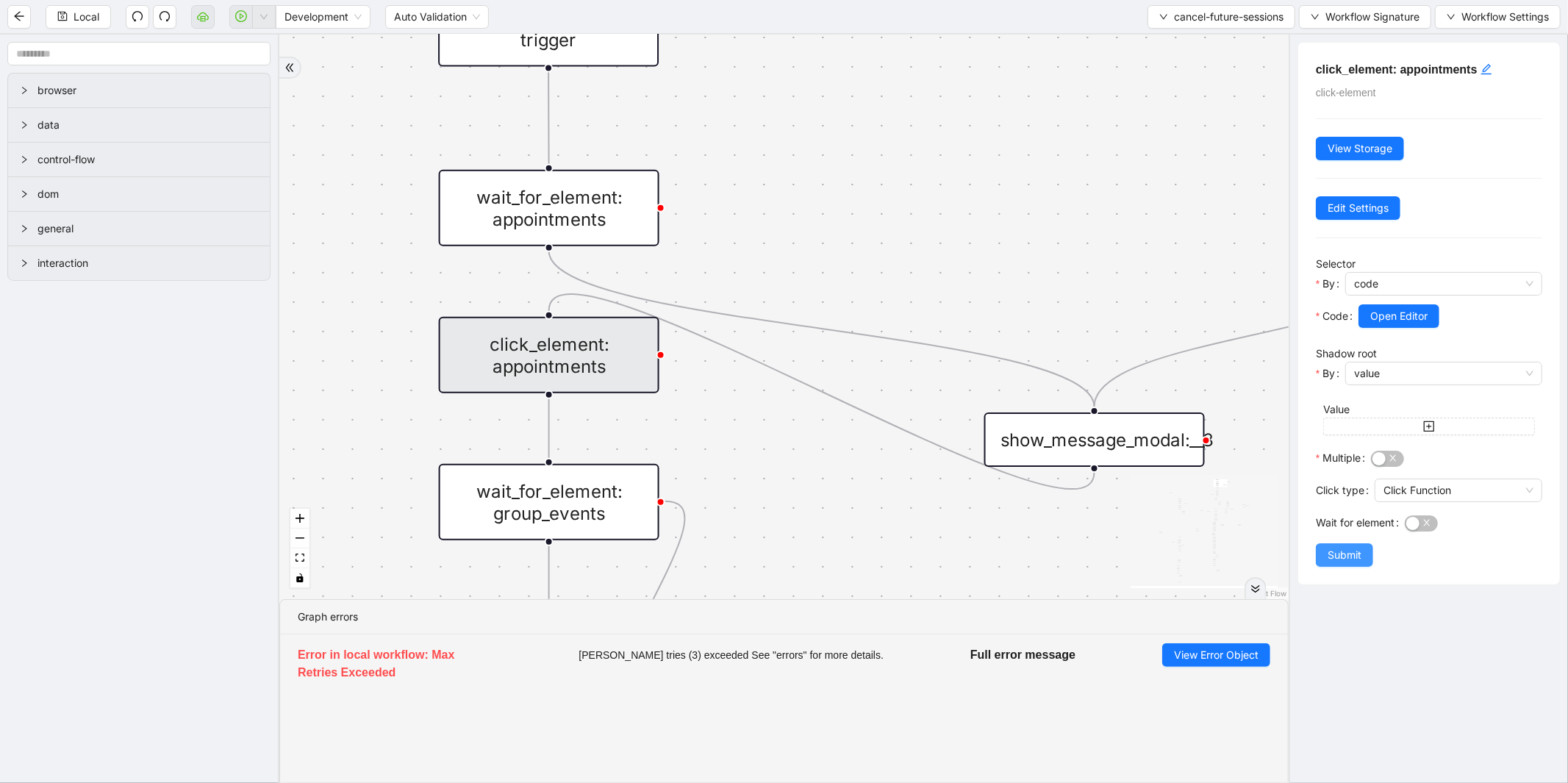
click at [1351, 554] on span "Submit" at bounding box center [1344, 555] width 34 height 16
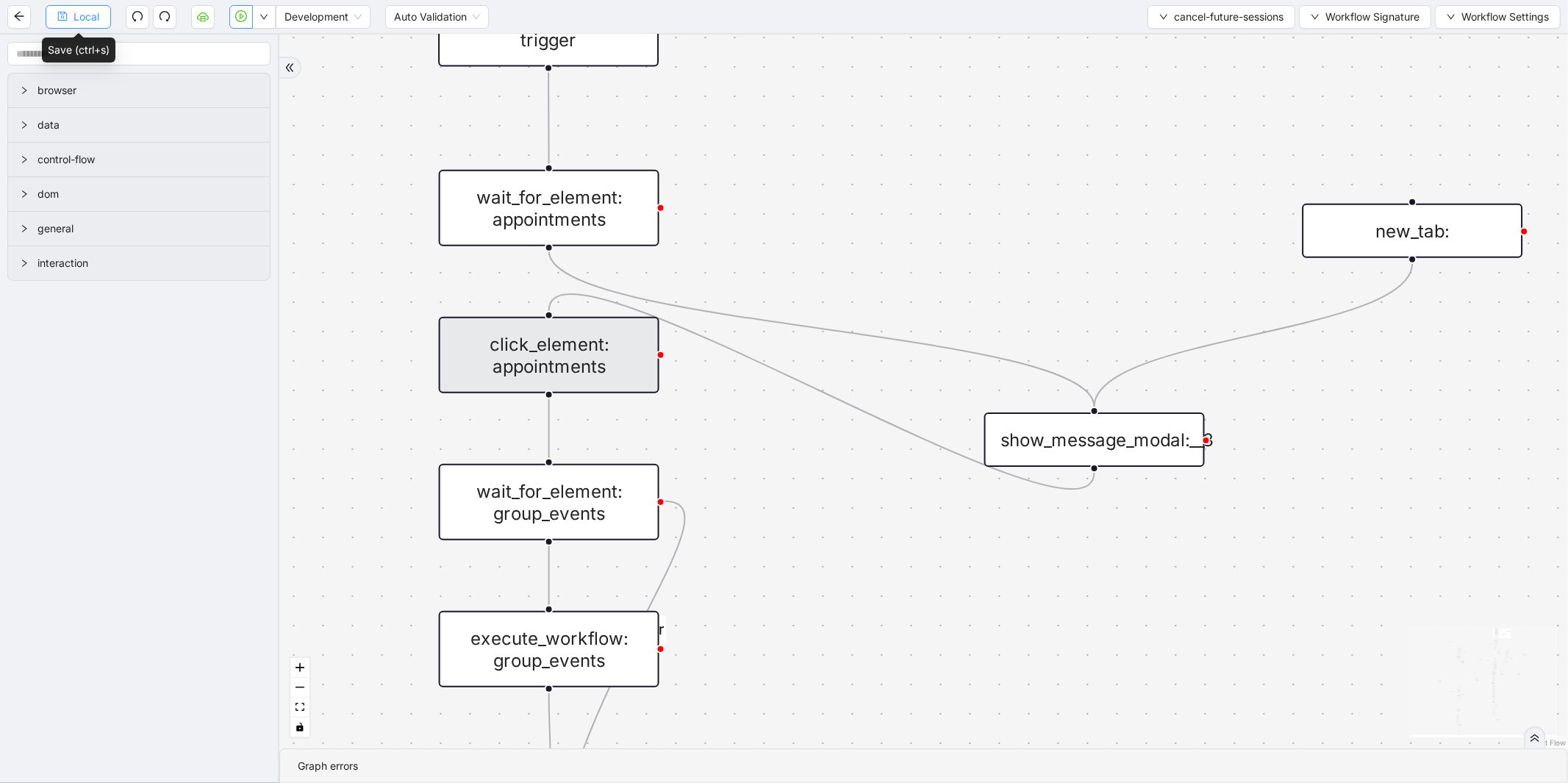
click at [90, 17] on span "Local" at bounding box center [86, 17] width 25 height 16
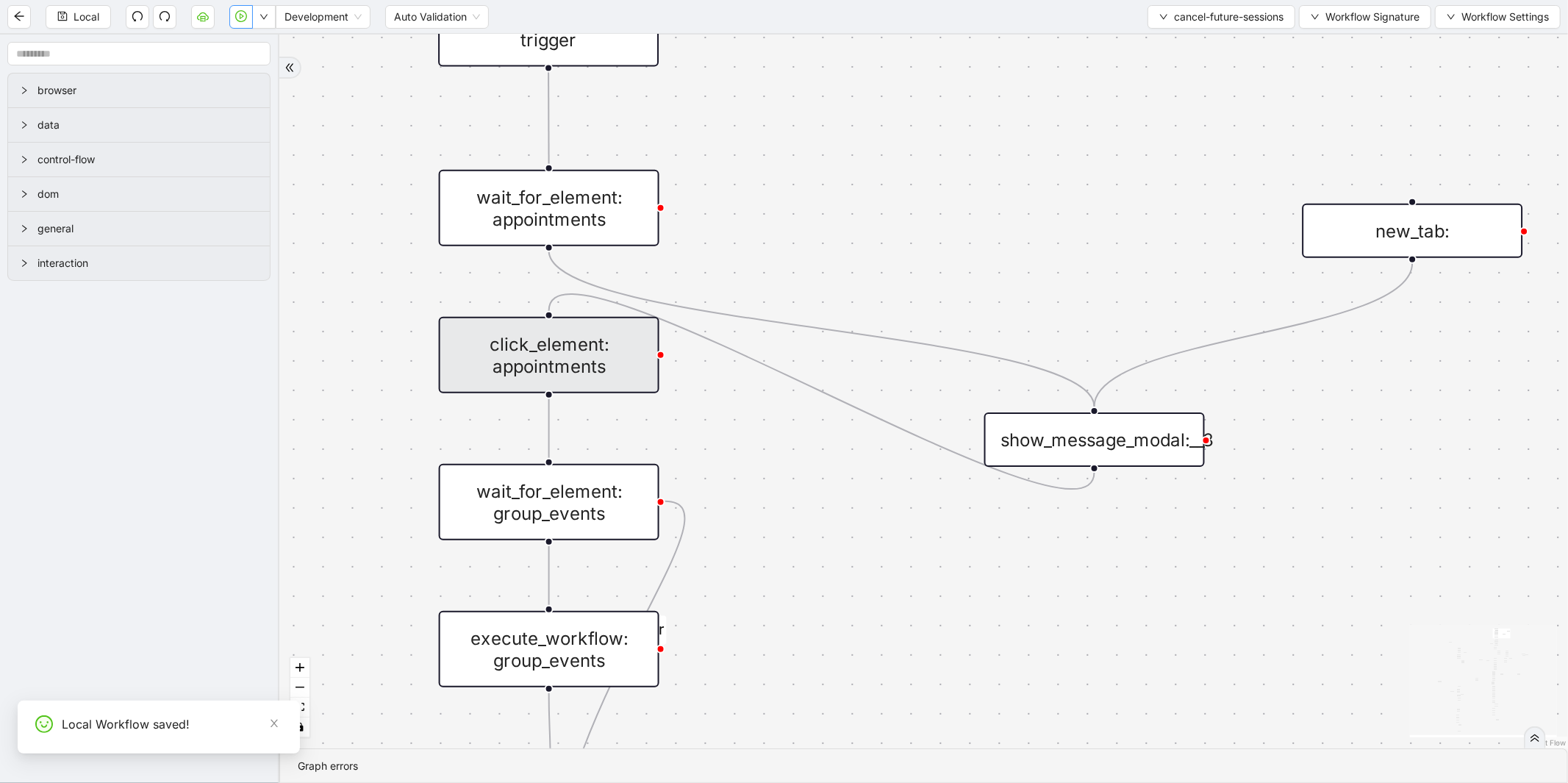
click at [235, 22] on button "button" at bounding box center [242, 17] width 24 height 24
drag, startPoint x: 550, startPoint y: 247, endPoint x: 549, endPoint y: 317, distance: 70.0
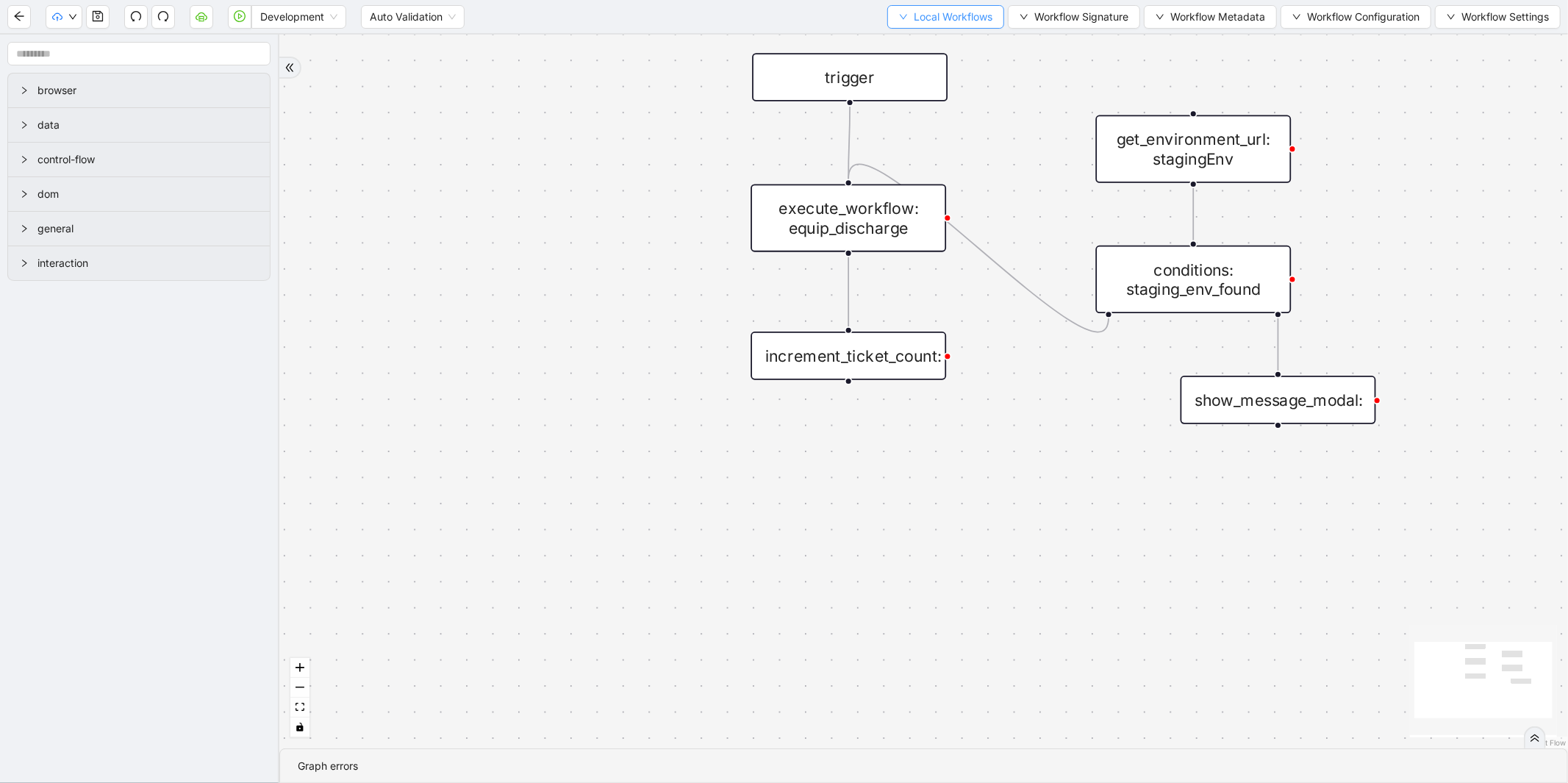
click at [957, 5] on button "Local Workflows" at bounding box center [945, 17] width 117 height 24
click at [920, 41] on span "Select" at bounding box center [938, 45] width 95 height 16
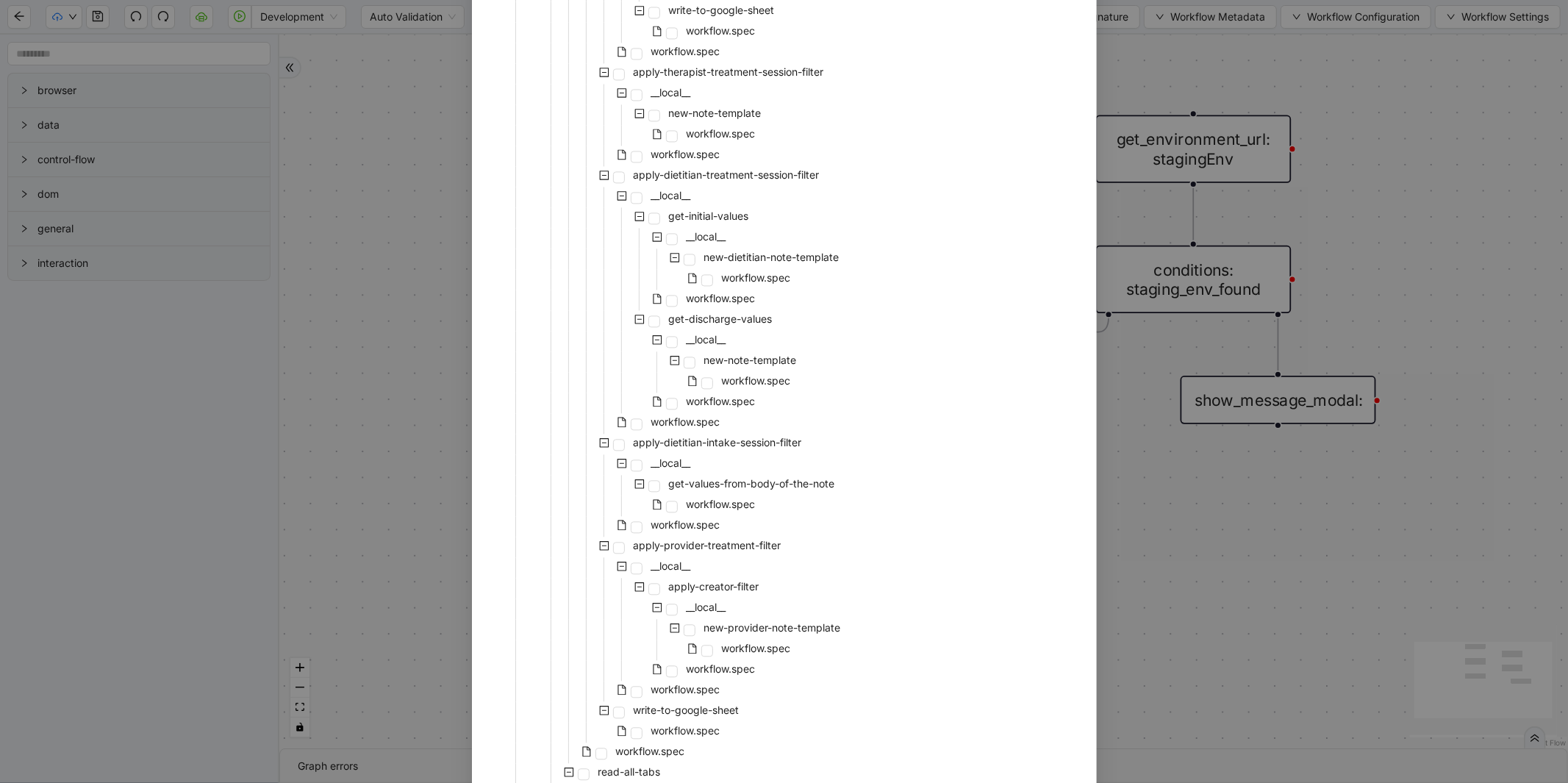
scroll to position [2748, 0]
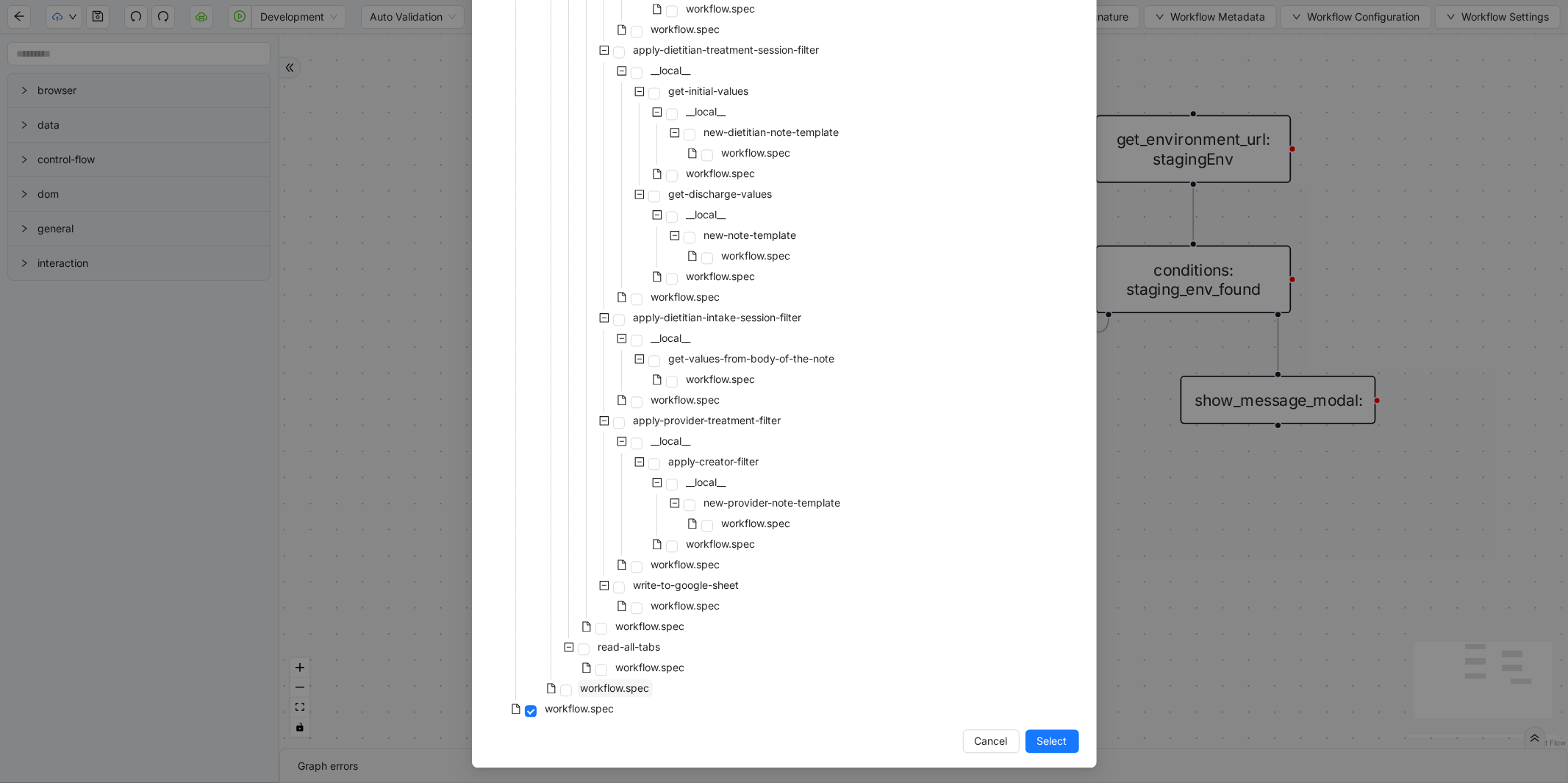
click at [583, 687] on span "workflow.spec" at bounding box center [616, 689] width 69 height 13
click at [1038, 738] on span "Select" at bounding box center [1052, 741] width 30 height 16
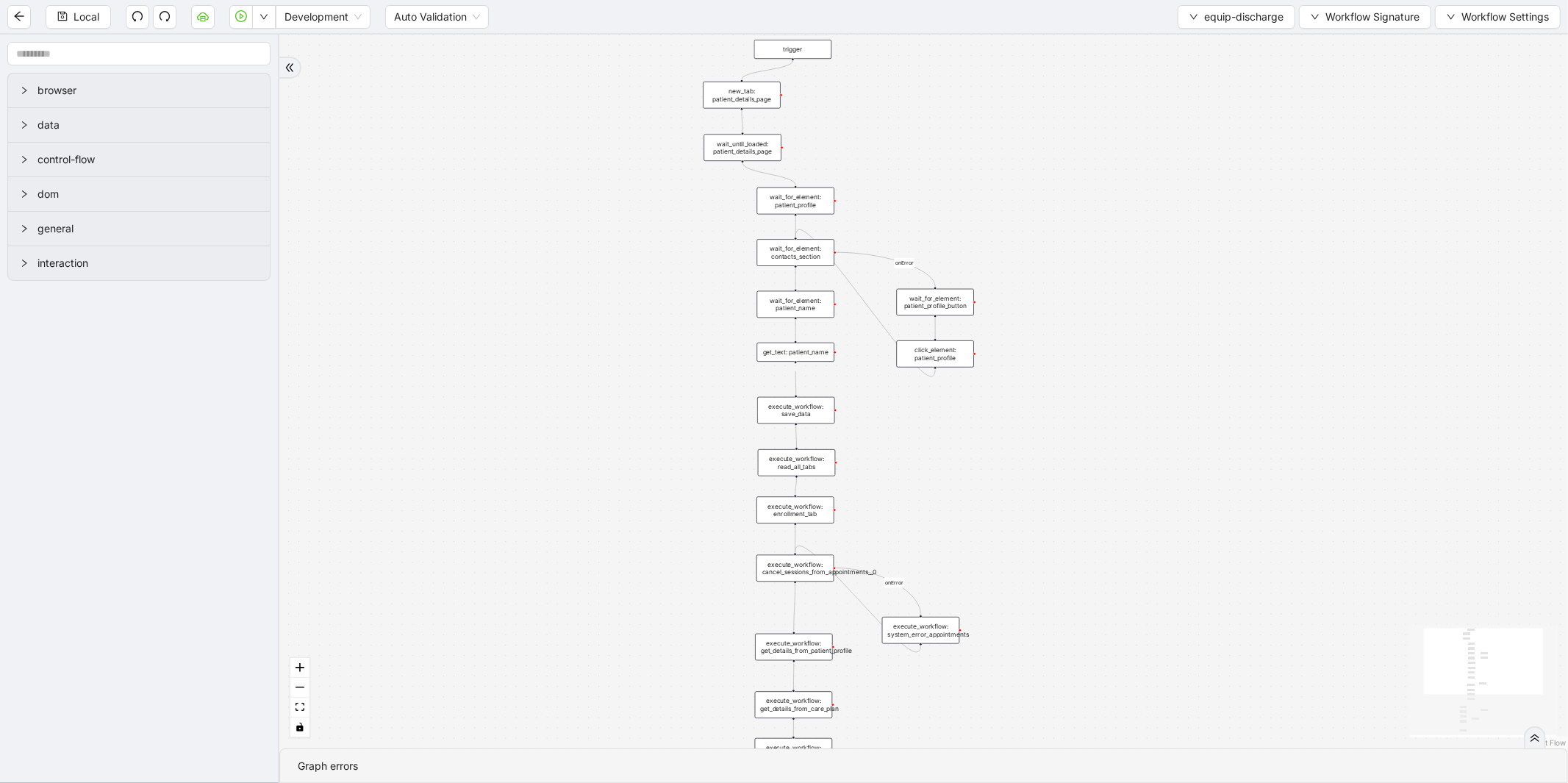
drag, startPoint x: 597, startPoint y: 459, endPoint x: 574, endPoint y: 416, distance: 48.8
click at [574, 416] on div "is_discharge_summary_to_be_created fallback onError onError onError onError tri…" at bounding box center [924, 392] width 1289 height 714
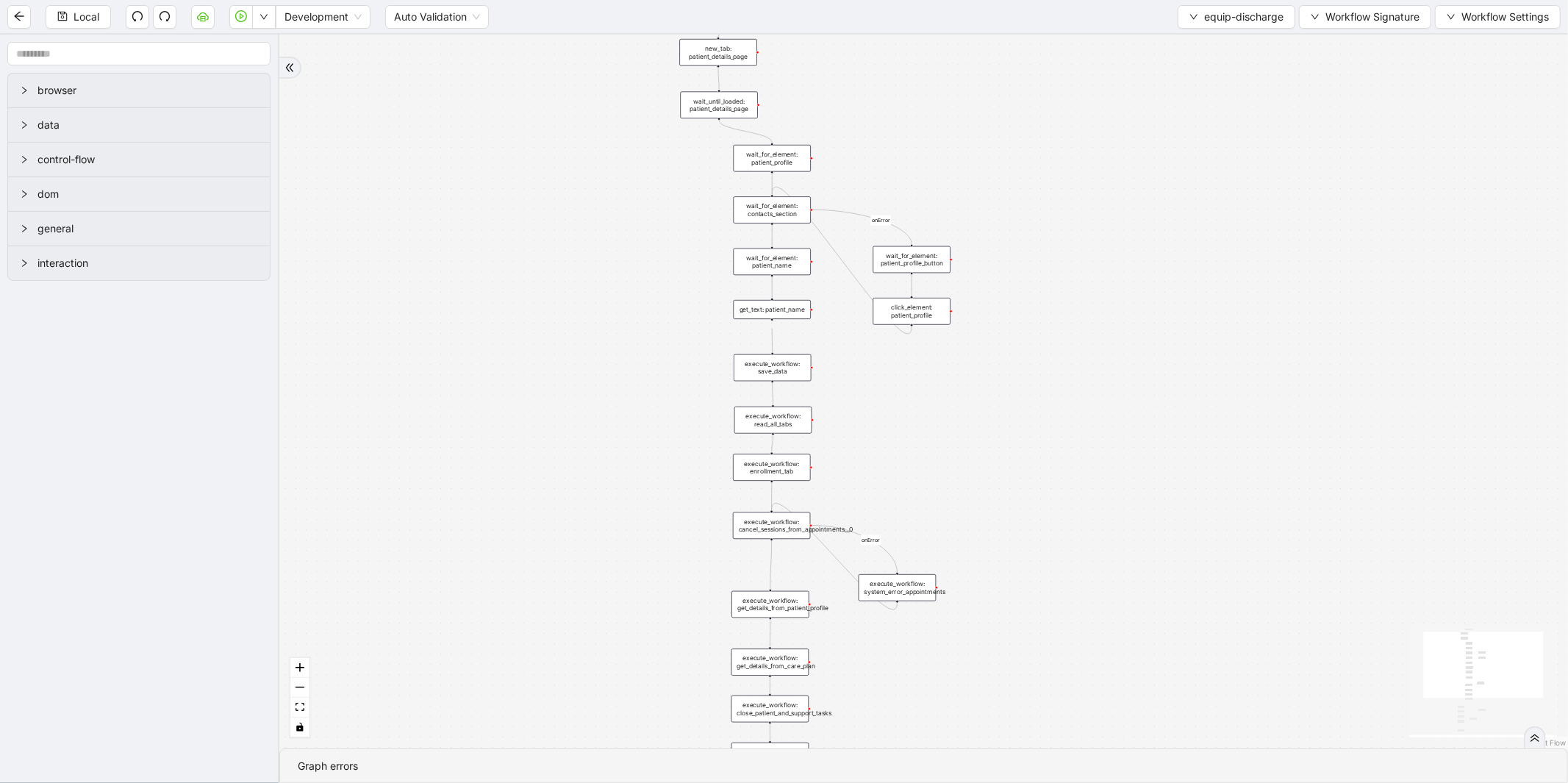
drag, startPoint x: 627, startPoint y: 383, endPoint x: 586, endPoint y: 292, distance: 99.8
click at [586, 292] on div "is_discharge_summary_to_be_created fallback onError onError onError onError tri…" at bounding box center [924, 392] width 1289 height 714
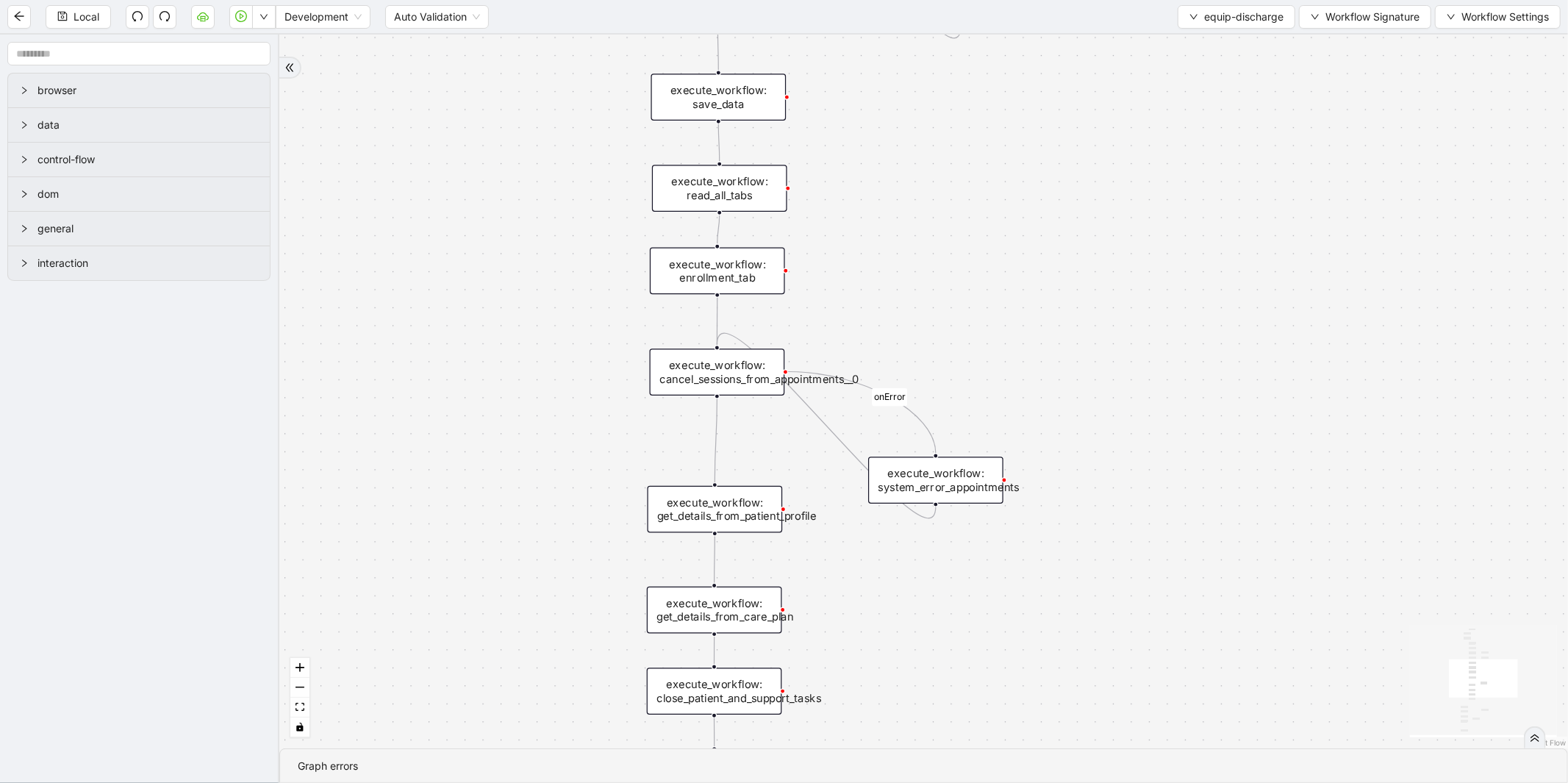
drag, startPoint x: 512, startPoint y: 510, endPoint x: 511, endPoint y: 421, distance: 89.0
click at [511, 421] on div "is_discharge_summary_to_be_created fallback onError onError onError onError tri…" at bounding box center [924, 392] width 1289 height 714
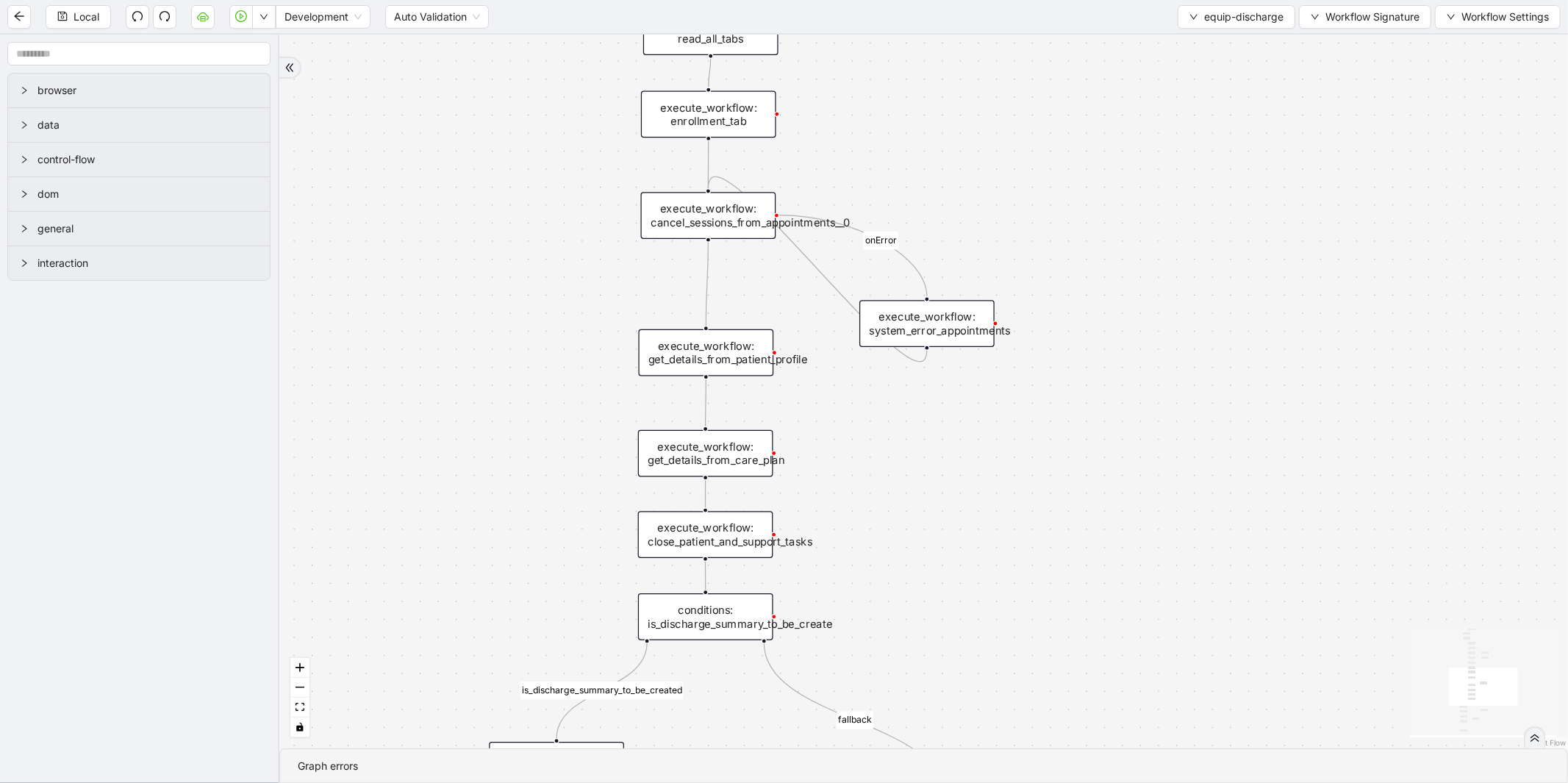
drag, startPoint x: 600, startPoint y: 444, endPoint x: 589, endPoint y: 357, distance: 87.7
click at [591, 362] on div "is_discharge_summary_to_be_created fallback onError onError onError onError tri…" at bounding box center [924, 392] width 1289 height 714
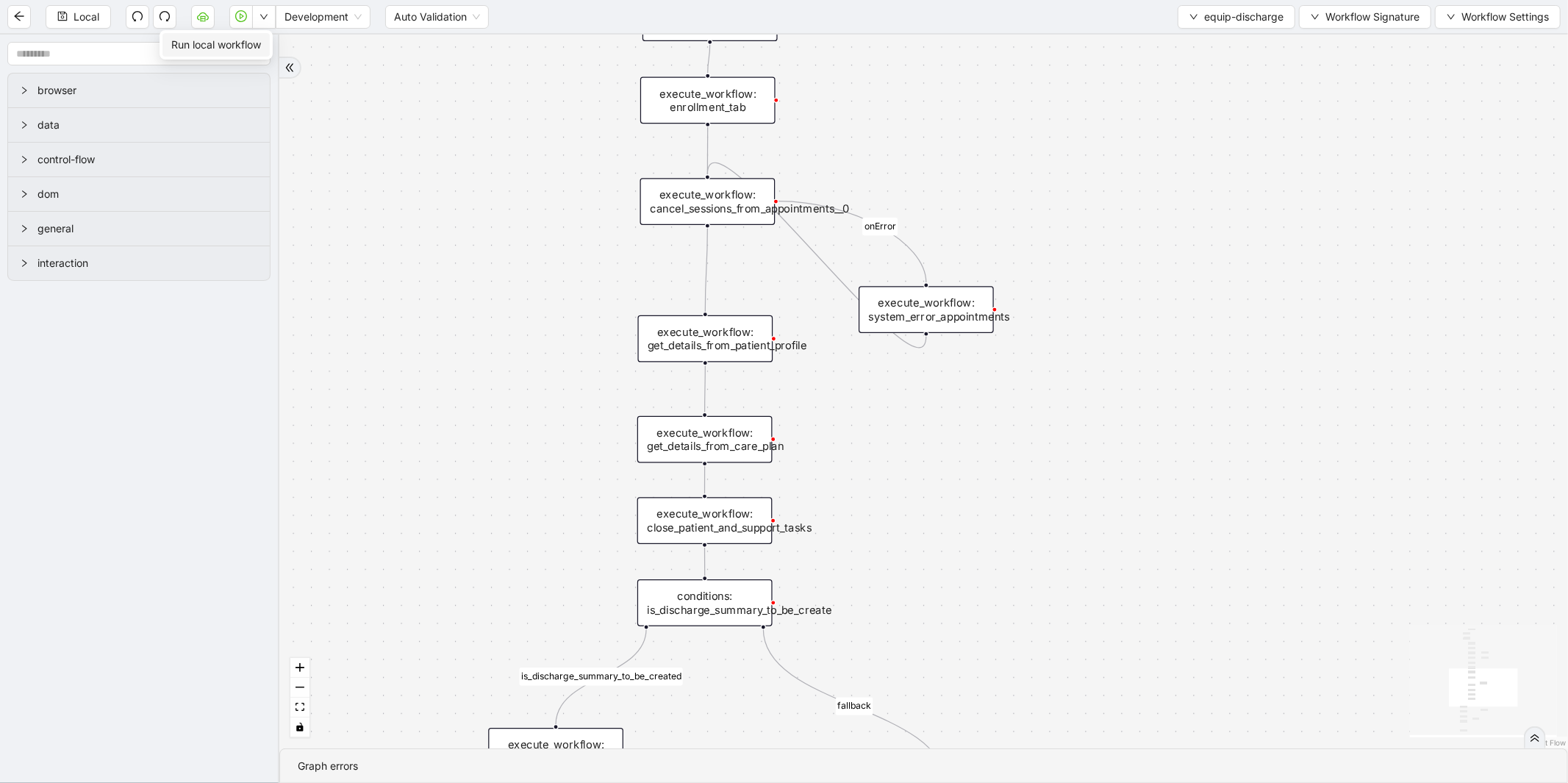
click at [259, 35] on li "Run local workflow" at bounding box center [216, 45] width 107 height 24
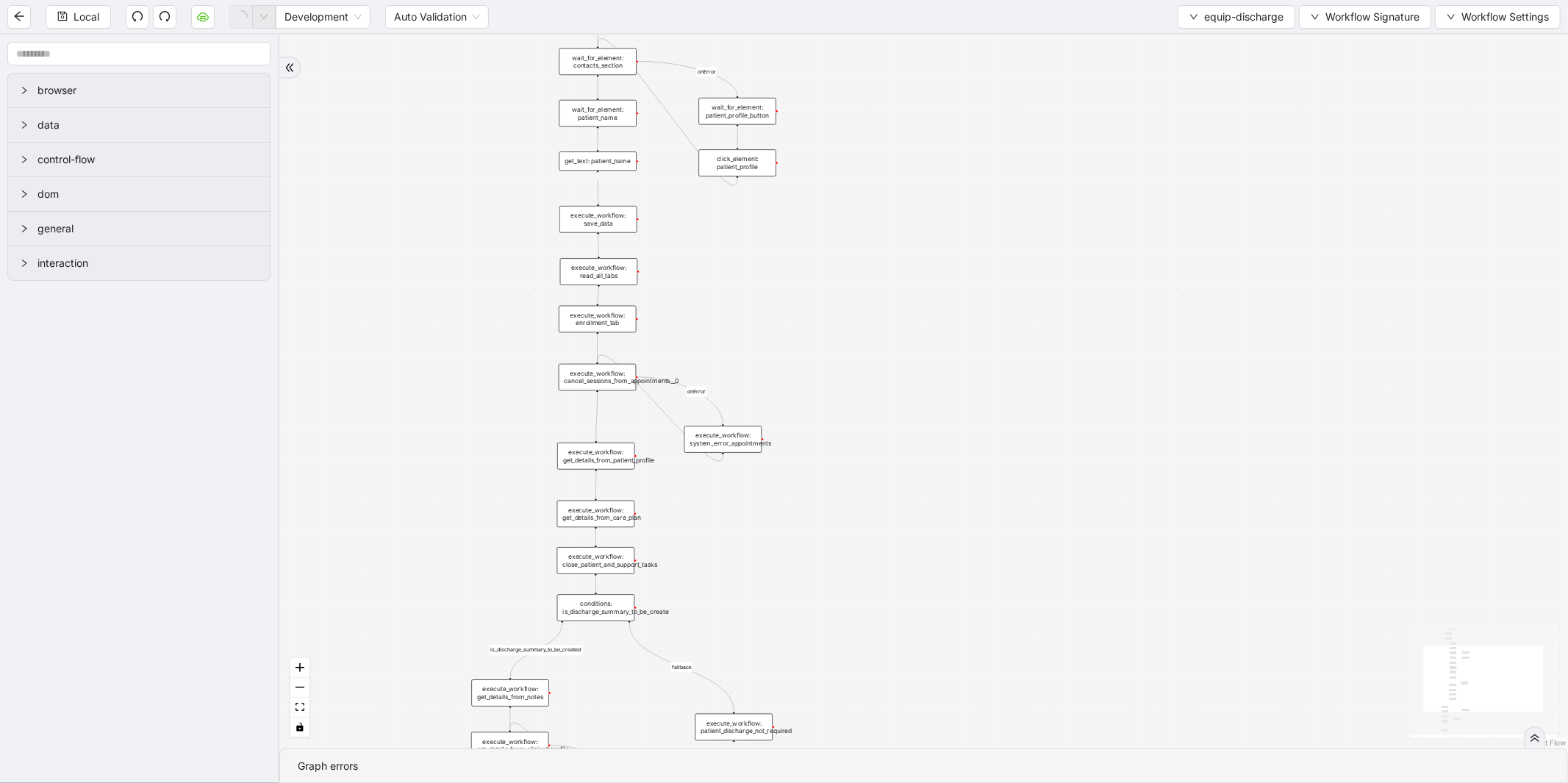
drag, startPoint x: 469, startPoint y: 297, endPoint x: 431, endPoint y: 444, distance: 151.8
click at [431, 444] on div "is_discharge_summary_to_be_created fallback onError onError onError onError tri…" at bounding box center [924, 392] width 1289 height 714
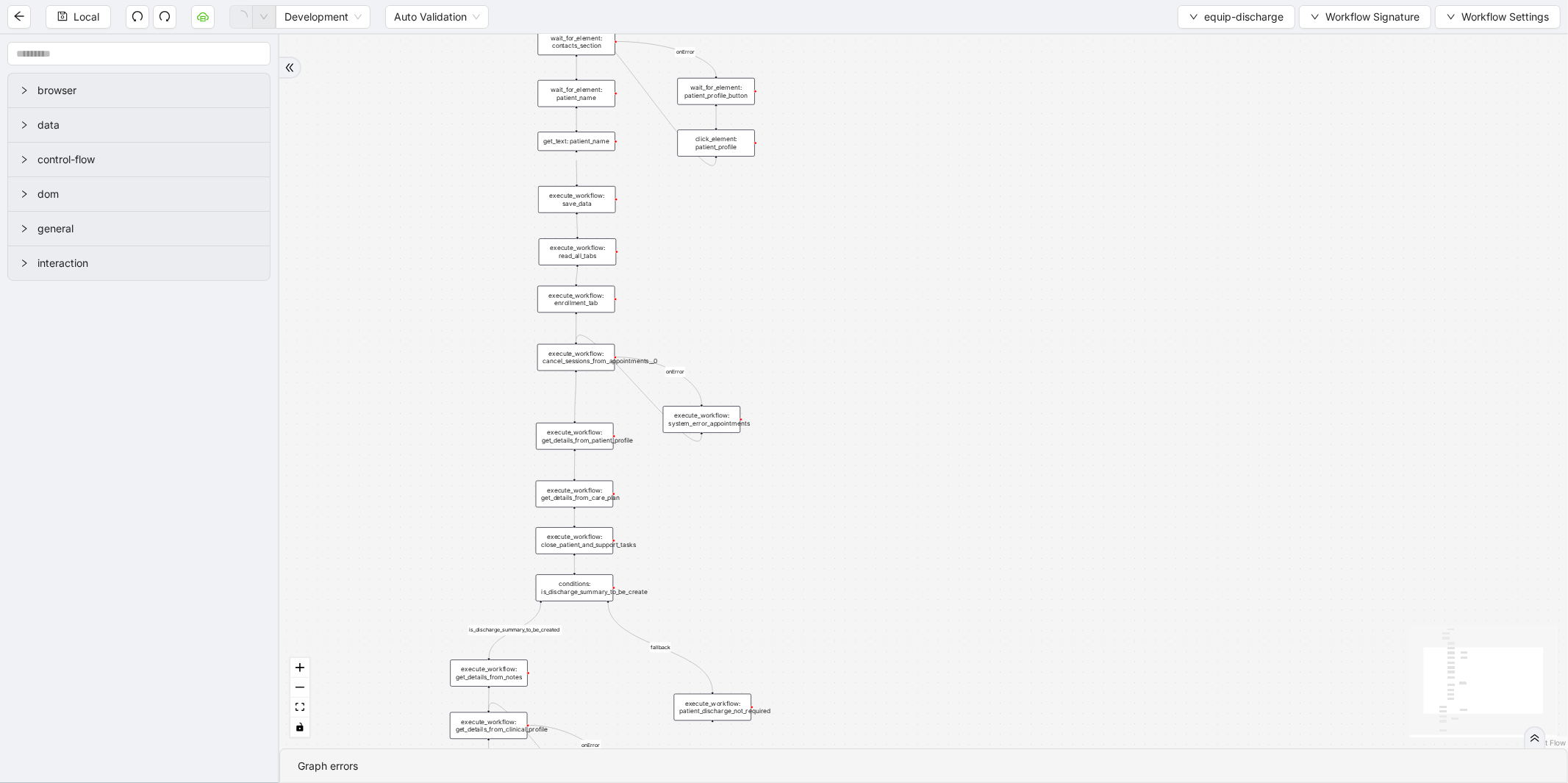
drag, startPoint x: 427, startPoint y: 430, endPoint x: 422, endPoint y: 288, distance: 142.1
click at [422, 288] on div "is_discharge_summary_to_be_created fallback onError onError onError onError tri…" at bounding box center [924, 392] width 1289 height 714
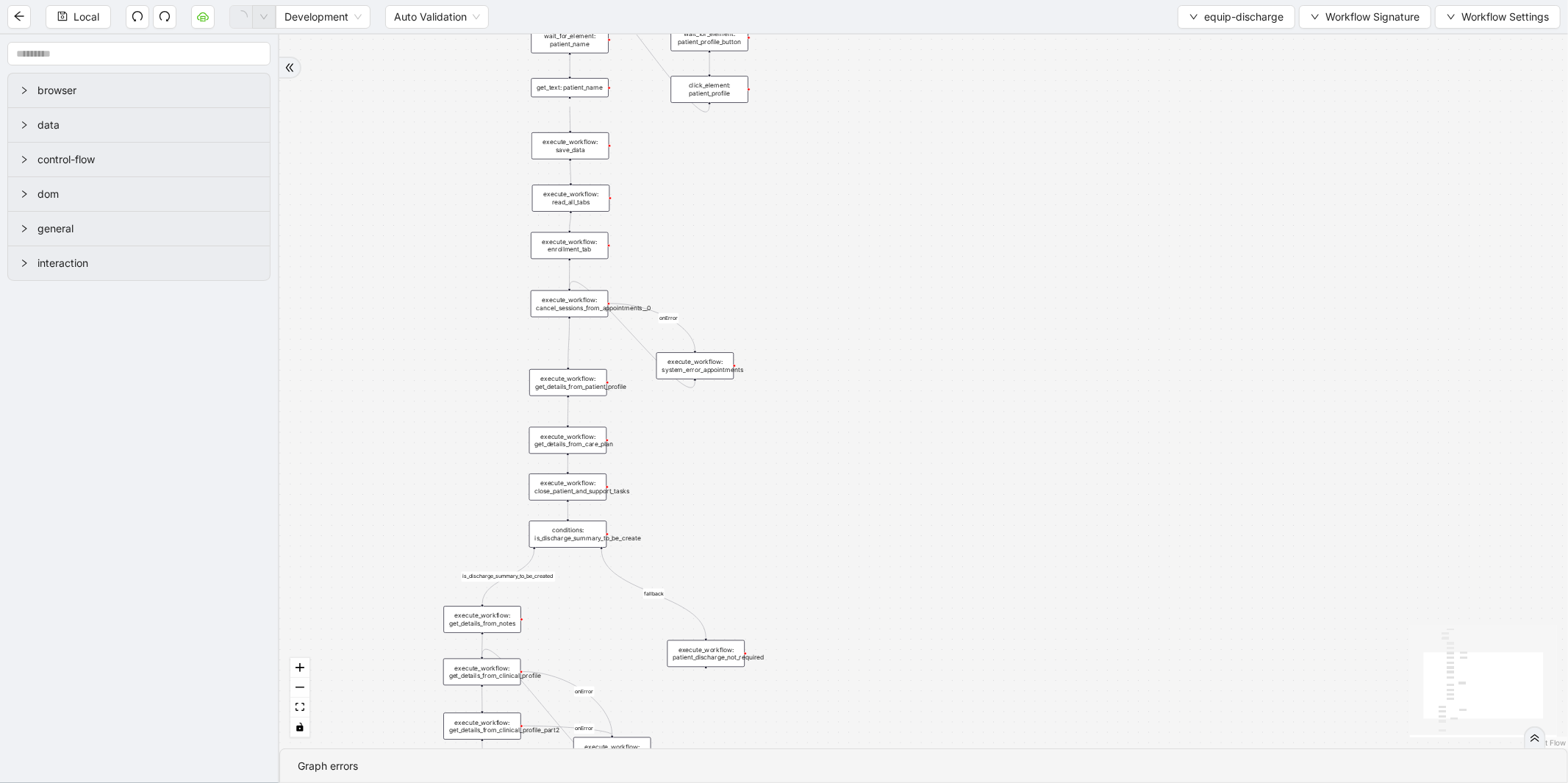
drag, startPoint x: 422, startPoint y: 288, endPoint x: 416, endPoint y: 606, distance: 318.1
click at [416, 606] on div "is_discharge_summary_to_be_created fallback onError onError onError onError tri…" at bounding box center [924, 392] width 1289 height 714
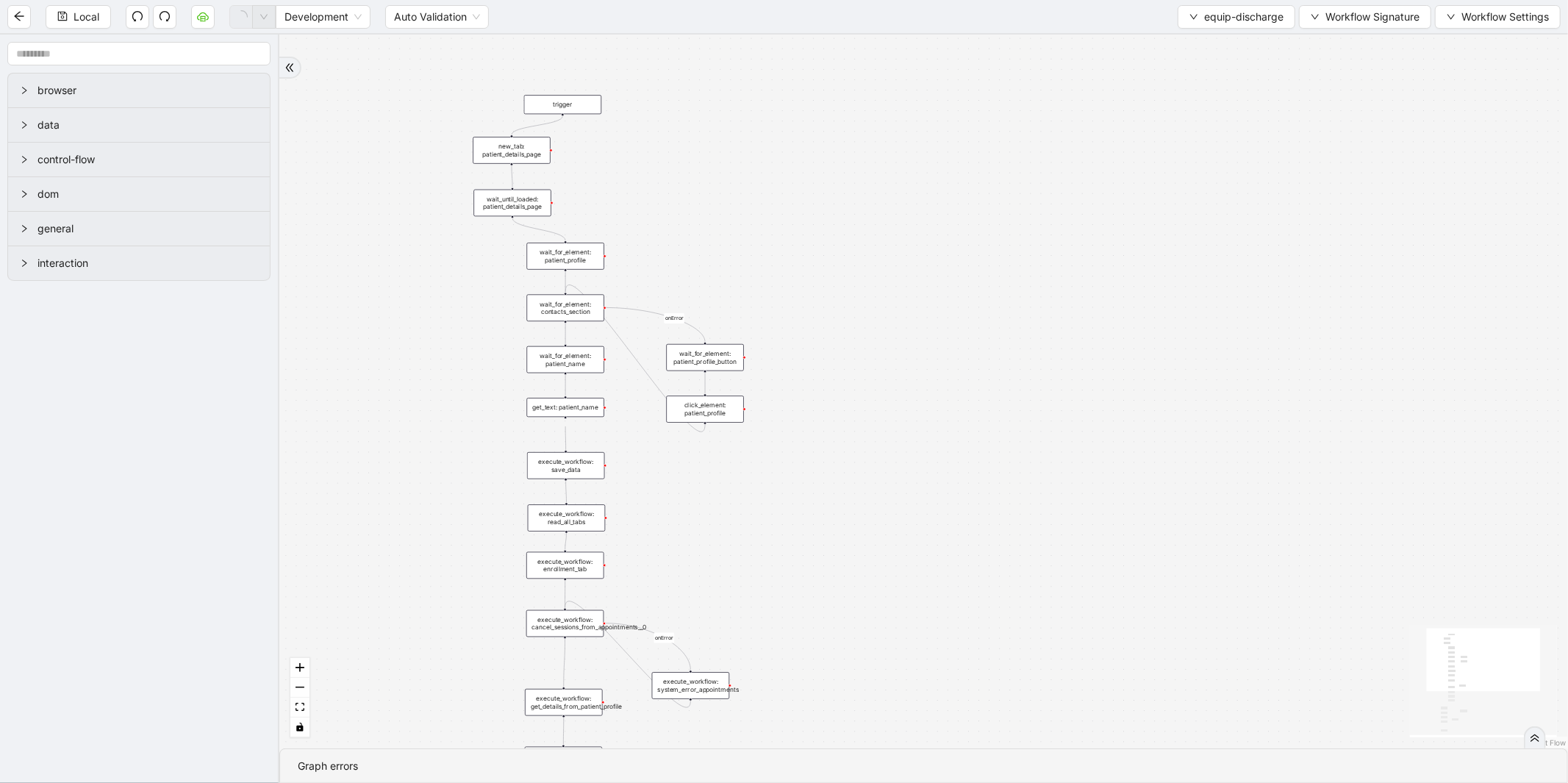
drag, startPoint x: 420, startPoint y: 441, endPoint x: 430, endPoint y: 569, distance: 128.4
click at [412, 590] on div "is_discharge_summary_to_be_created fallback onError onError onError onError tri…" at bounding box center [924, 392] width 1289 height 714
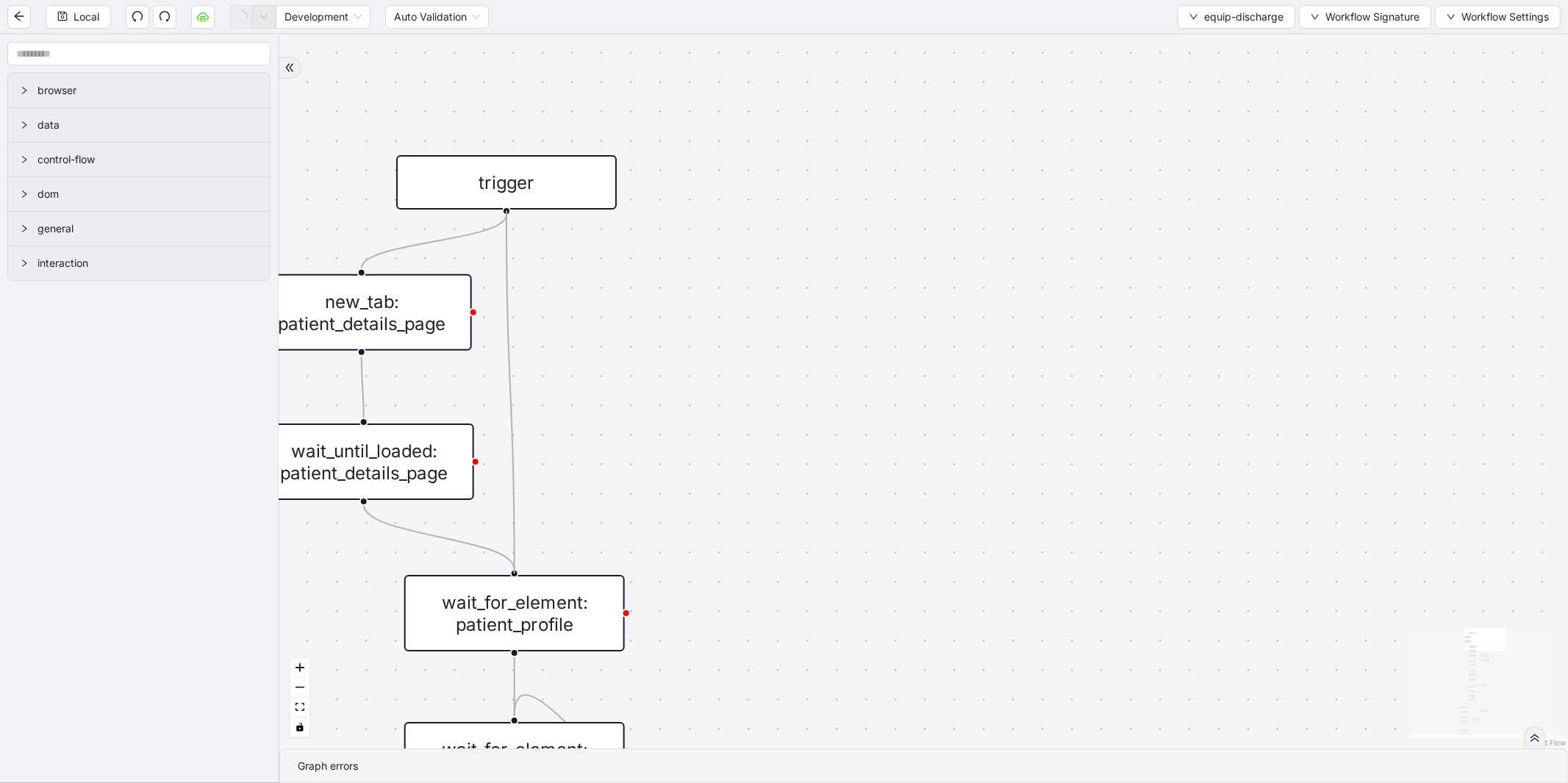
drag, startPoint x: 508, startPoint y: 209, endPoint x: 524, endPoint y: 560, distance: 351.4
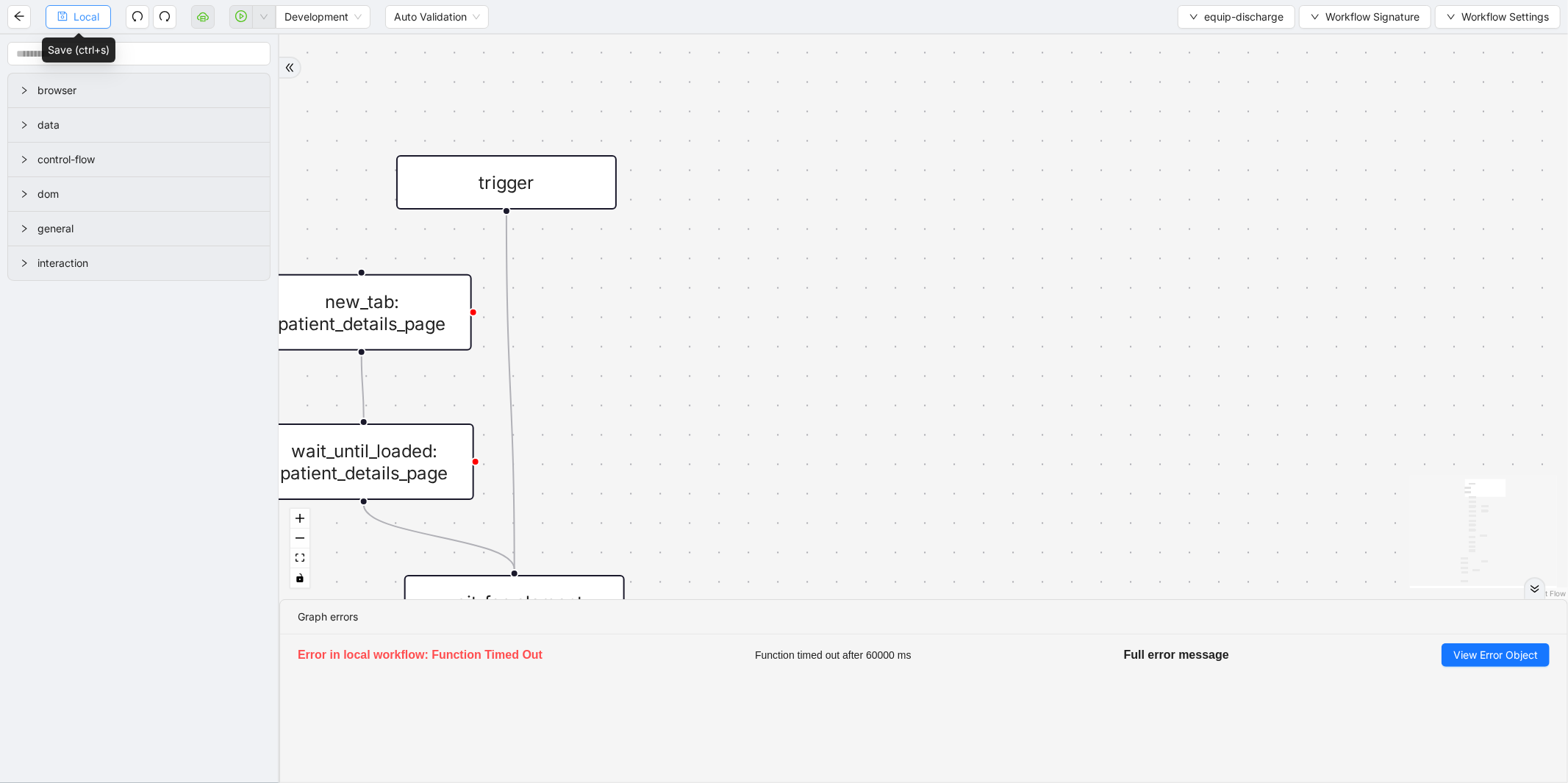
click at [75, 12] on span "Local" at bounding box center [86, 17] width 25 height 16
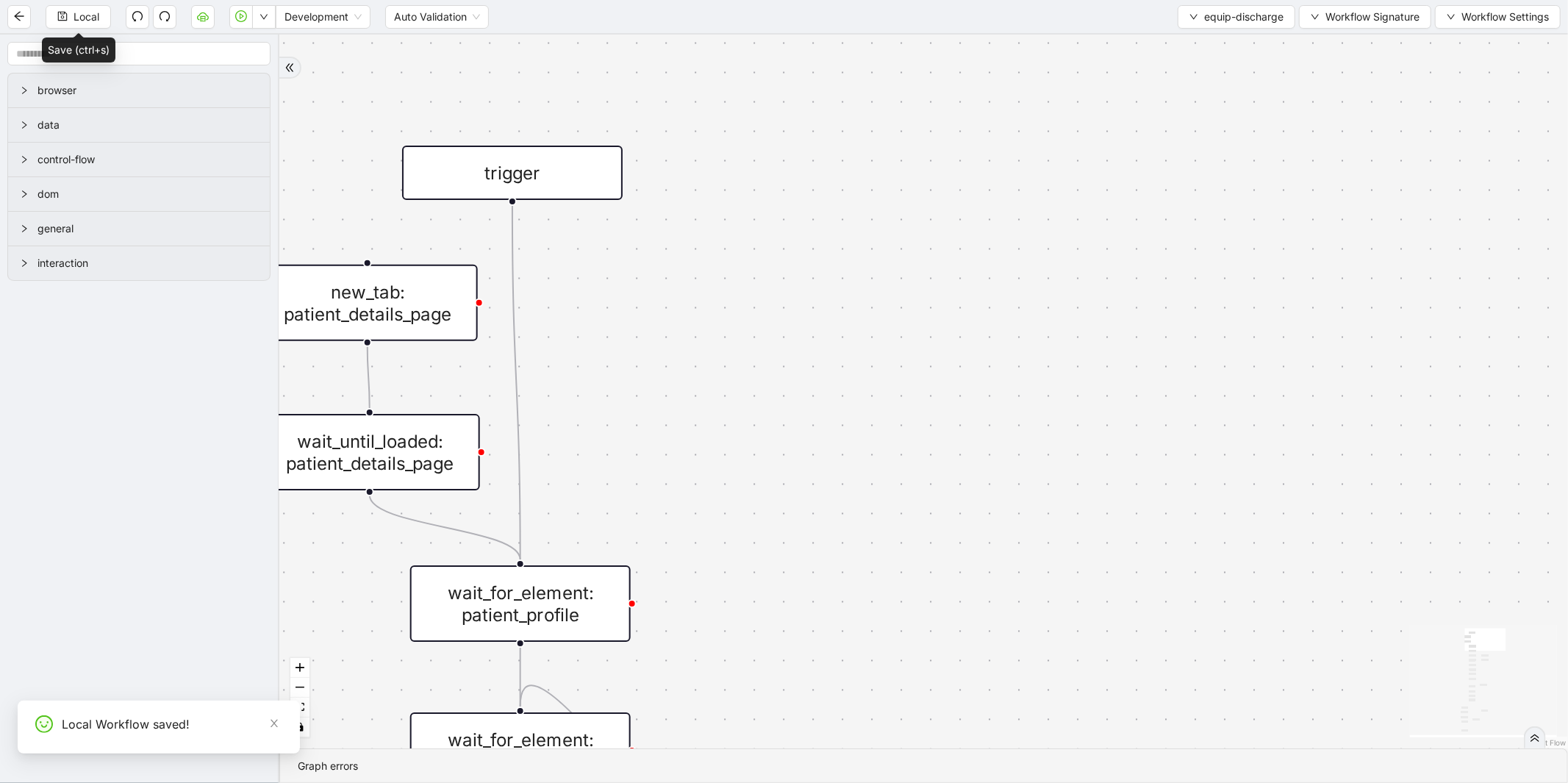
drag, startPoint x: 979, startPoint y: 213, endPoint x: 1129, endPoint y: 5, distance: 256.4
click at [1093, 39] on div "is_discharge_summary_to_be_created fallback onError onError onError onError tri…" at bounding box center [924, 392] width 1289 height 714
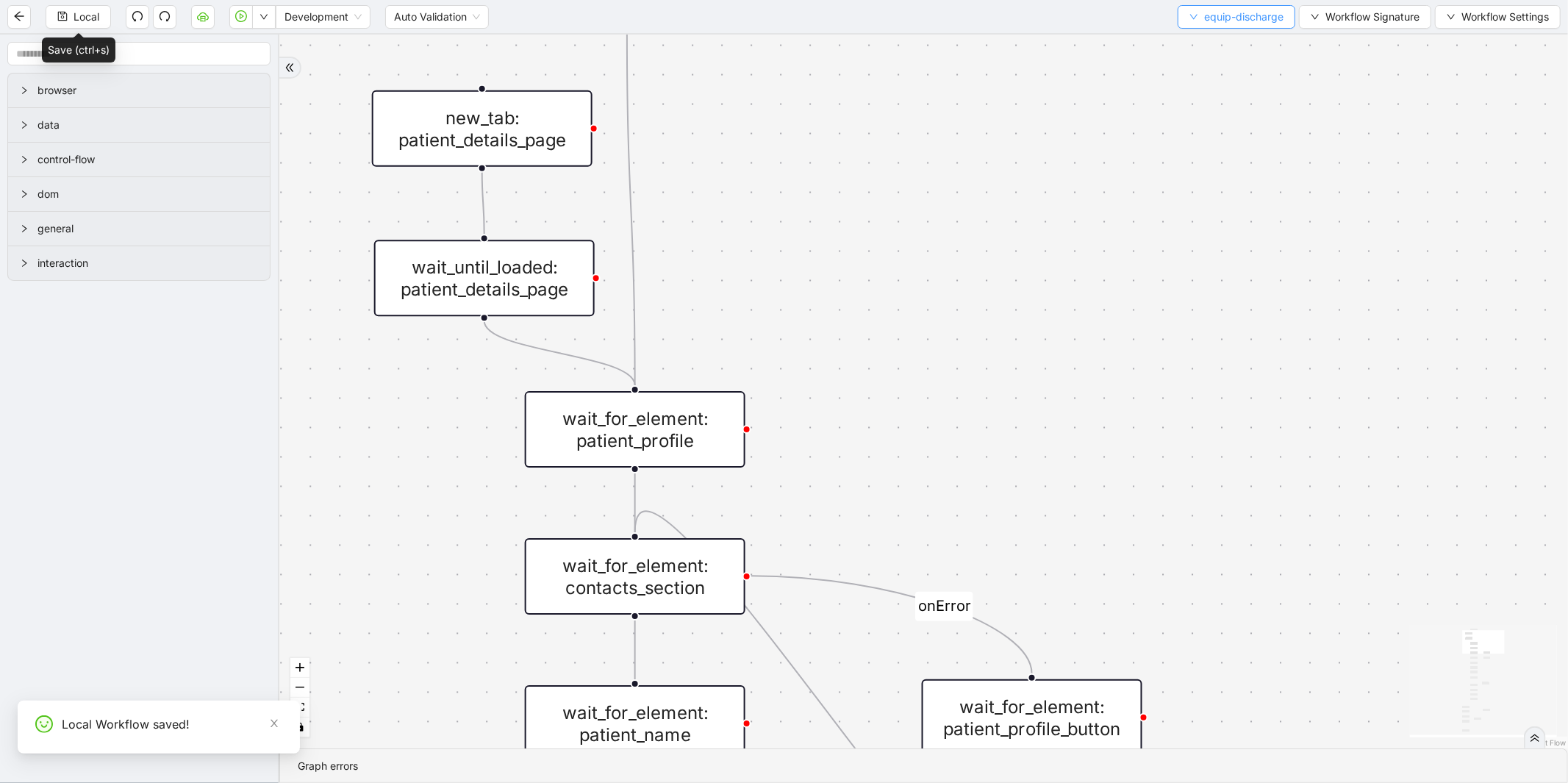
click at [1239, 25] on button "equip-discharge" at bounding box center [1237, 17] width 118 height 24
click at [1226, 46] on span "Select" at bounding box center [1233, 45] width 94 height 16
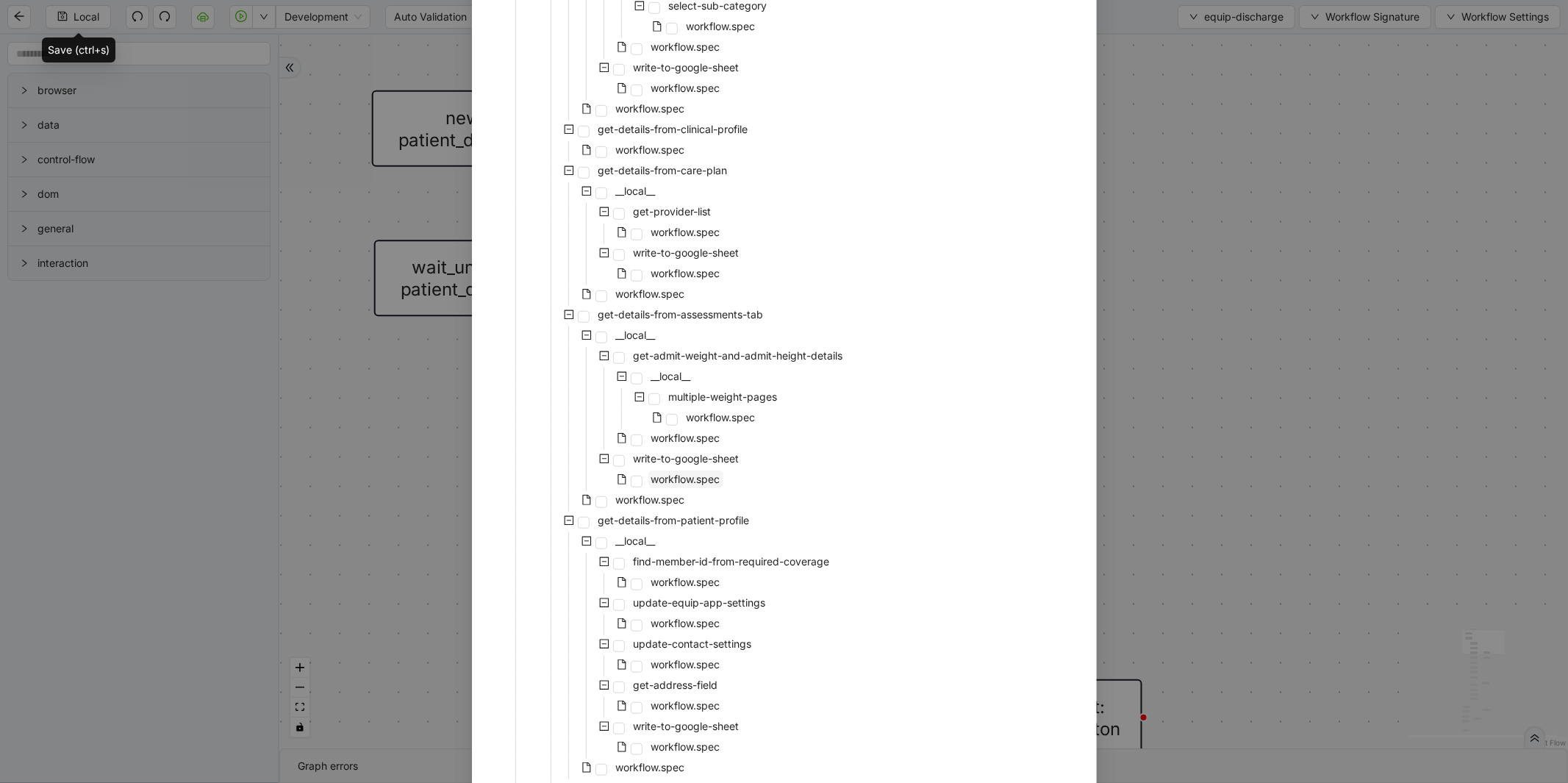
scroll to position [0, 0]
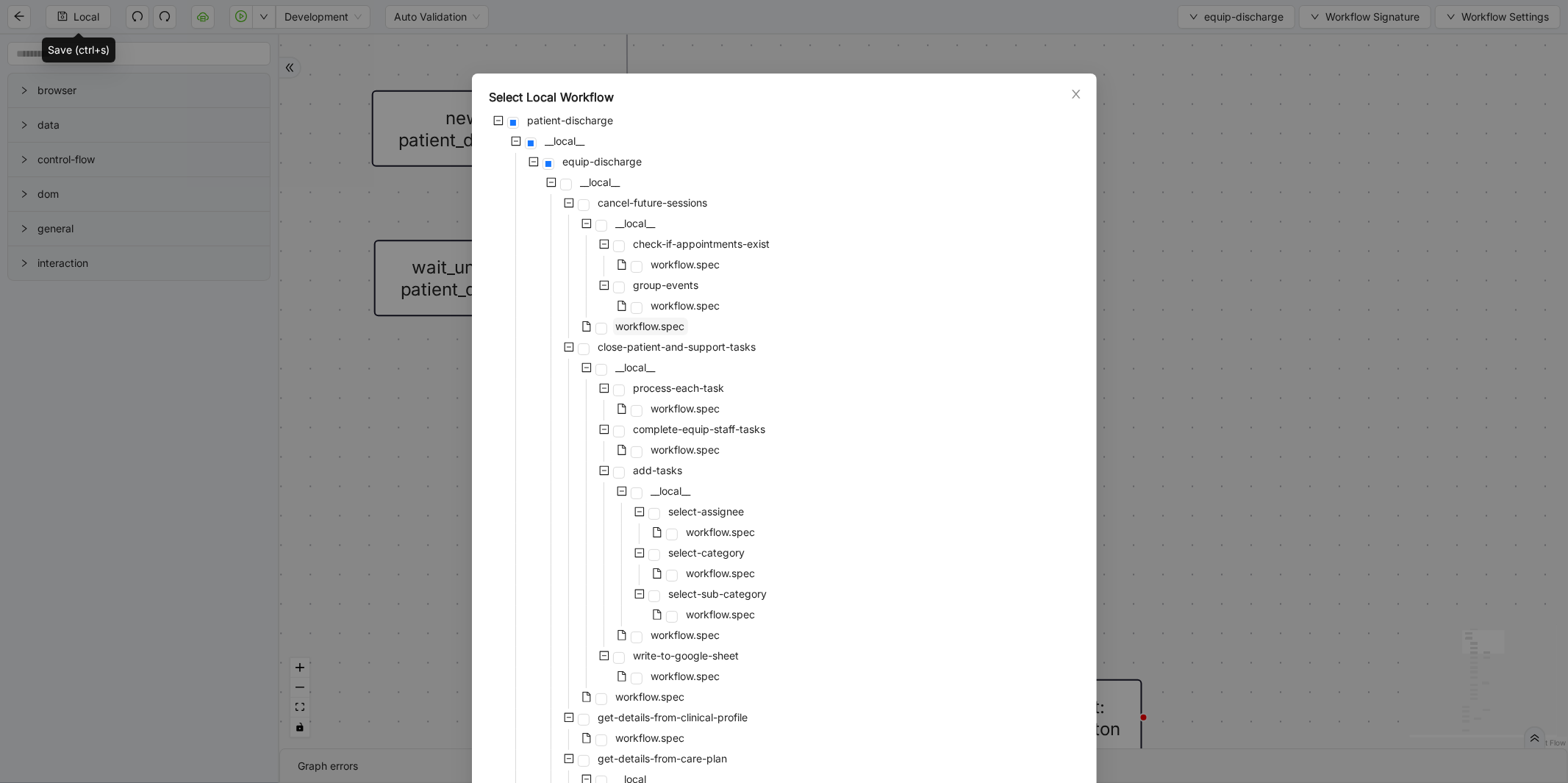
click at [637, 332] on span "workflow.spec" at bounding box center [651, 326] width 69 height 13
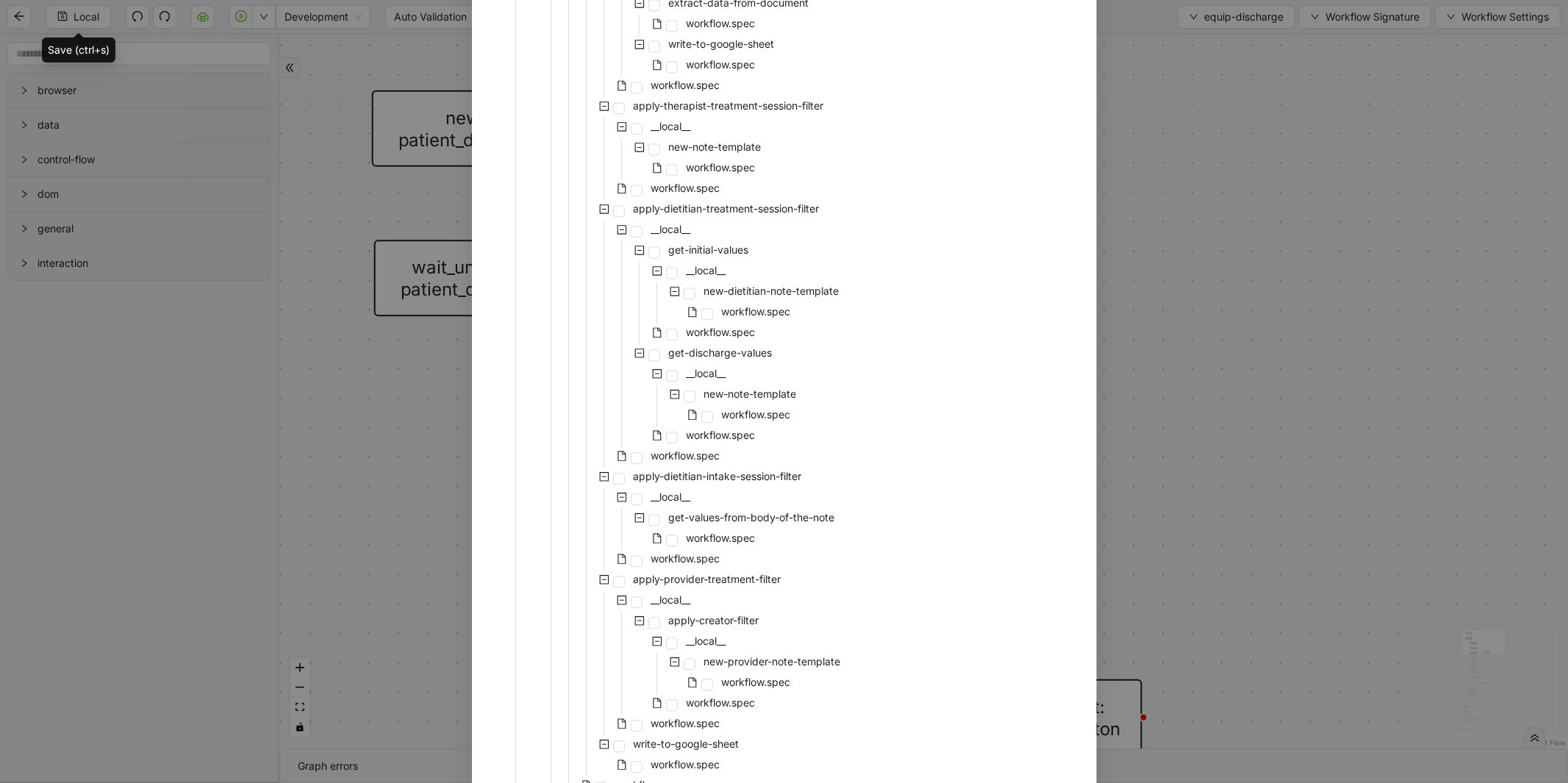
scroll to position [2748, 0]
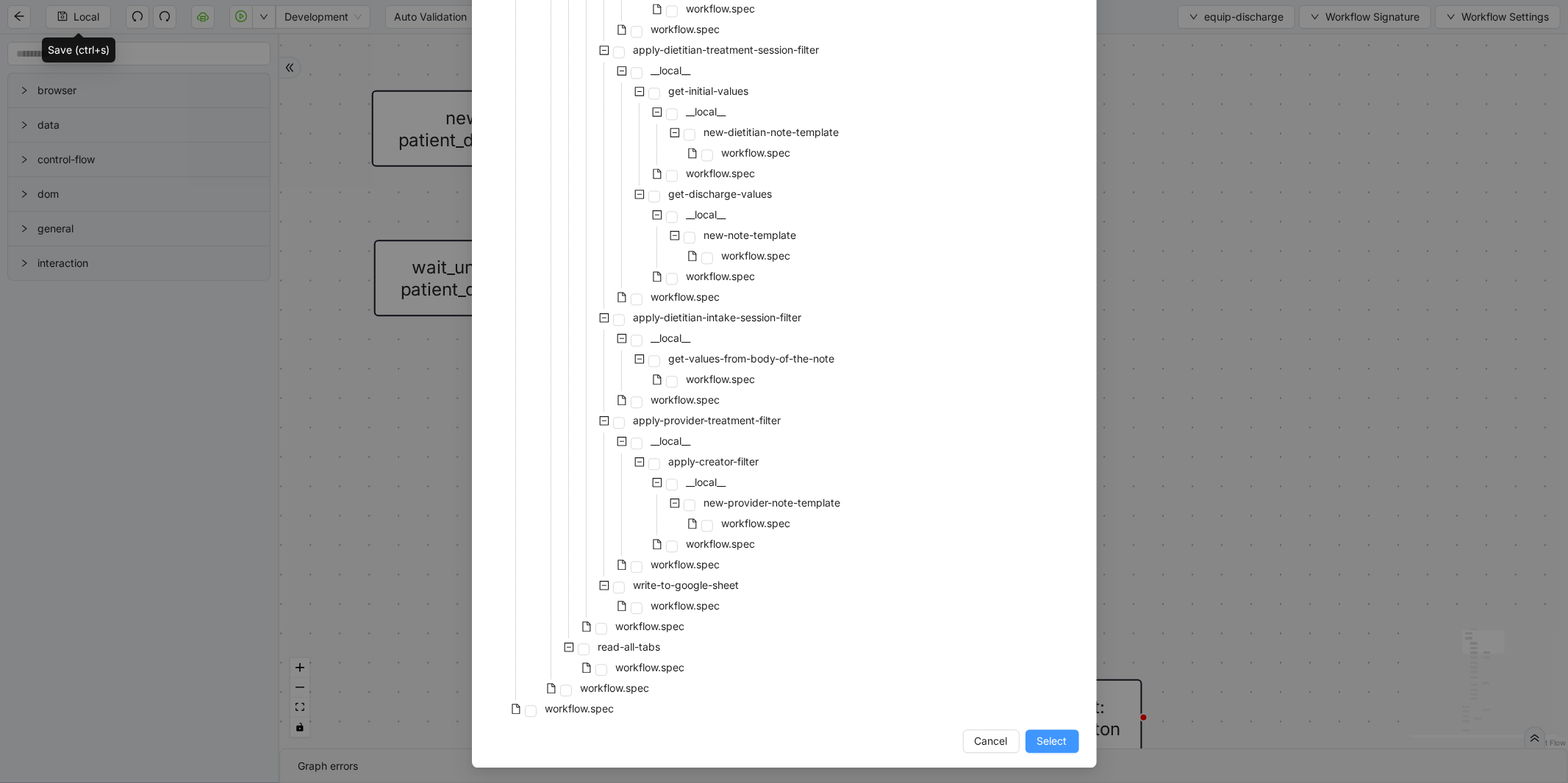
click at [1065, 745] on button "Select" at bounding box center [1052, 741] width 54 height 24
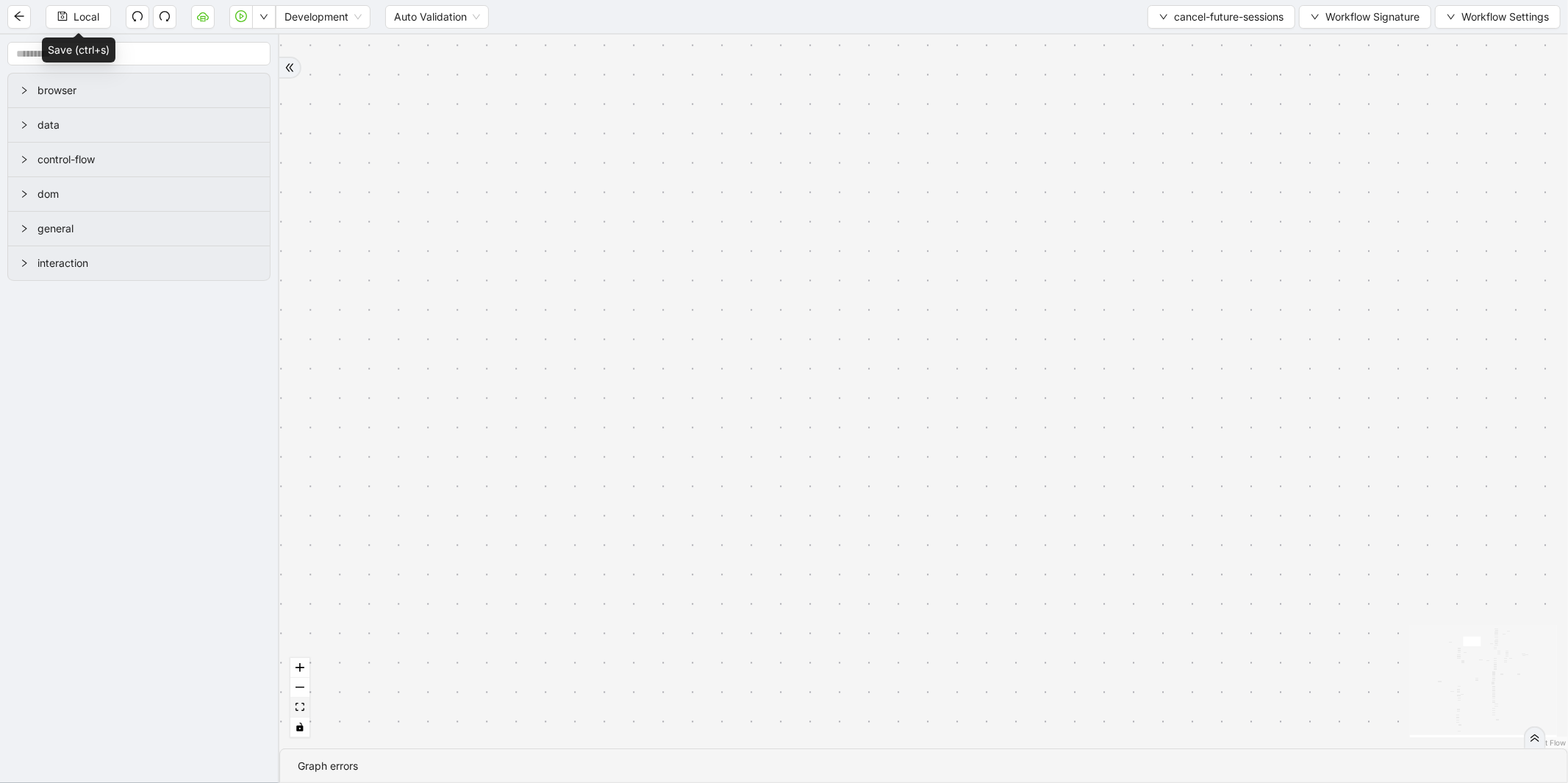
click at [306, 706] on button "fit view" at bounding box center [300, 708] width 19 height 20
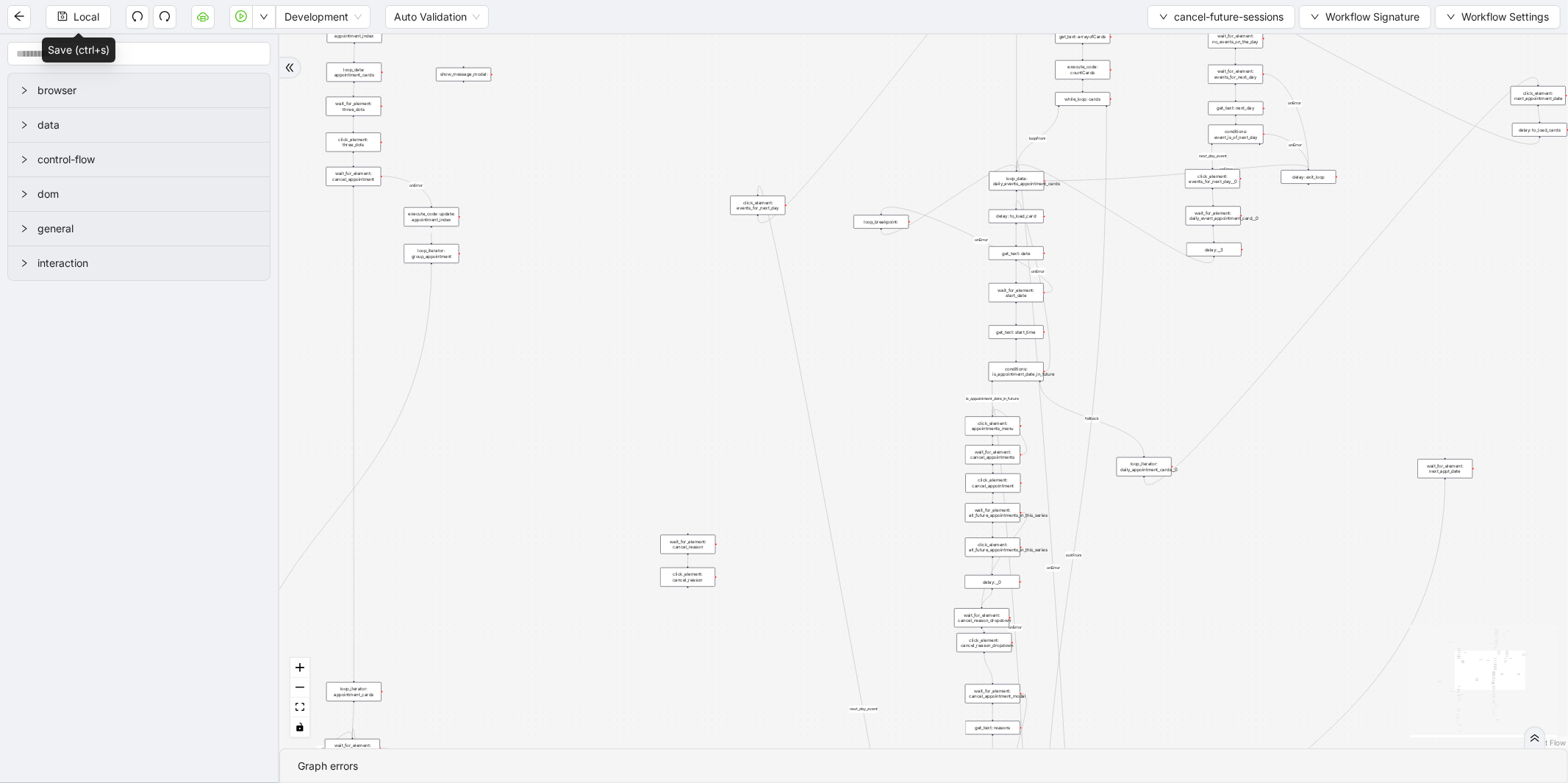
drag, startPoint x: 666, startPoint y: 320, endPoint x: 559, endPoint y: 510, distance: 218.1
click at [559, 510] on div "is_already_cancelled_date fallback loopFrom next_day_event fallback next_day_ev…" at bounding box center [924, 392] width 1289 height 714
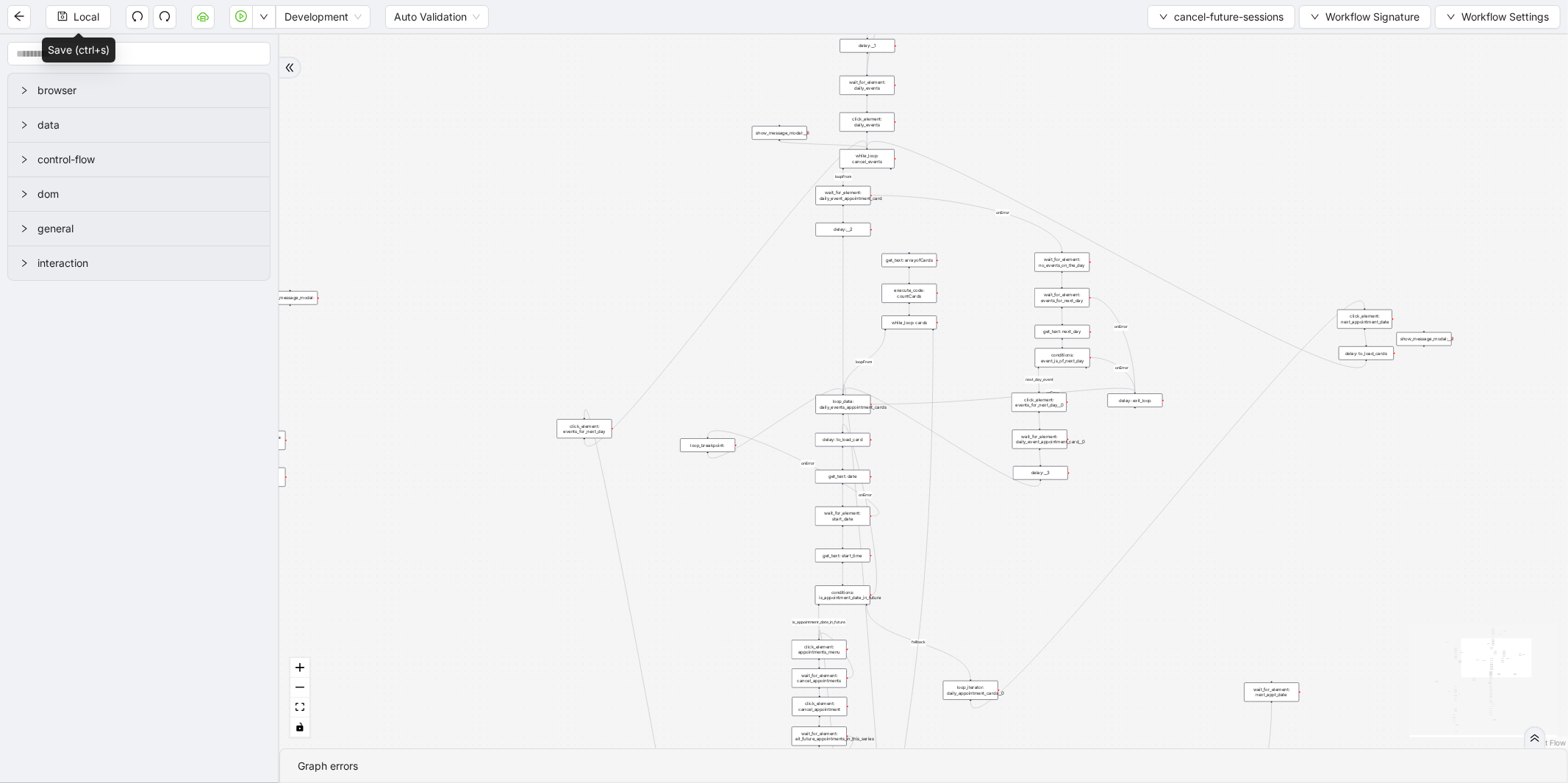
drag, startPoint x: 631, startPoint y: 106, endPoint x: 531, endPoint y: 346, distance: 260.0
click at [480, 339] on div "is_already_cancelled_date fallback loopFrom next_day_event fallback next_day_ev…" at bounding box center [924, 392] width 1289 height 714
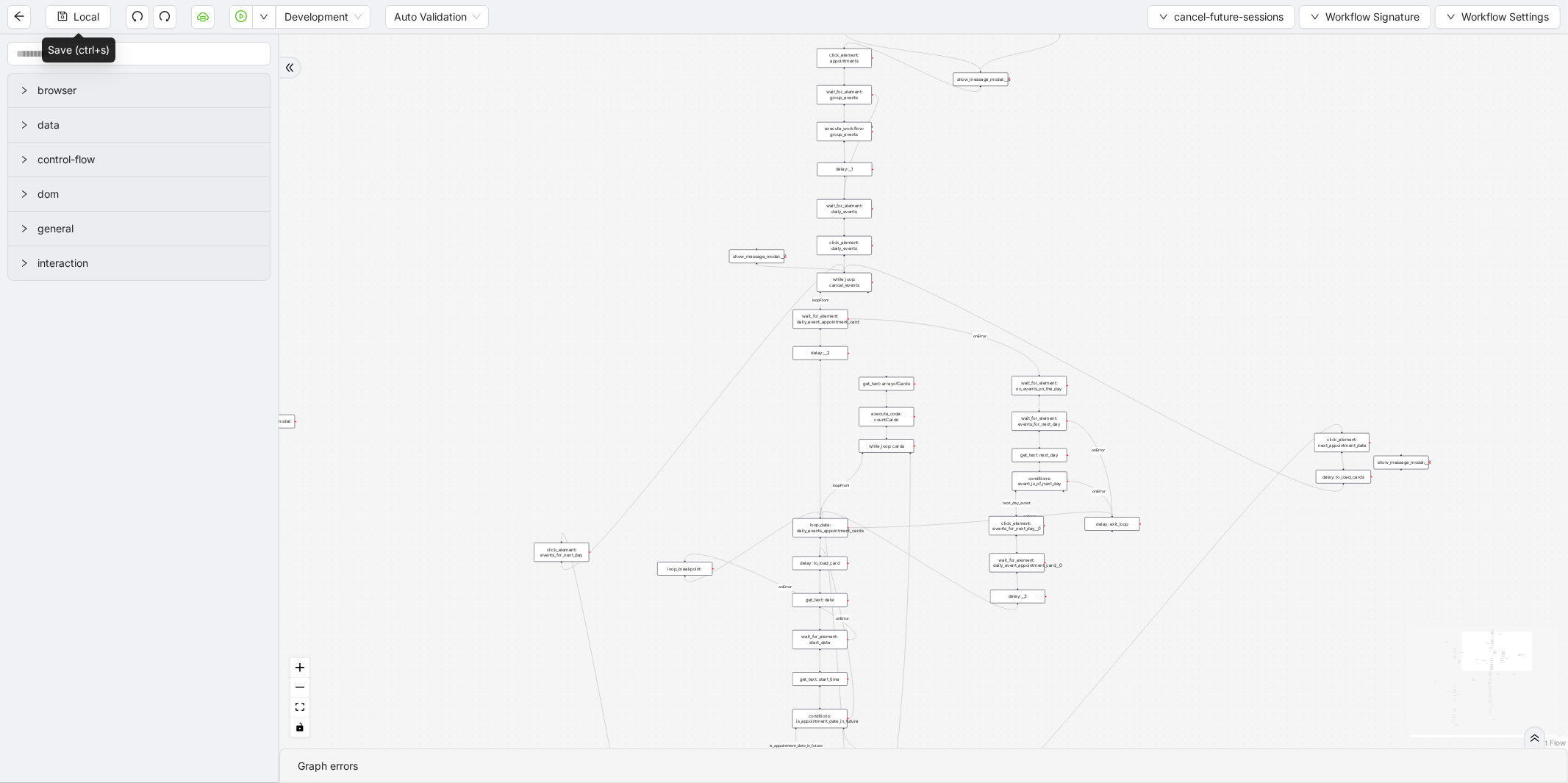
drag, startPoint x: 922, startPoint y: 147, endPoint x: 950, endPoint y: 380, distance: 234.7
click at [953, 376] on div "is_already_cancelled_date fallback loopFrom next_day_event fallback next_day_ev…" at bounding box center [924, 392] width 1289 height 714
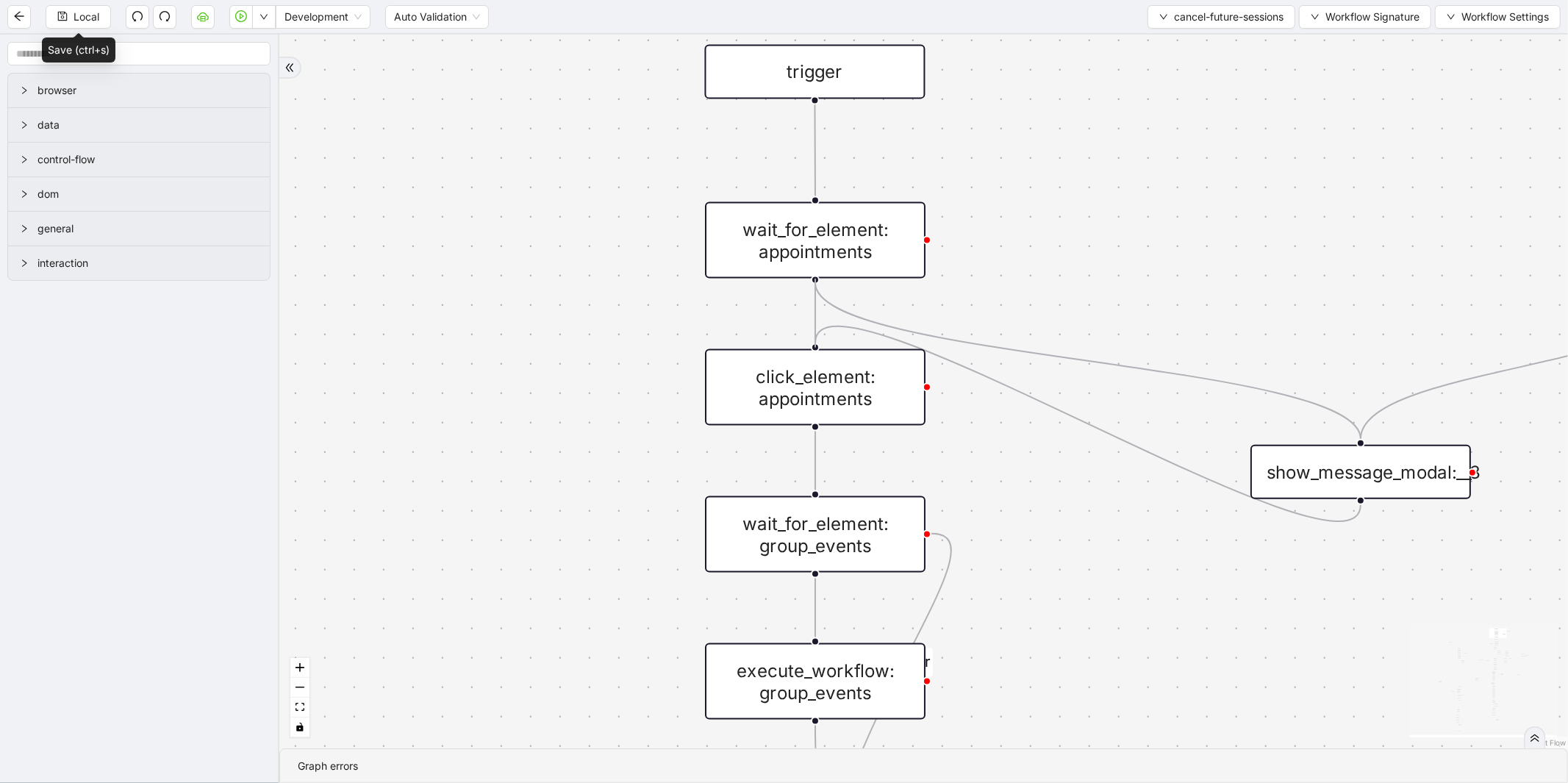
drag, startPoint x: 814, startPoint y: 281, endPoint x: 817, endPoint y: 341, distance: 60.1
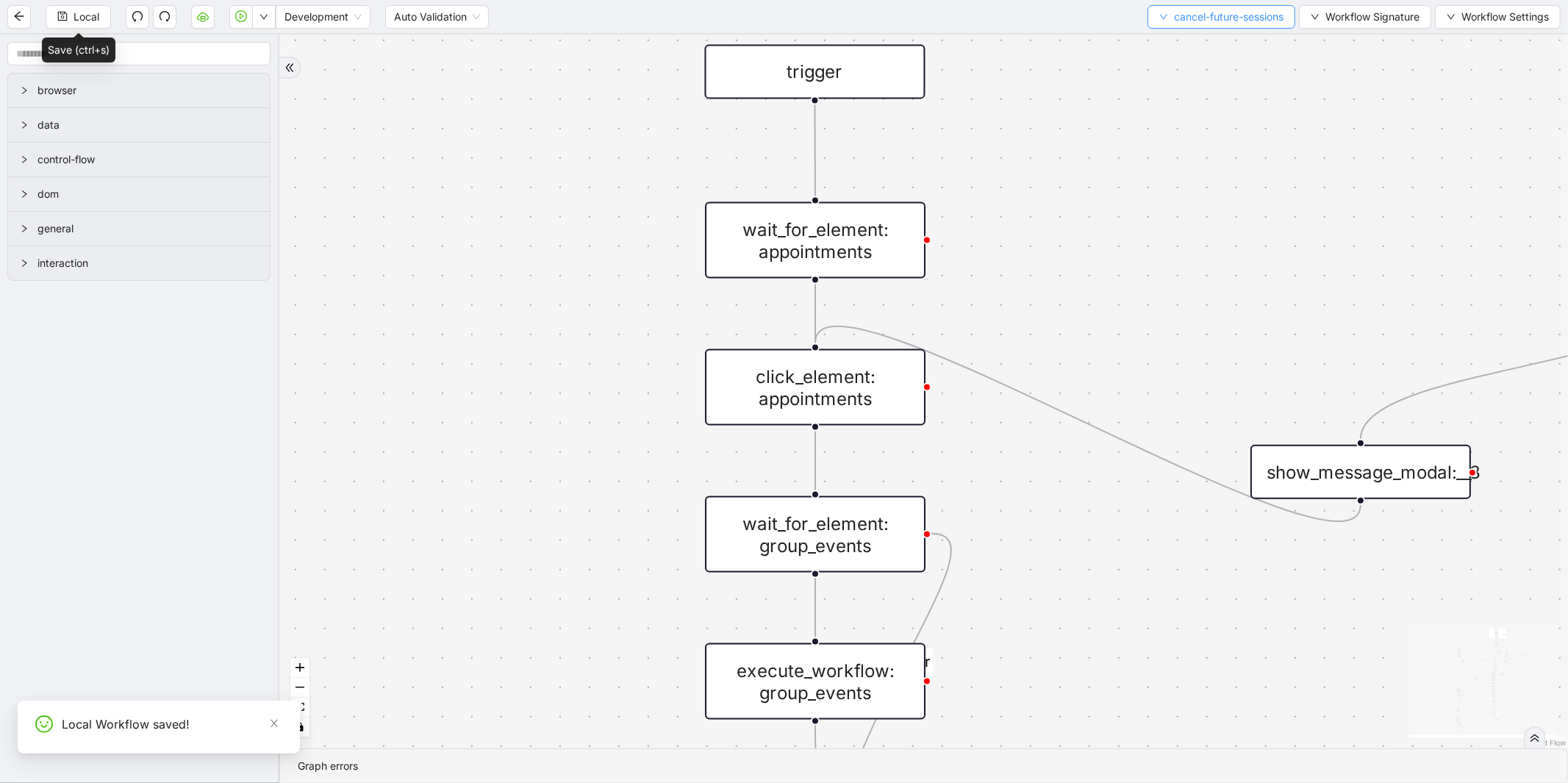
click at [1213, 24] on span "cancel-future-sessions" at bounding box center [1228, 17] width 110 height 16
click at [1200, 45] on span "Select" at bounding box center [1217, 45] width 128 height 16
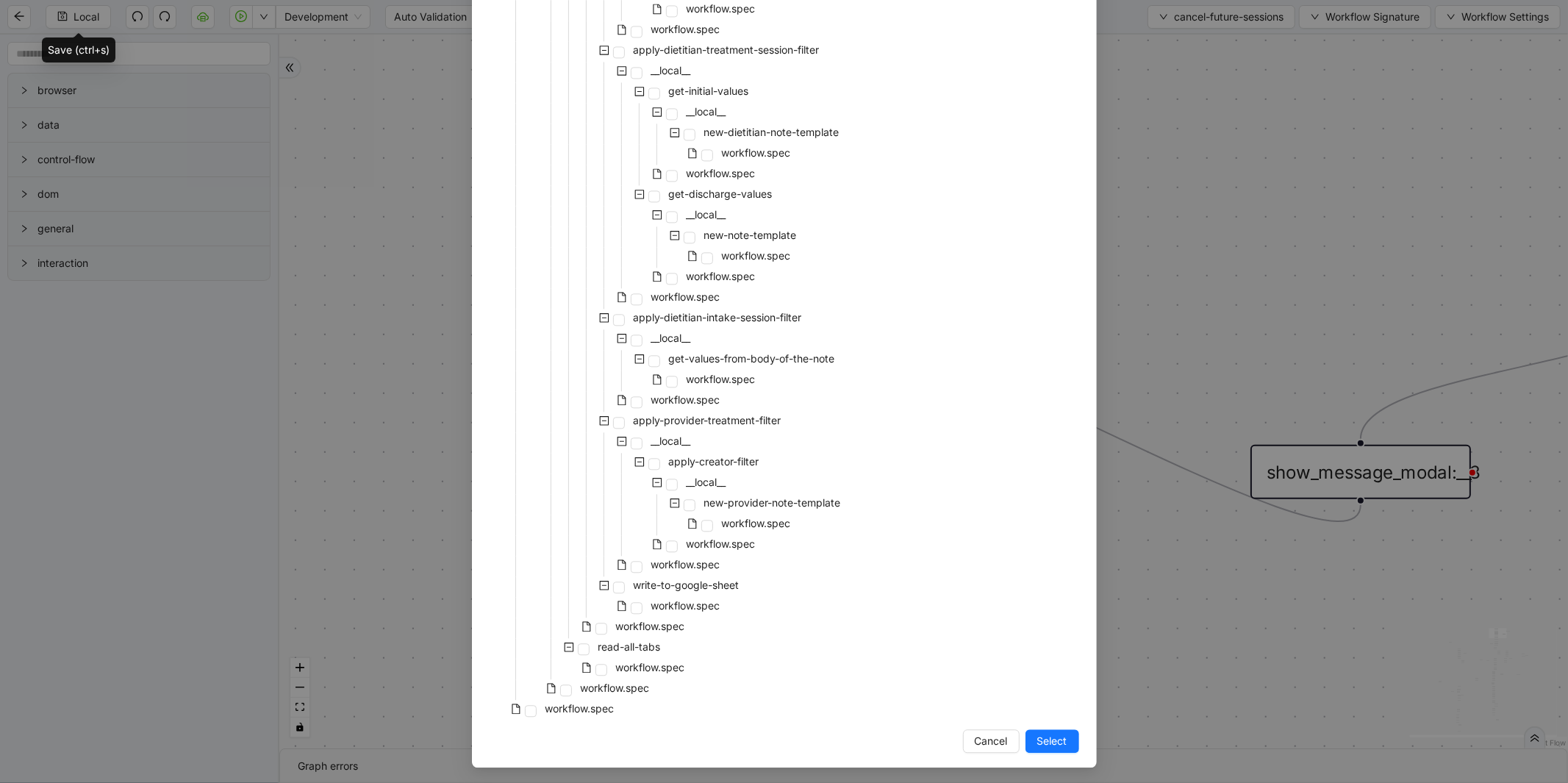
click at [577, 709] on span "workflow.spec" at bounding box center [580, 709] width 69 height 13
click at [1045, 729] on button "Select" at bounding box center [1052, 741] width 54 height 24
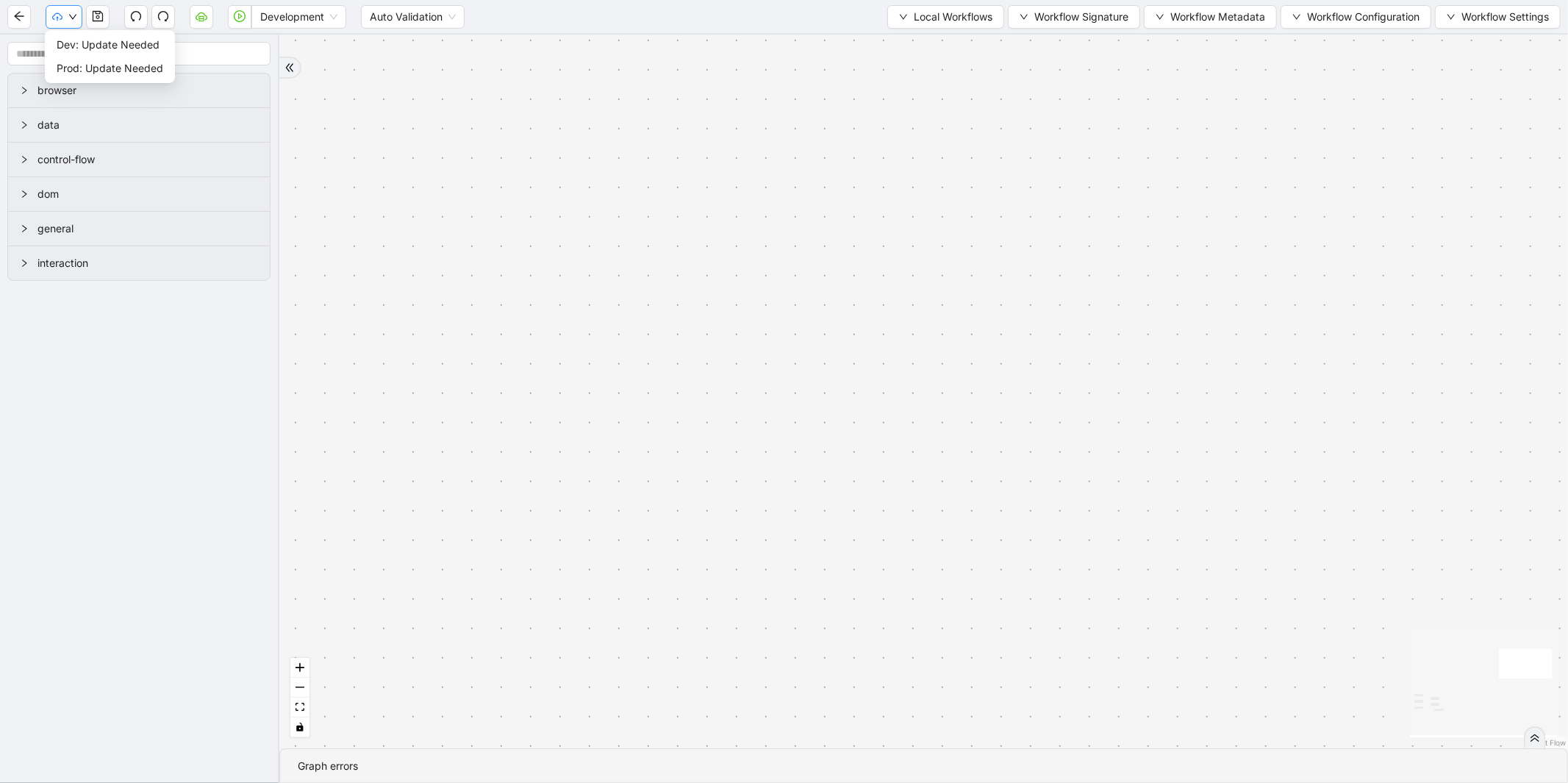
click at [75, 14] on icon "down" at bounding box center [73, 17] width 9 height 9
click at [79, 46] on span "Dev: Update Needed" at bounding box center [109, 45] width 106 height 16
click at [75, 63] on span "Prod: Update Needed" at bounding box center [109, 68] width 106 height 16
